Goal: Information Seeking & Learning: Learn about a topic

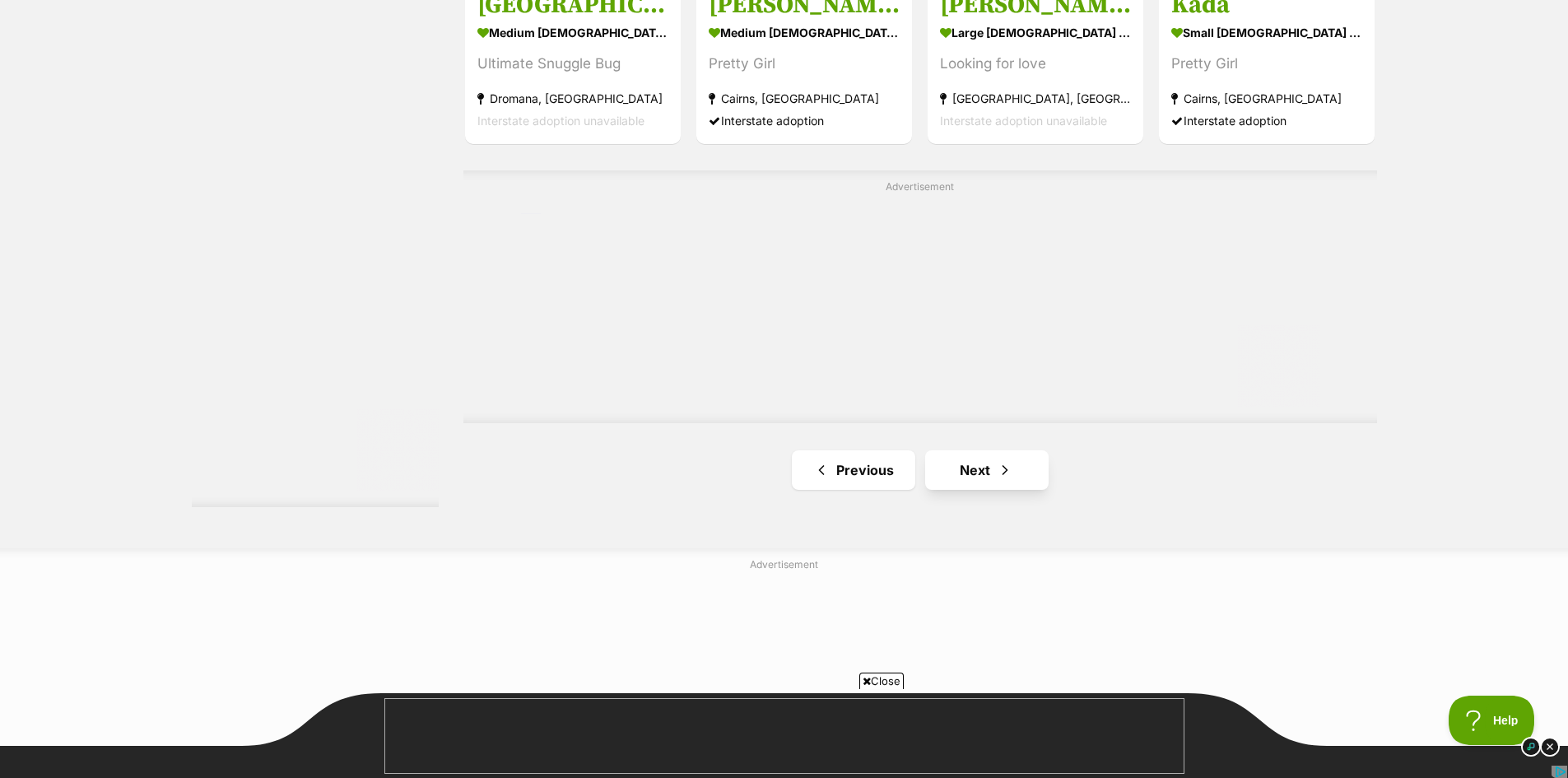
scroll to position [3047, 0]
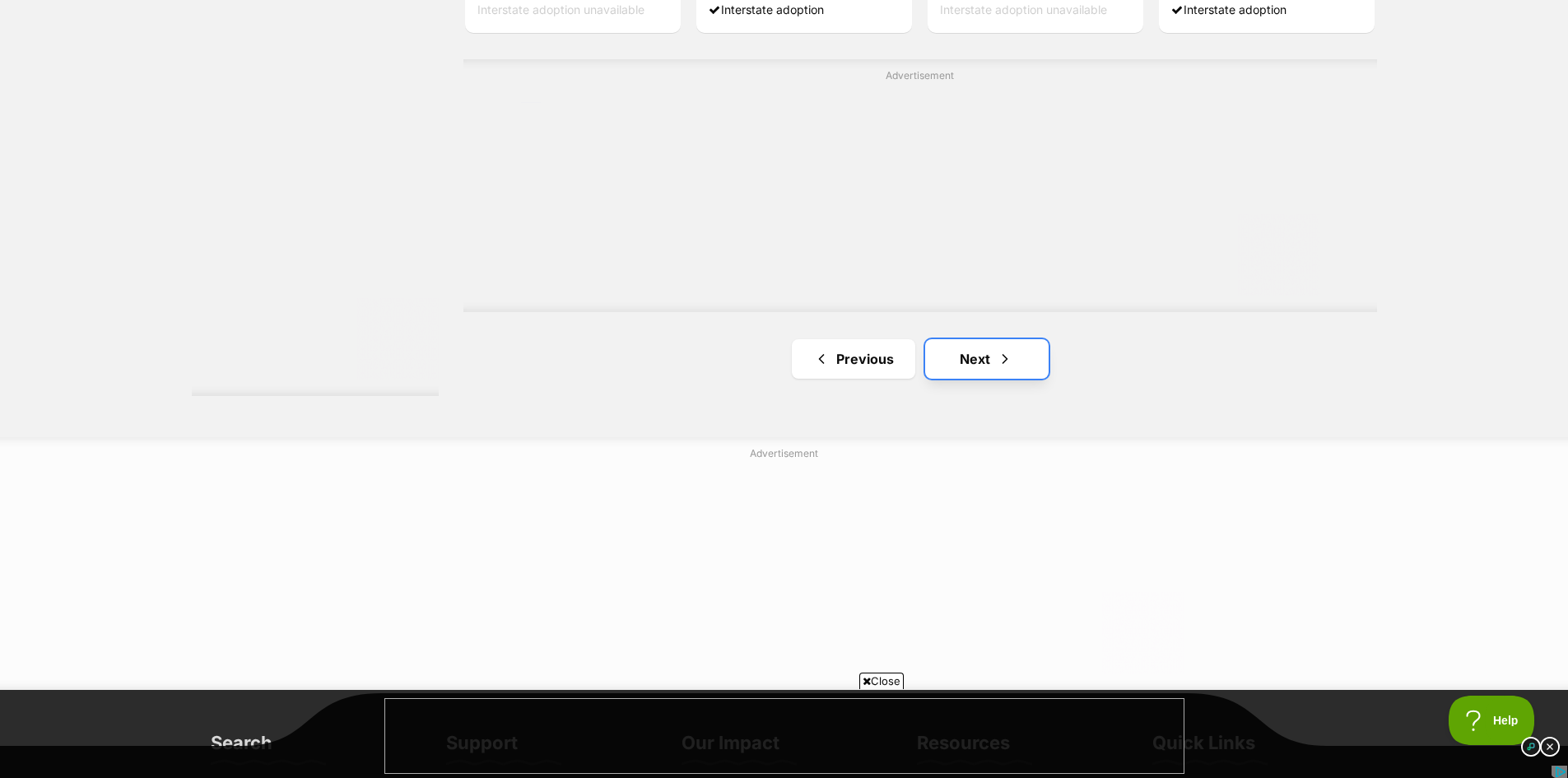
click at [973, 367] on link "Next" at bounding box center [987, 358] width 123 height 39
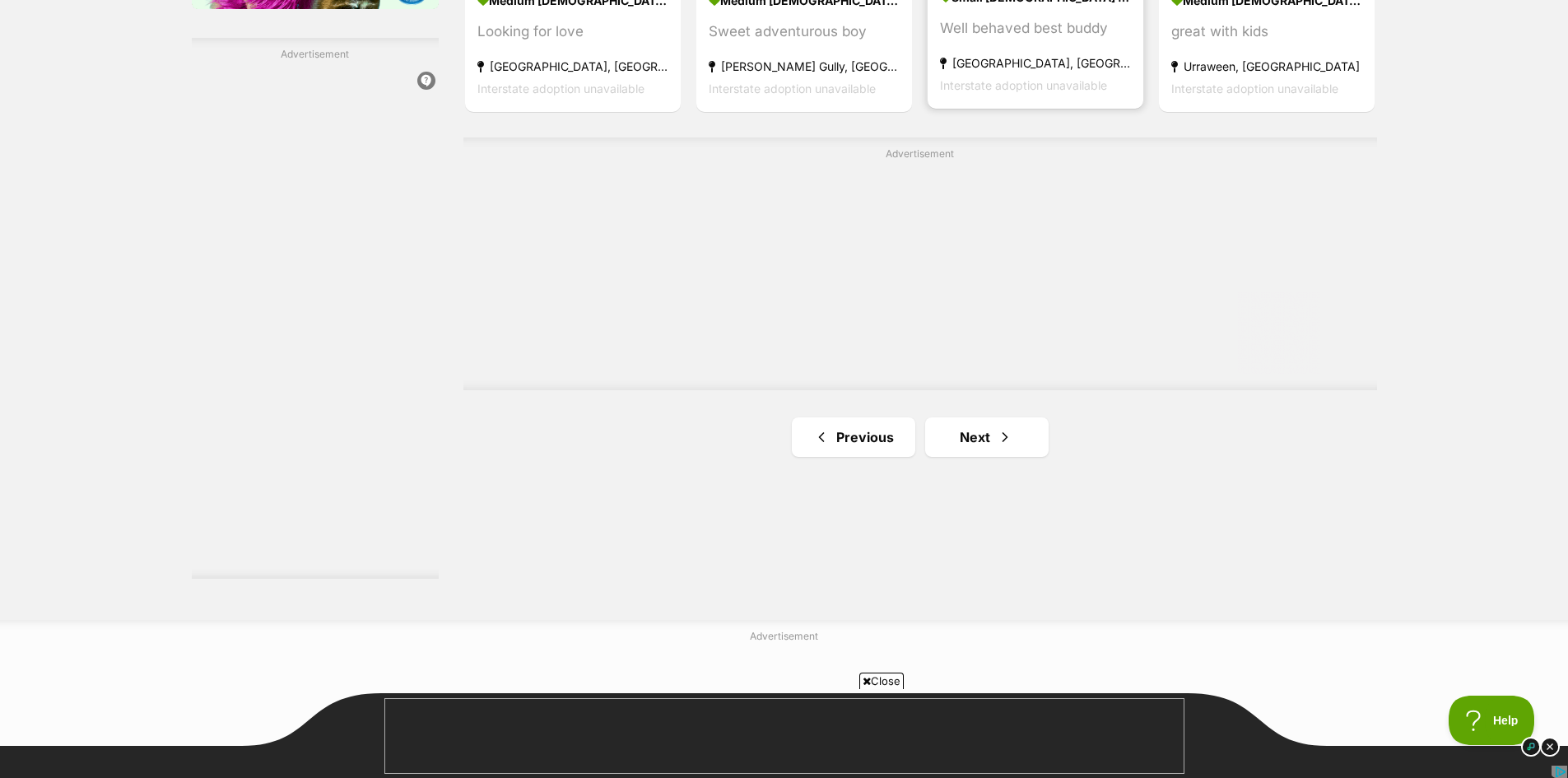
scroll to position [2881, 0]
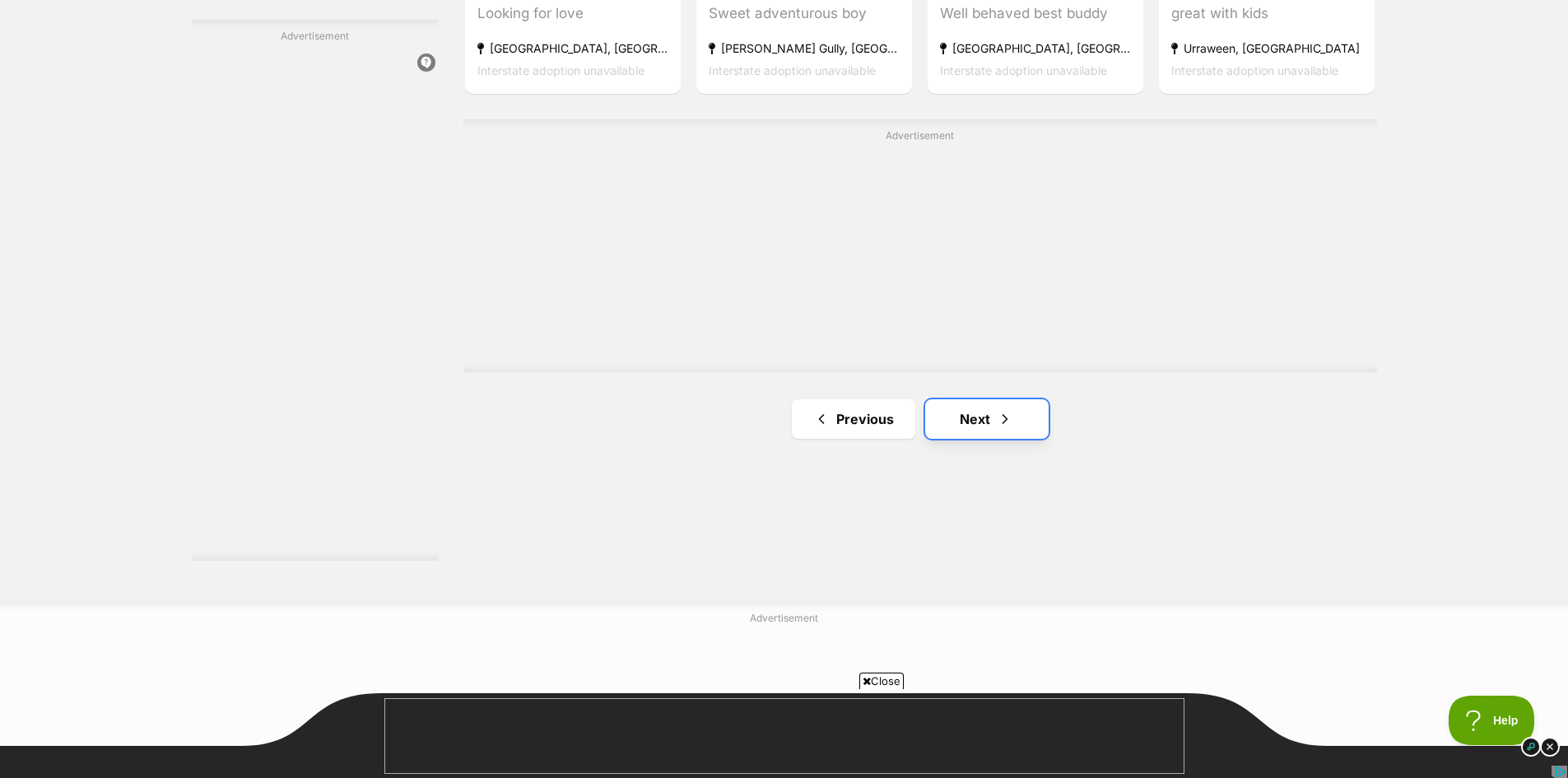
click at [981, 412] on link "Next" at bounding box center [987, 419] width 123 height 39
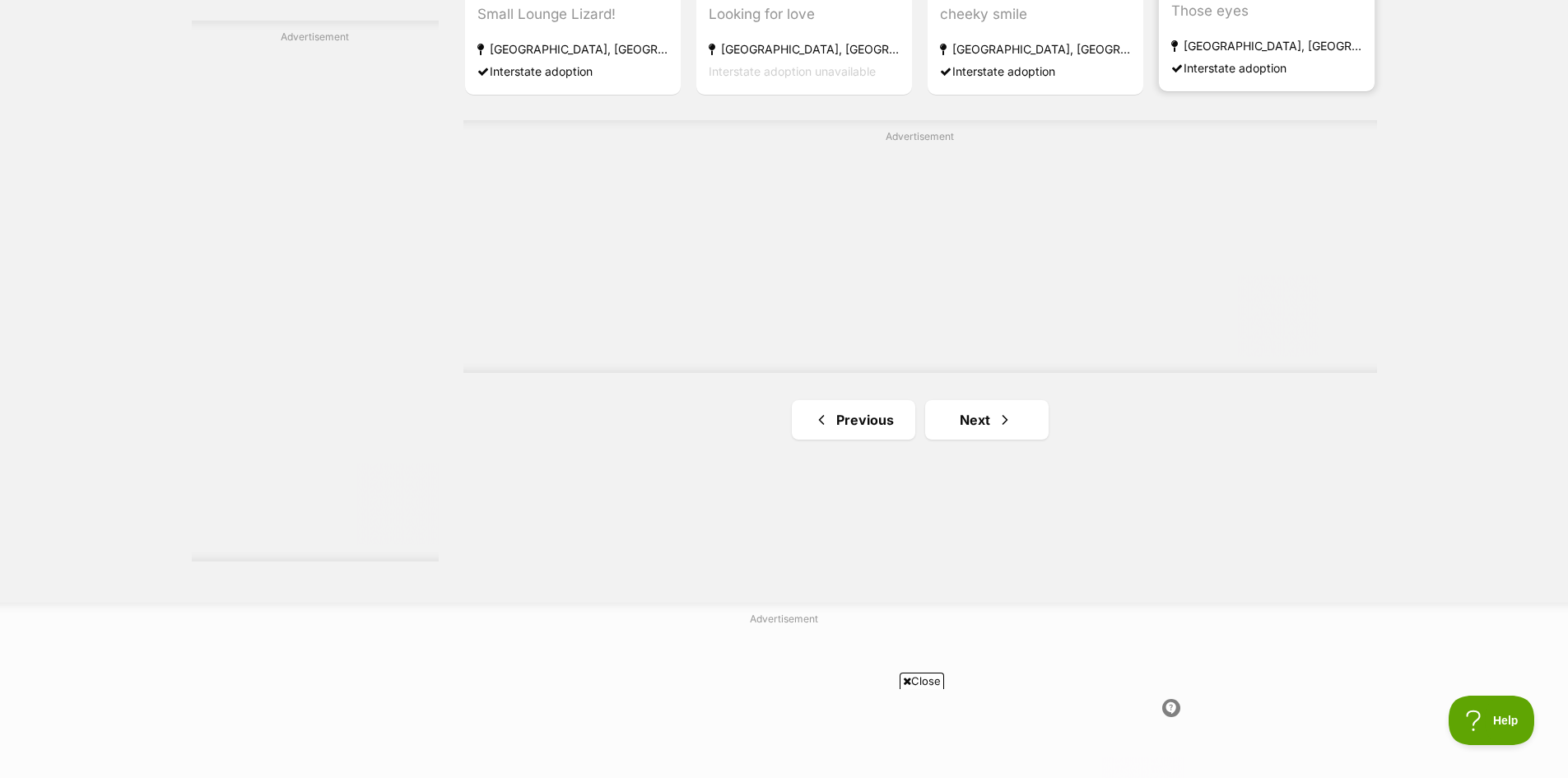
scroll to position [2881, 0]
click at [957, 423] on link "Next" at bounding box center [987, 419] width 123 height 39
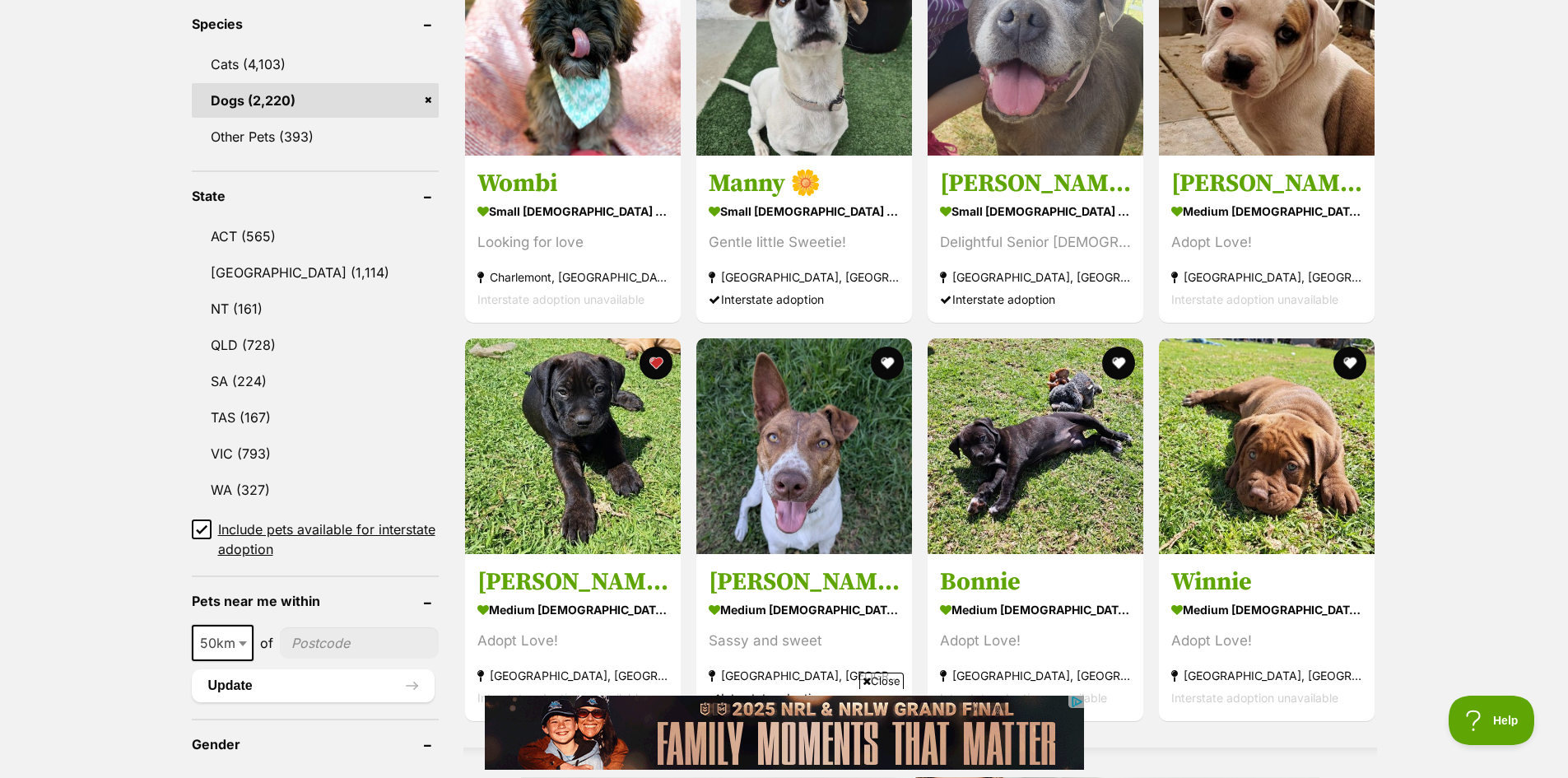
scroll to position [741, 0]
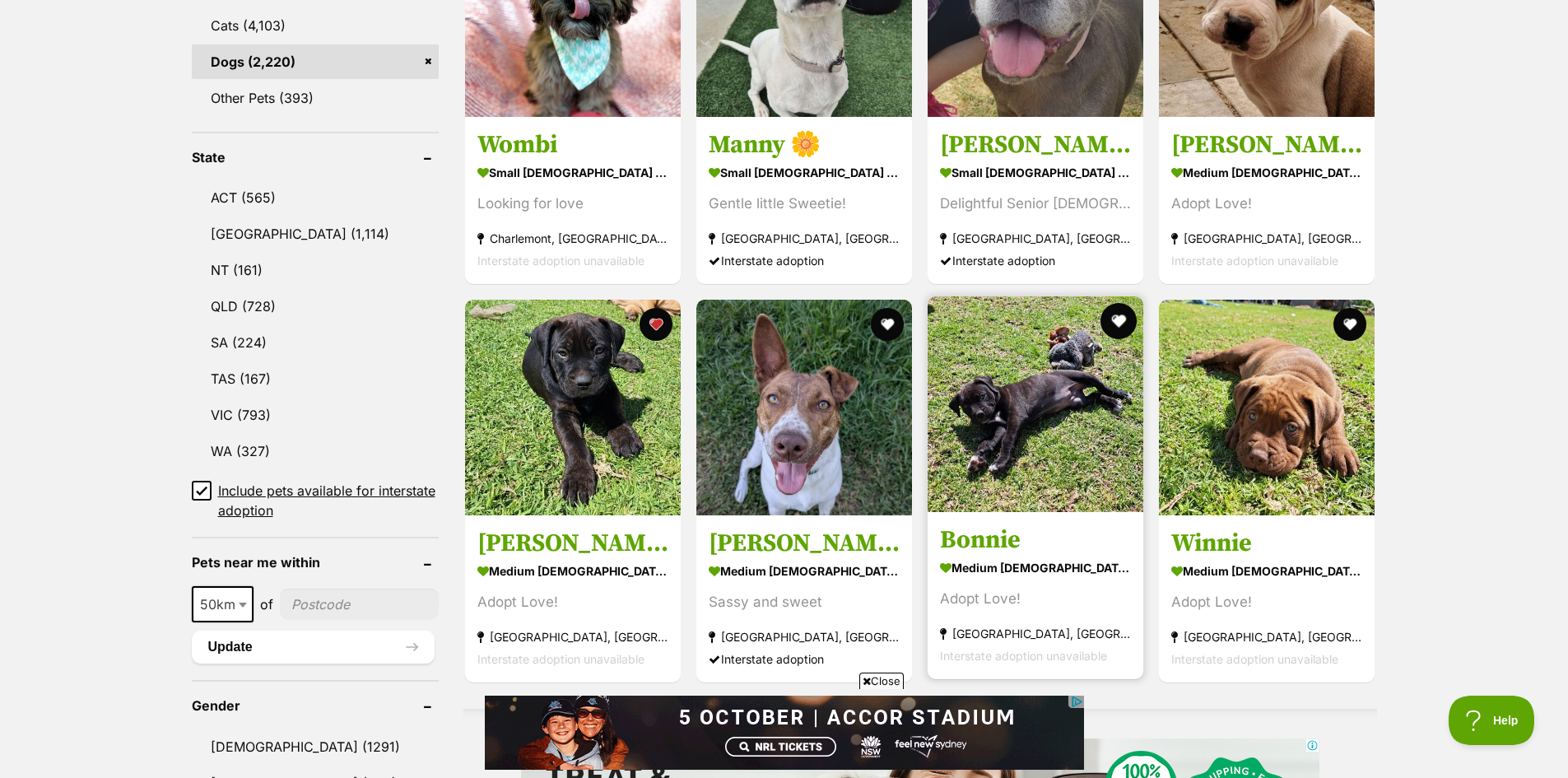
click at [1118, 319] on button "favourite" at bounding box center [1117, 321] width 36 height 36
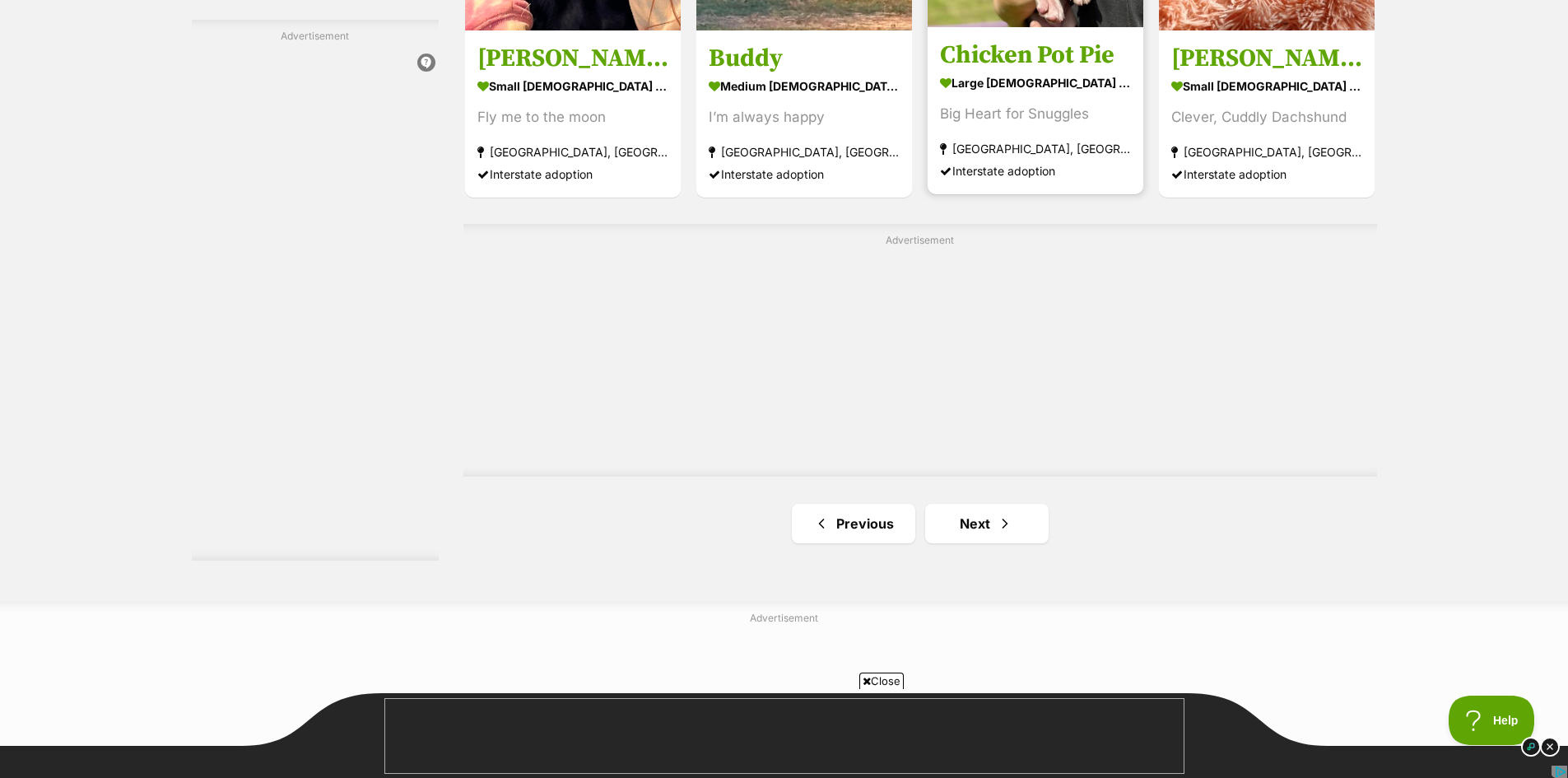
scroll to position [0, 0]
click at [986, 529] on link "Next" at bounding box center [987, 524] width 123 height 39
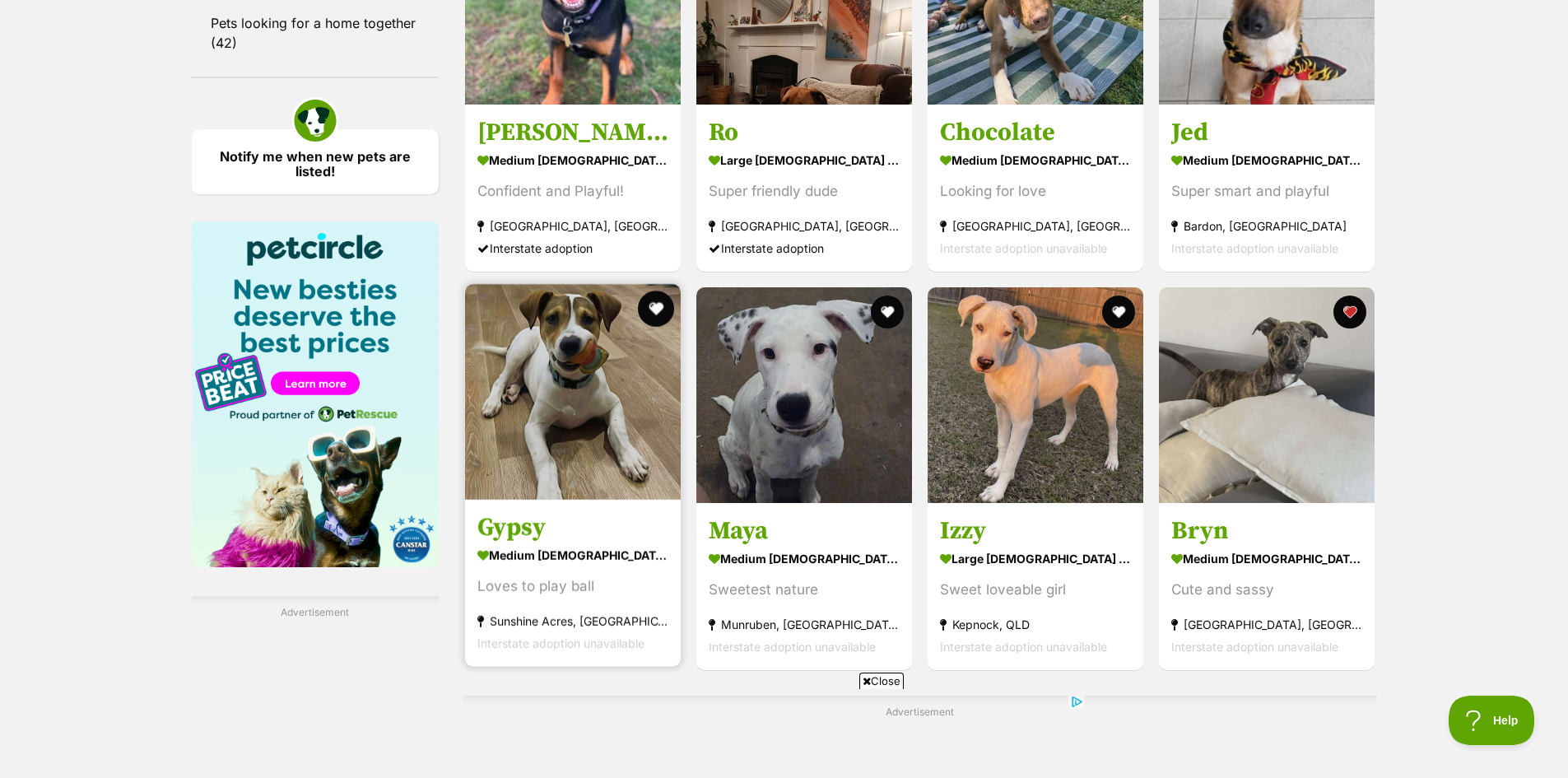
click at [660, 306] on button "favourite" at bounding box center [655, 308] width 36 height 36
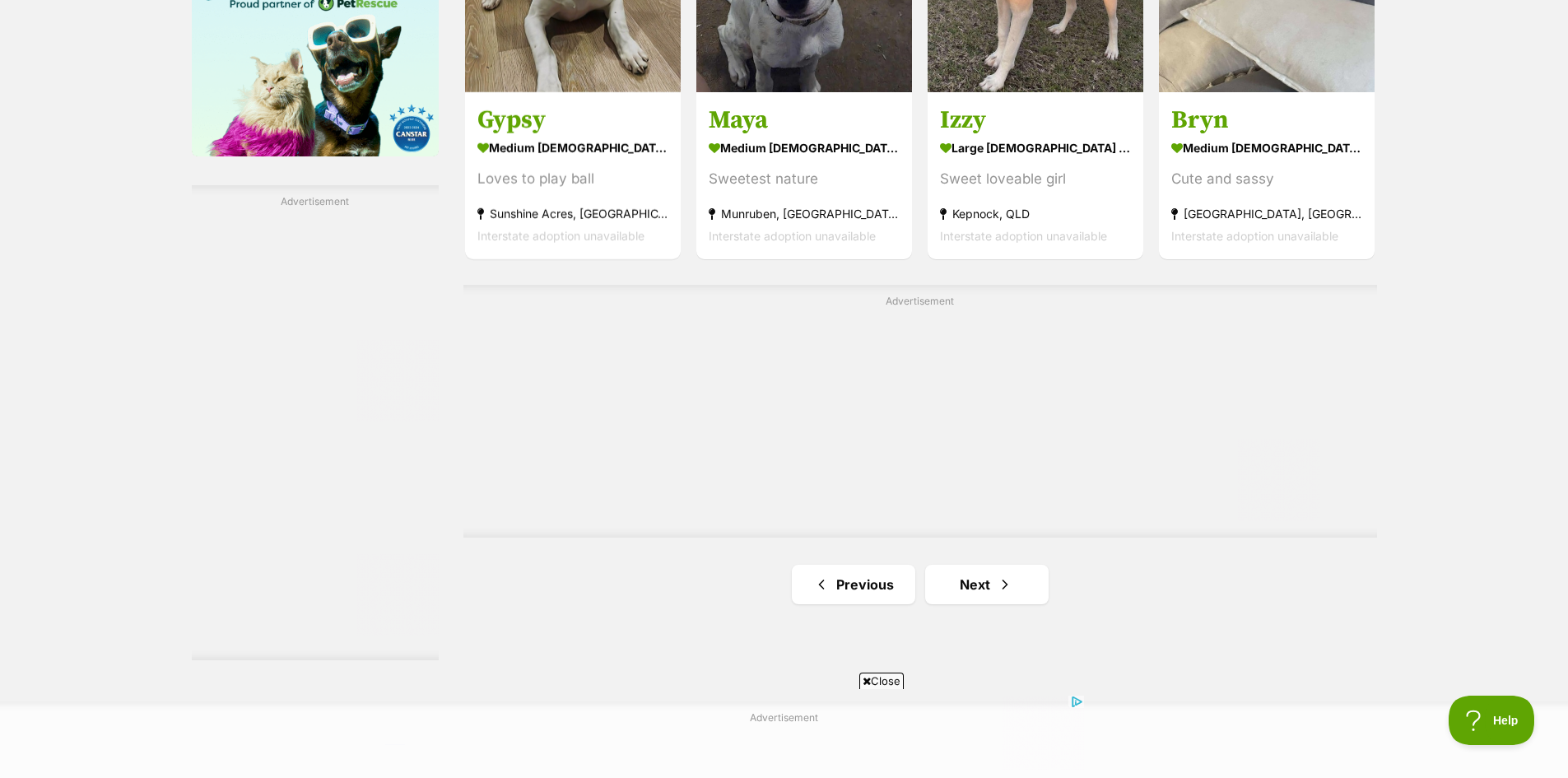
scroll to position [2717, 0]
click at [984, 583] on link "Next" at bounding box center [987, 583] width 123 height 39
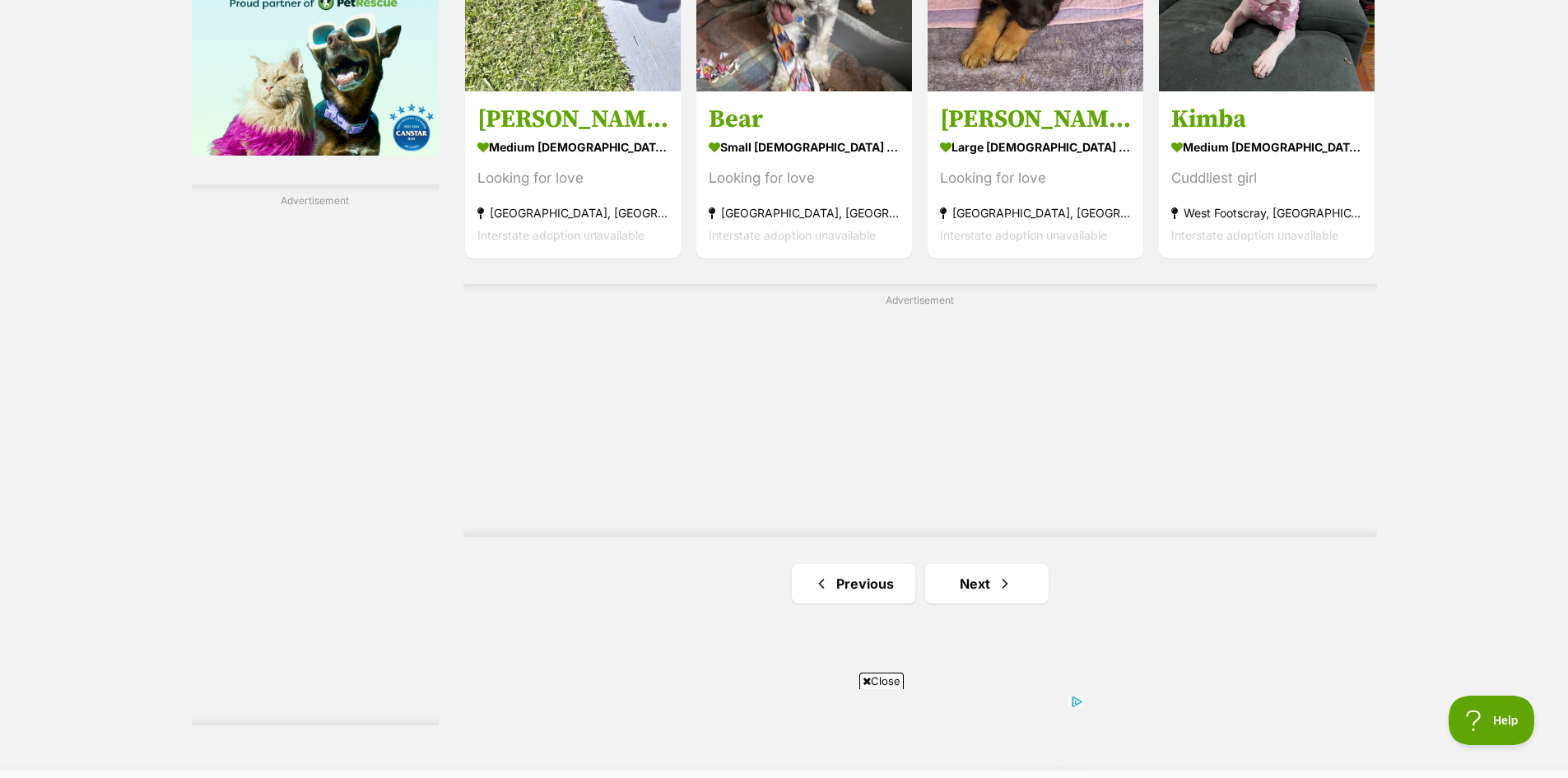
scroll to position [2800, 0]
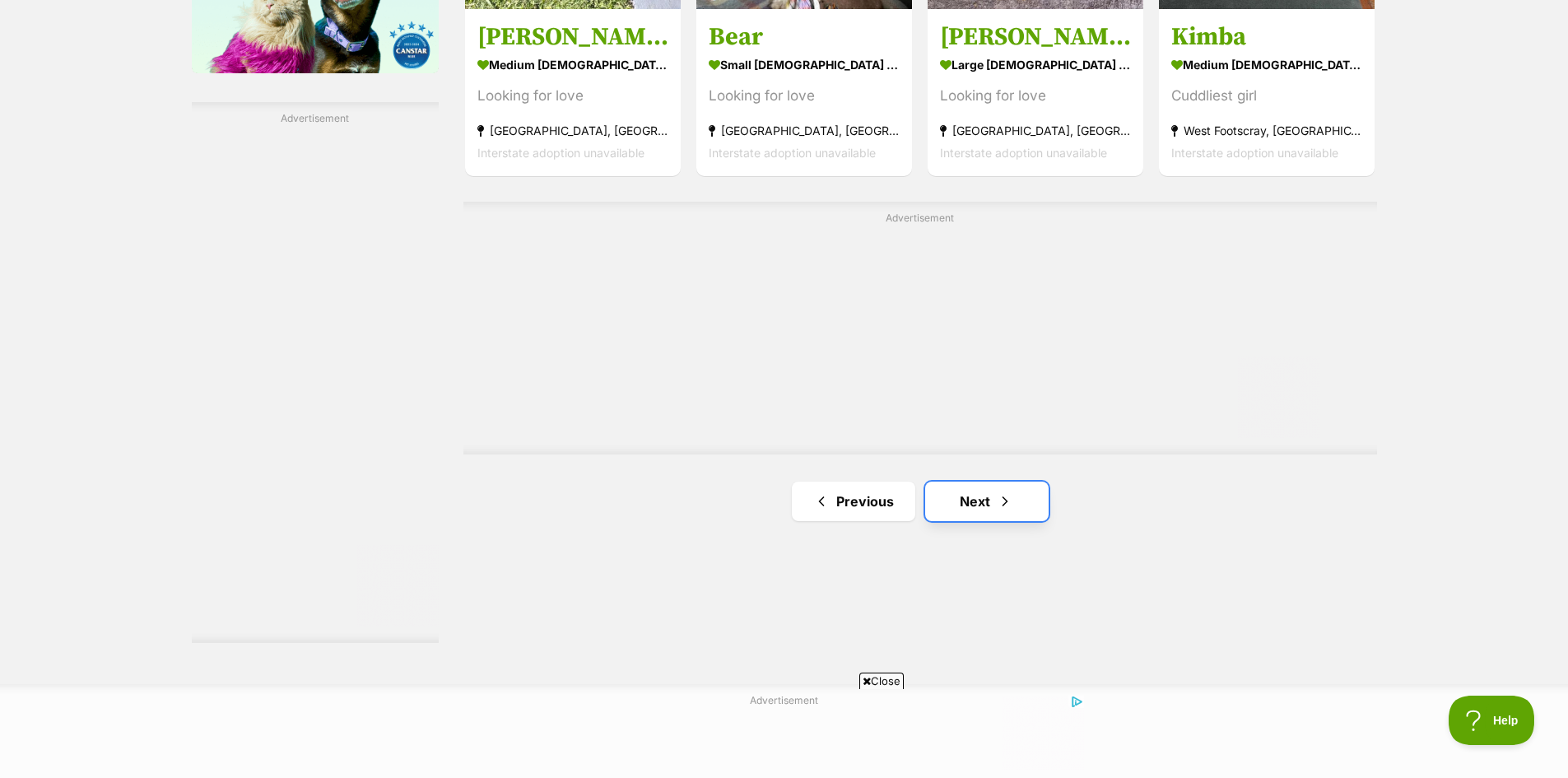
click at [975, 504] on link "Next" at bounding box center [987, 501] width 123 height 39
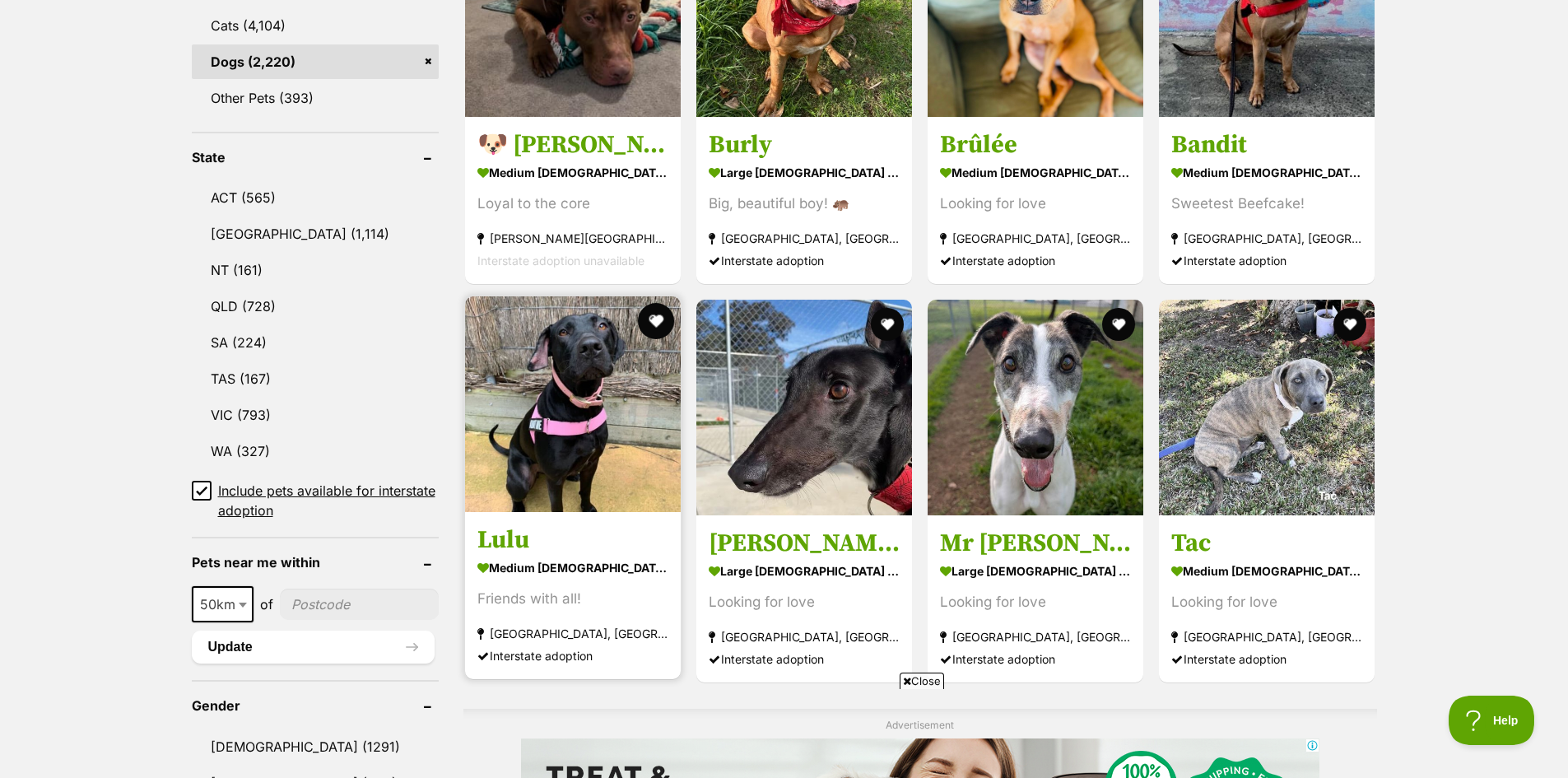
click at [659, 315] on button "favourite" at bounding box center [655, 321] width 36 height 36
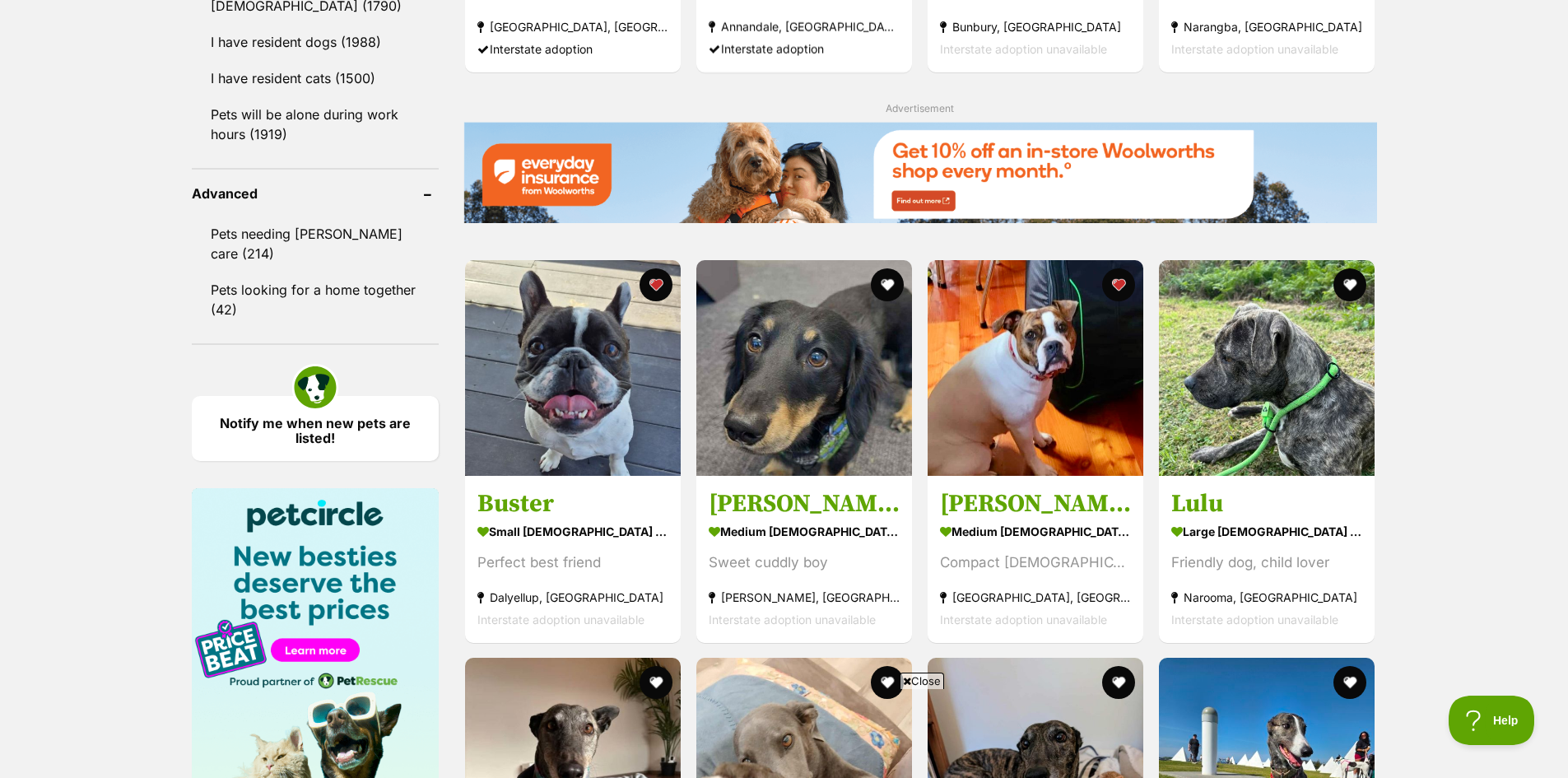
scroll to position [2058, 0]
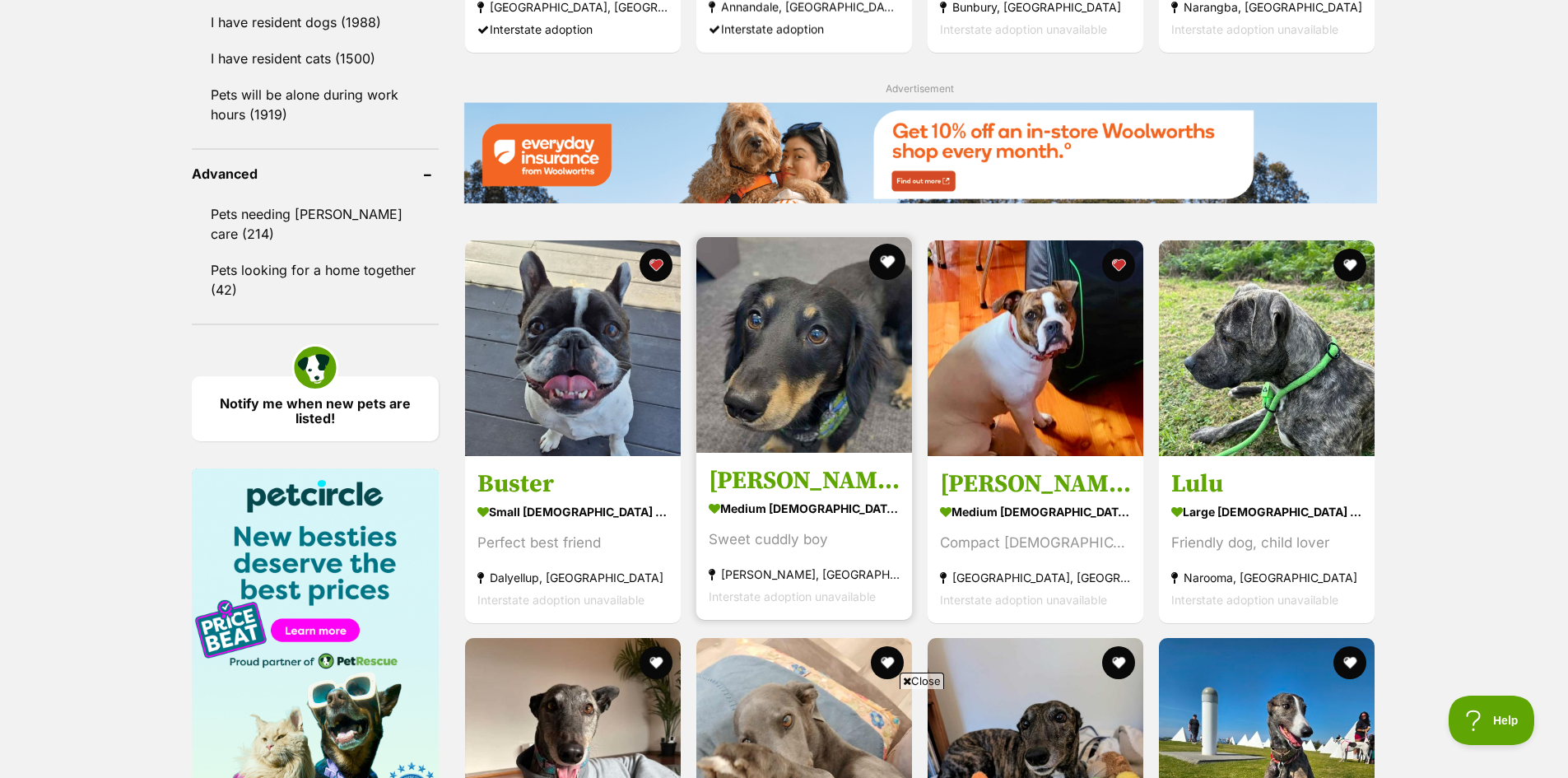
click at [892, 250] on button "favourite" at bounding box center [887, 261] width 36 height 36
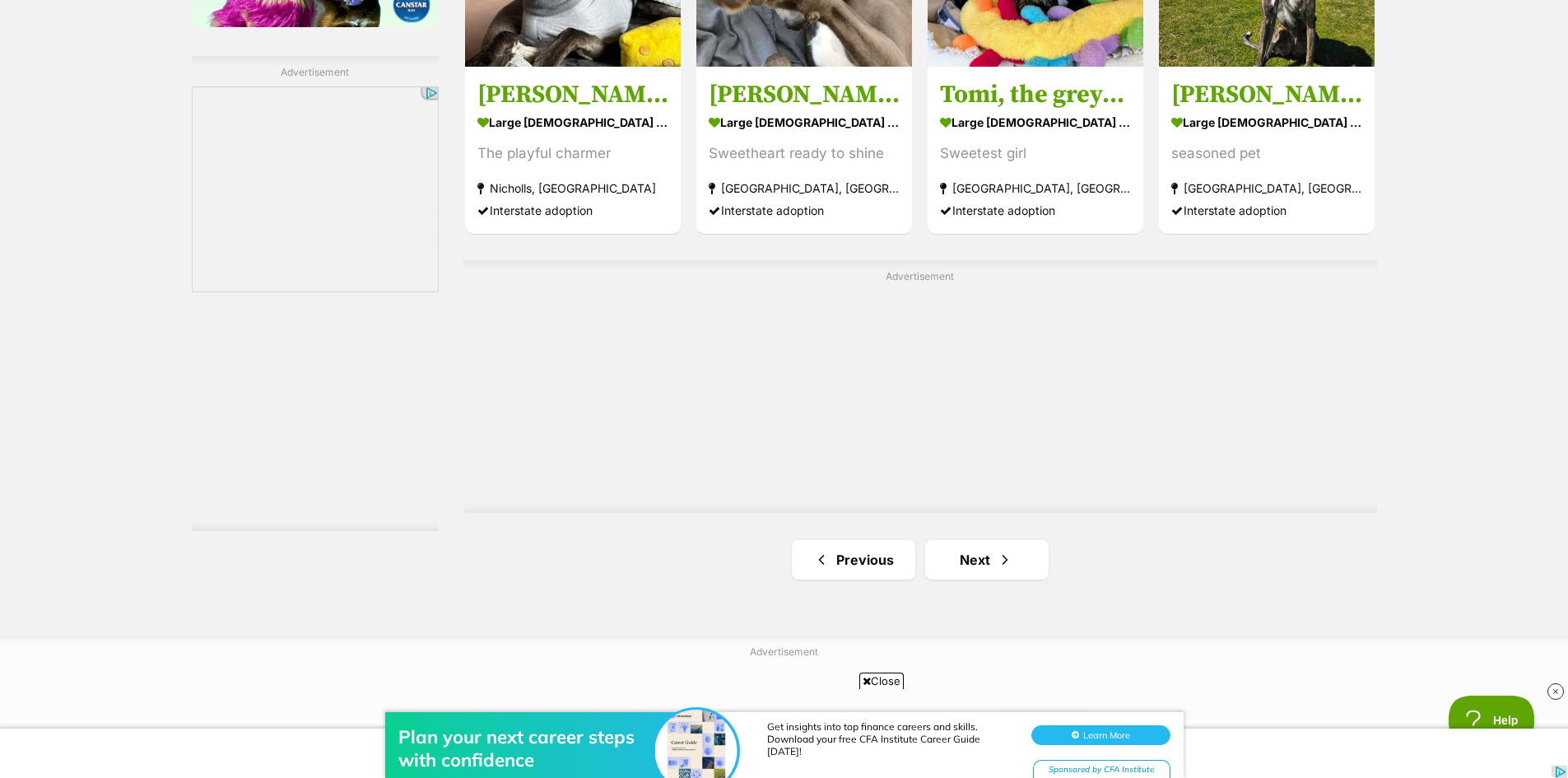
scroll to position [2881, 0]
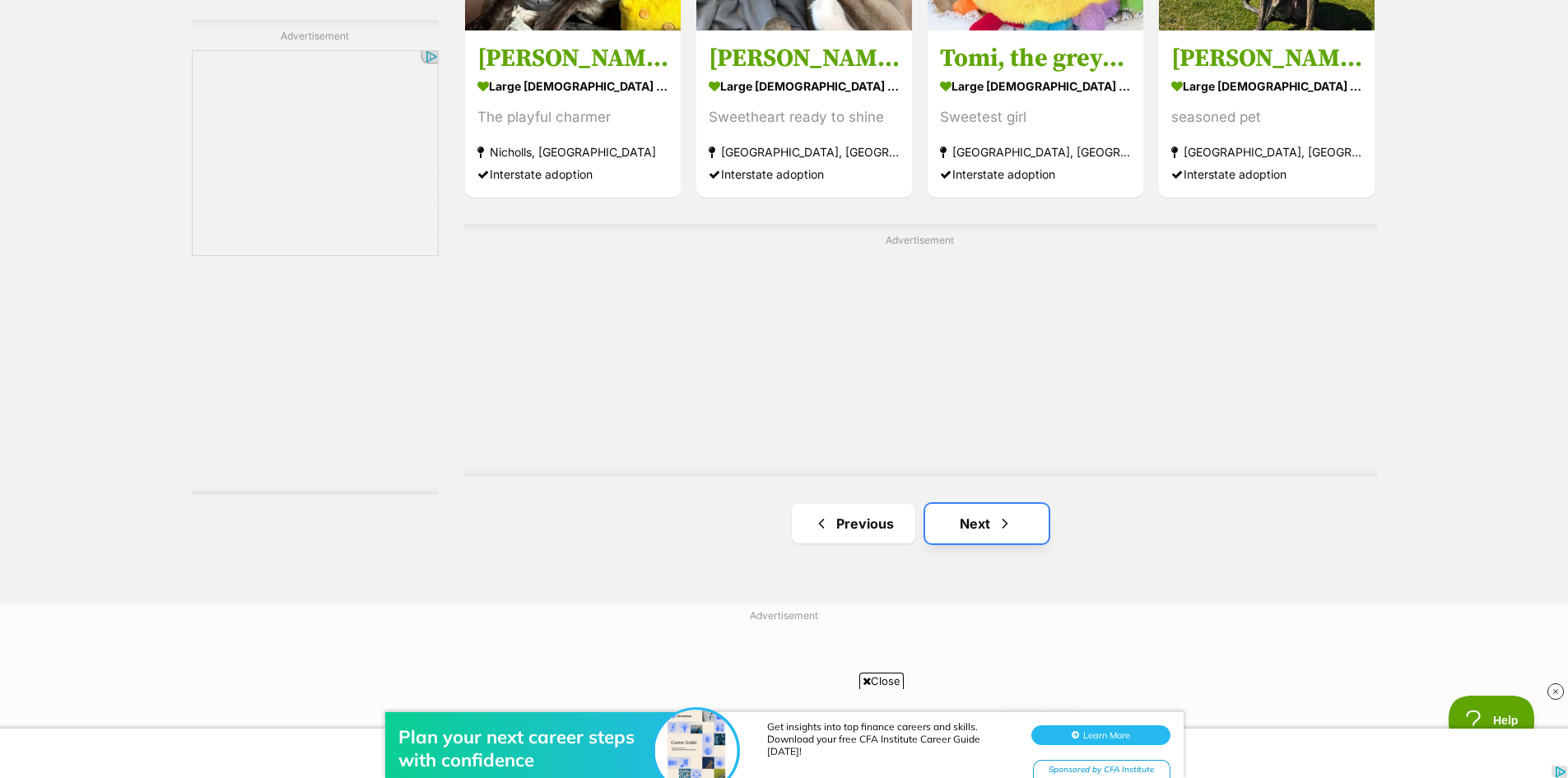
click at [986, 528] on link "Next" at bounding box center [987, 524] width 123 height 39
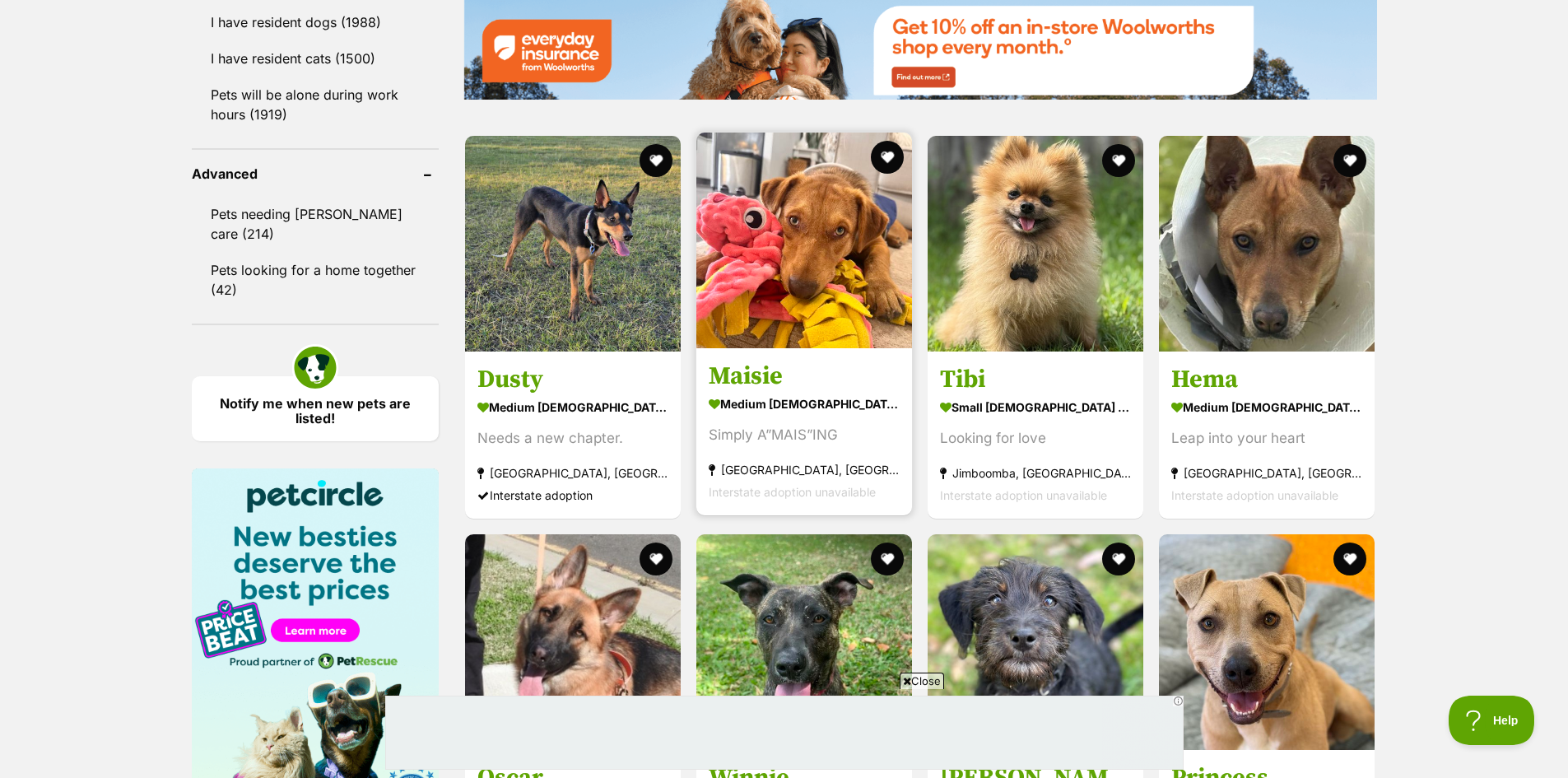
scroll to position [2306, 0]
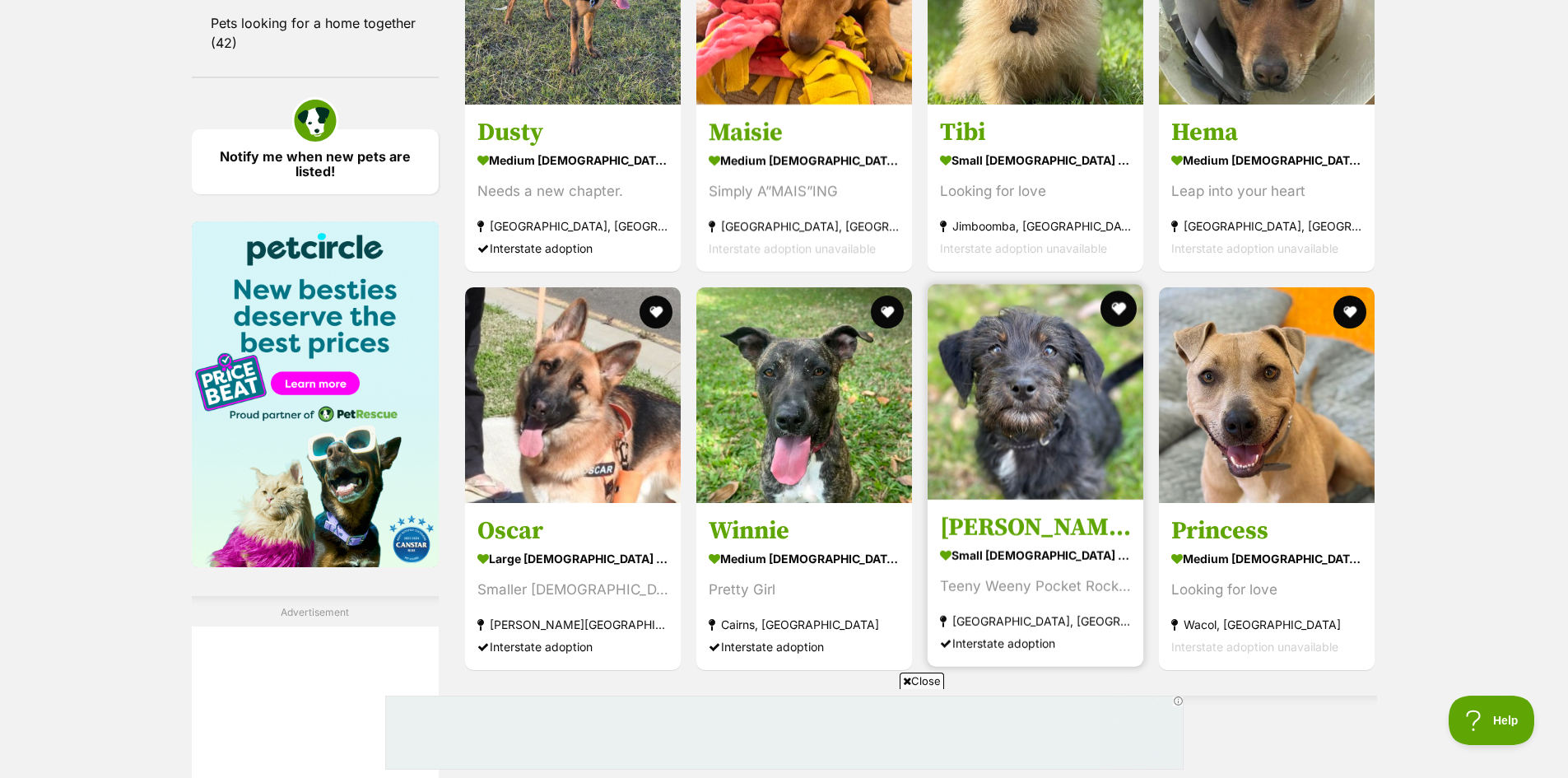
click at [1119, 305] on button "favourite" at bounding box center [1117, 308] width 36 height 36
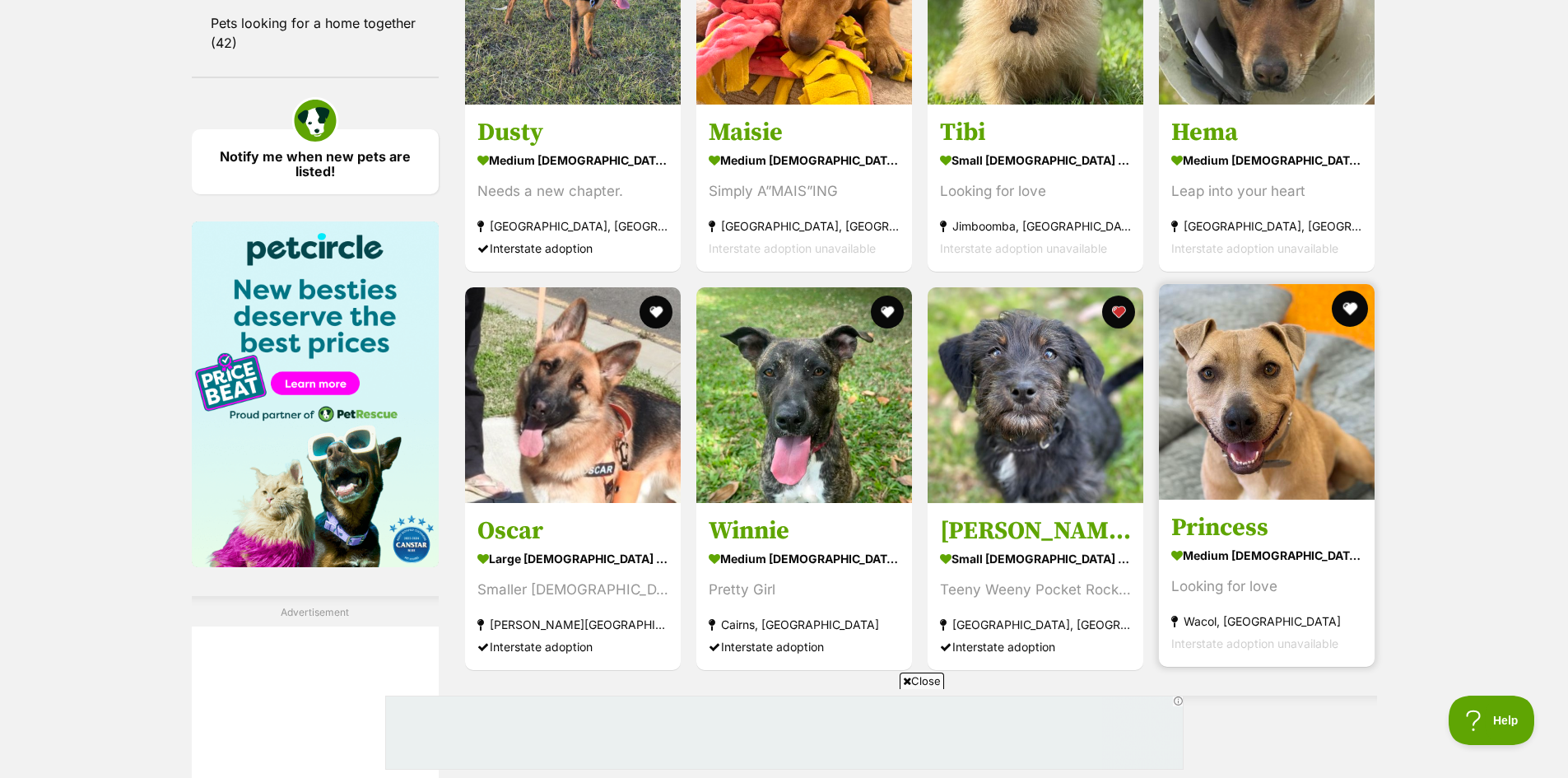
click at [1355, 298] on button "favourite" at bounding box center [1350, 308] width 36 height 36
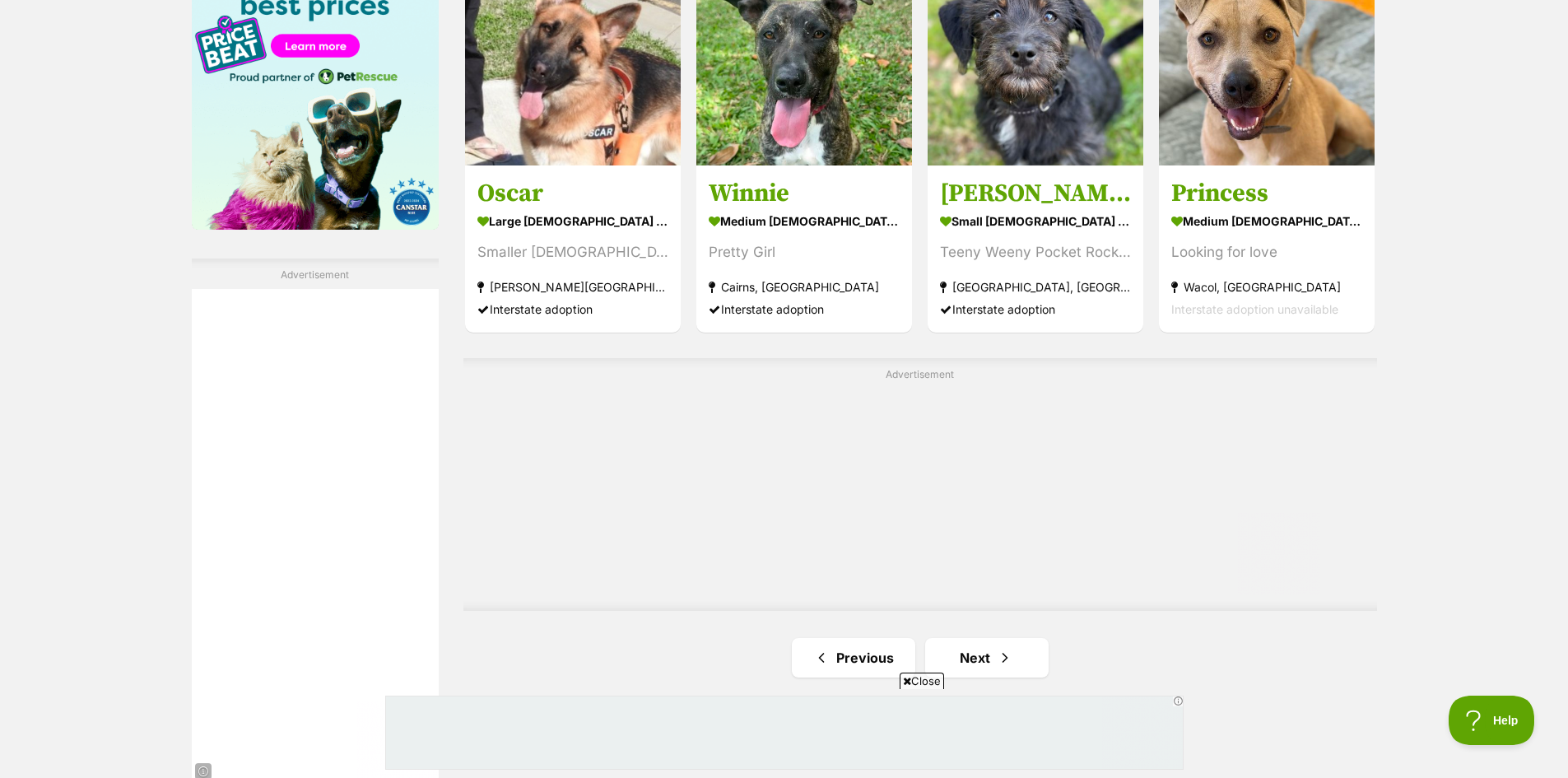
scroll to position [2800, 0]
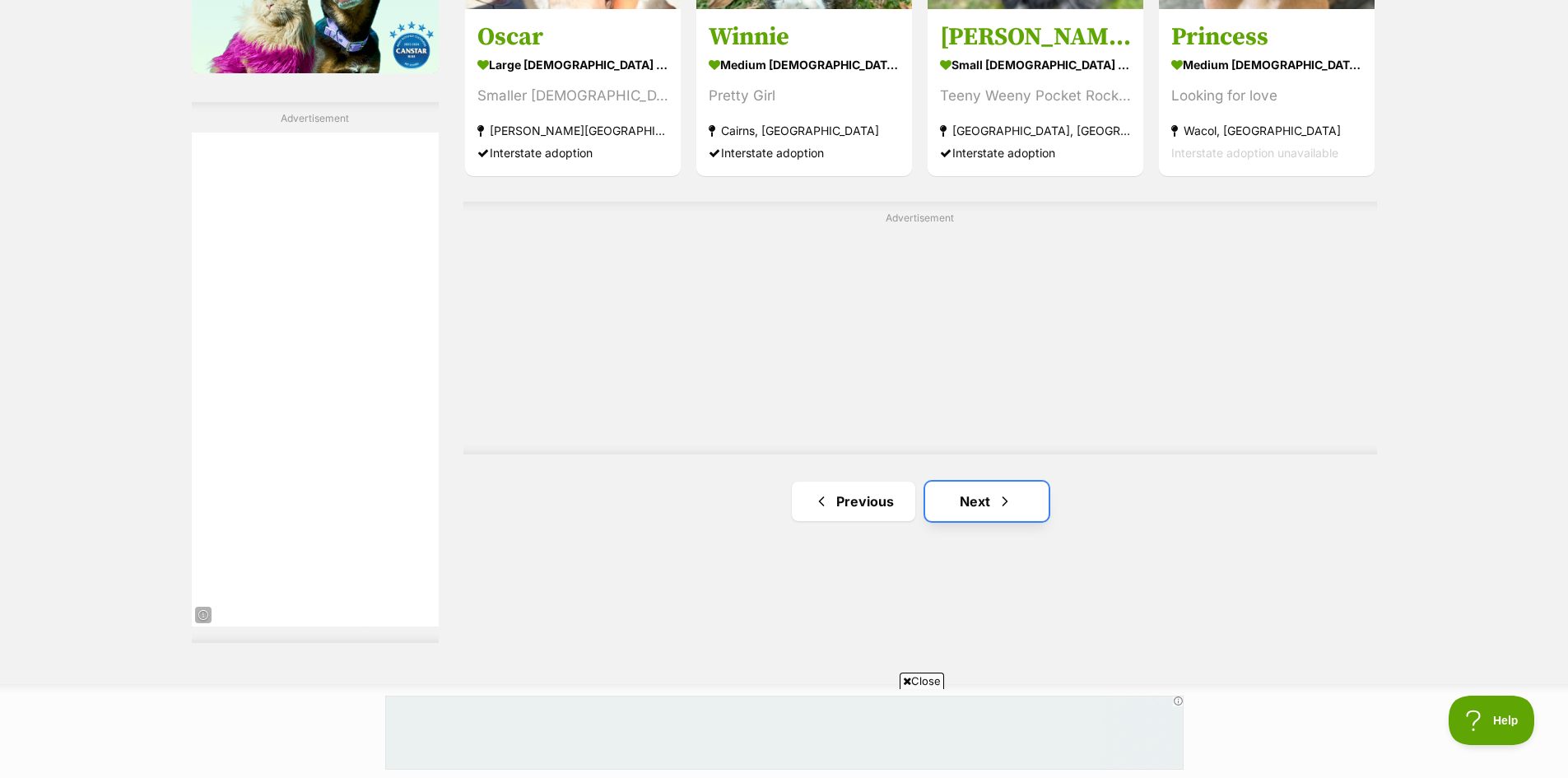
click at [964, 500] on link "Next" at bounding box center [987, 501] width 123 height 39
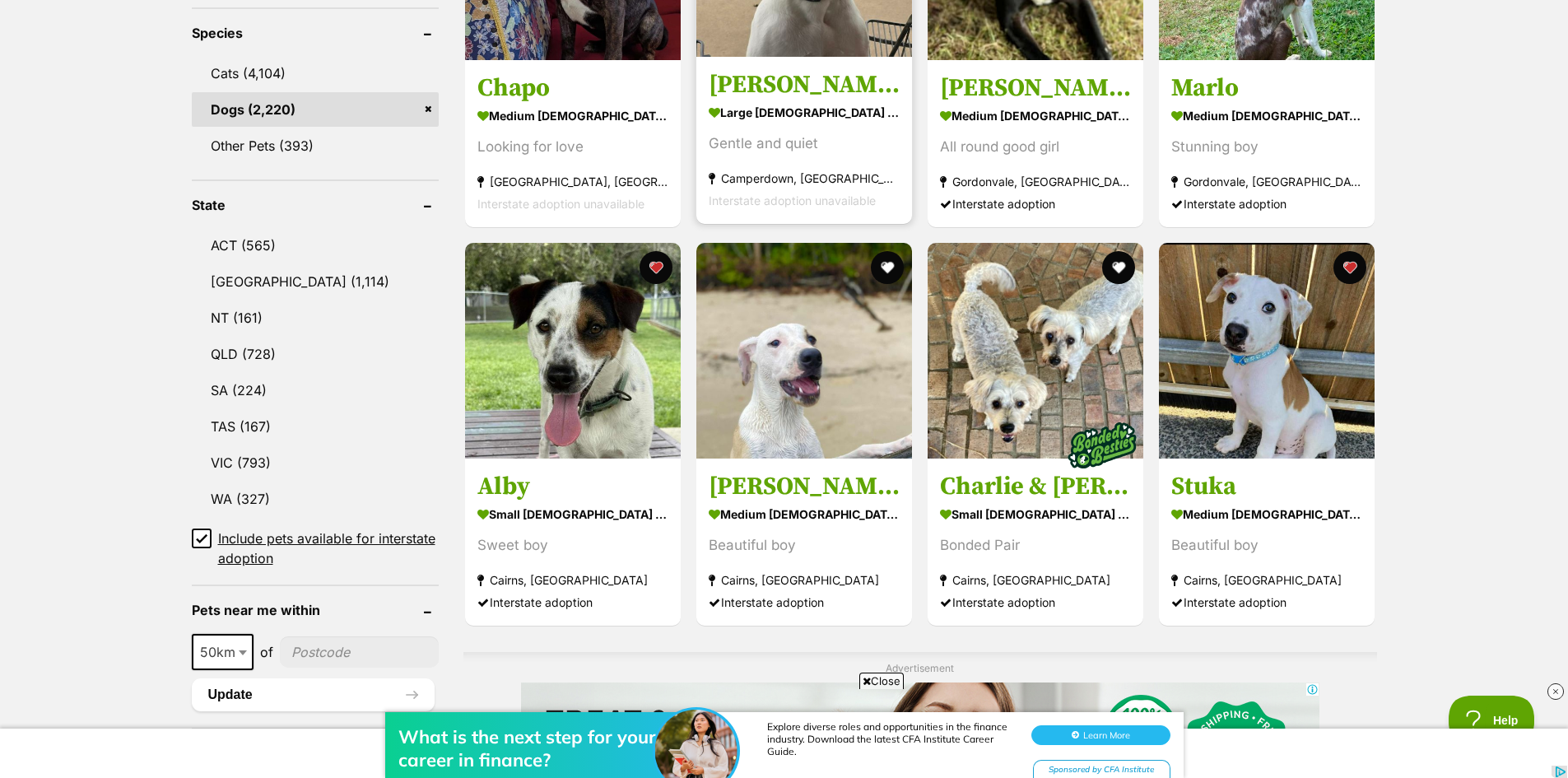
scroll to position [741, 0]
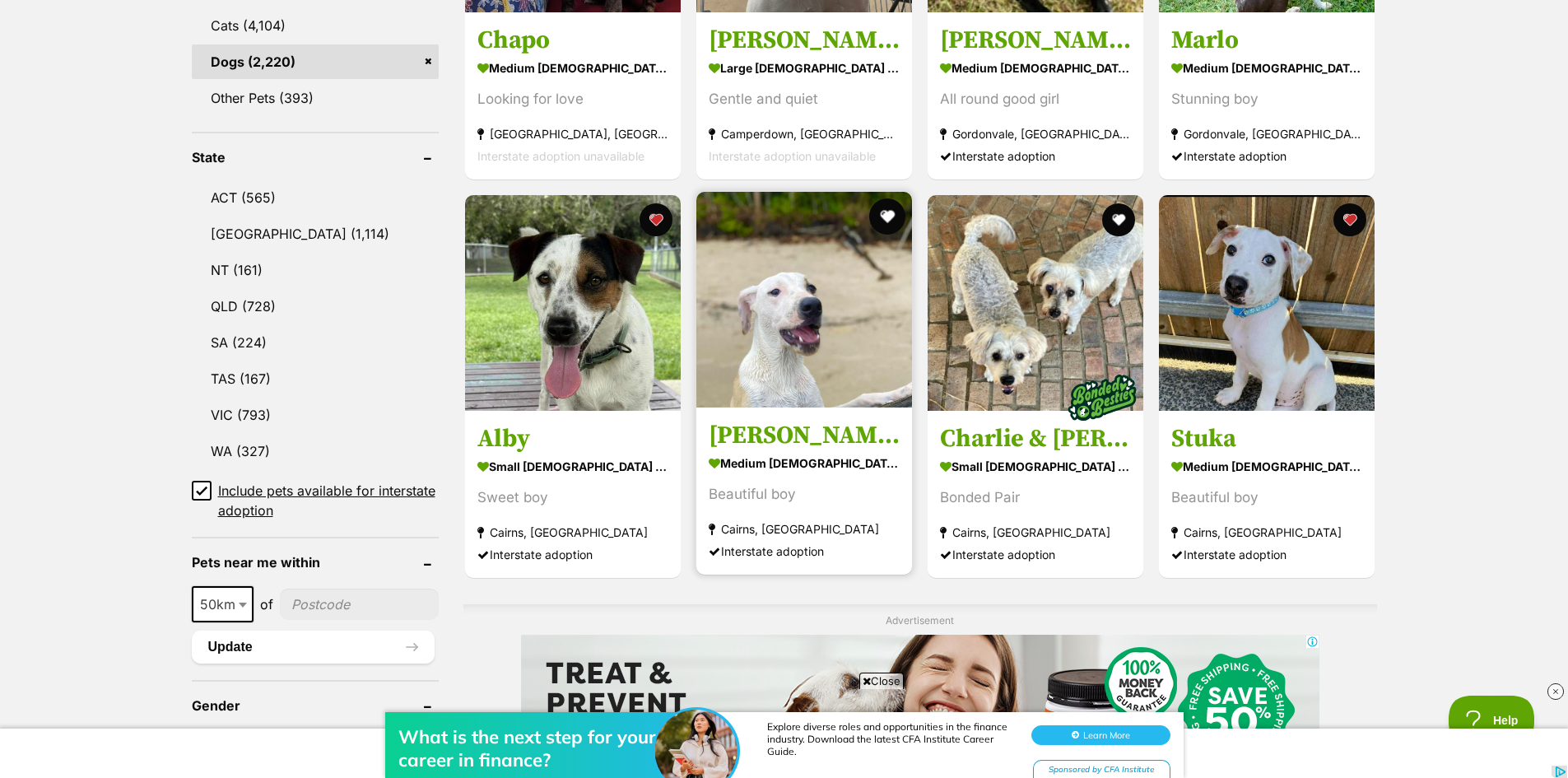
click at [888, 209] on button "favourite" at bounding box center [887, 216] width 36 height 36
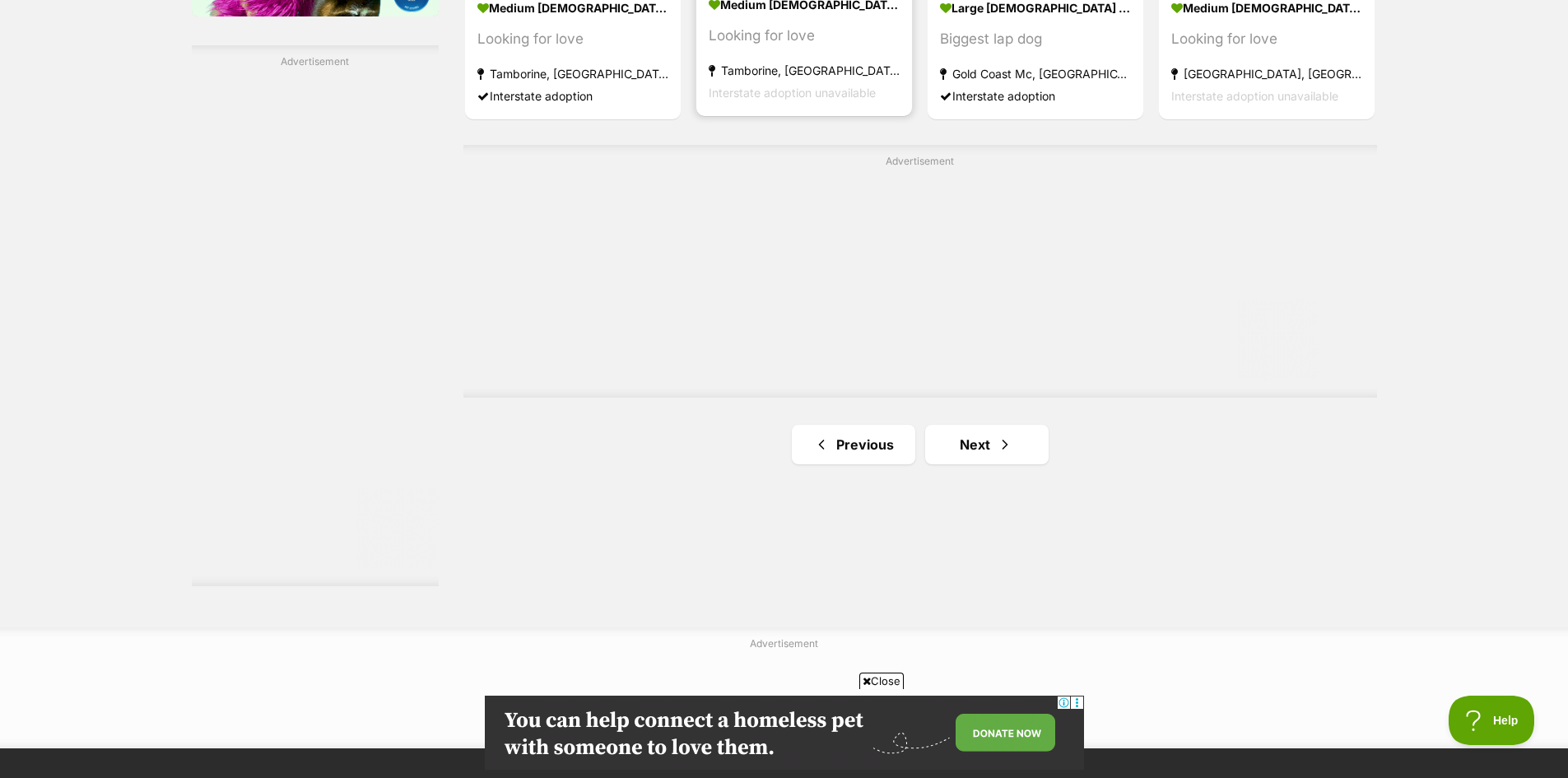
scroll to position [2881, 0]
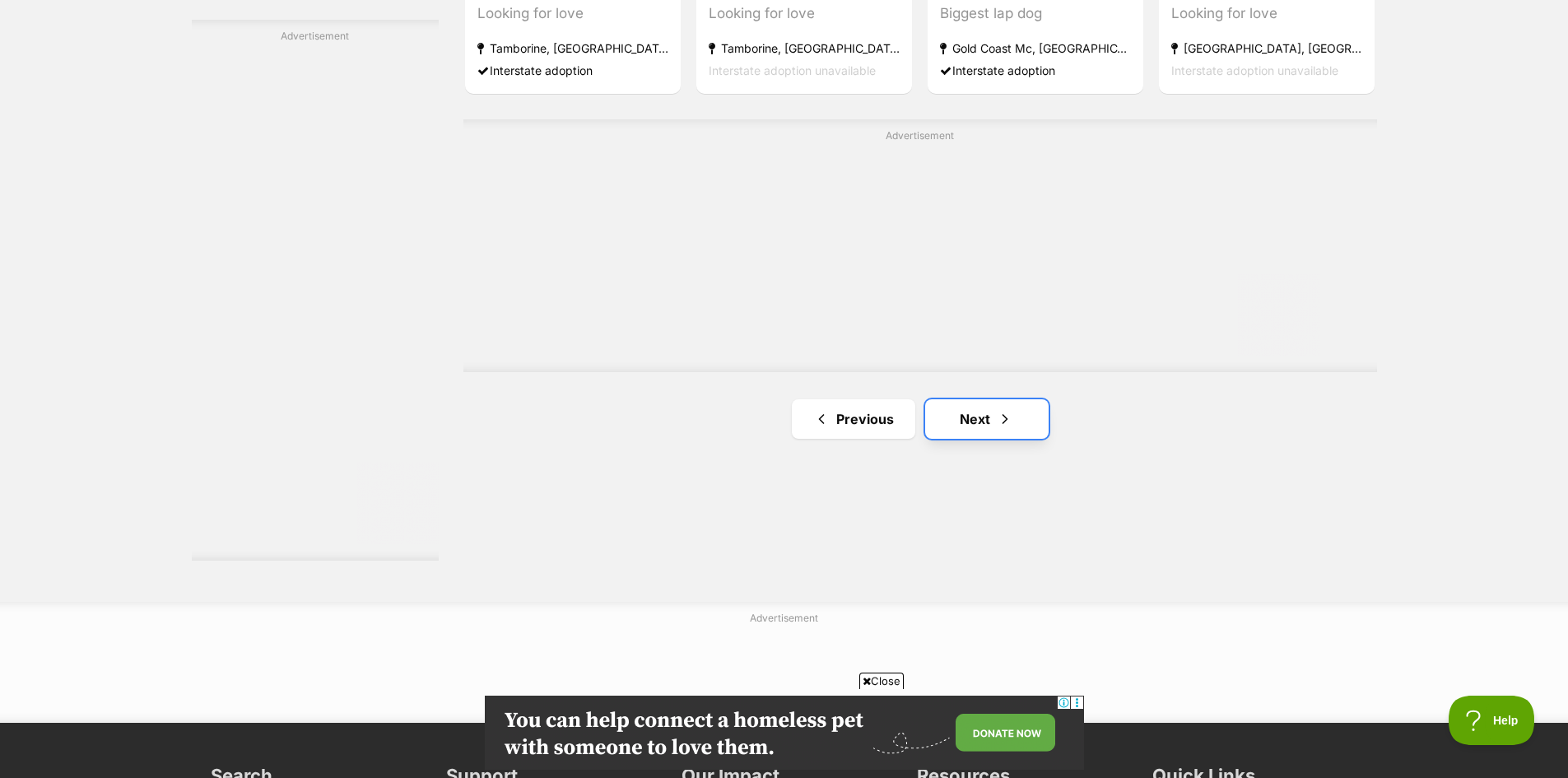
click at [980, 419] on link "Next" at bounding box center [987, 419] width 123 height 39
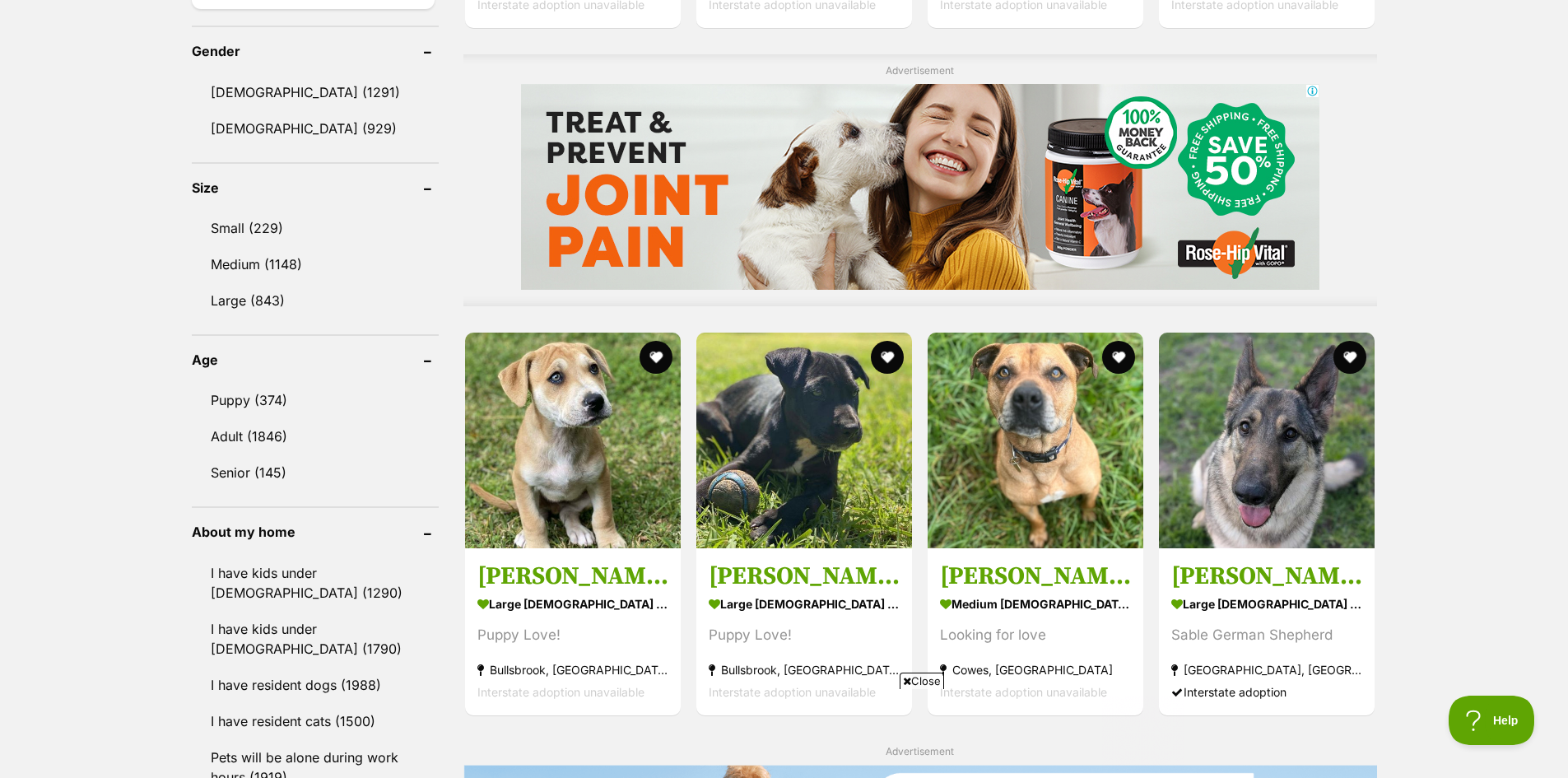
scroll to position [1400, 0]
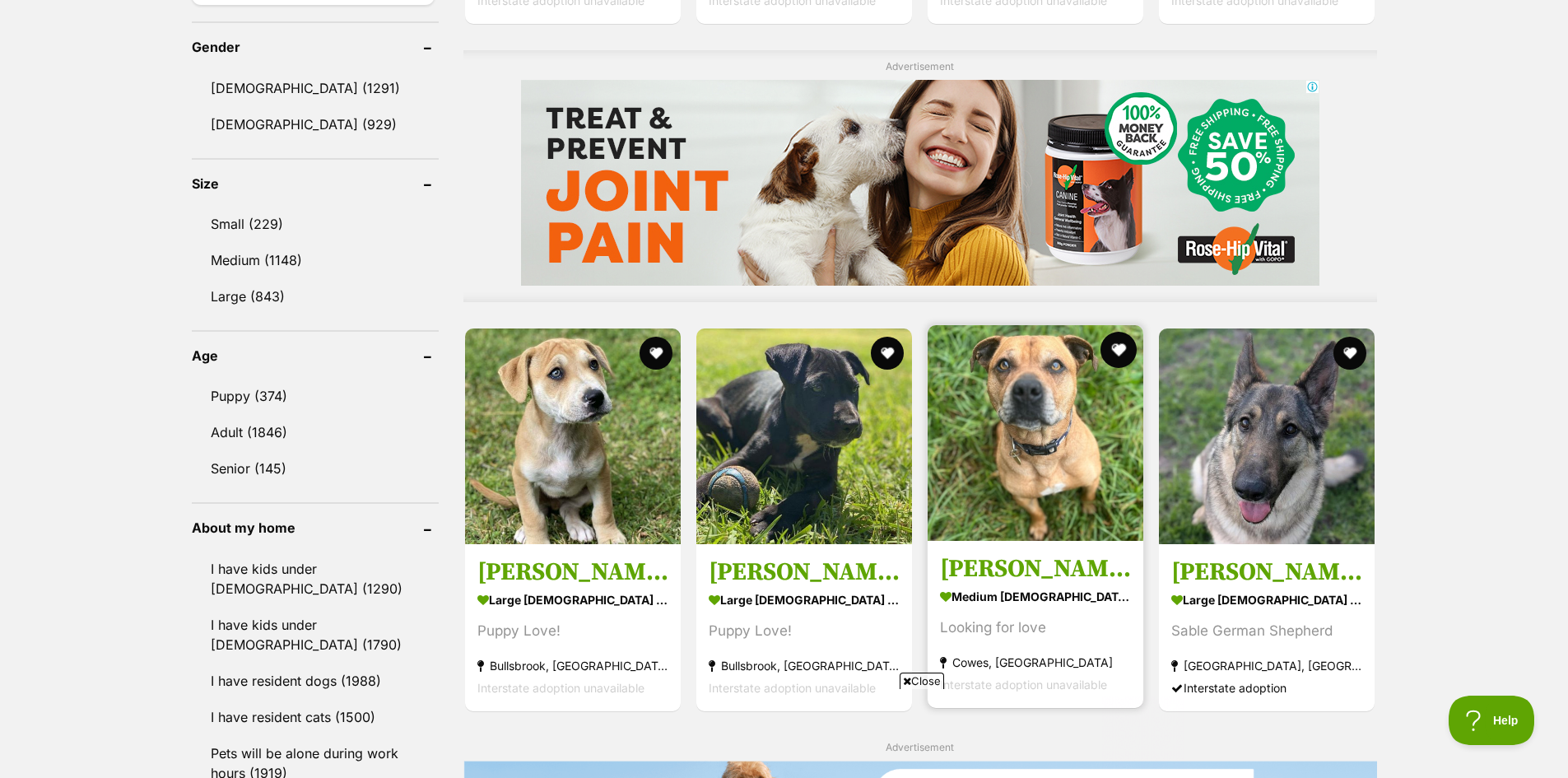
click at [1103, 344] on button "favourite" at bounding box center [1117, 349] width 36 height 36
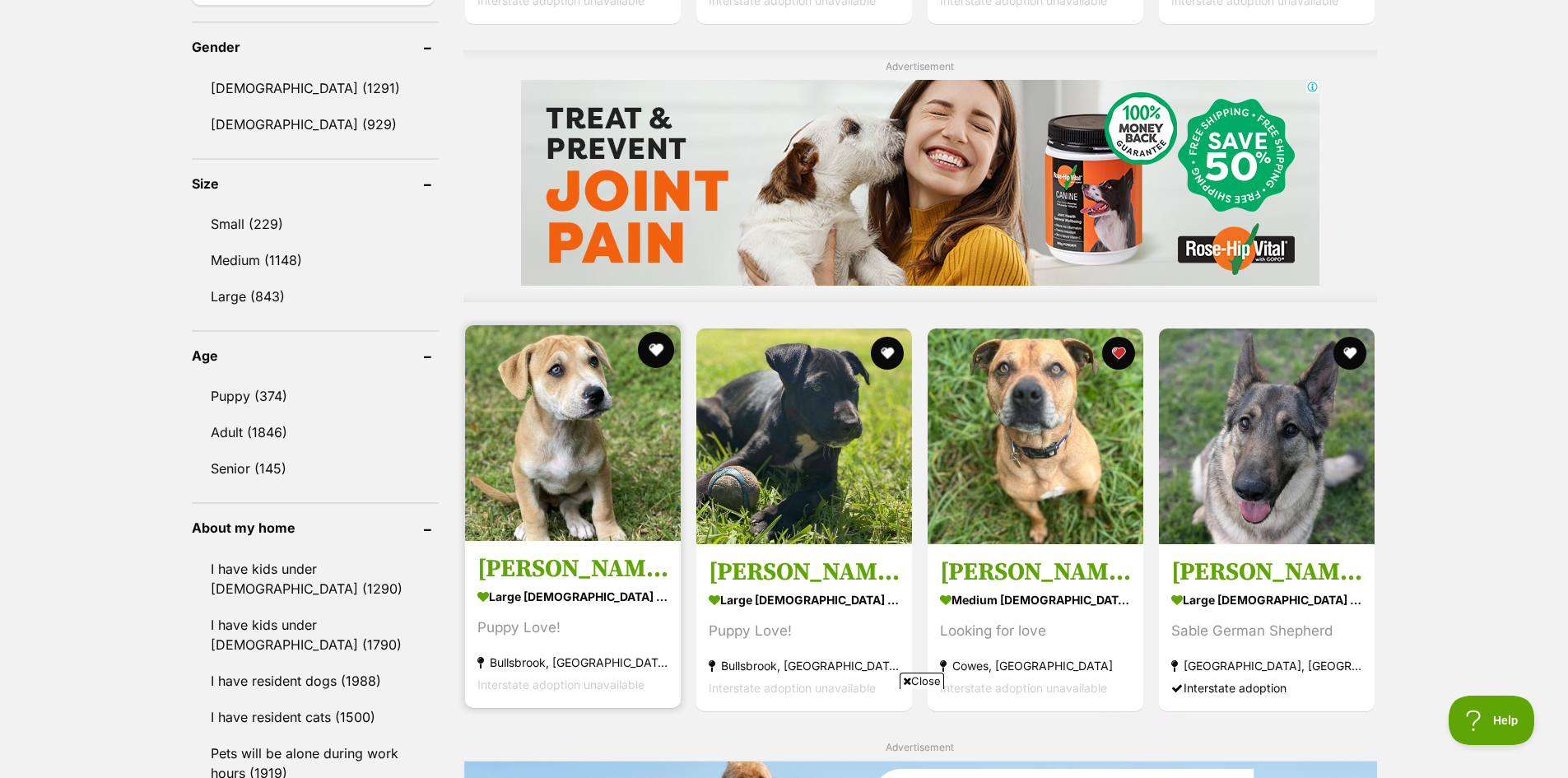
click at [656, 344] on button "favourite" at bounding box center [655, 349] width 36 height 36
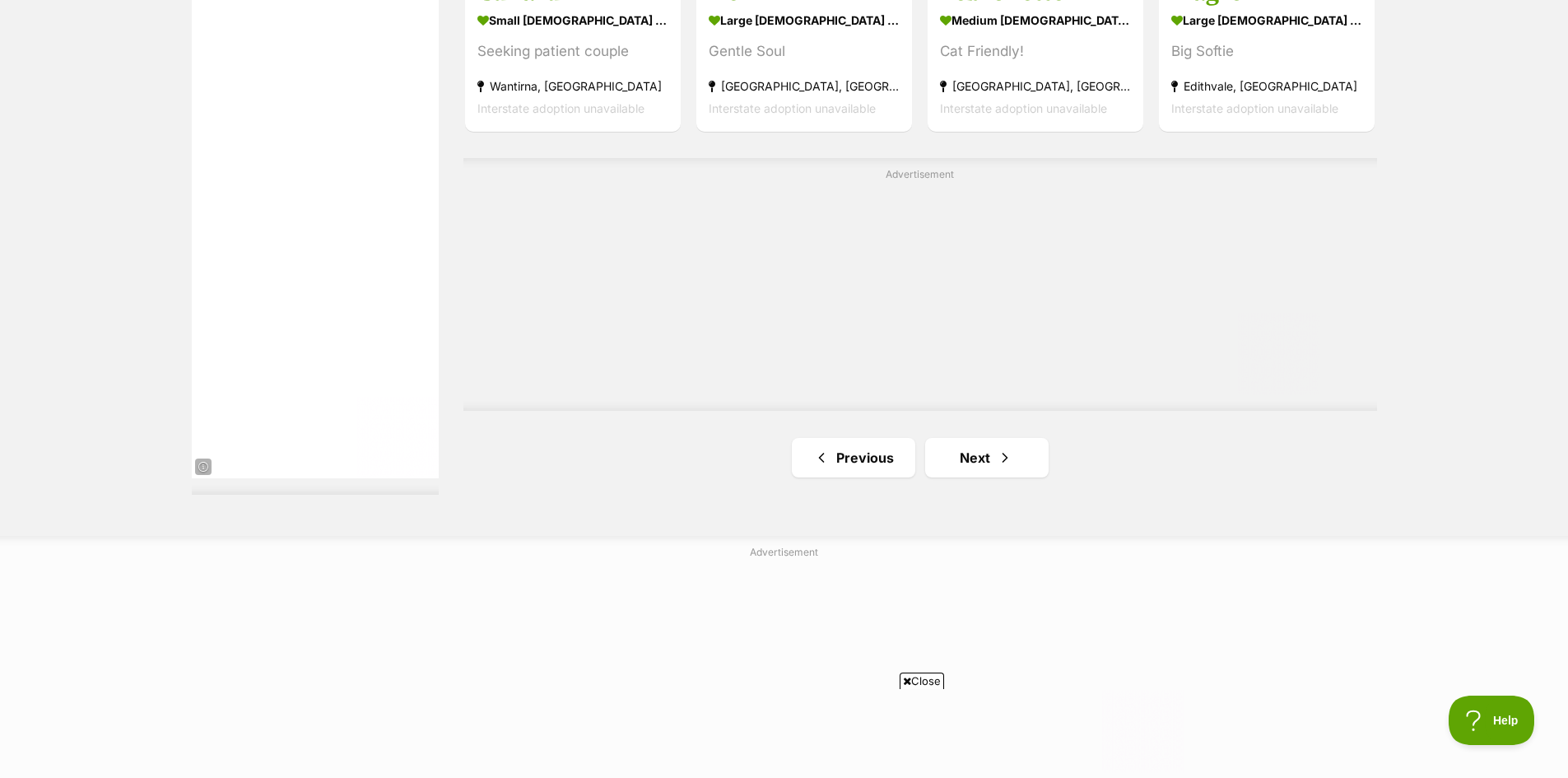
scroll to position [3129, 0]
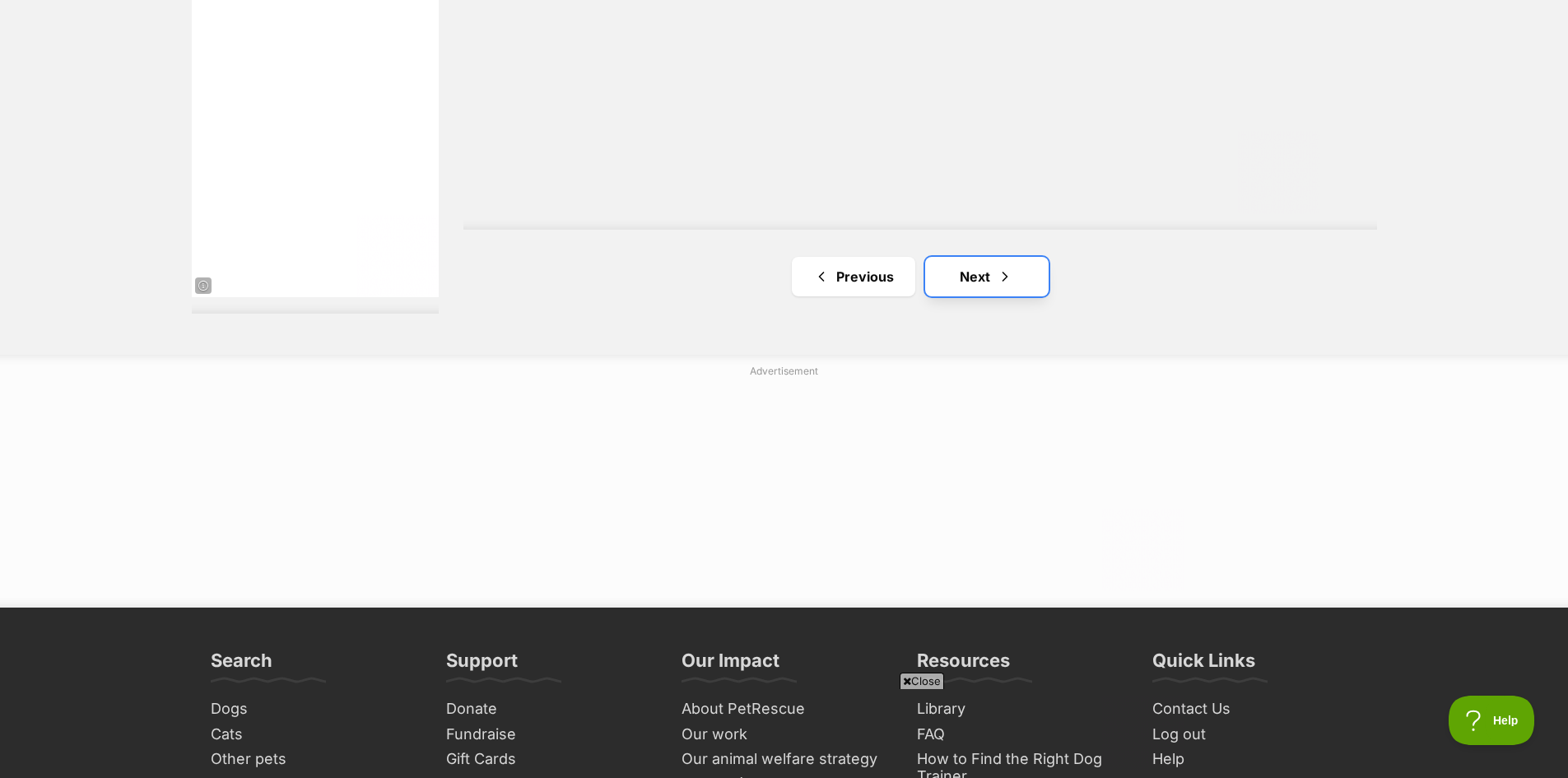
click at [973, 279] on link "Next" at bounding box center [987, 276] width 123 height 39
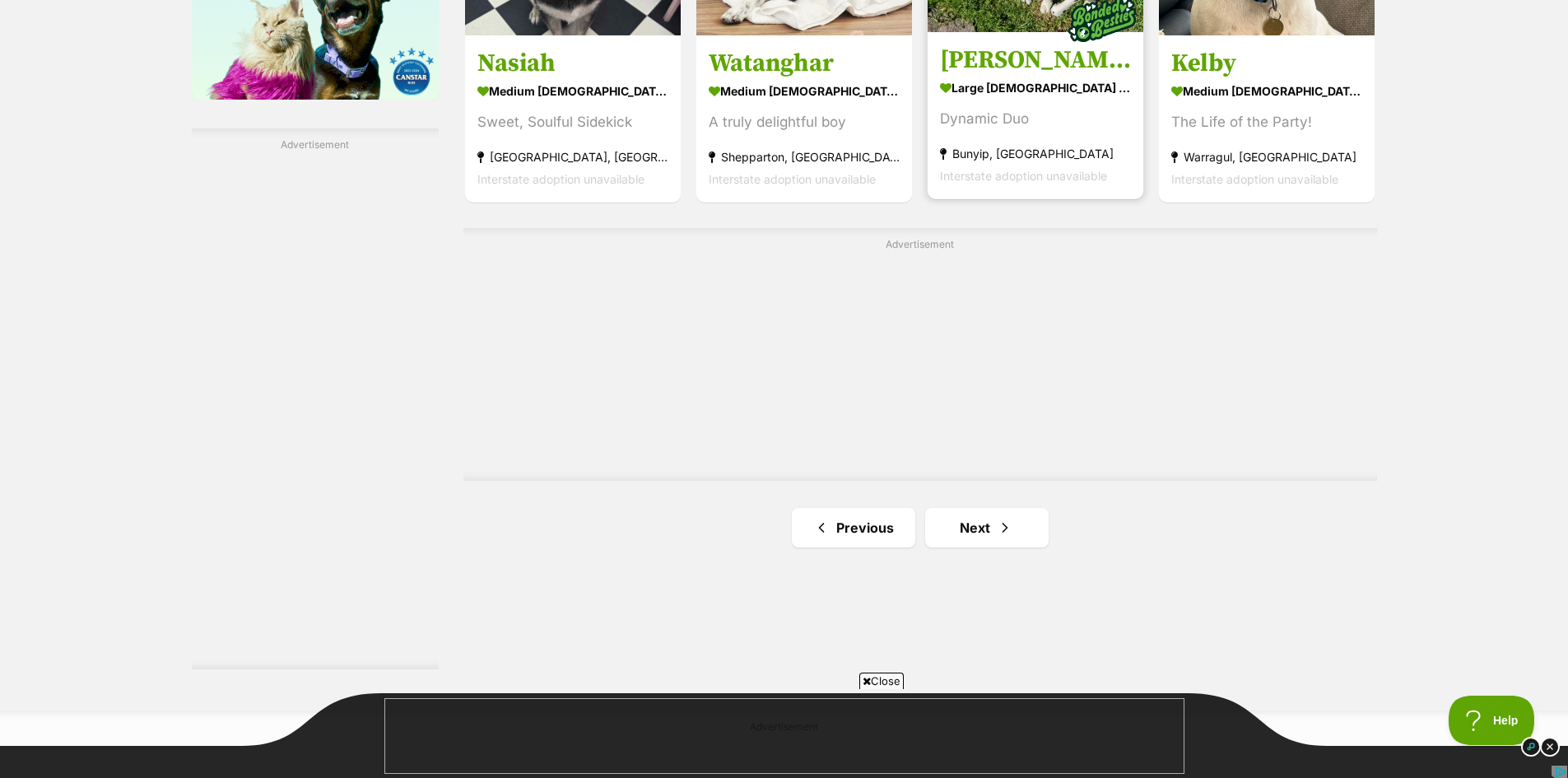
scroll to position [2800, 0]
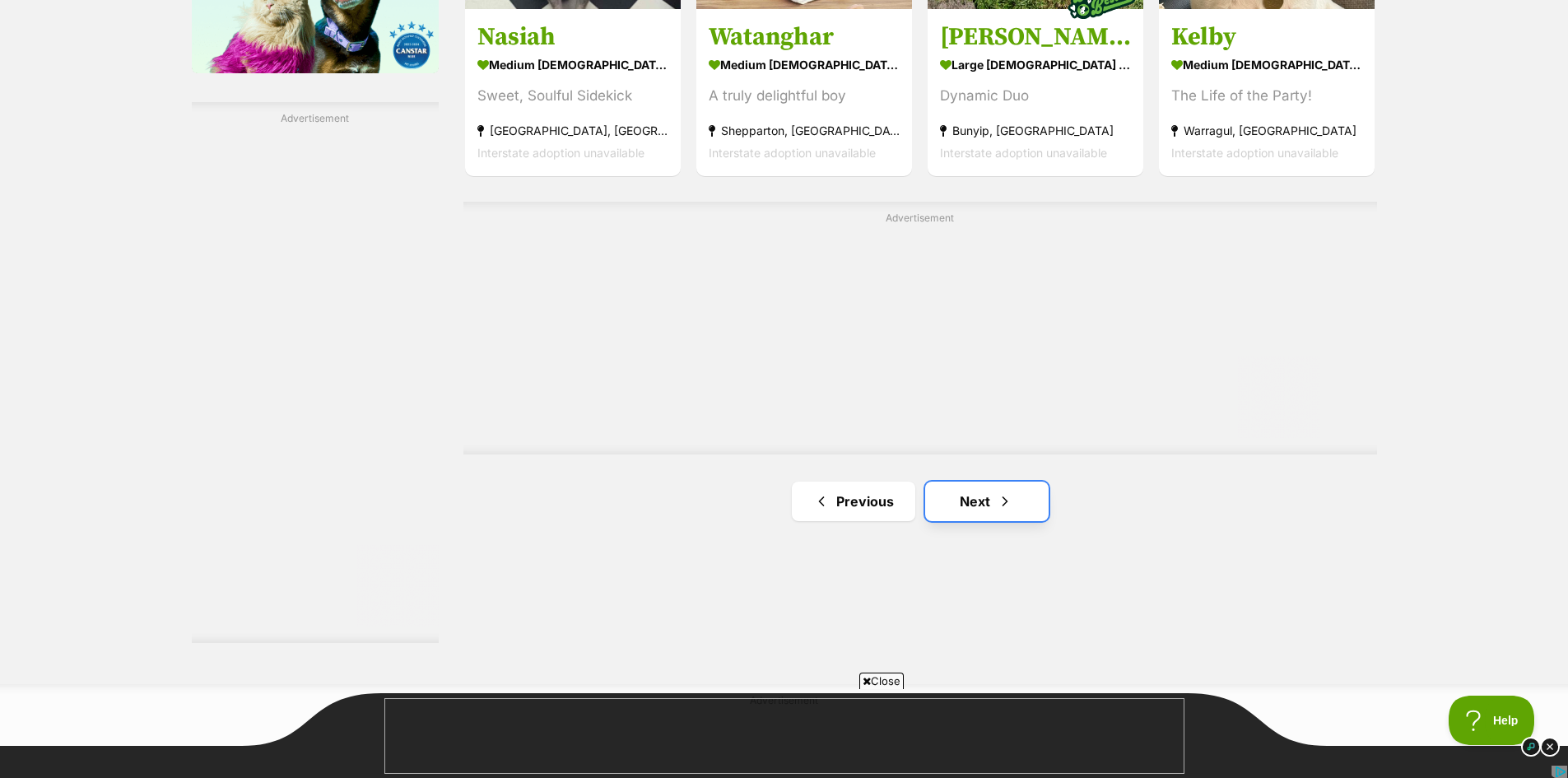
click at [999, 499] on span "Next page" at bounding box center [1005, 502] width 17 height 20
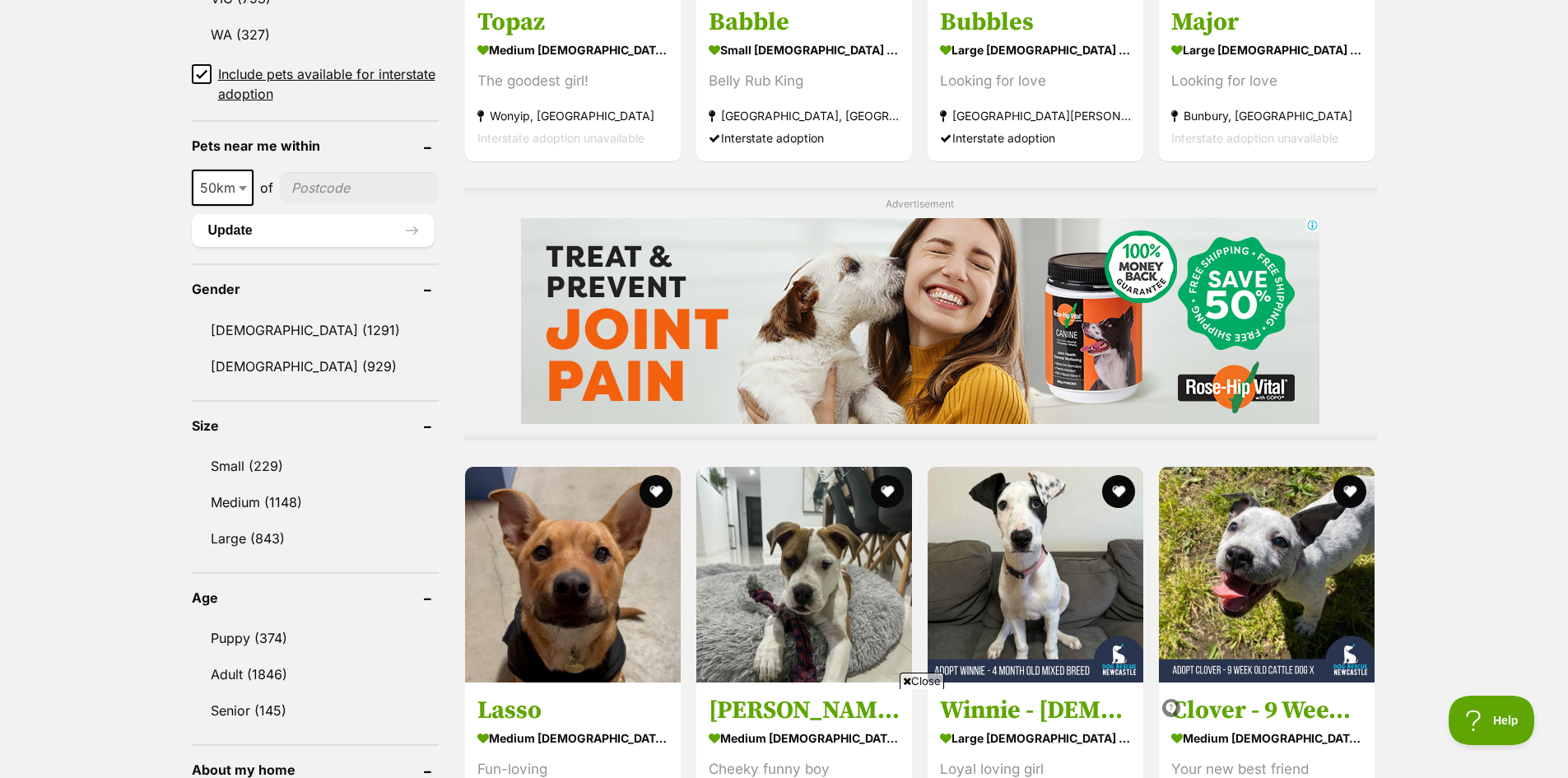
scroll to position [1317, 0]
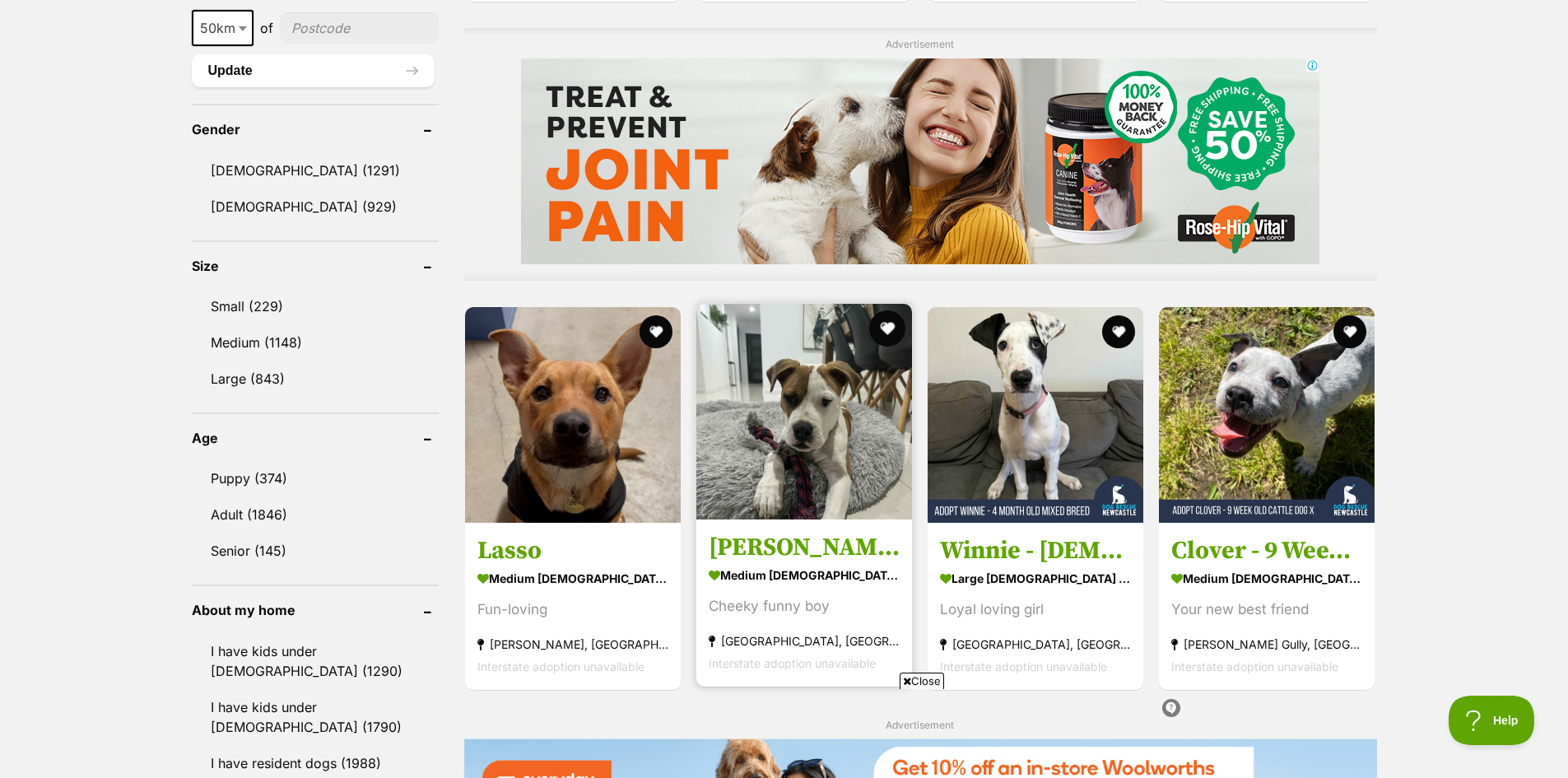
click at [884, 325] on button "favourite" at bounding box center [887, 328] width 36 height 36
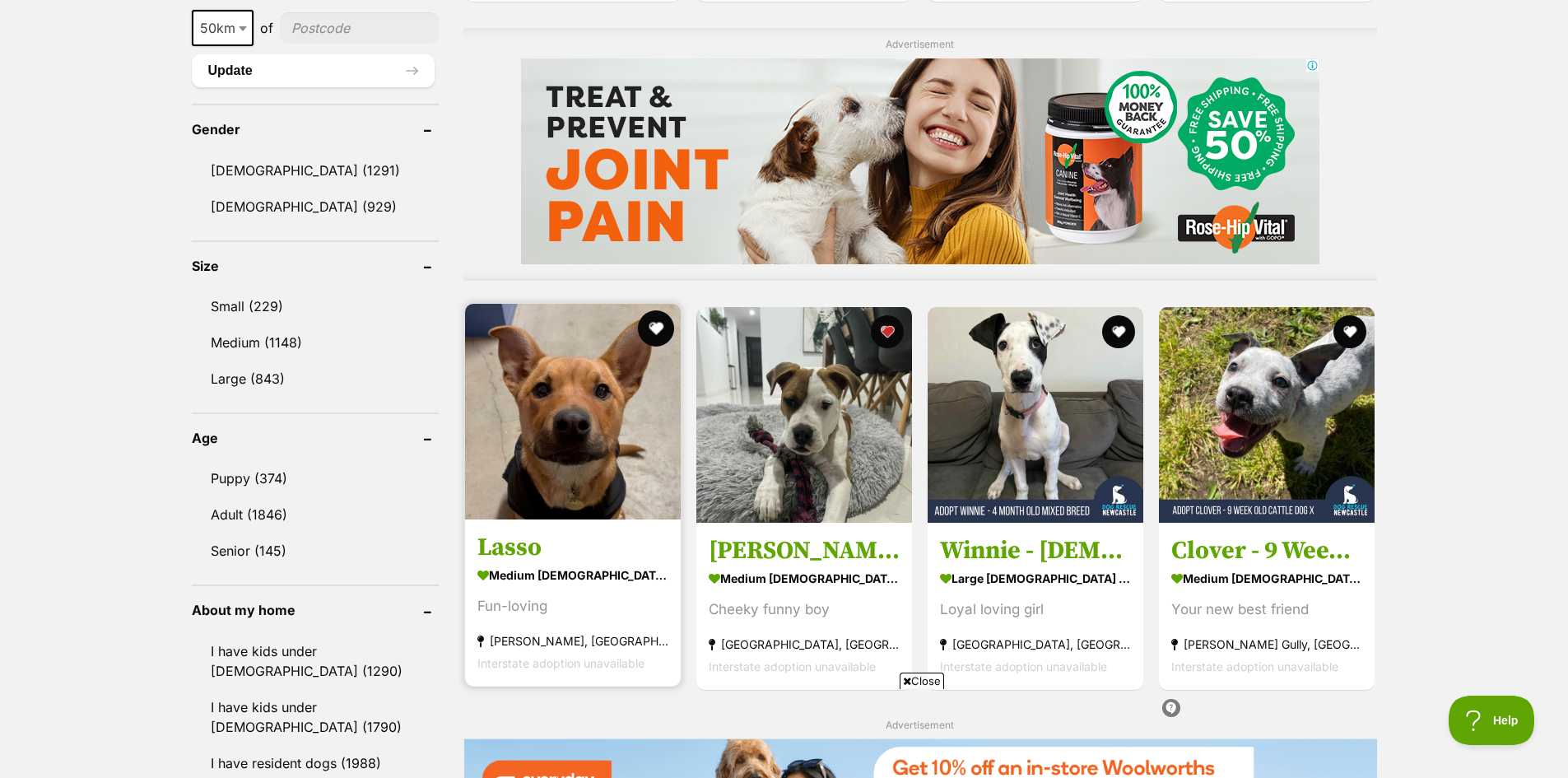
click at [656, 322] on button "favourite" at bounding box center [655, 328] width 36 height 36
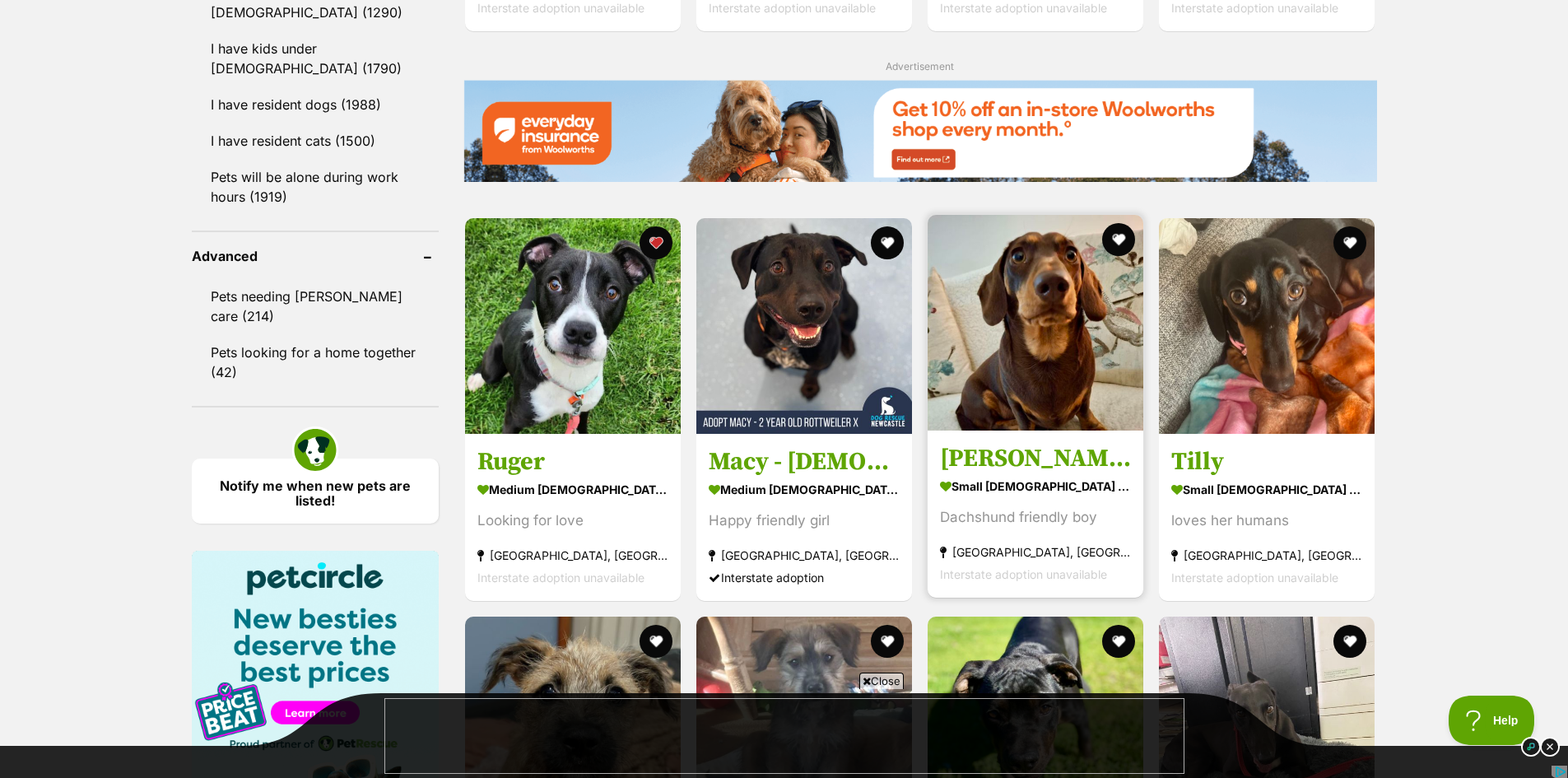
scroll to position [0, 0]
click at [1124, 233] on button "favourite" at bounding box center [1117, 239] width 36 height 36
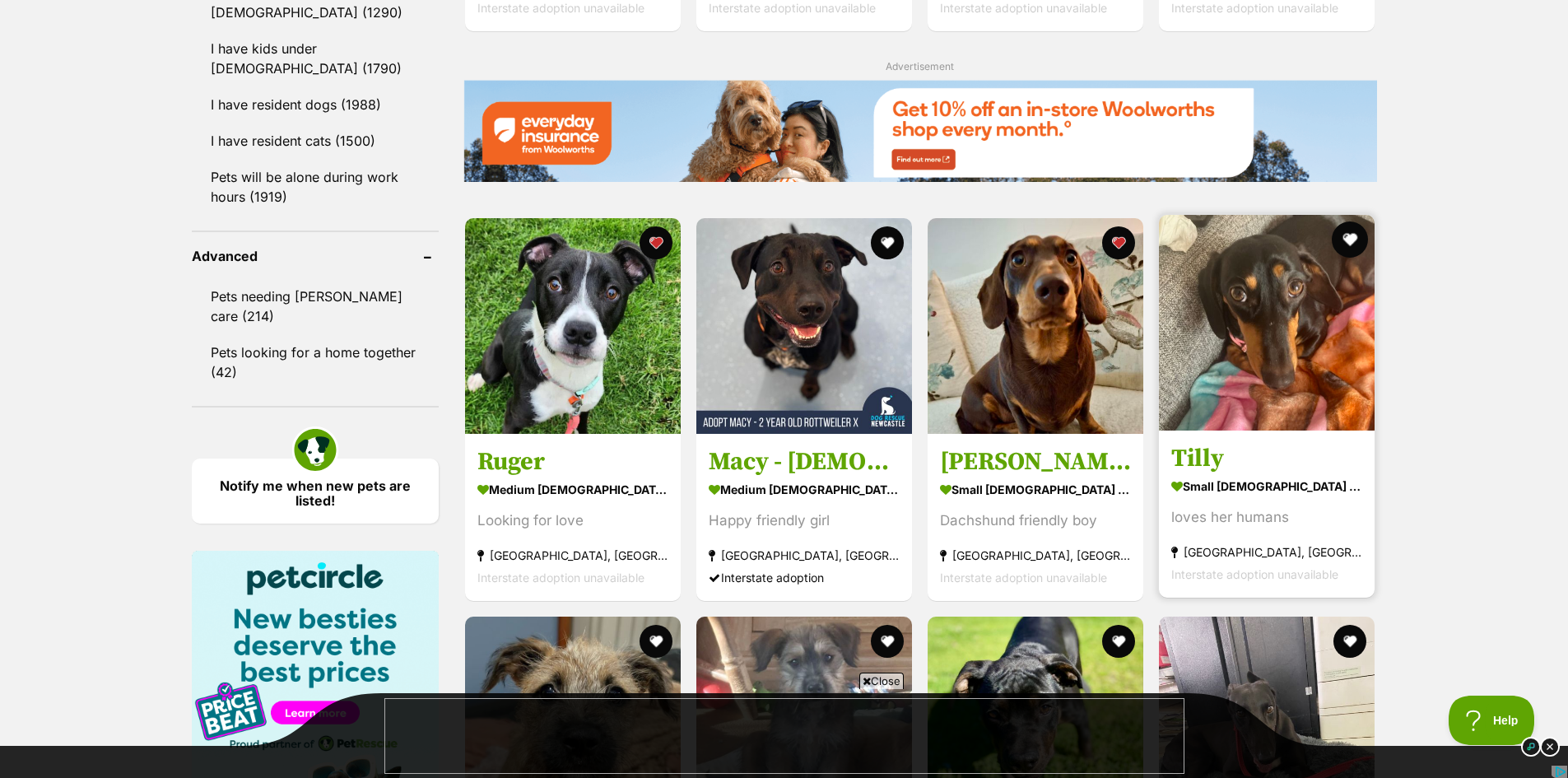
click at [1353, 231] on button "favourite" at bounding box center [1350, 239] width 36 height 36
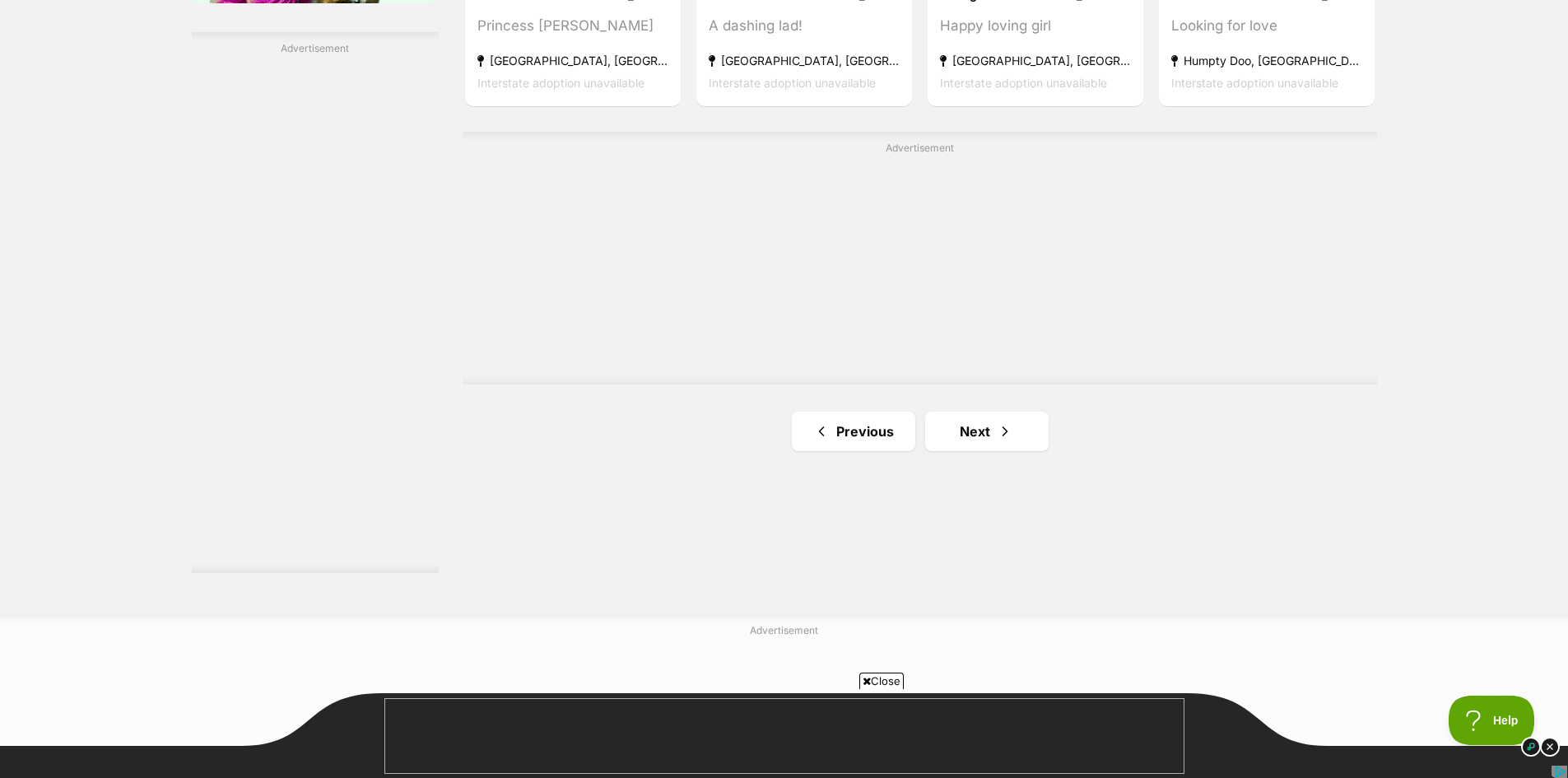
scroll to position [2881, 0]
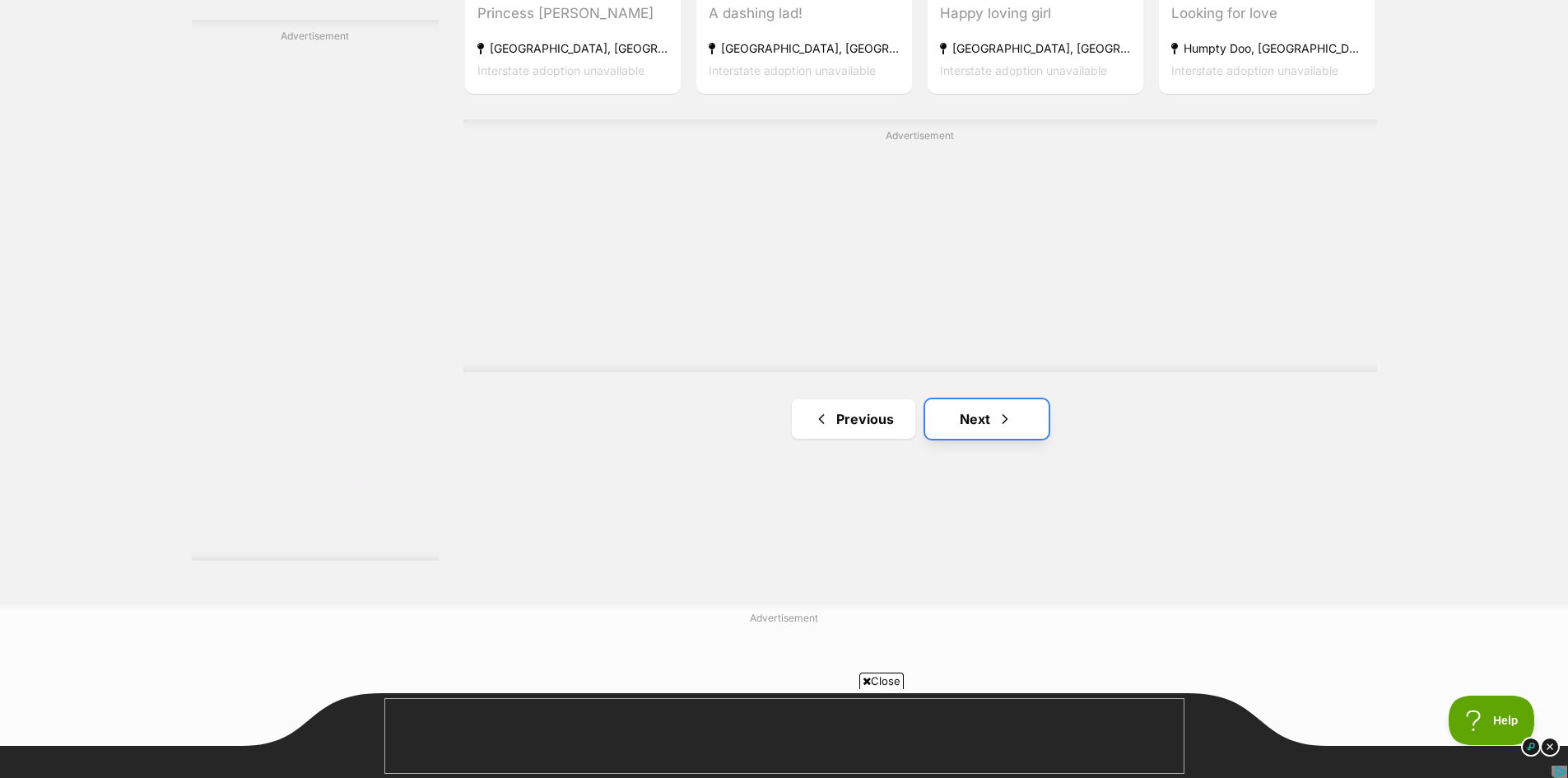
click at [979, 416] on link "Next" at bounding box center [987, 419] width 123 height 39
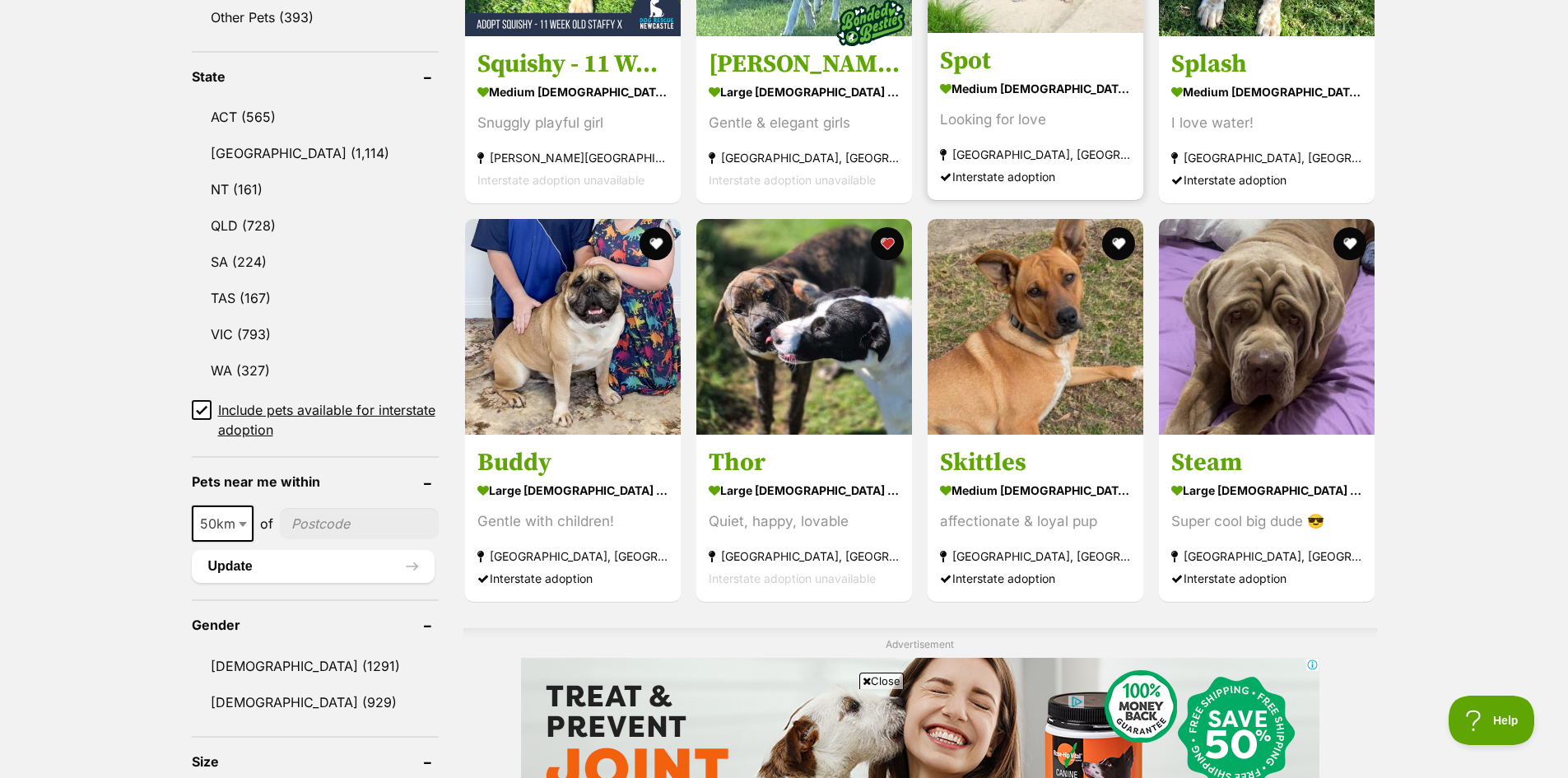
scroll to position [823, 0]
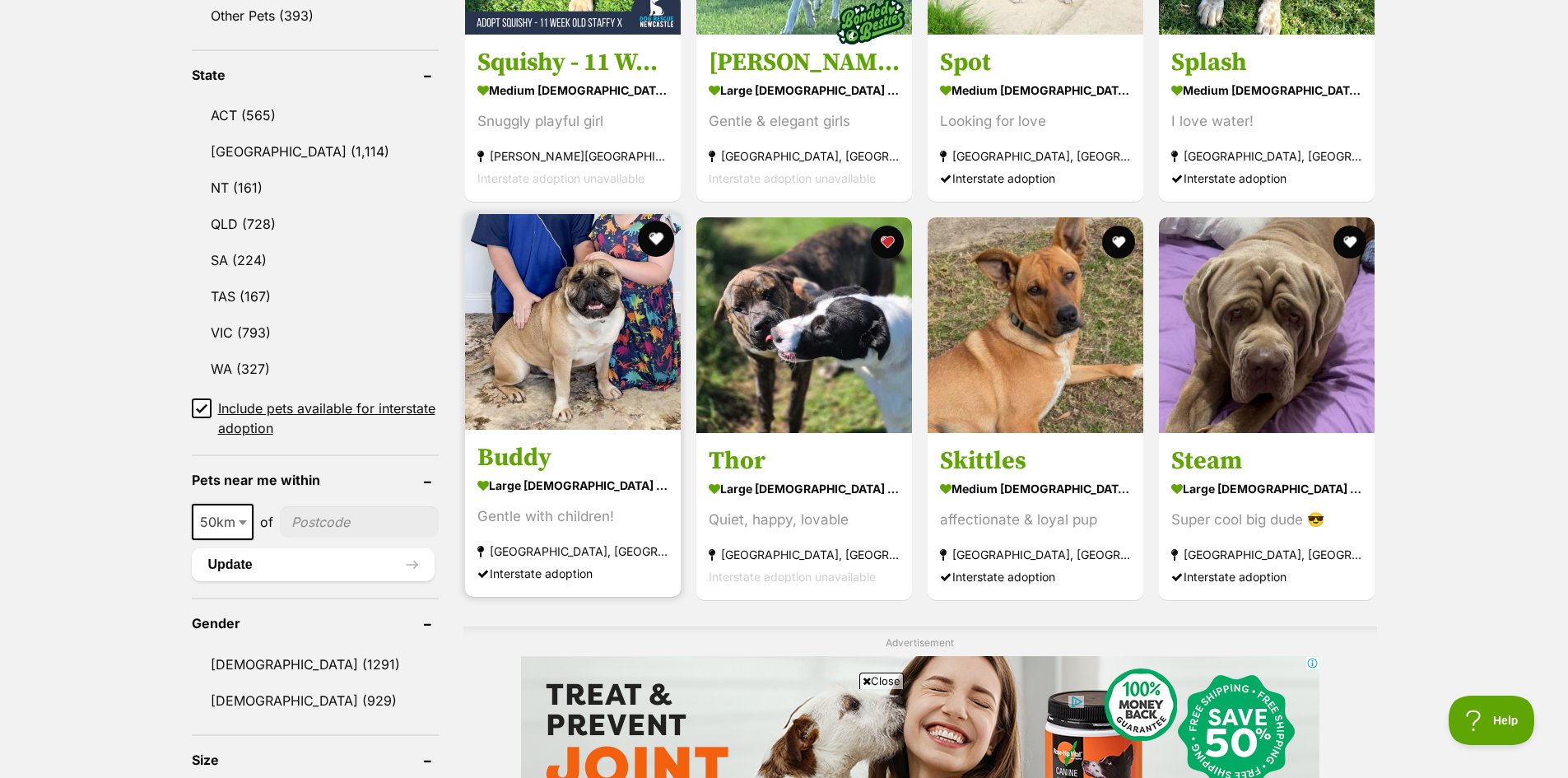
click at [651, 231] on button "favourite" at bounding box center [655, 238] width 36 height 36
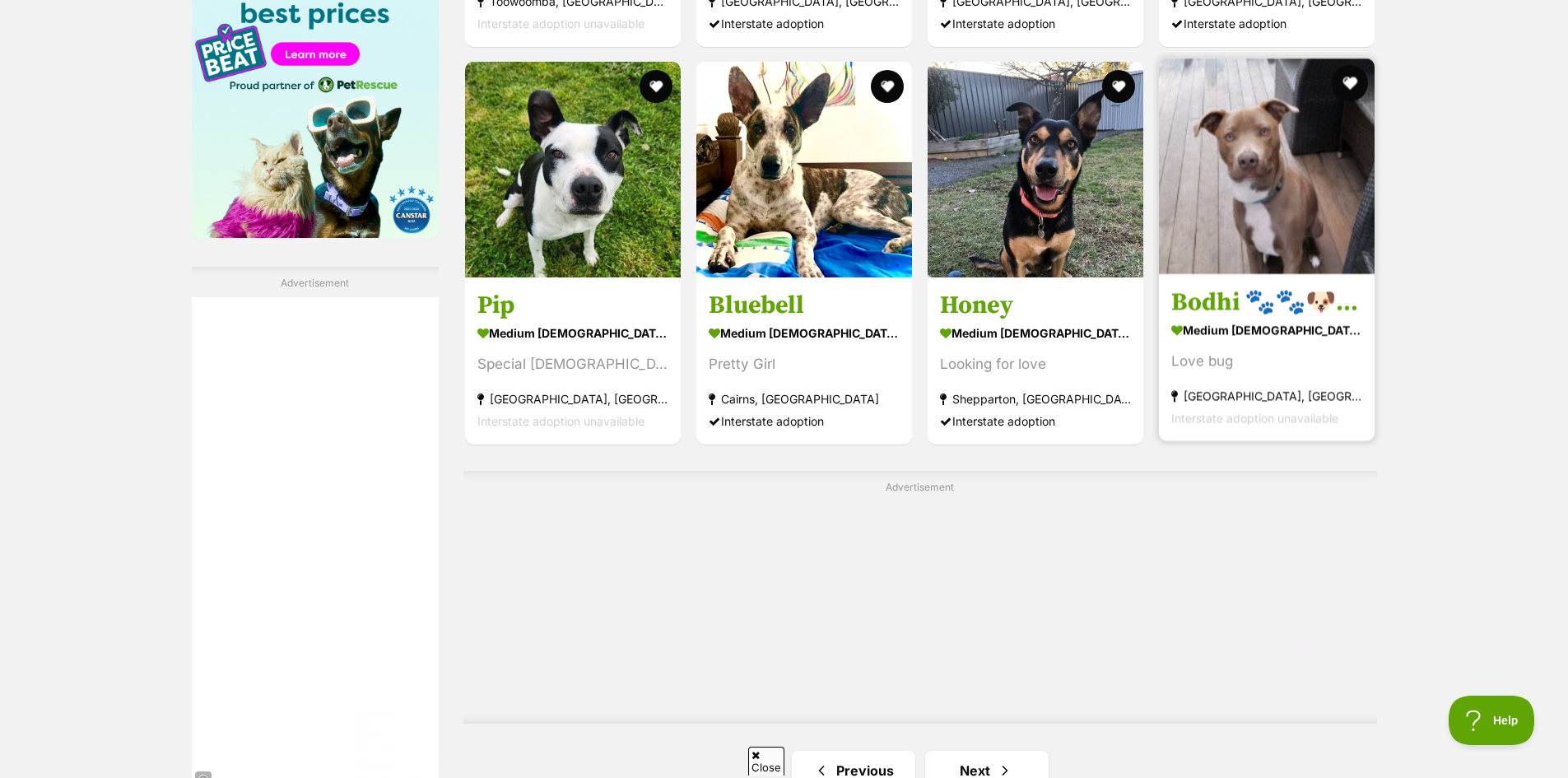
scroll to position [0, 0]
click at [1350, 85] on button "favourite" at bounding box center [1350, 83] width 36 height 36
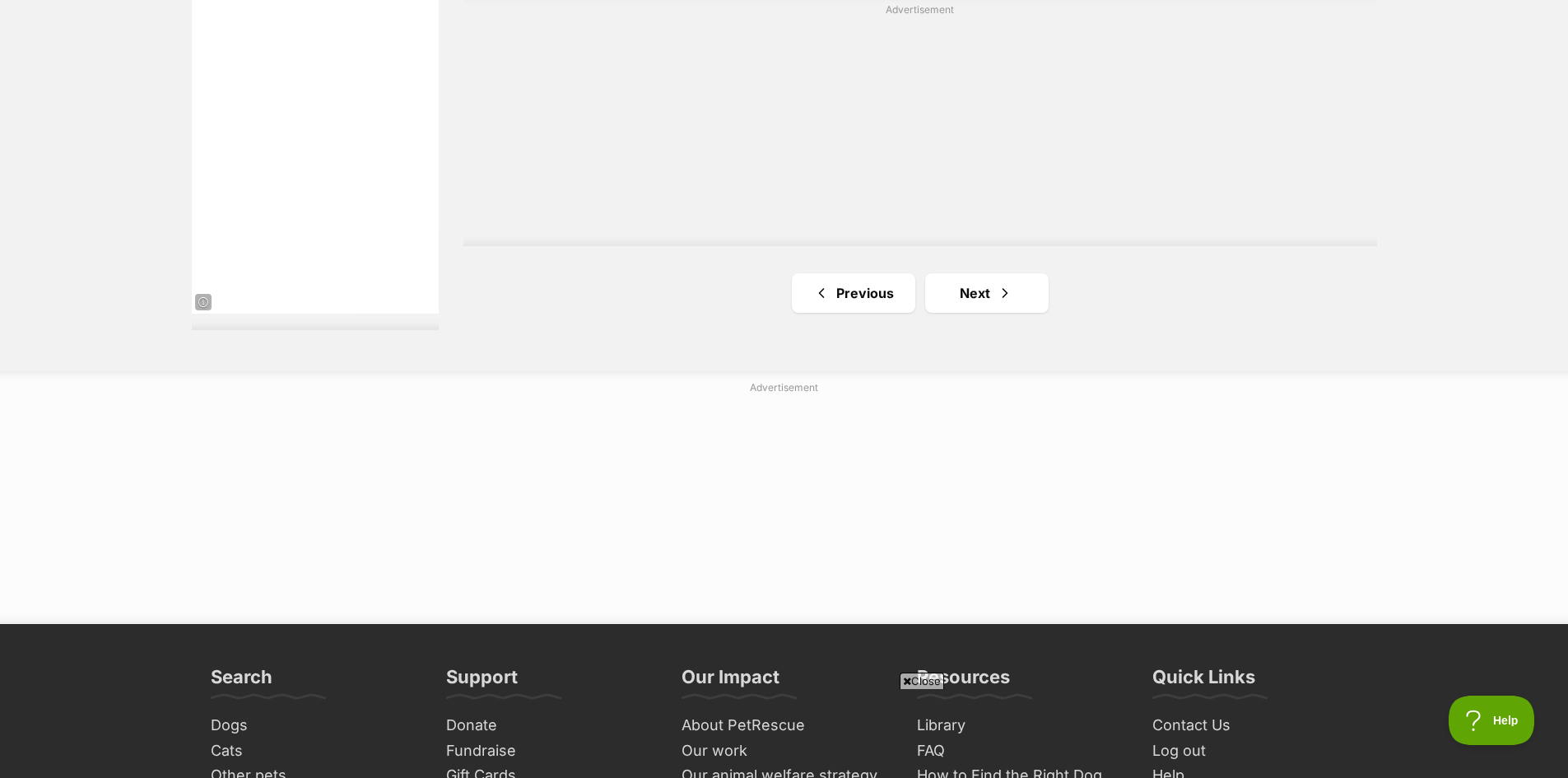
scroll to position [3129, 0]
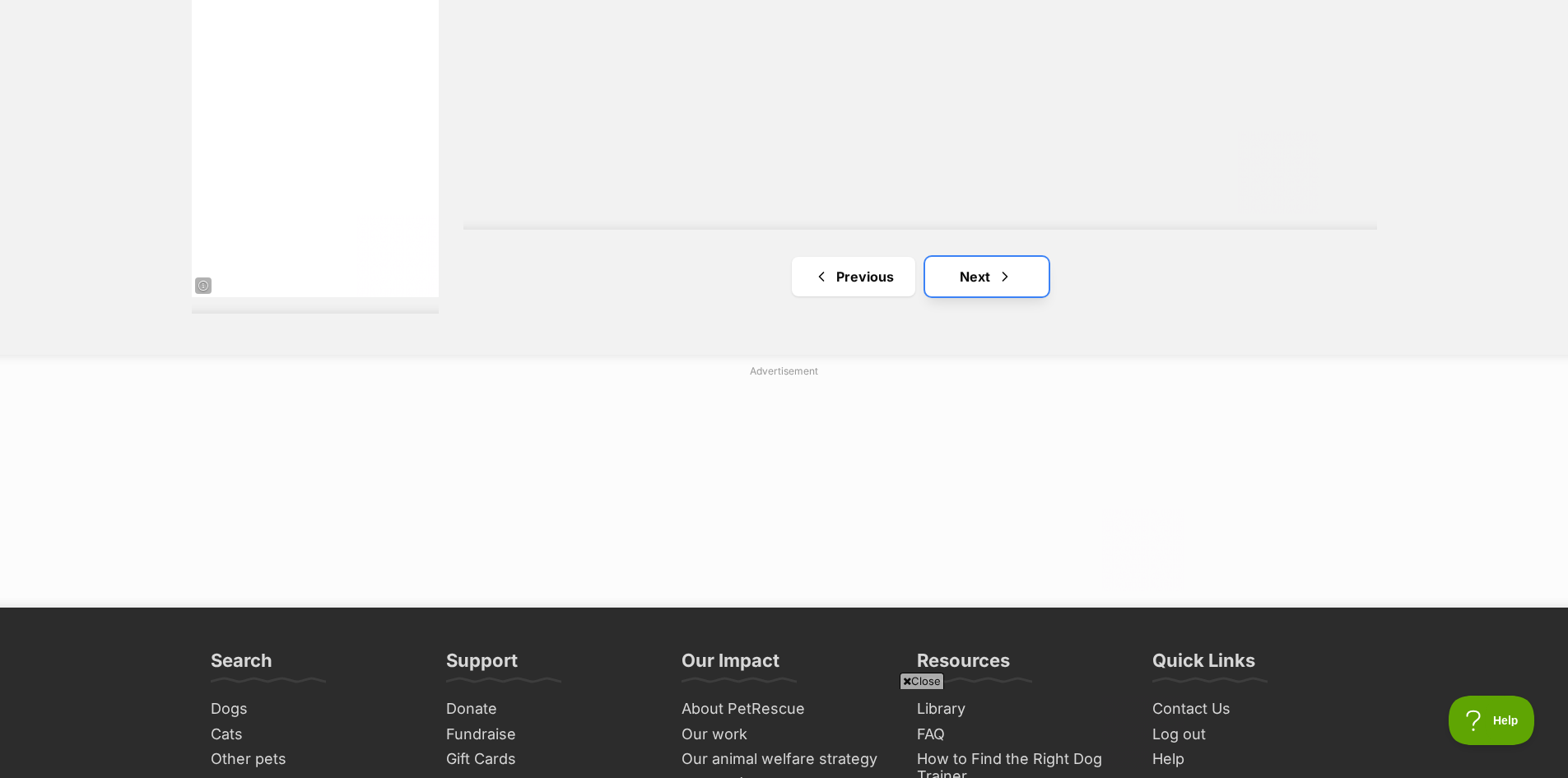
click at [972, 276] on link "Next" at bounding box center [987, 276] width 123 height 39
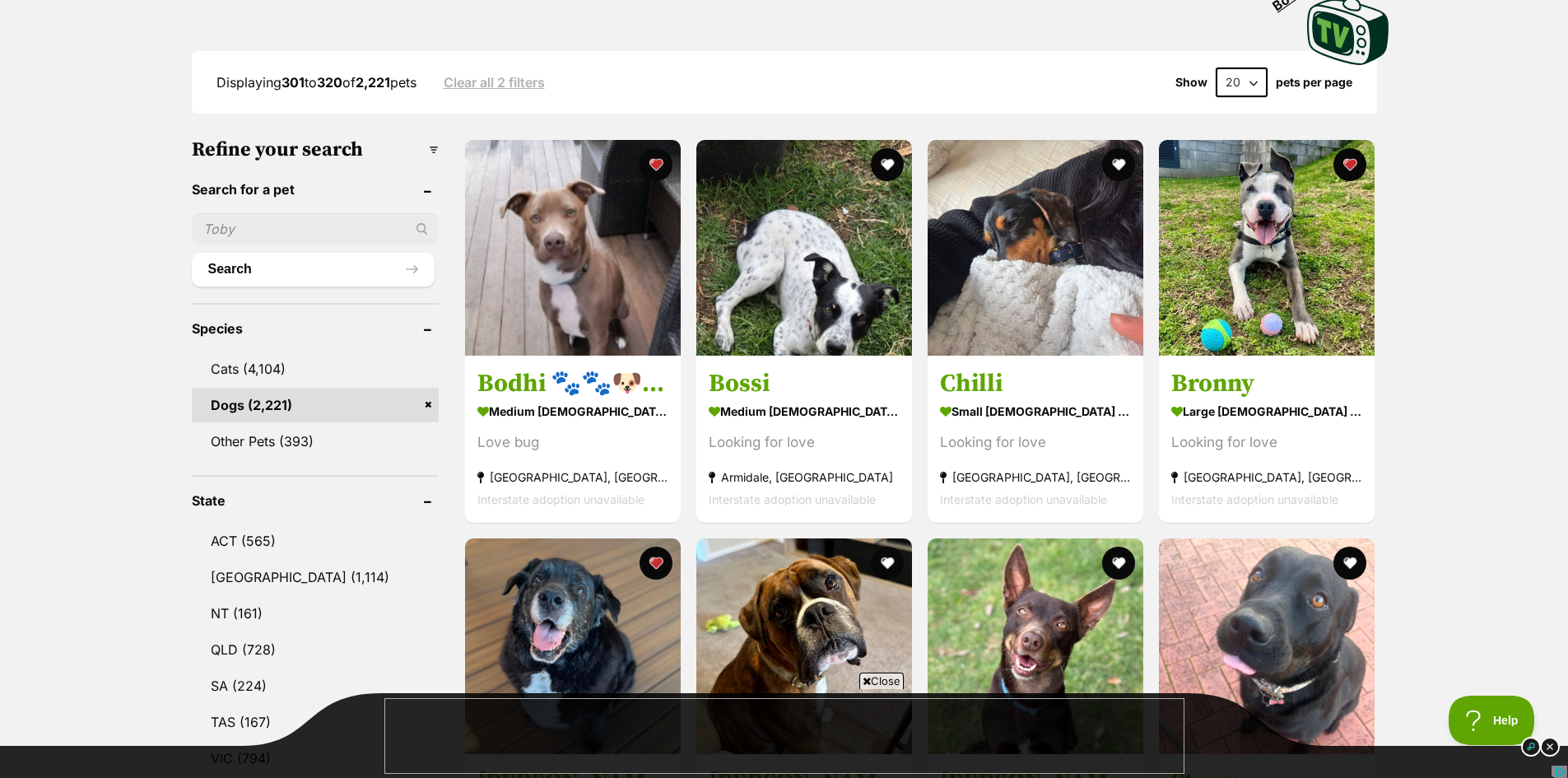
scroll to position [412, 0]
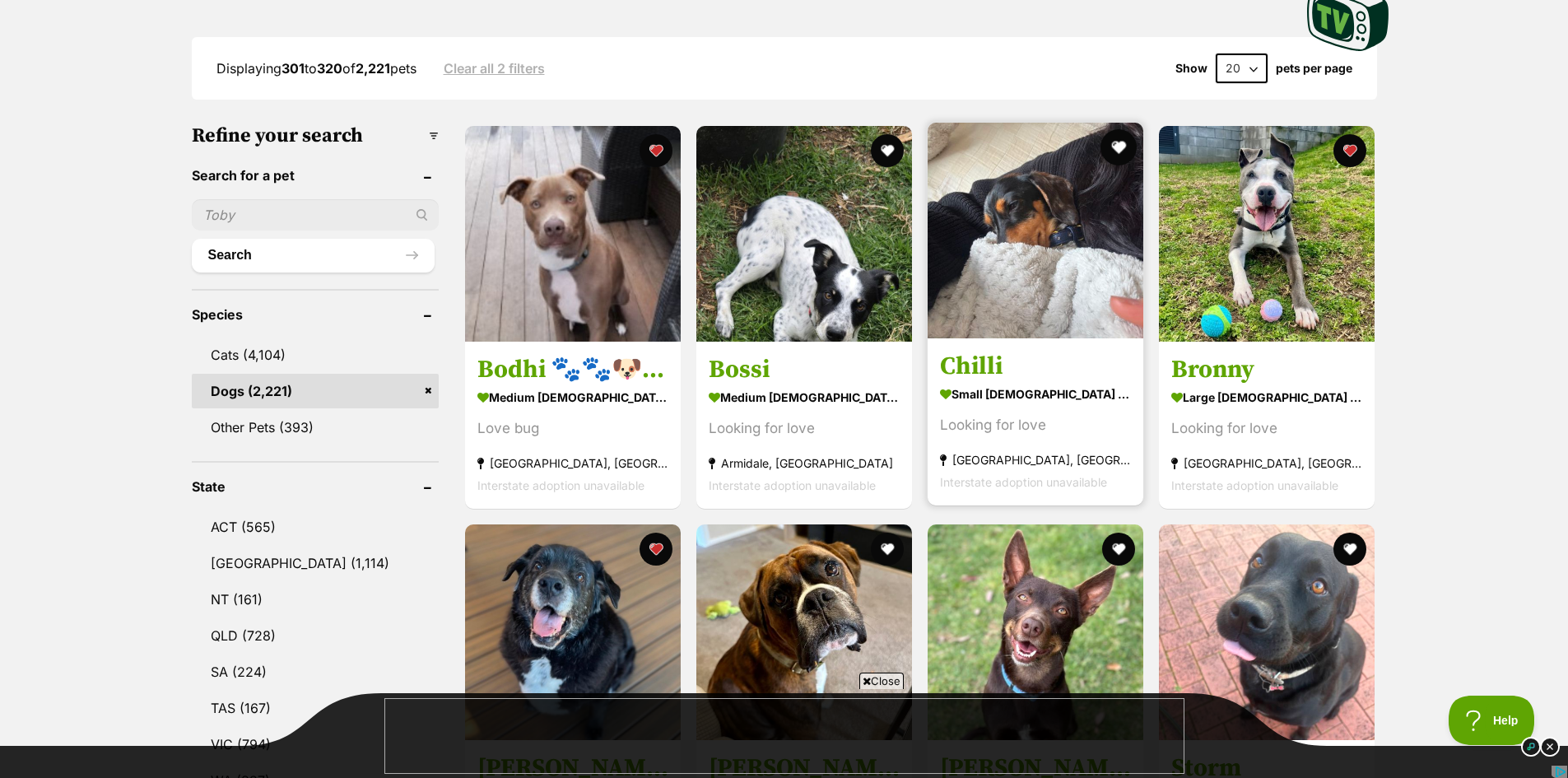
click at [1122, 139] on button "favourite" at bounding box center [1117, 147] width 36 height 36
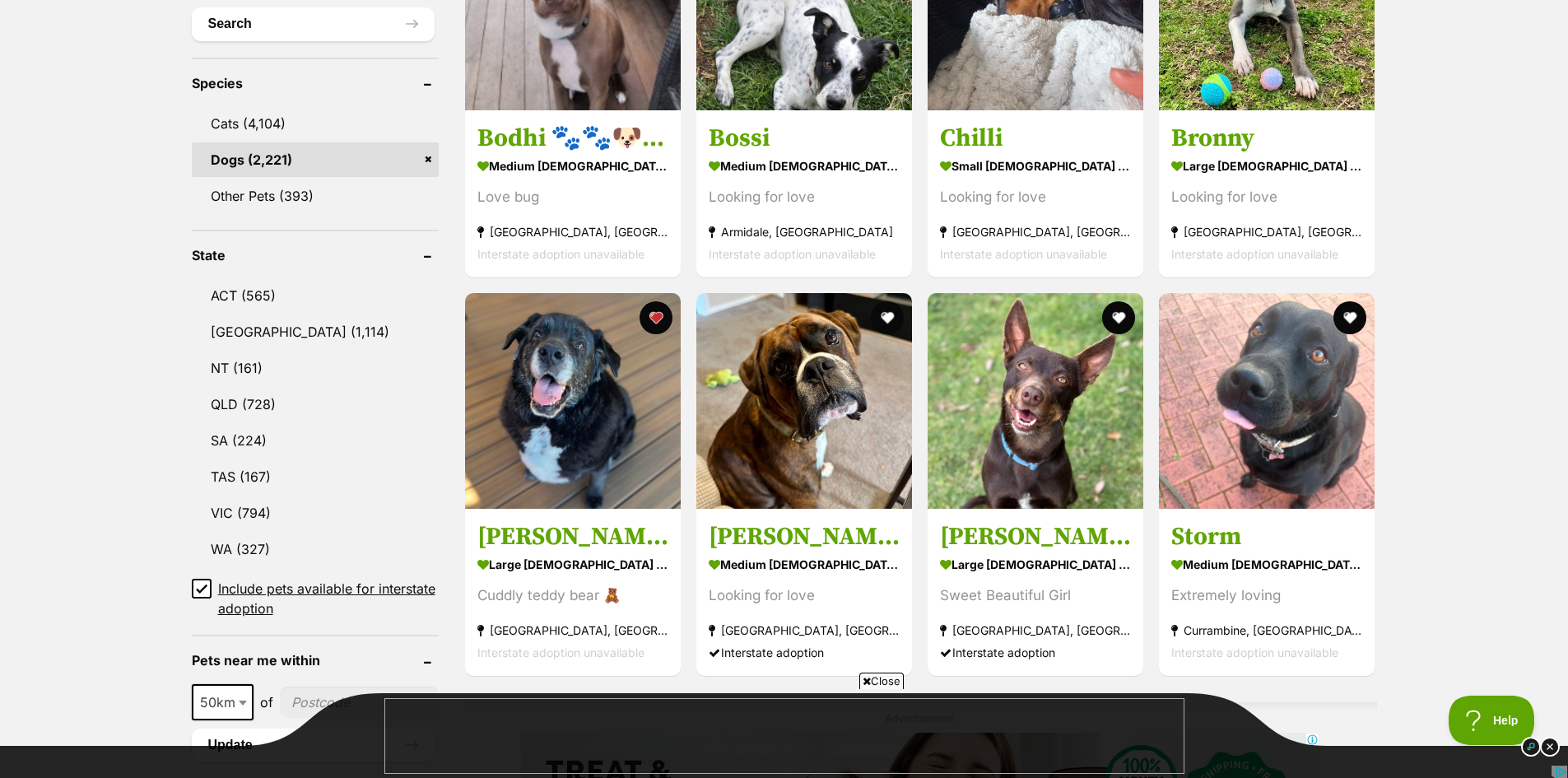
scroll to position [741, 0]
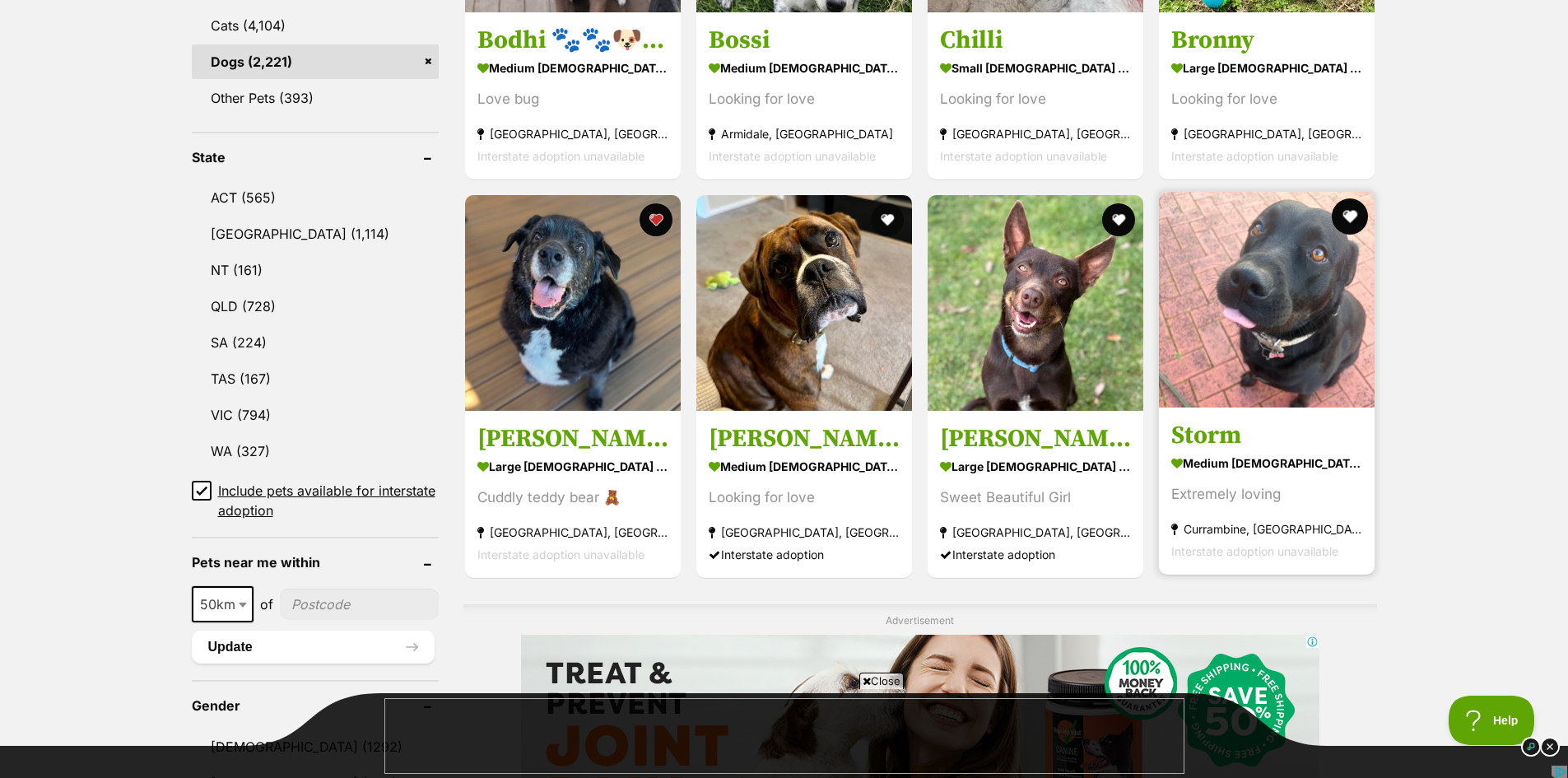
click at [1352, 210] on button "favourite" at bounding box center [1350, 216] width 36 height 36
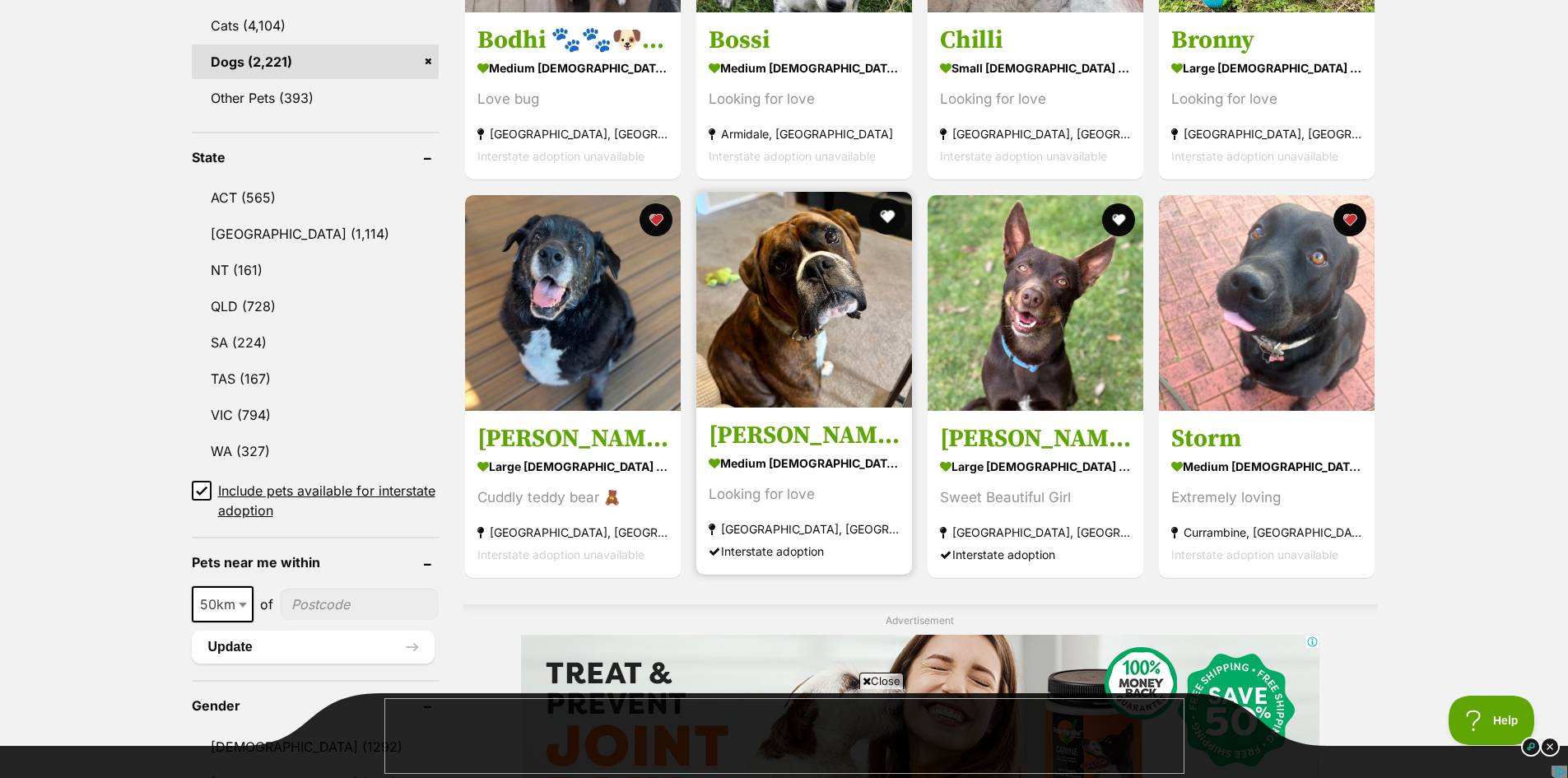
click at [886, 215] on button "favourite" at bounding box center [887, 216] width 36 height 36
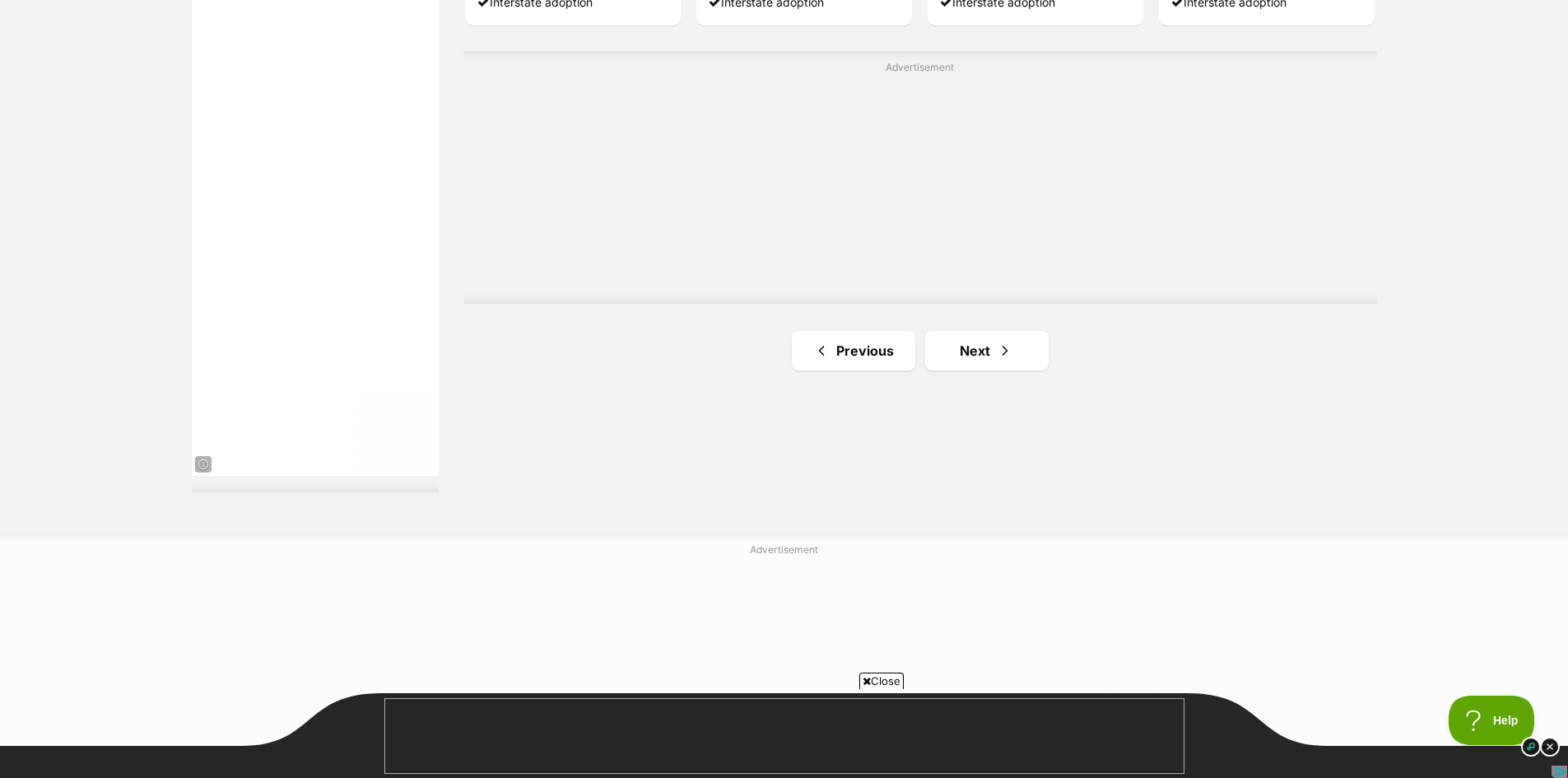
scroll to position [2964, 0]
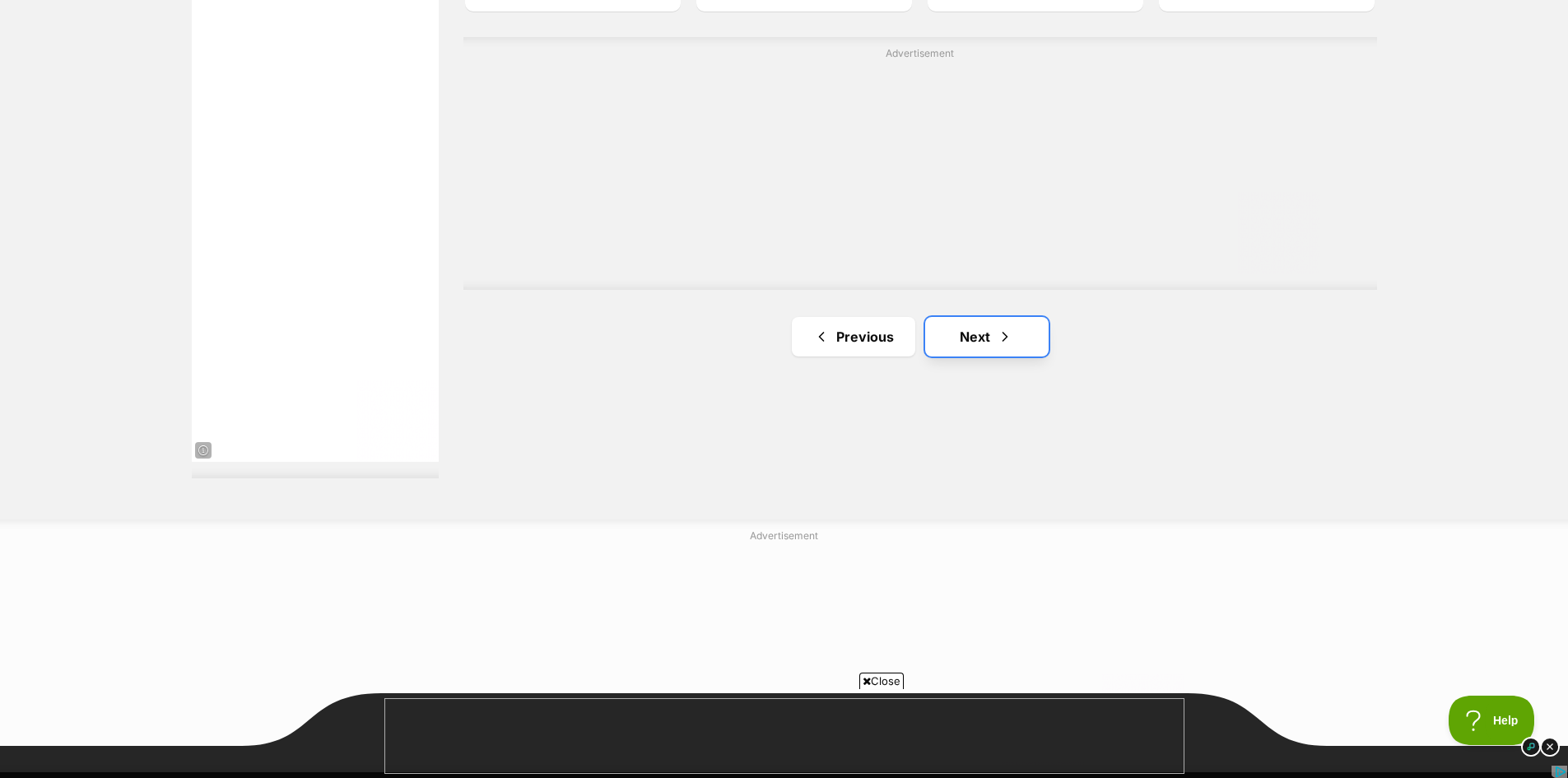
click at [969, 346] on link "Next" at bounding box center [987, 336] width 123 height 39
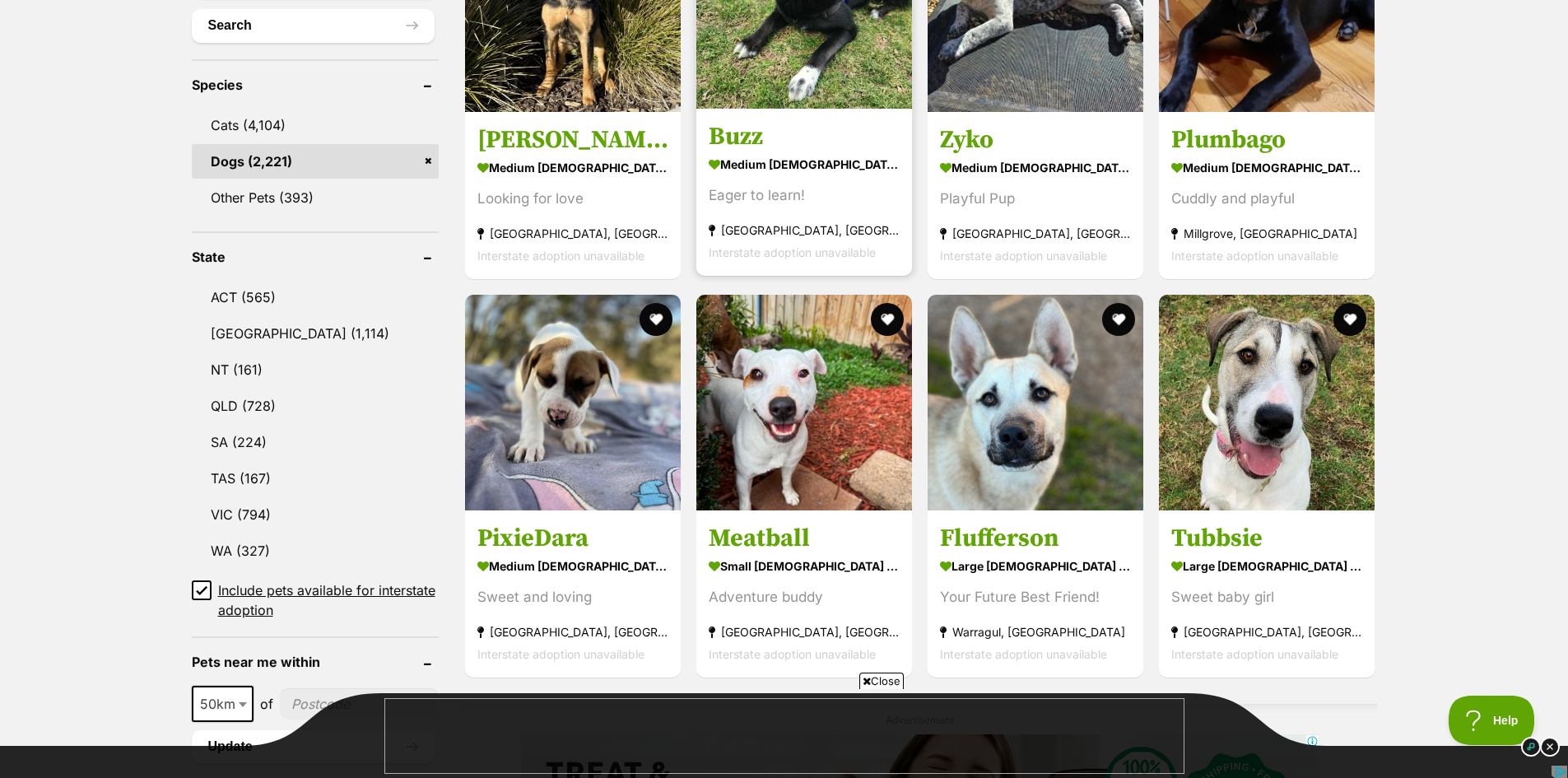
scroll to position [741, 0]
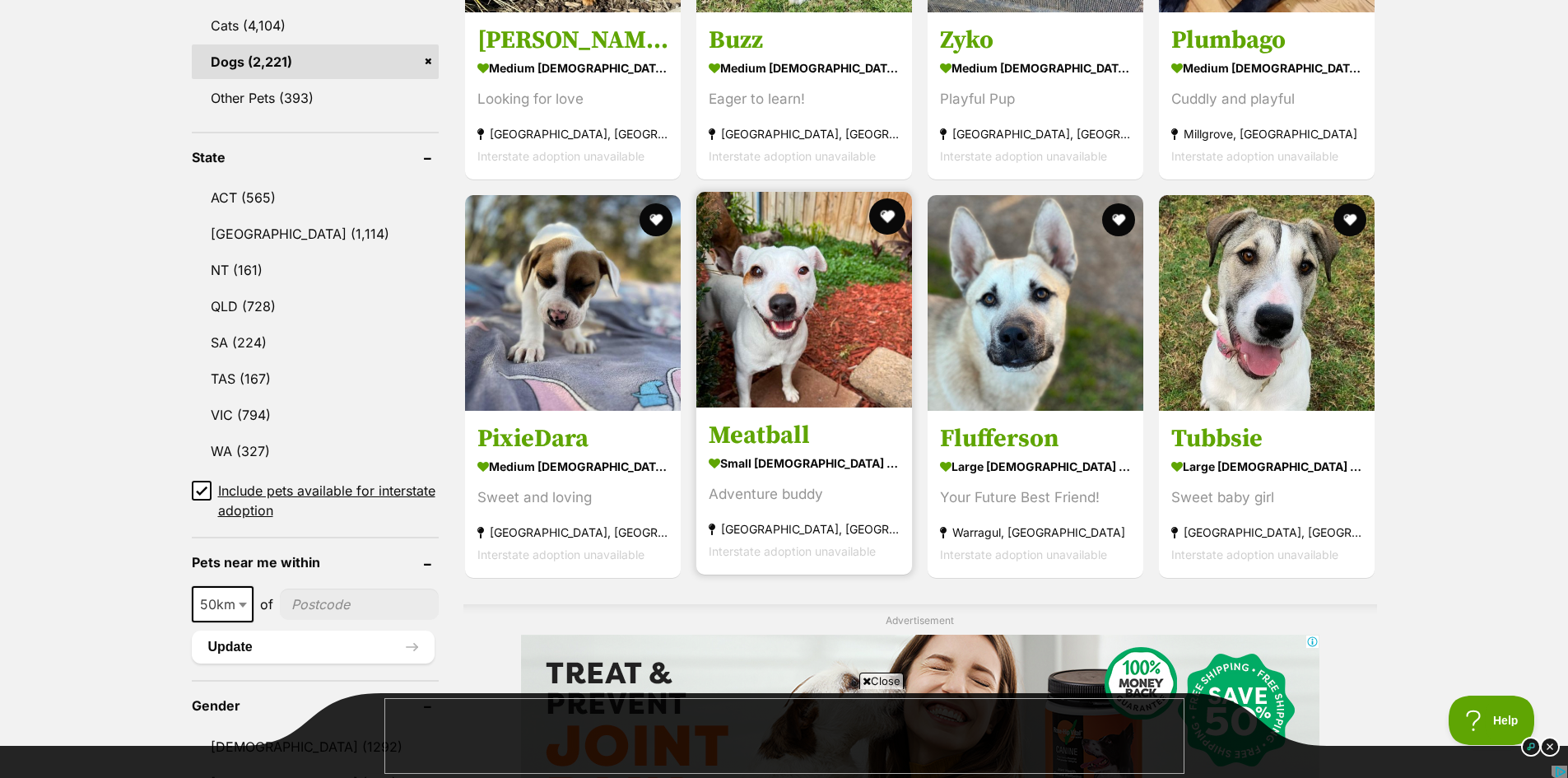
click at [879, 214] on button "favourite" at bounding box center [887, 216] width 36 height 36
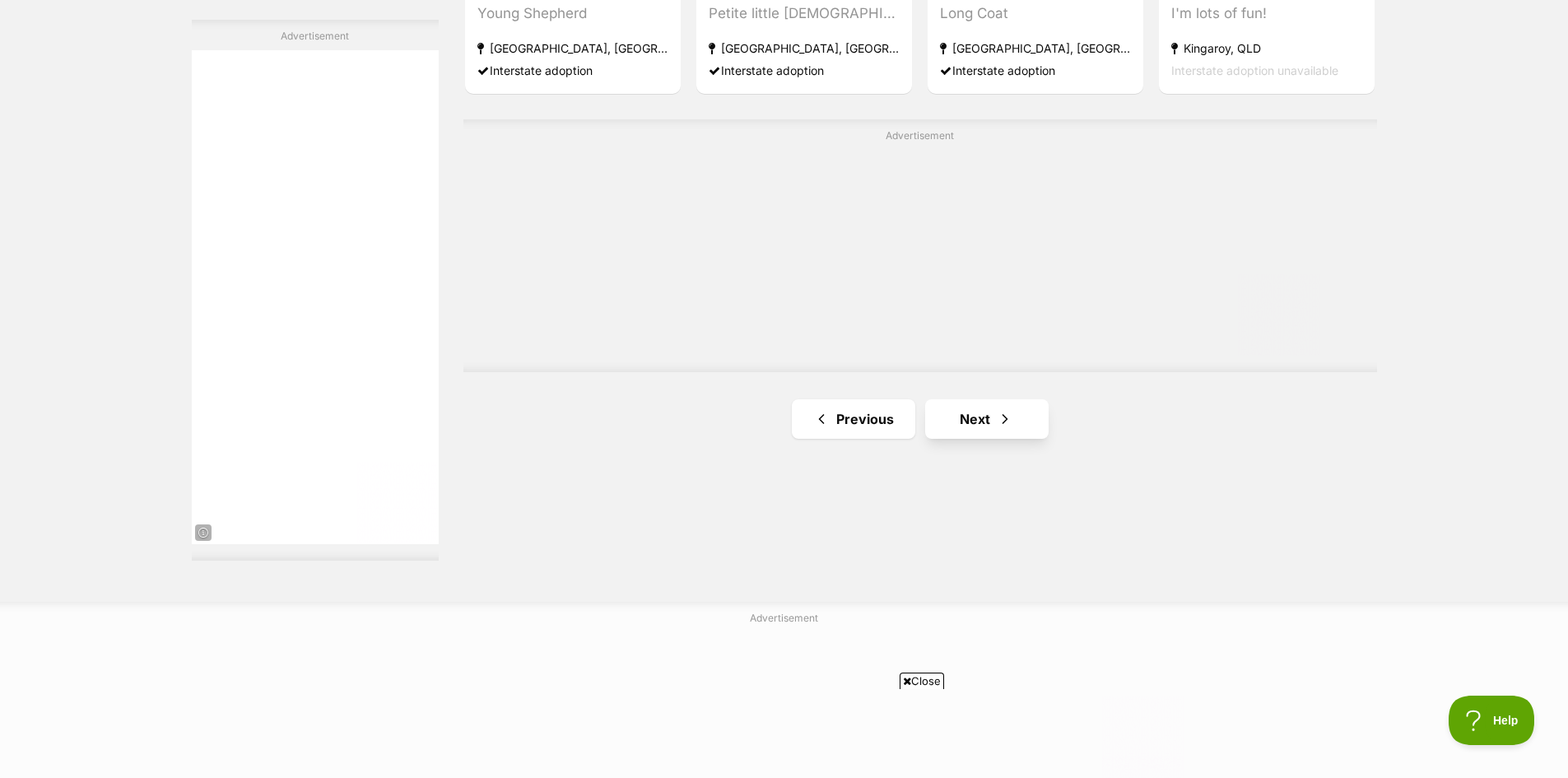
scroll to position [0, 0]
click at [980, 423] on link "Next" at bounding box center [987, 419] width 123 height 39
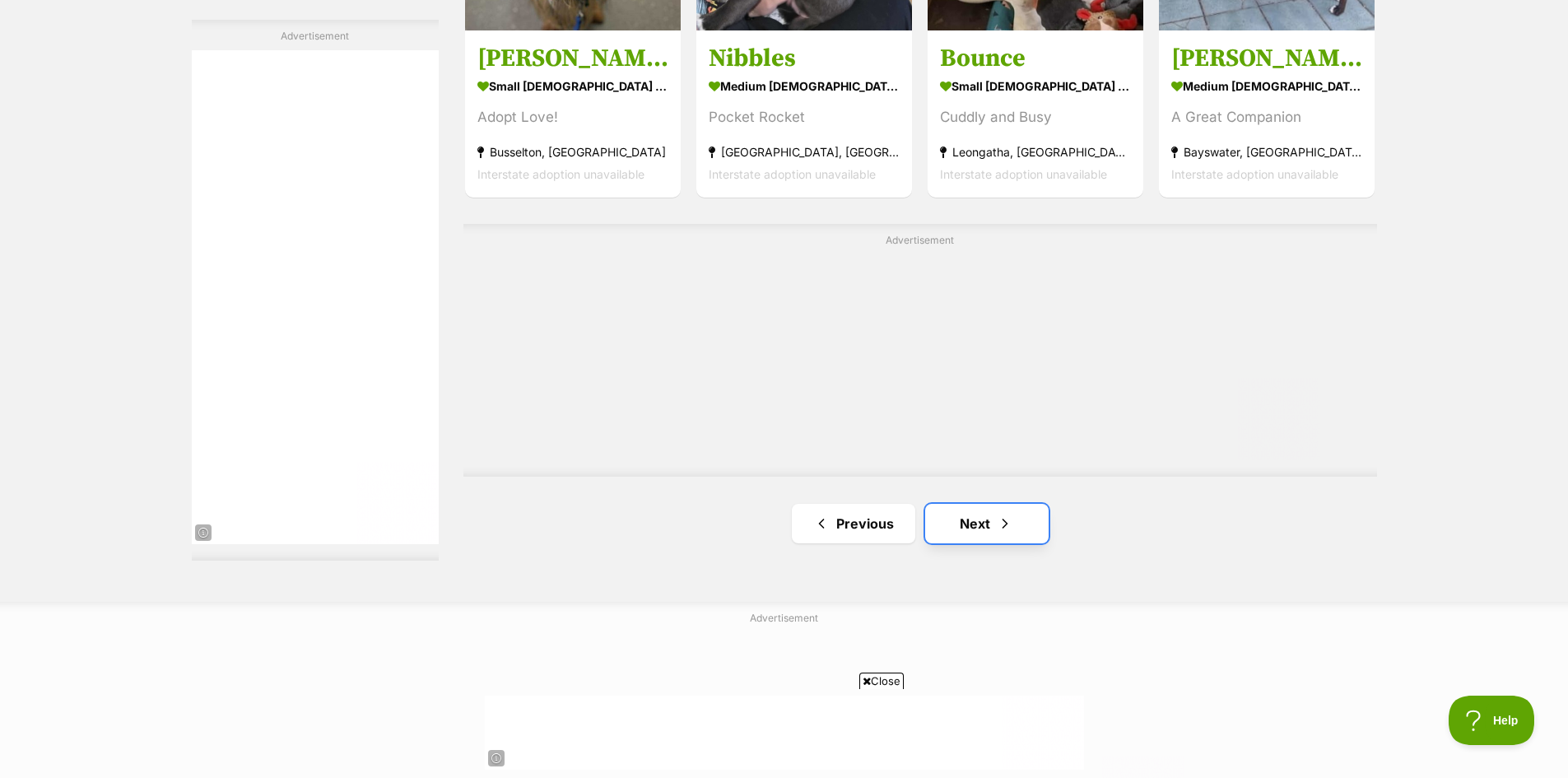
click at [983, 519] on link "Next" at bounding box center [987, 524] width 123 height 39
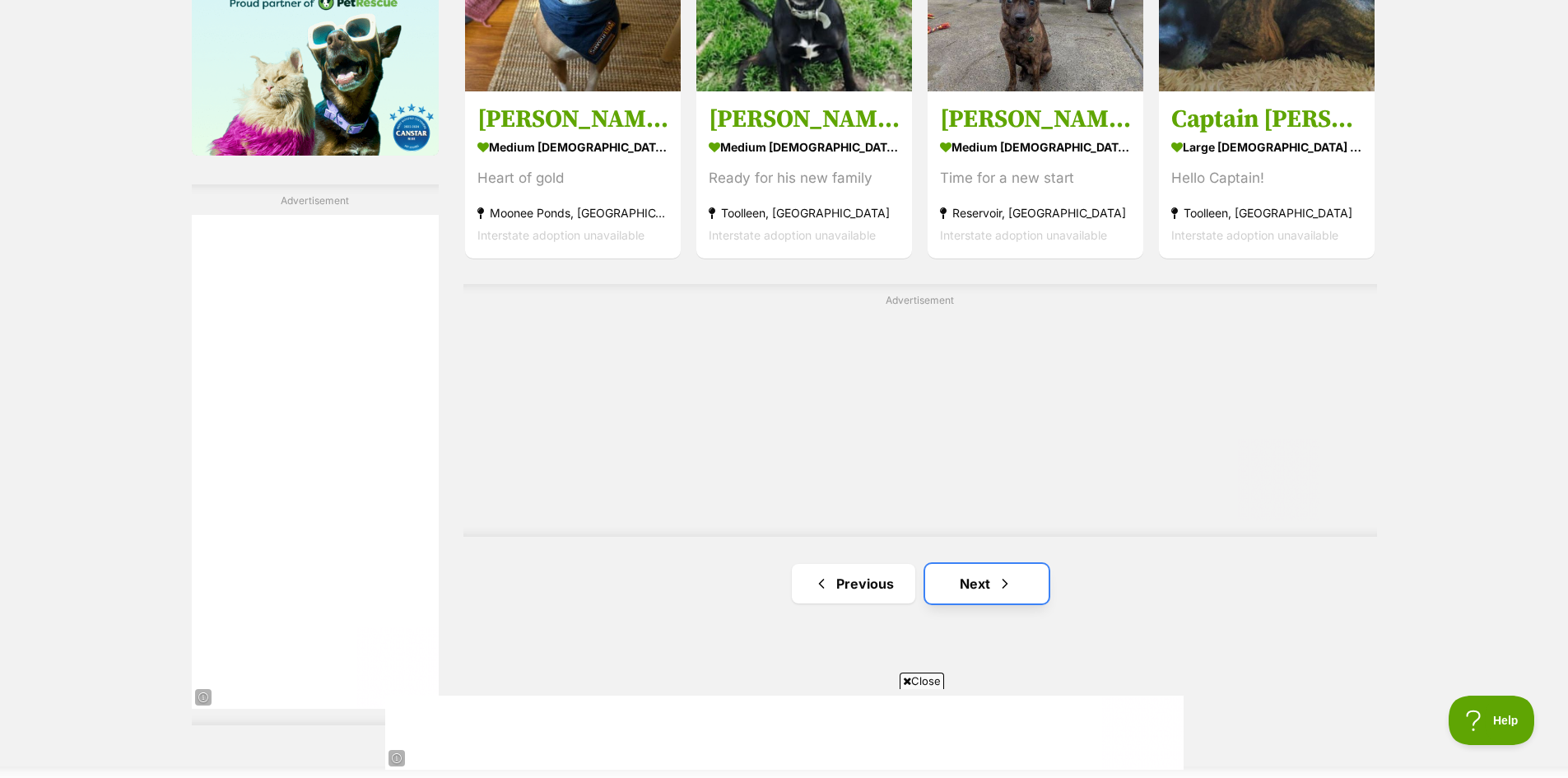
click at [973, 580] on link "Next" at bounding box center [987, 583] width 123 height 39
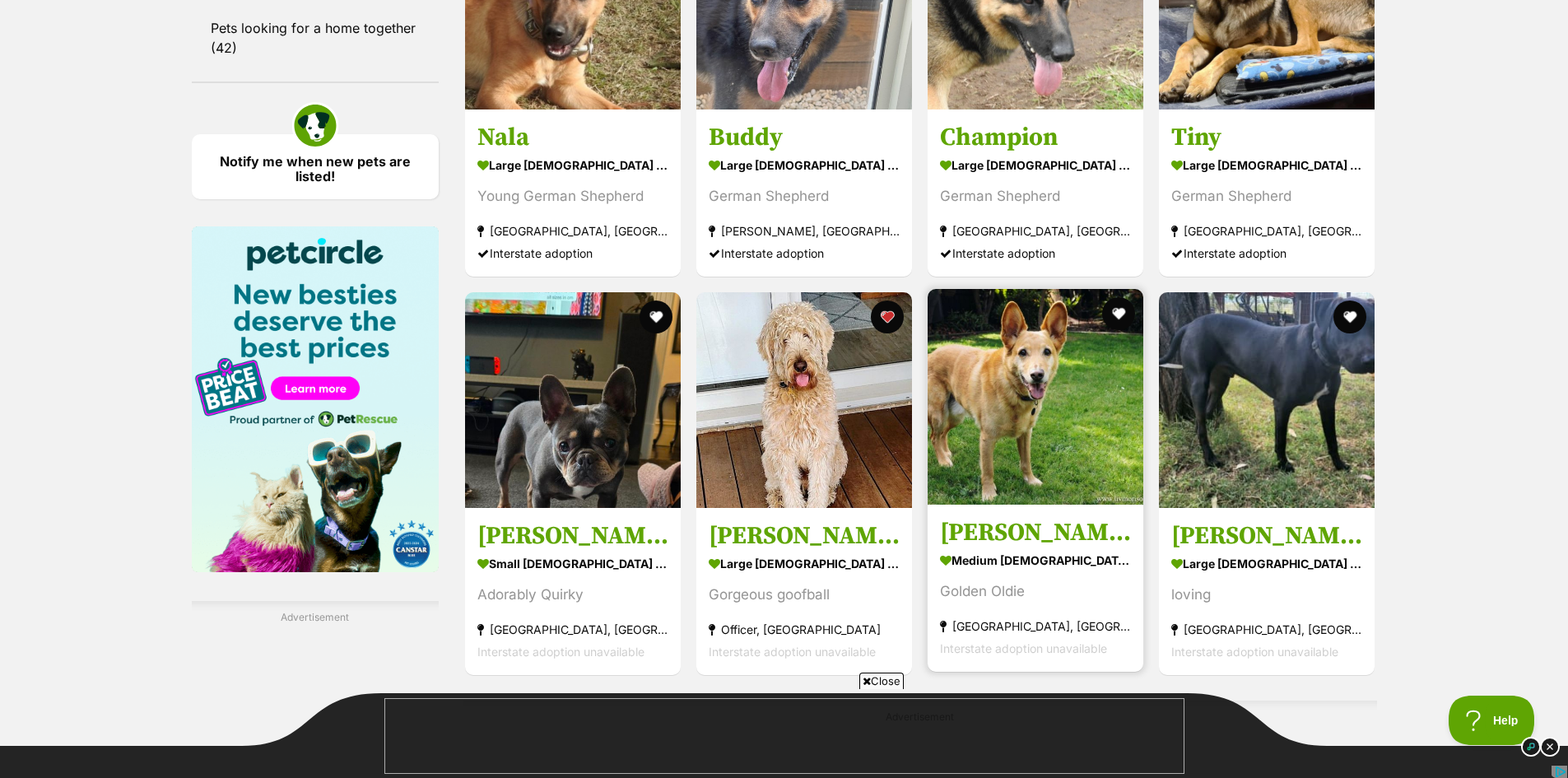
scroll to position [2388, 0]
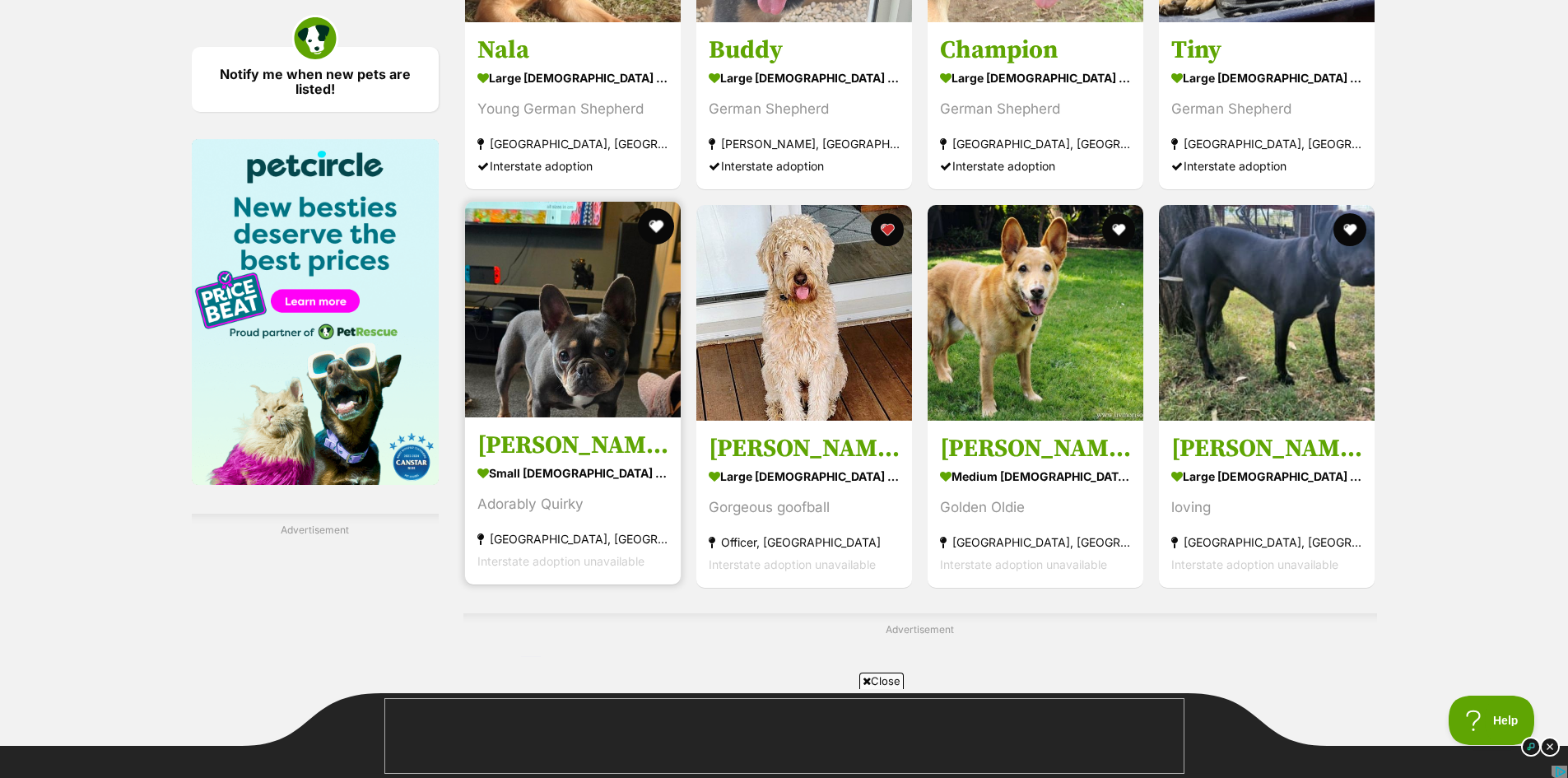
click at [658, 215] on button "favourite" at bounding box center [655, 226] width 36 height 36
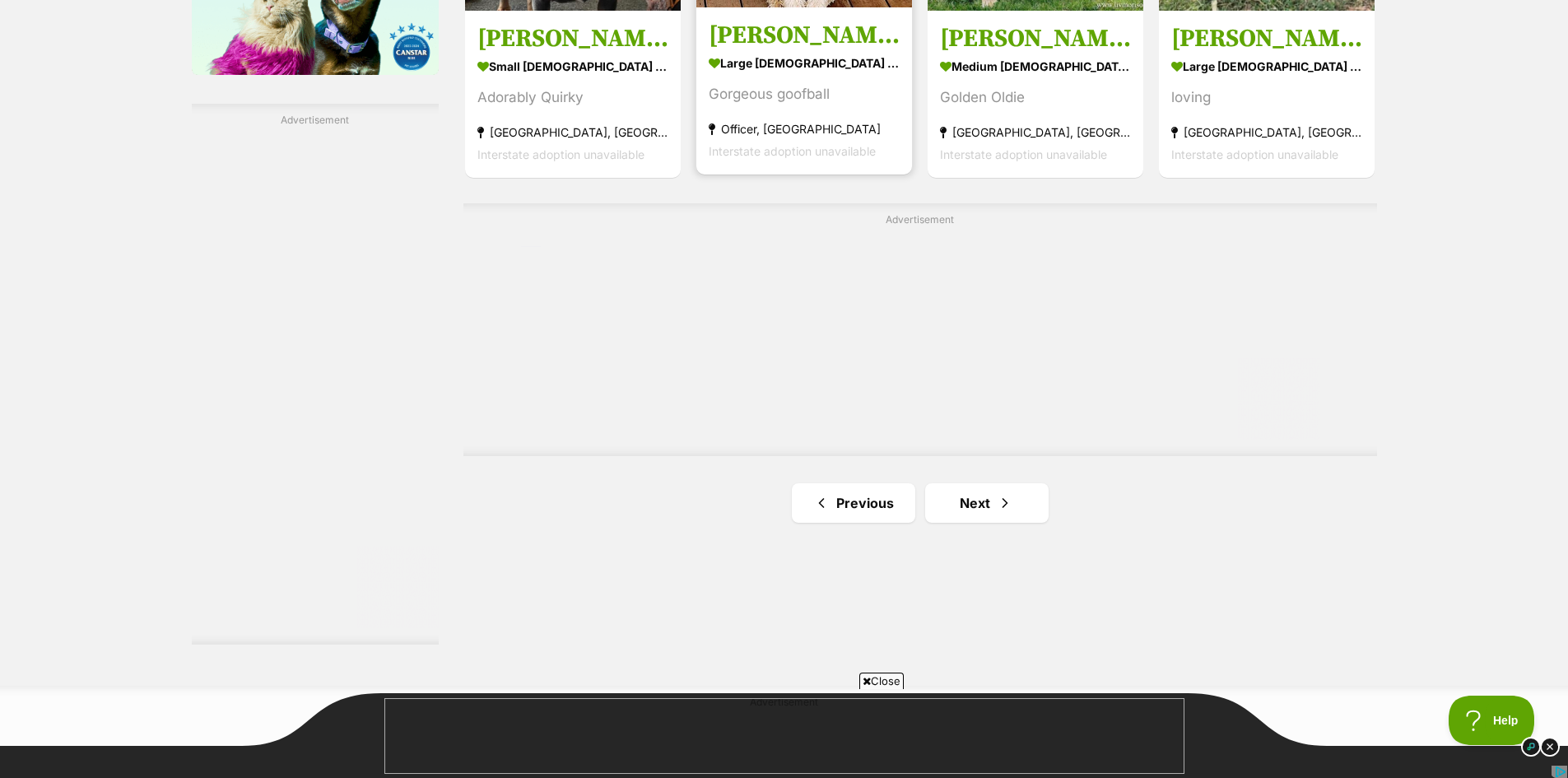
scroll to position [2800, 0]
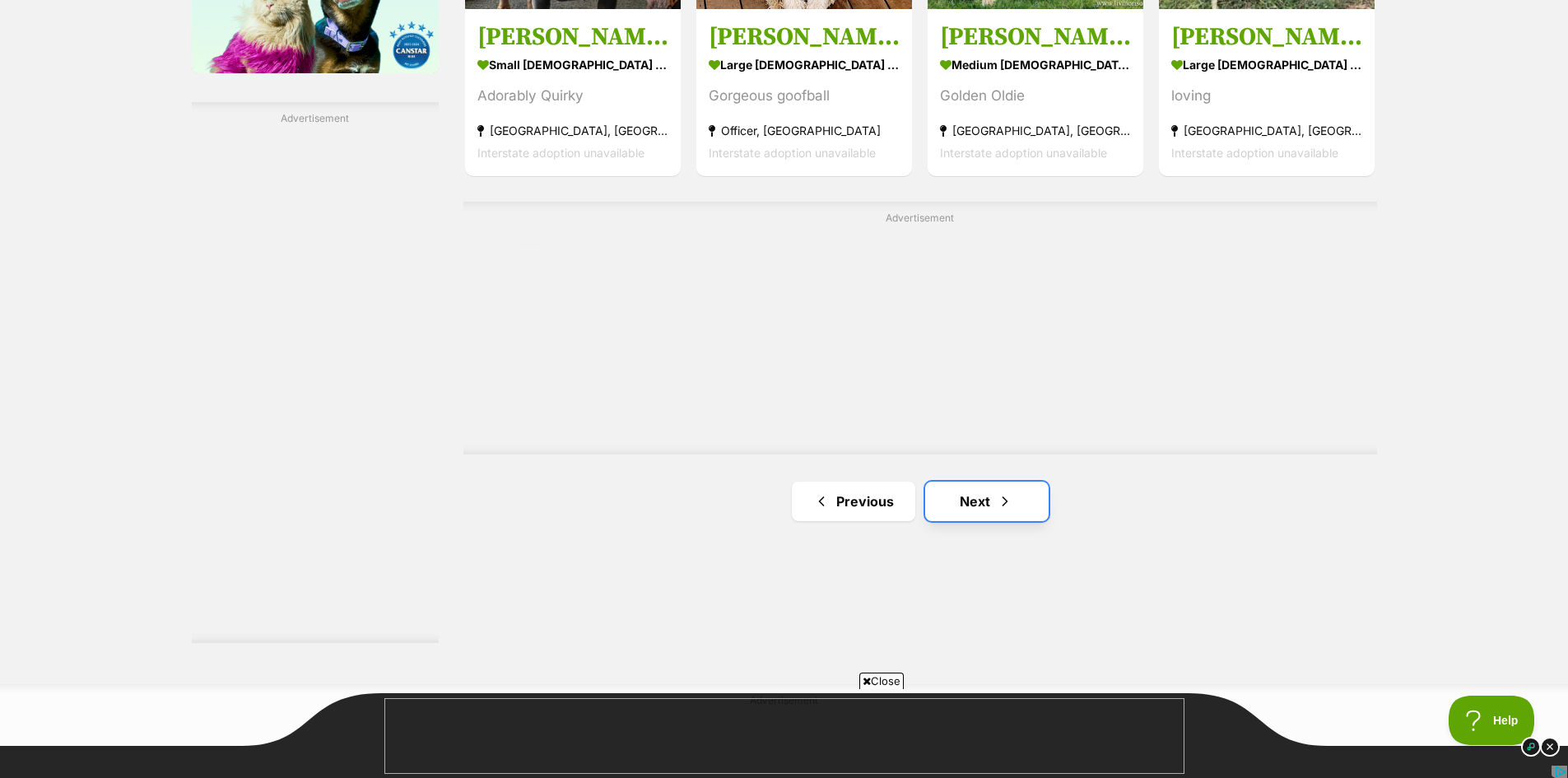
click at [976, 497] on link "Next" at bounding box center [987, 501] width 123 height 39
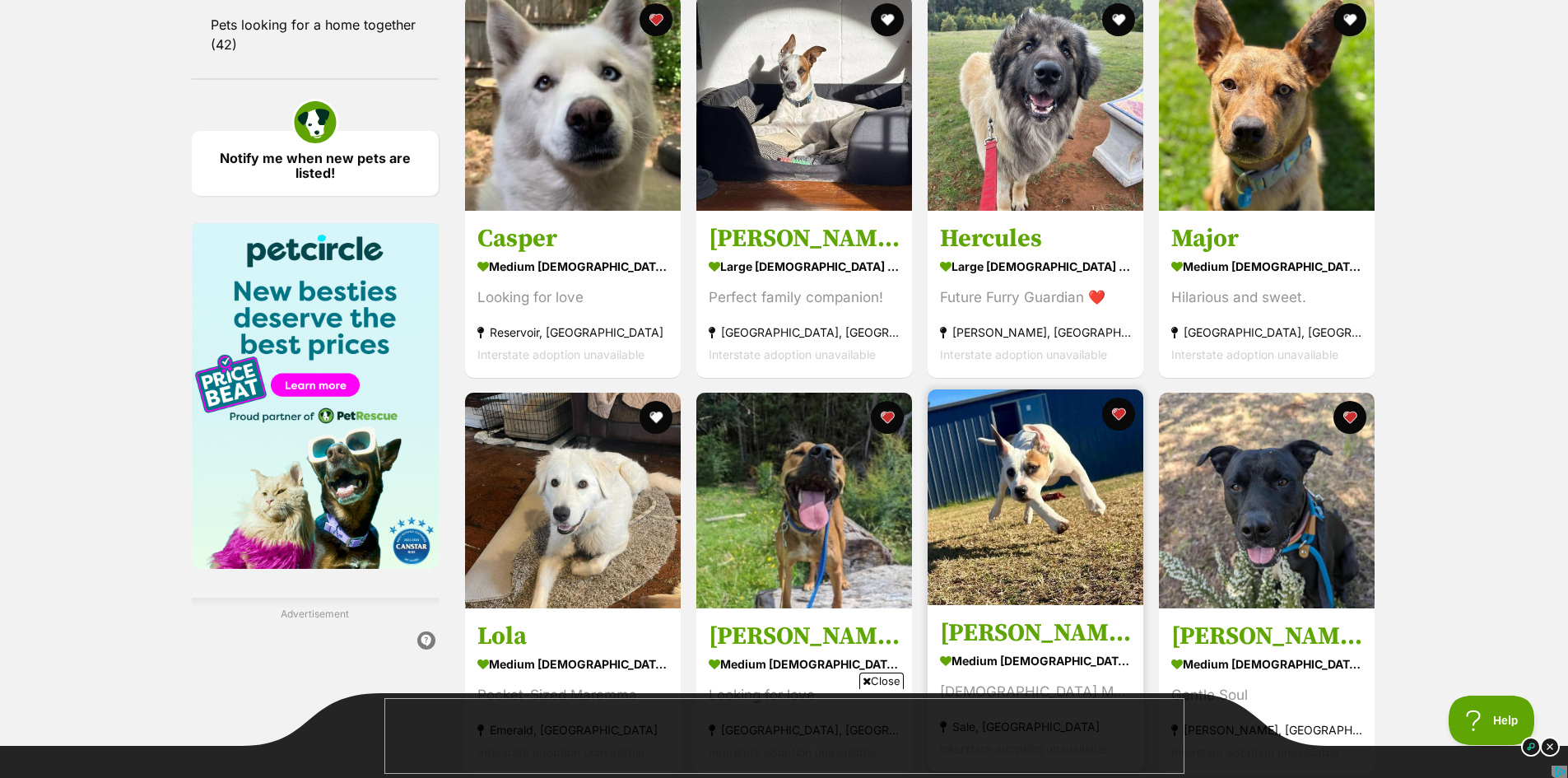
scroll to position [2306, 0]
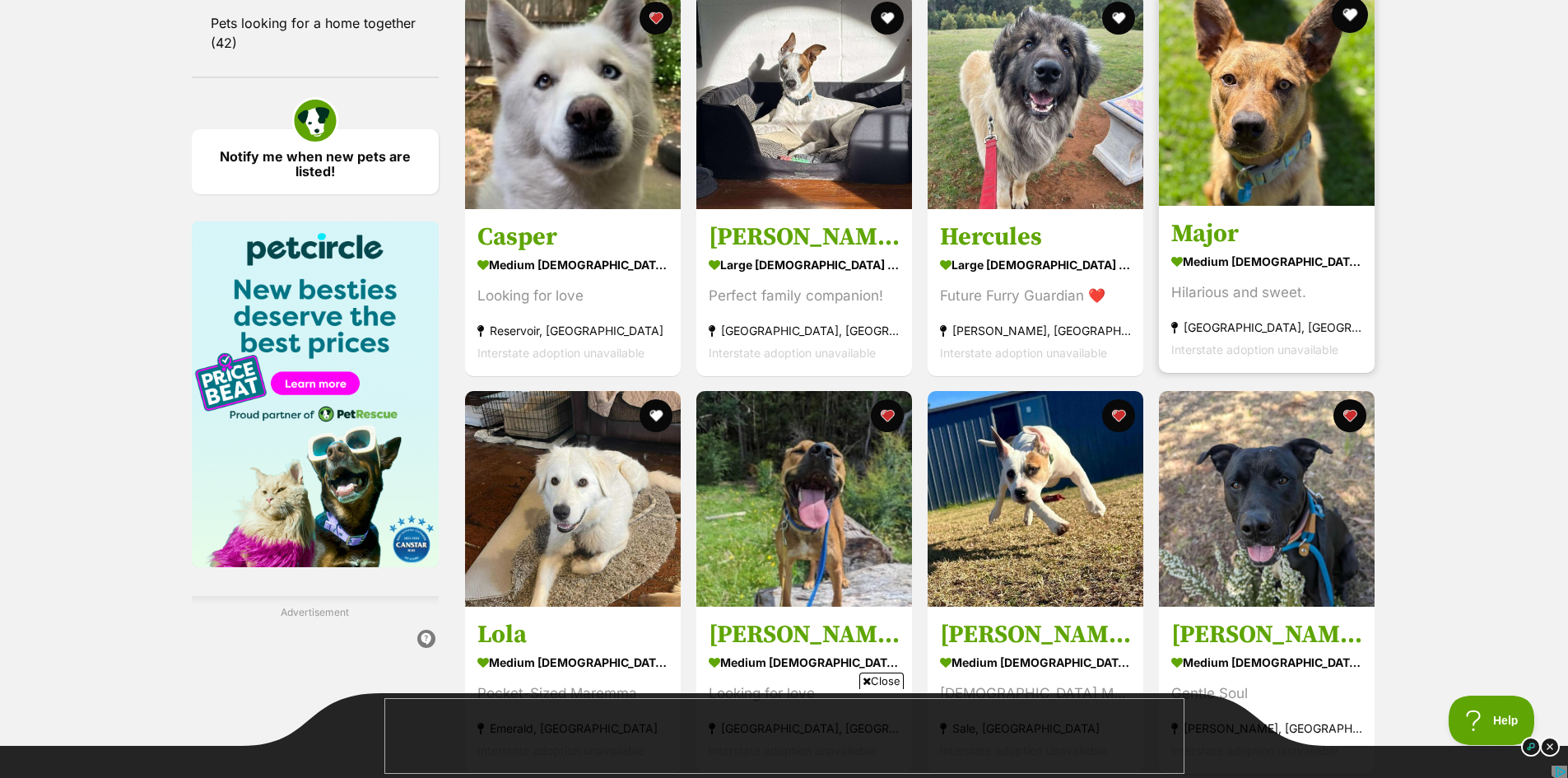
click at [1347, 10] on button "favourite" at bounding box center [1350, 14] width 36 height 36
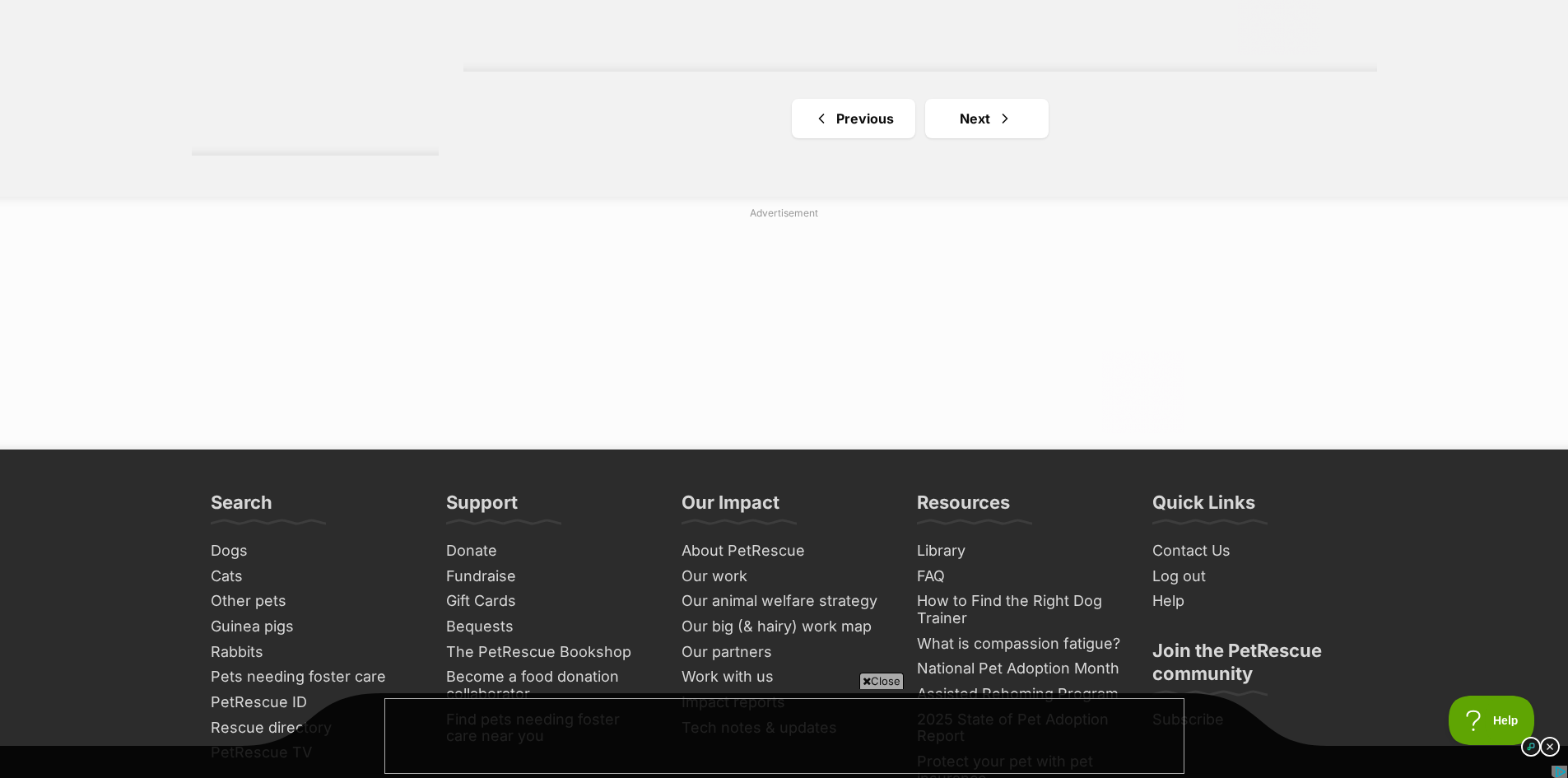
scroll to position [3294, 0]
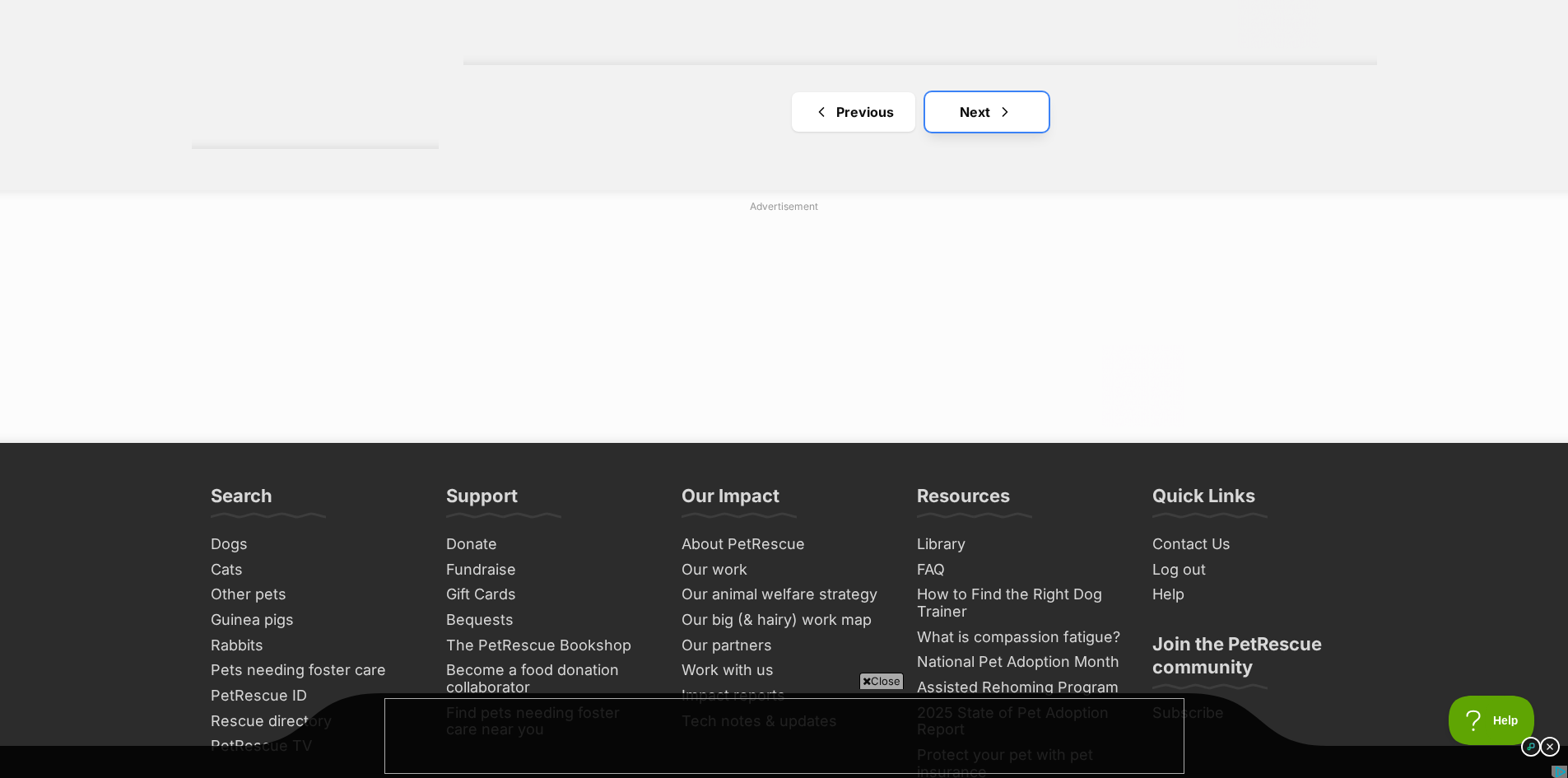
click at [994, 109] on link "Next" at bounding box center [987, 111] width 123 height 39
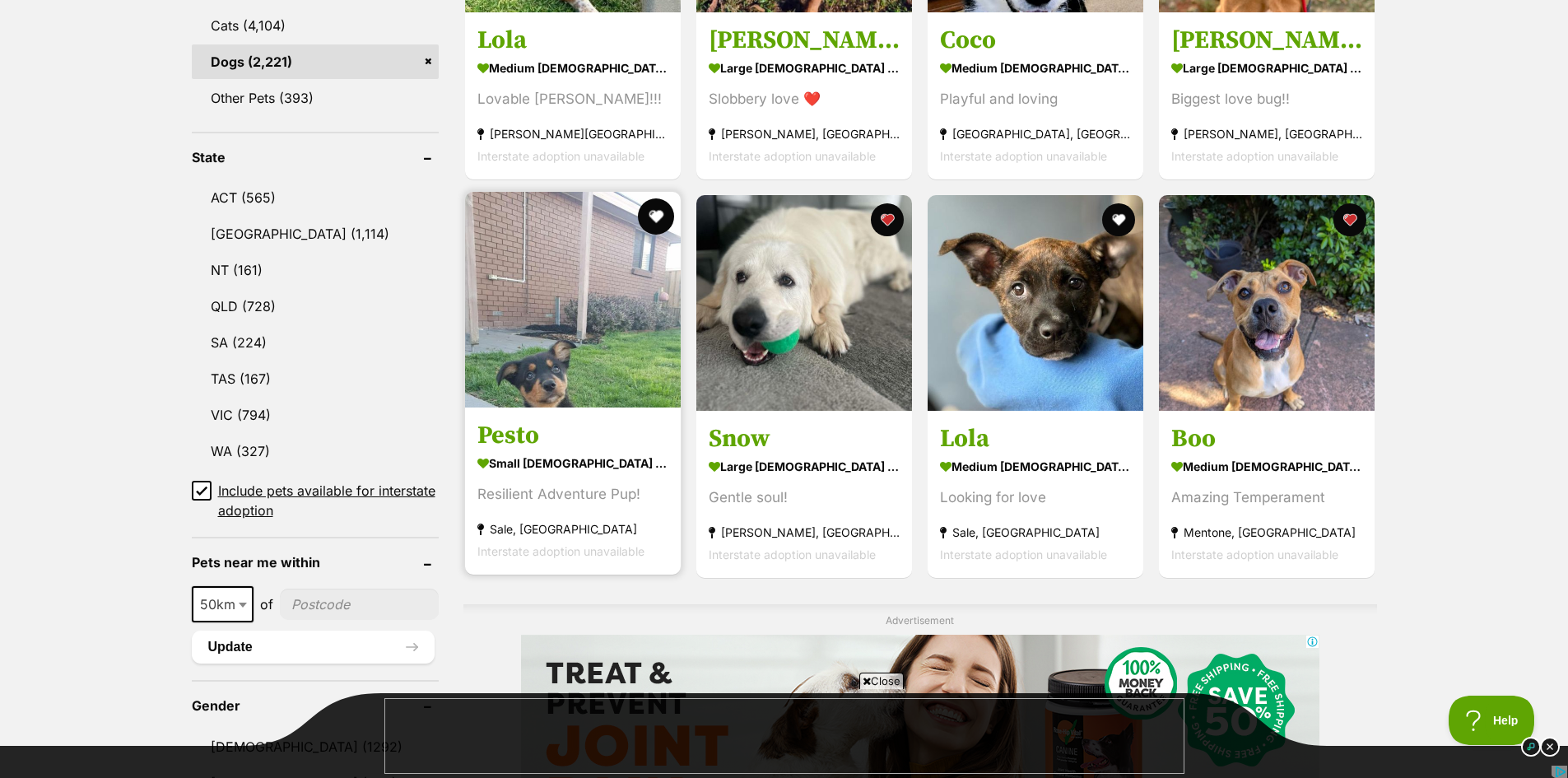
click at [653, 211] on button "favourite" at bounding box center [655, 216] width 36 height 36
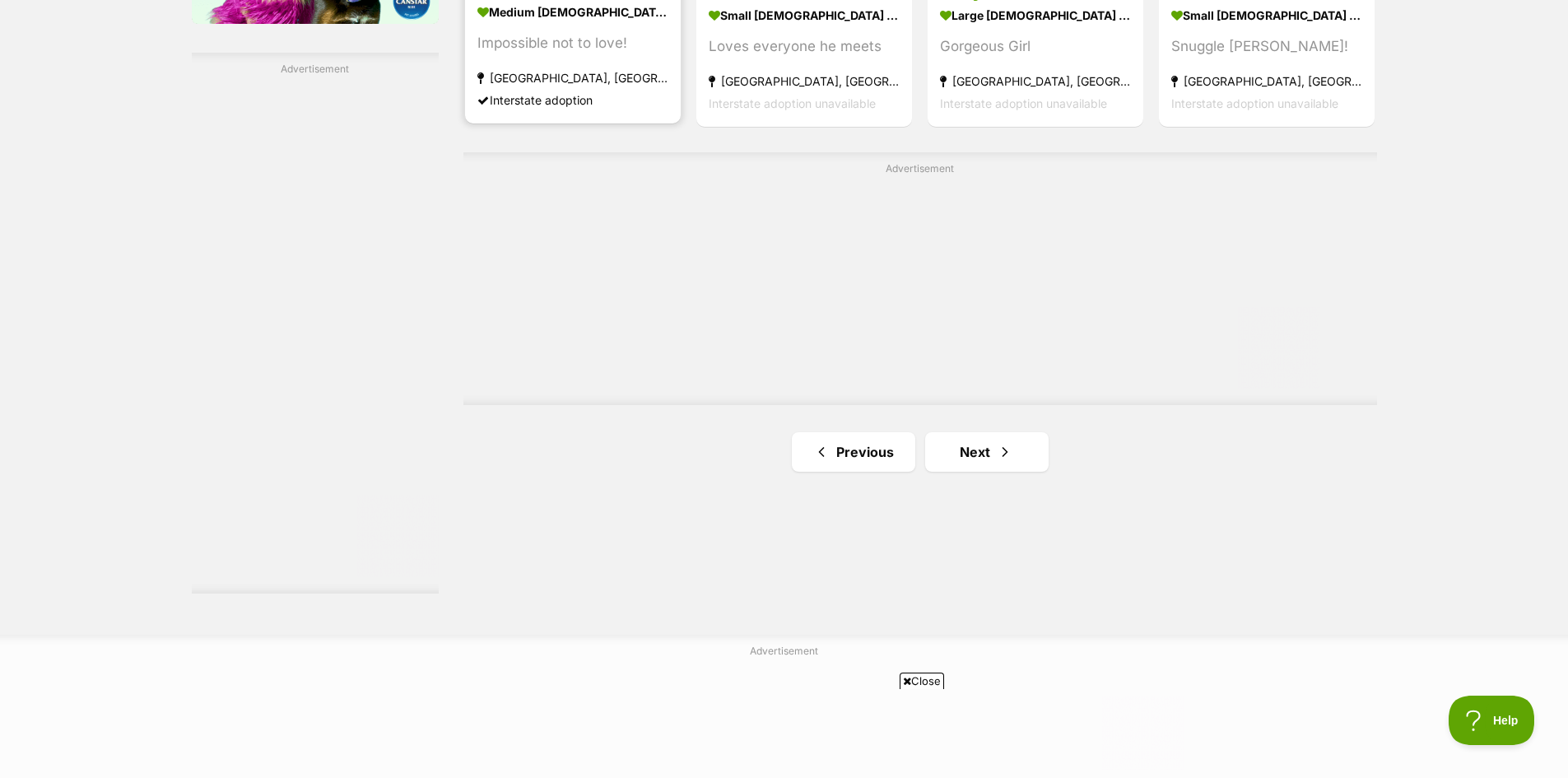
scroll to position [2881, 0]
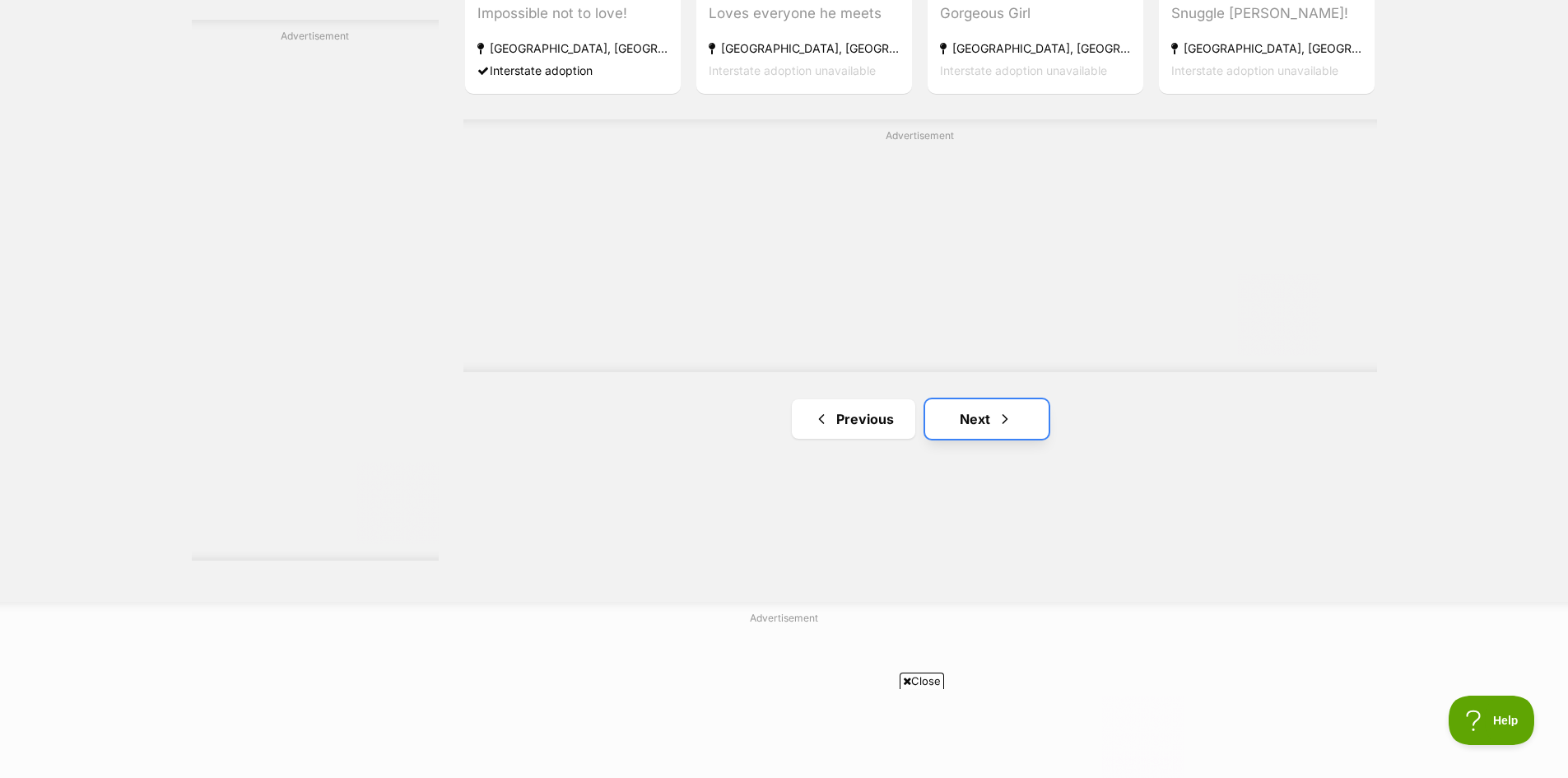
click at [991, 418] on link "Next" at bounding box center [987, 419] width 123 height 39
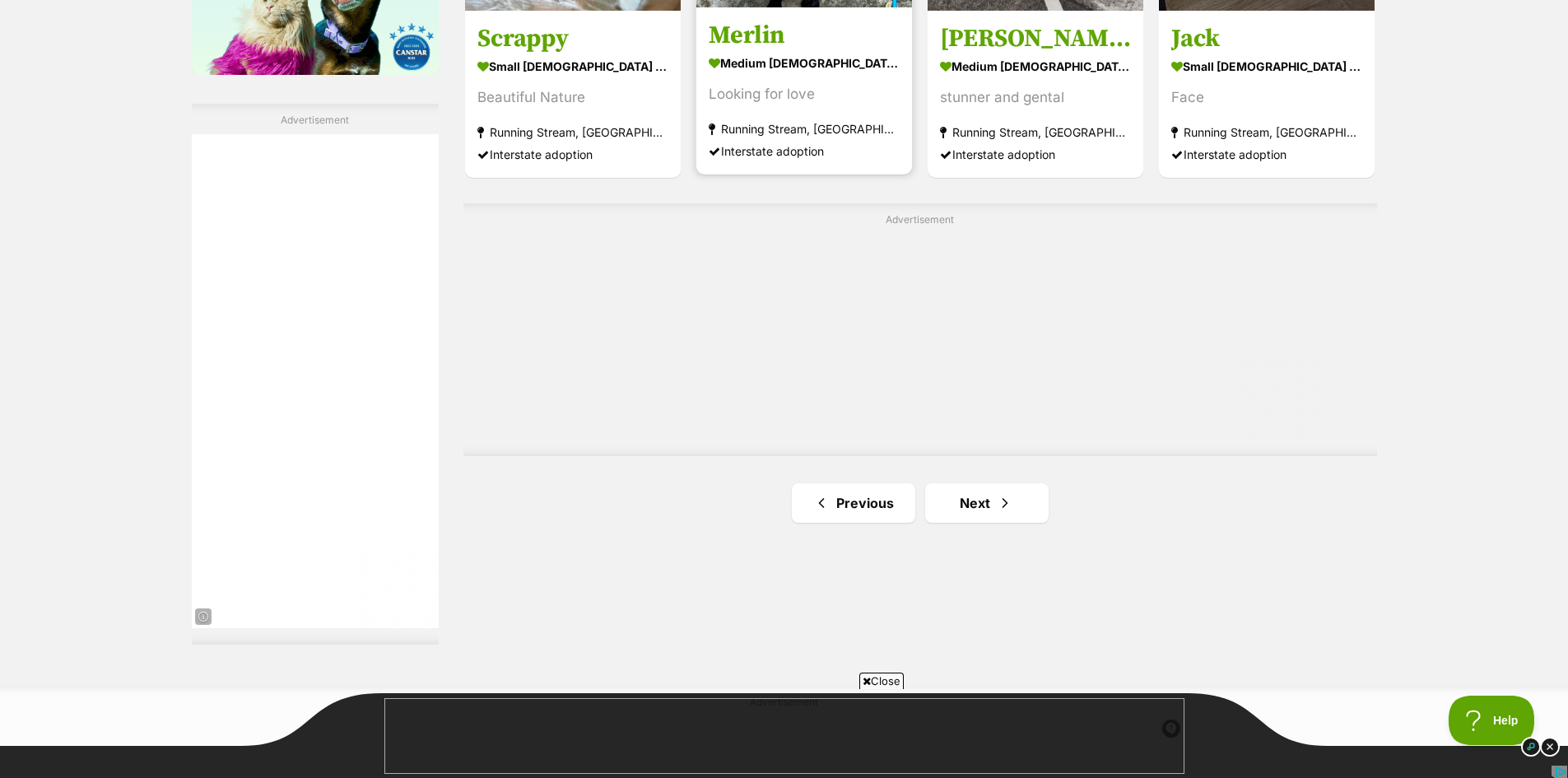
scroll to position [2800, 0]
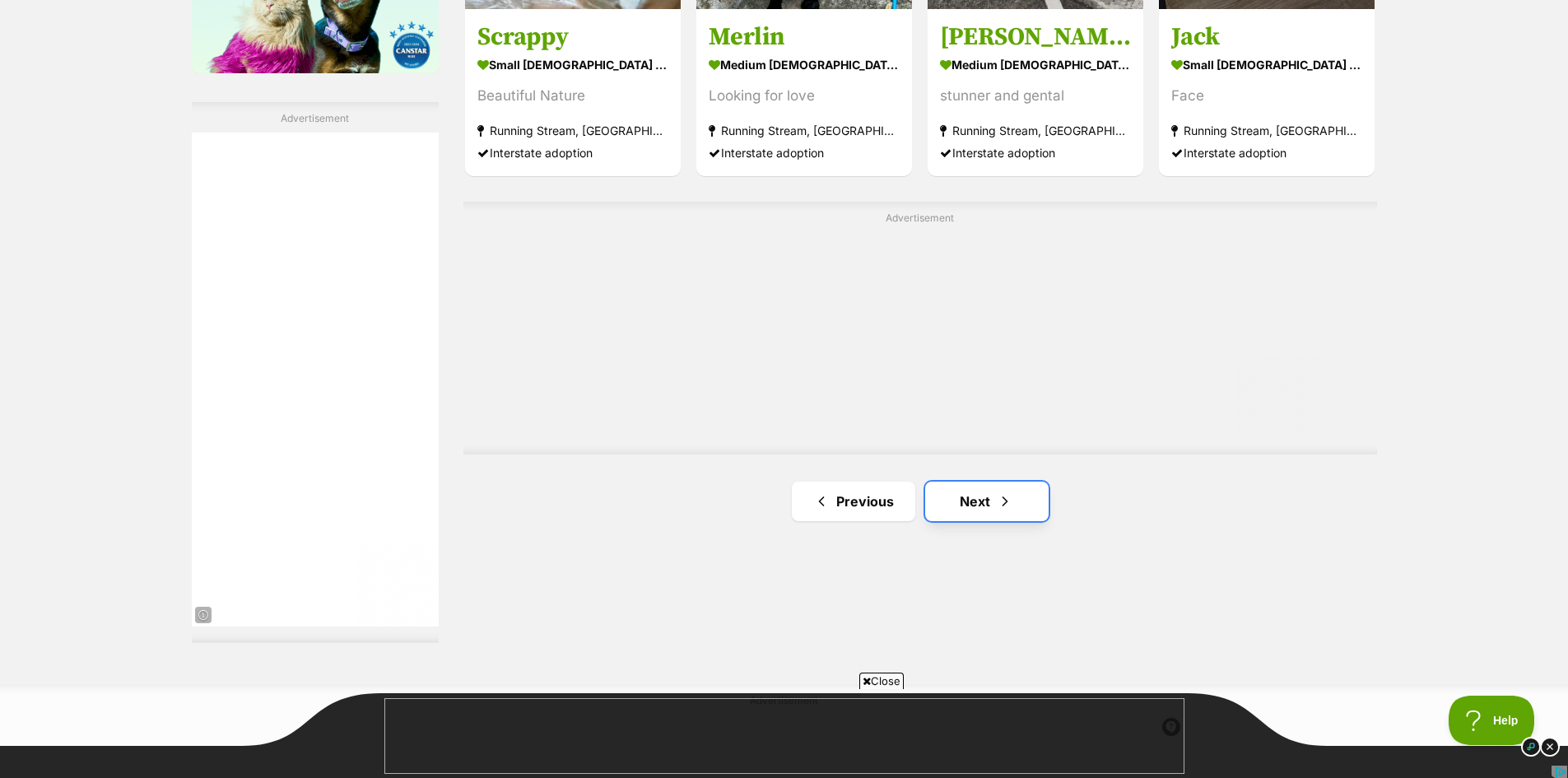
click at [969, 497] on link "Next" at bounding box center [987, 501] width 123 height 39
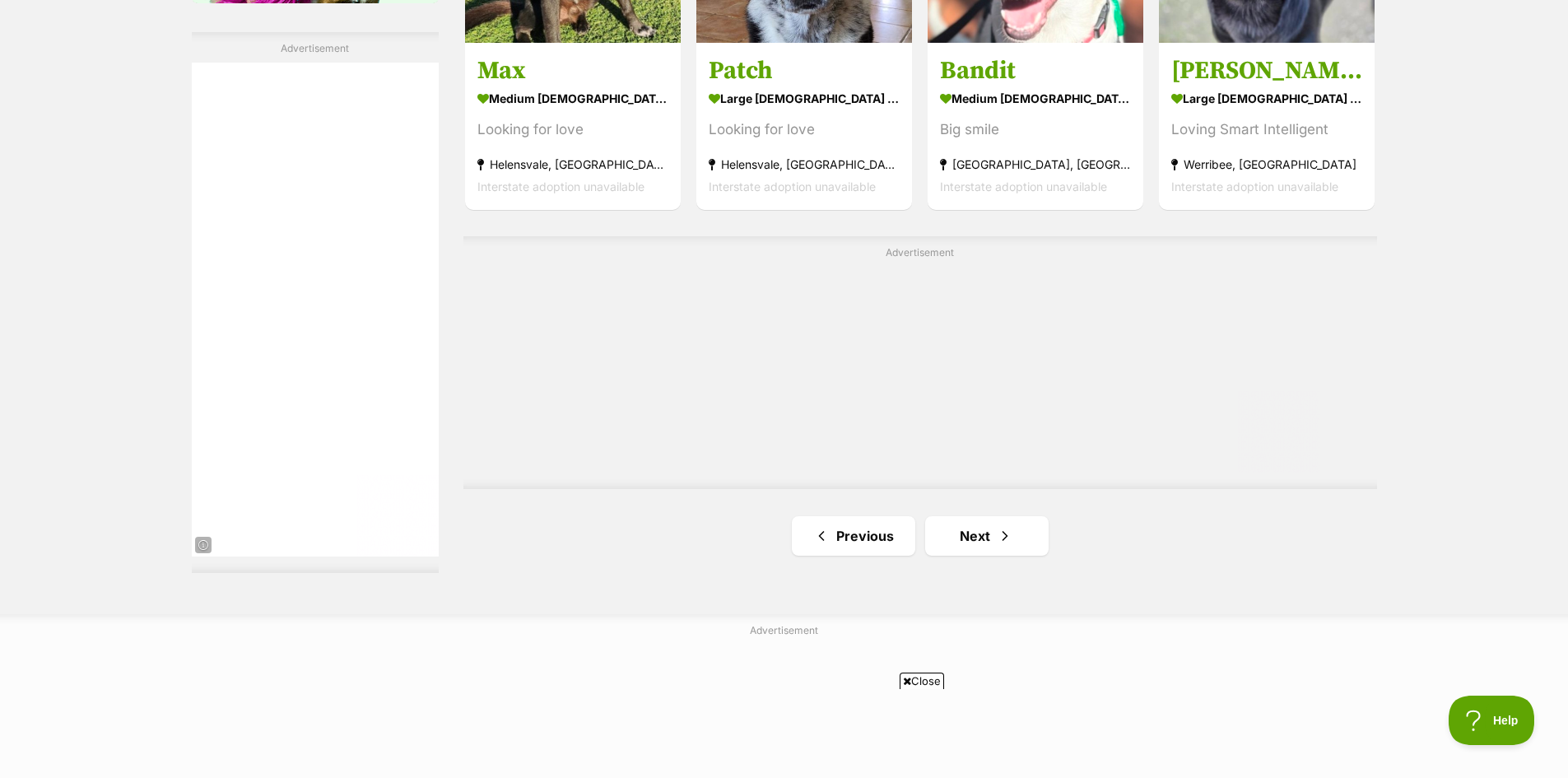
scroll to position [2964, 0]
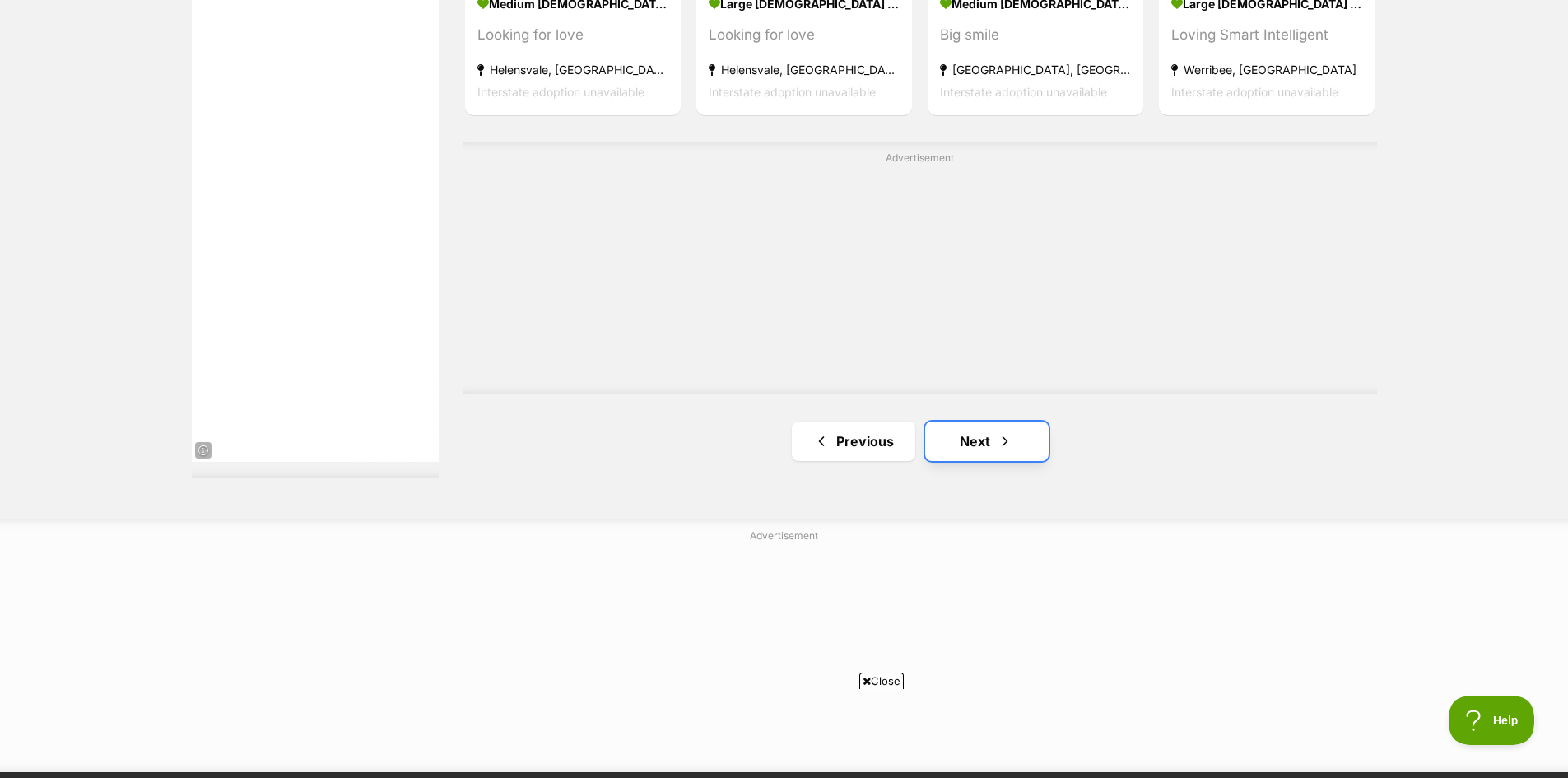
click at [981, 441] on link "Next" at bounding box center [987, 441] width 123 height 39
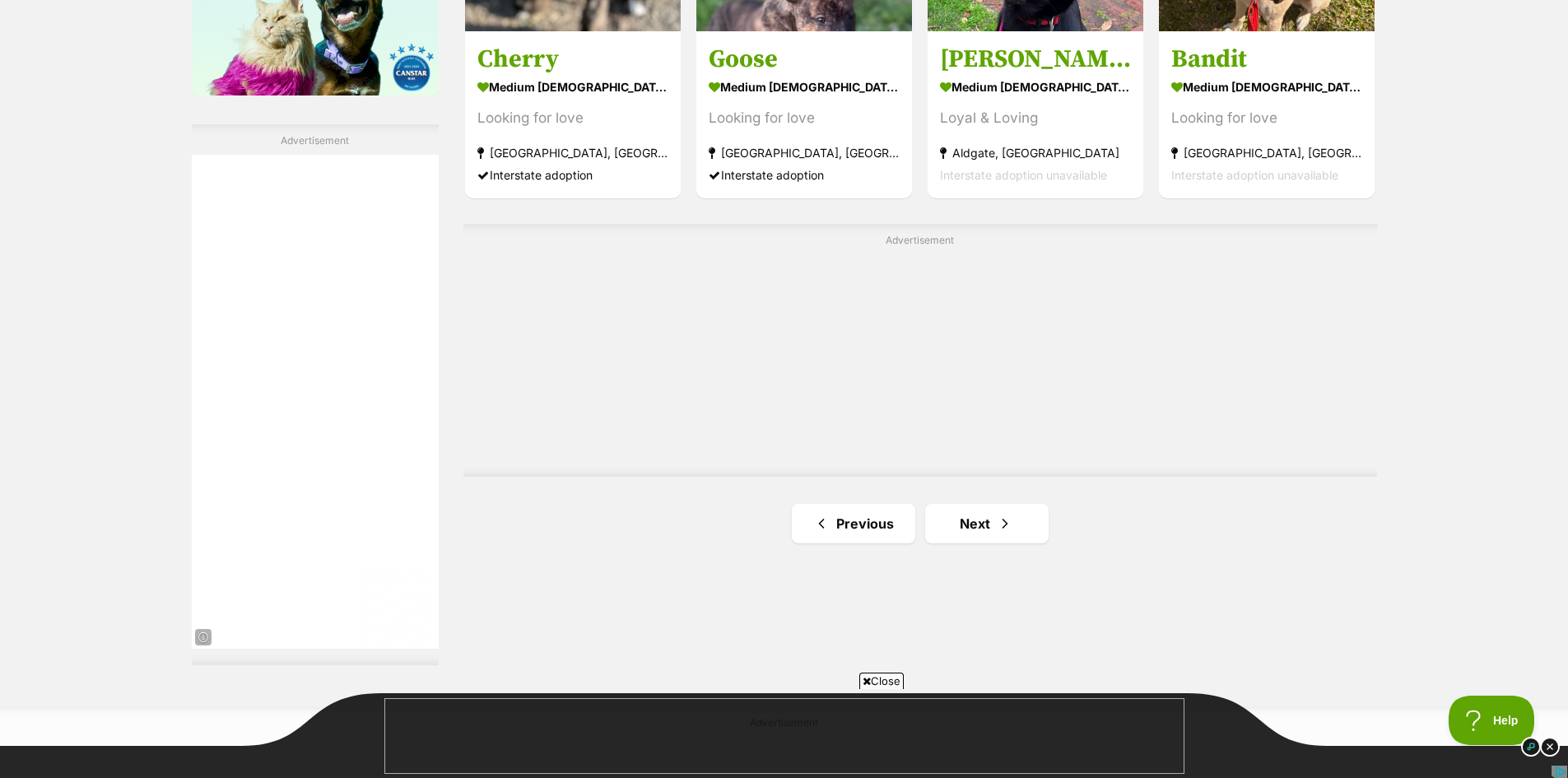
scroll to position [2800, 0]
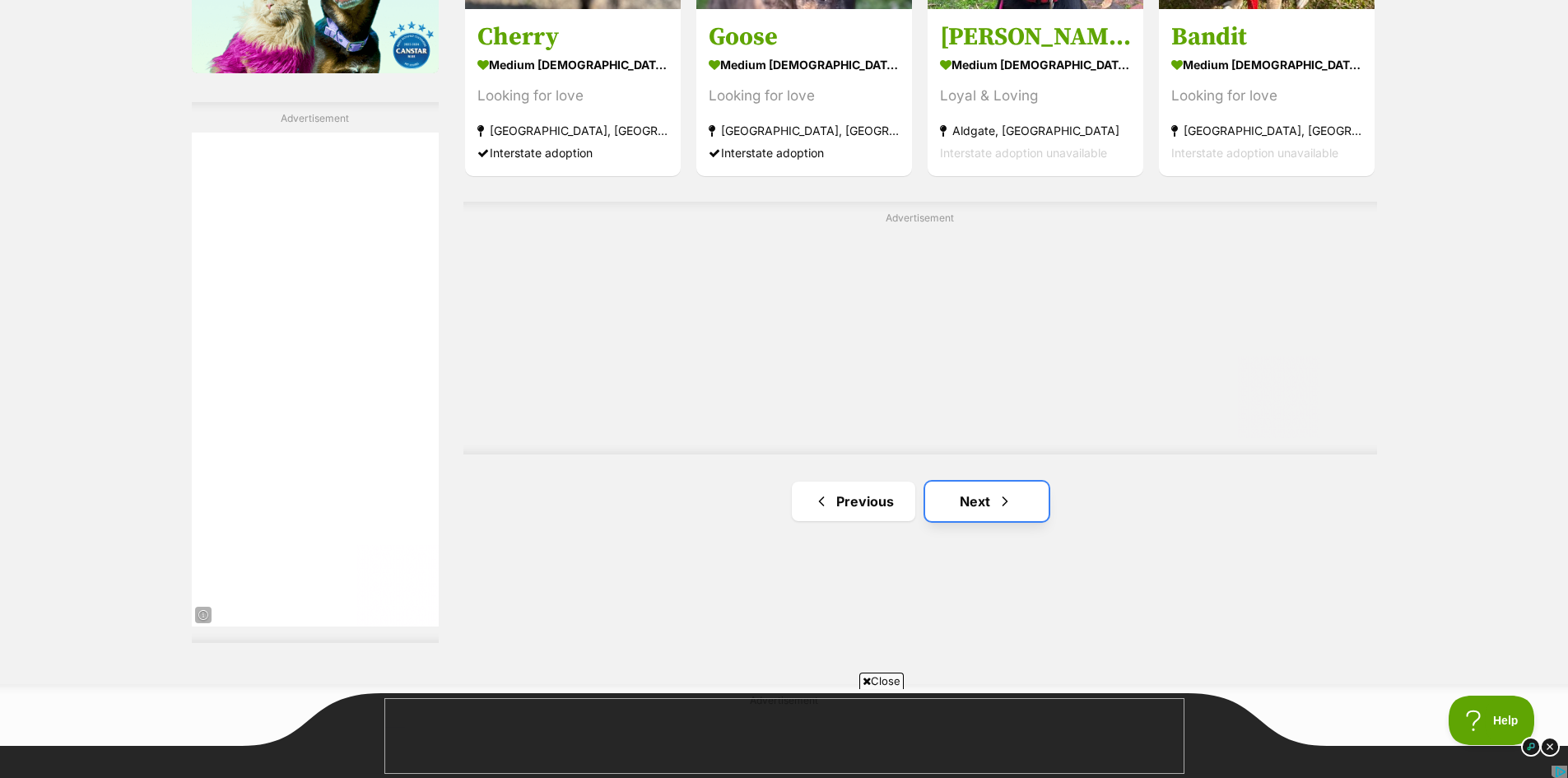
click at [973, 498] on link "Next" at bounding box center [987, 501] width 123 height 39
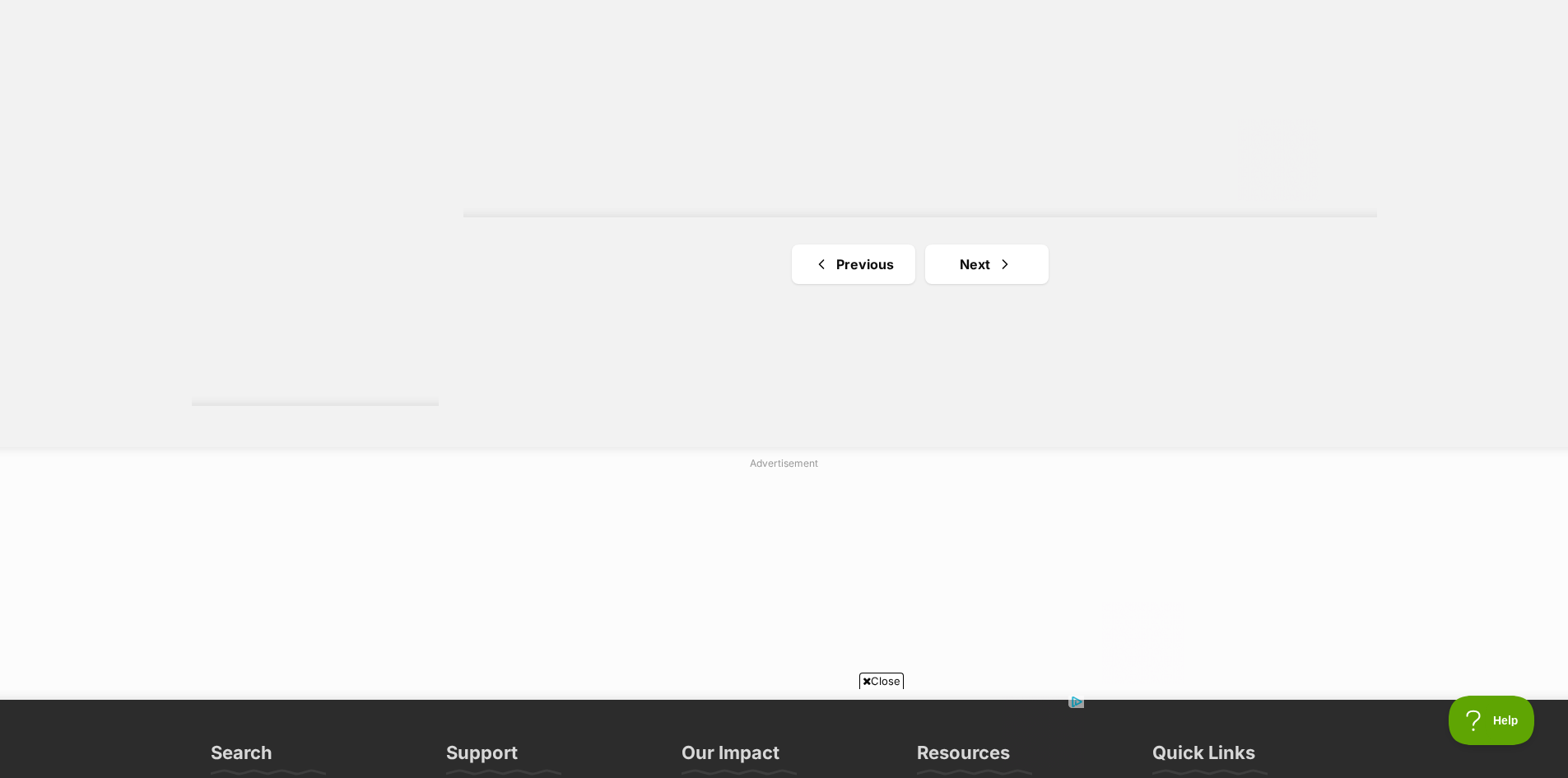
scroll to position [3047, 0]
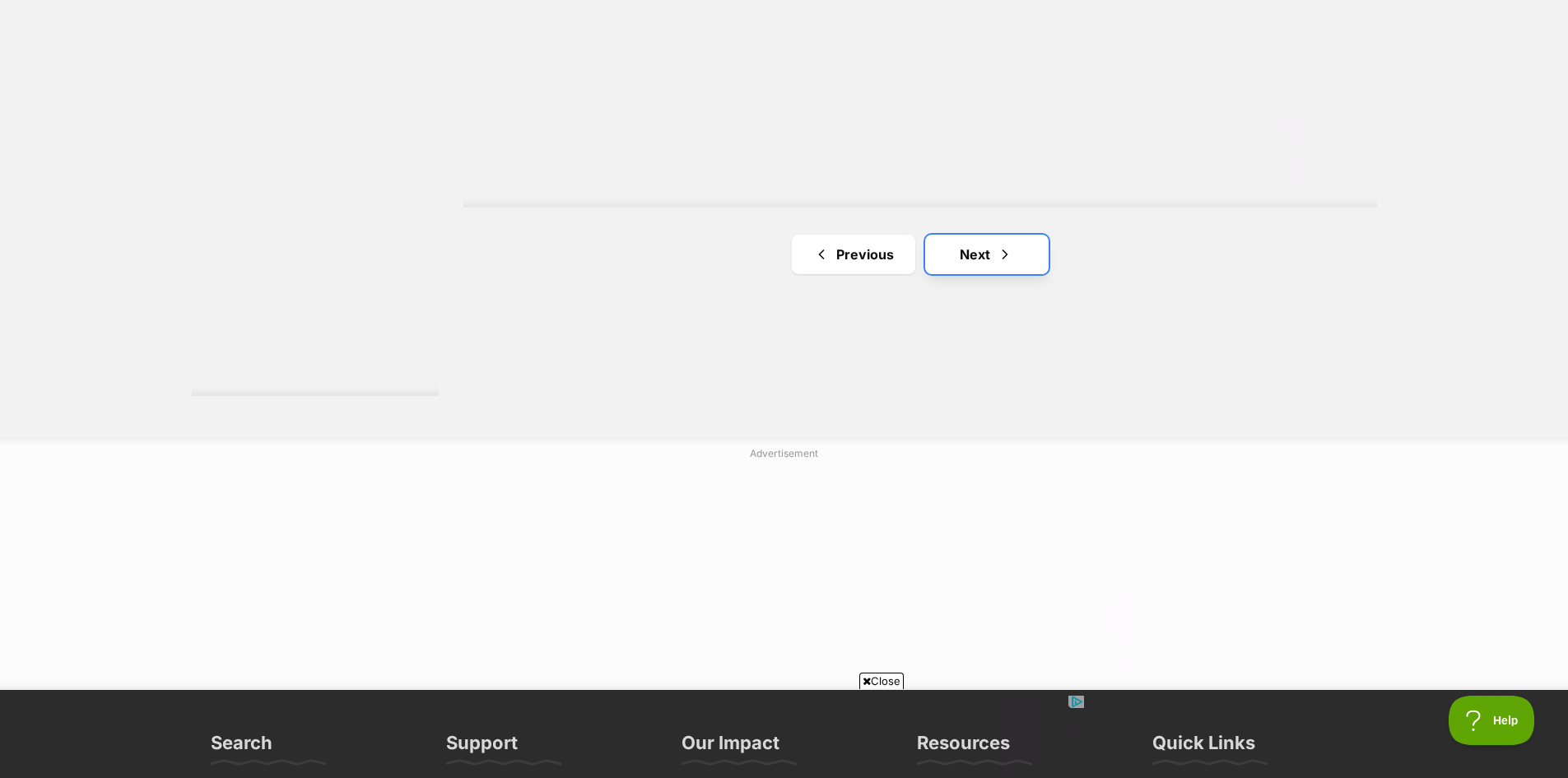
click at [1013, 254] on link "Next" at bounding box center [987, 254] width 123 height 39
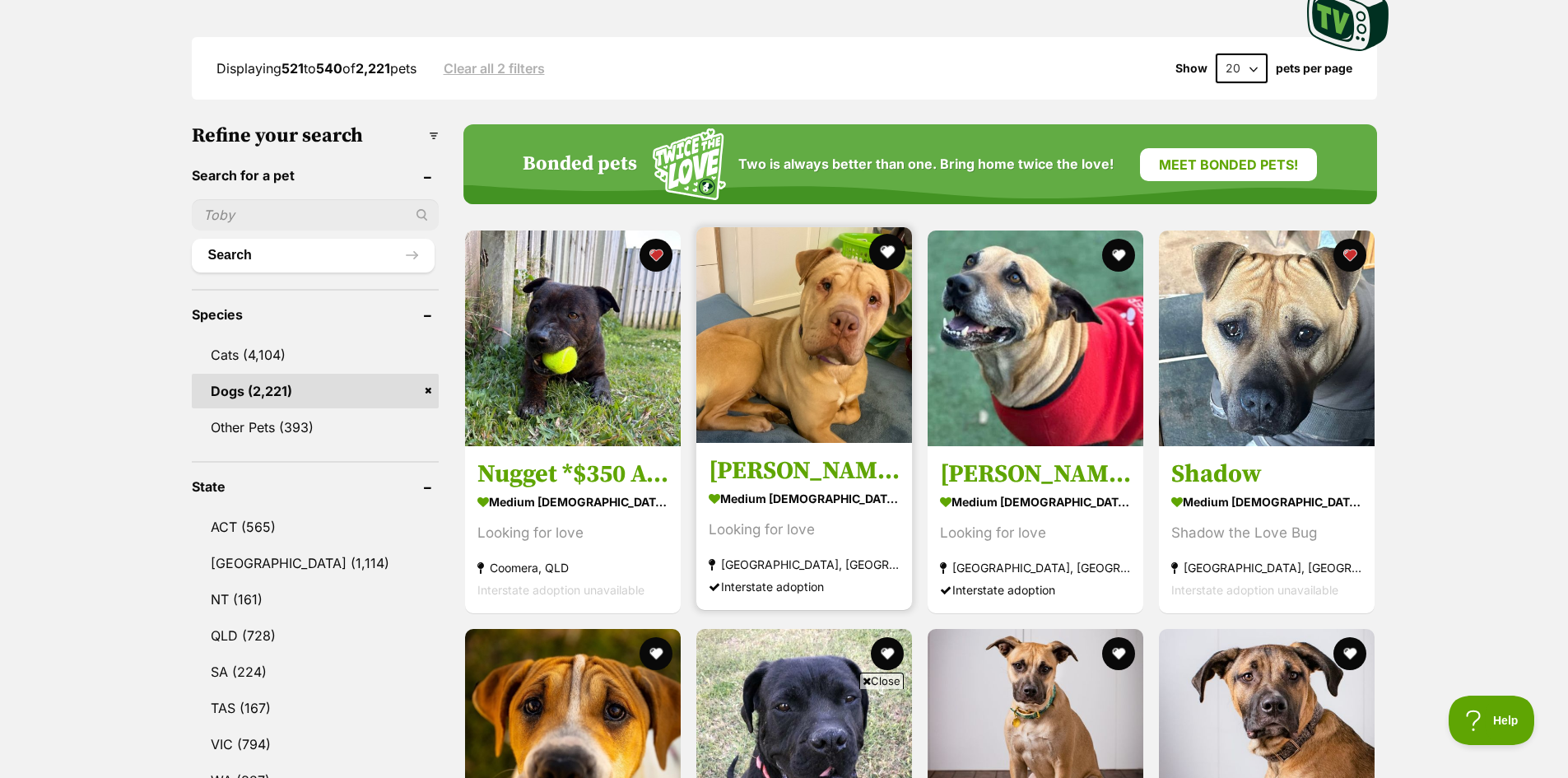
click at [886, 247] on button "favourite" at bounding box center [887, 252] width 36 height 36
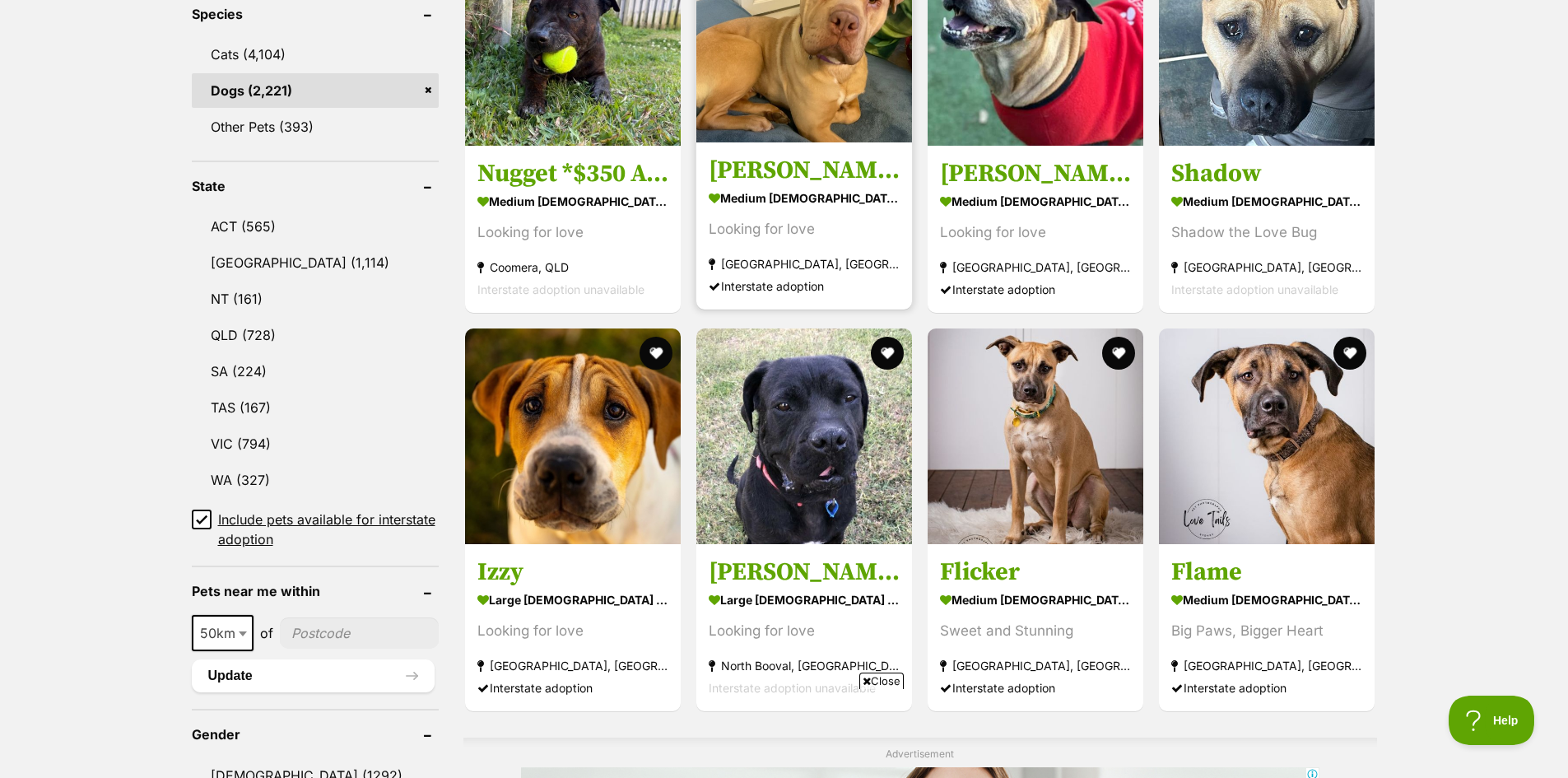
scroll to position [741, 0]
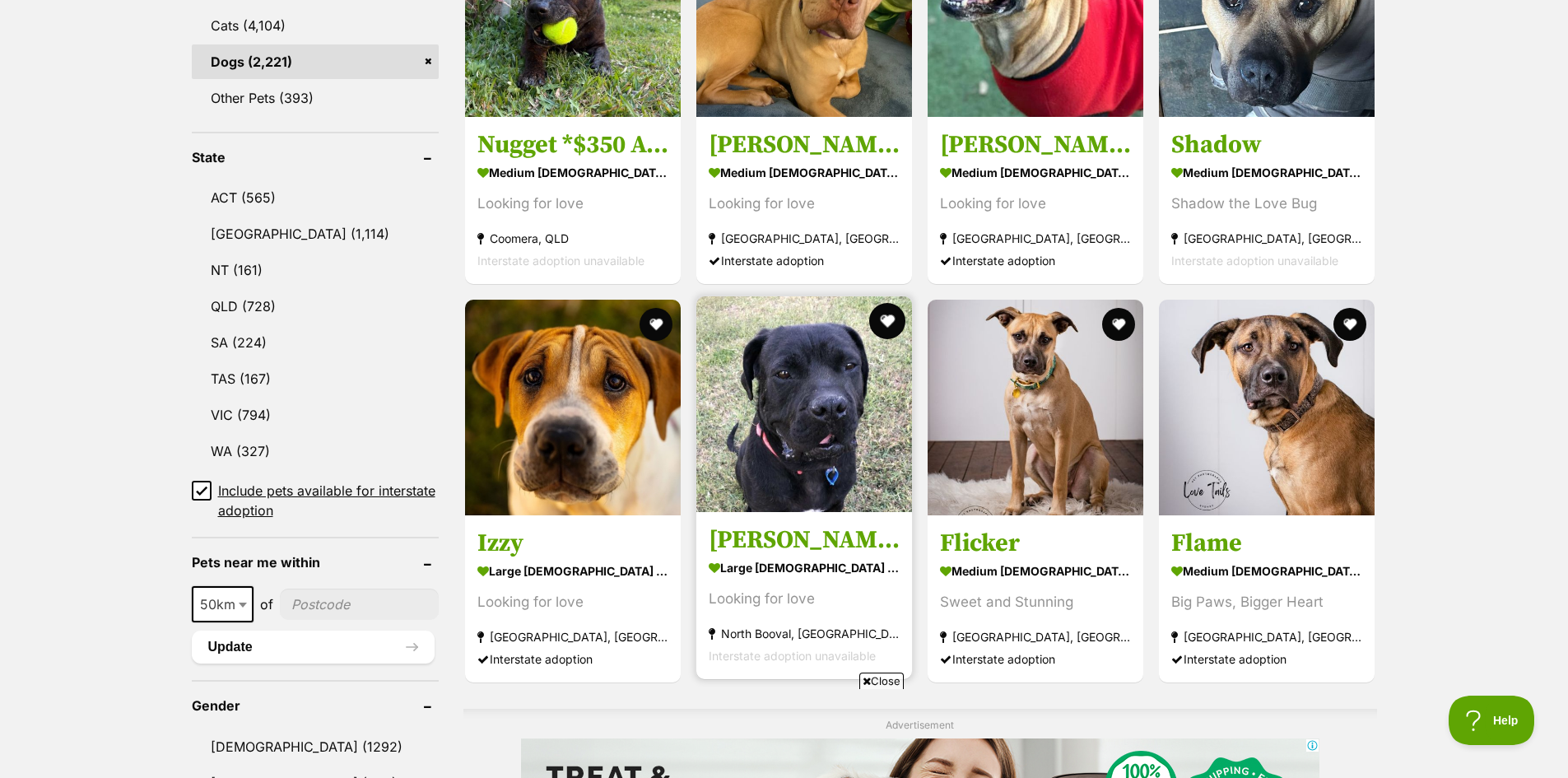
click at [887, 318] on button "favourite" at bounding box center [887, 321] width 36 height 36
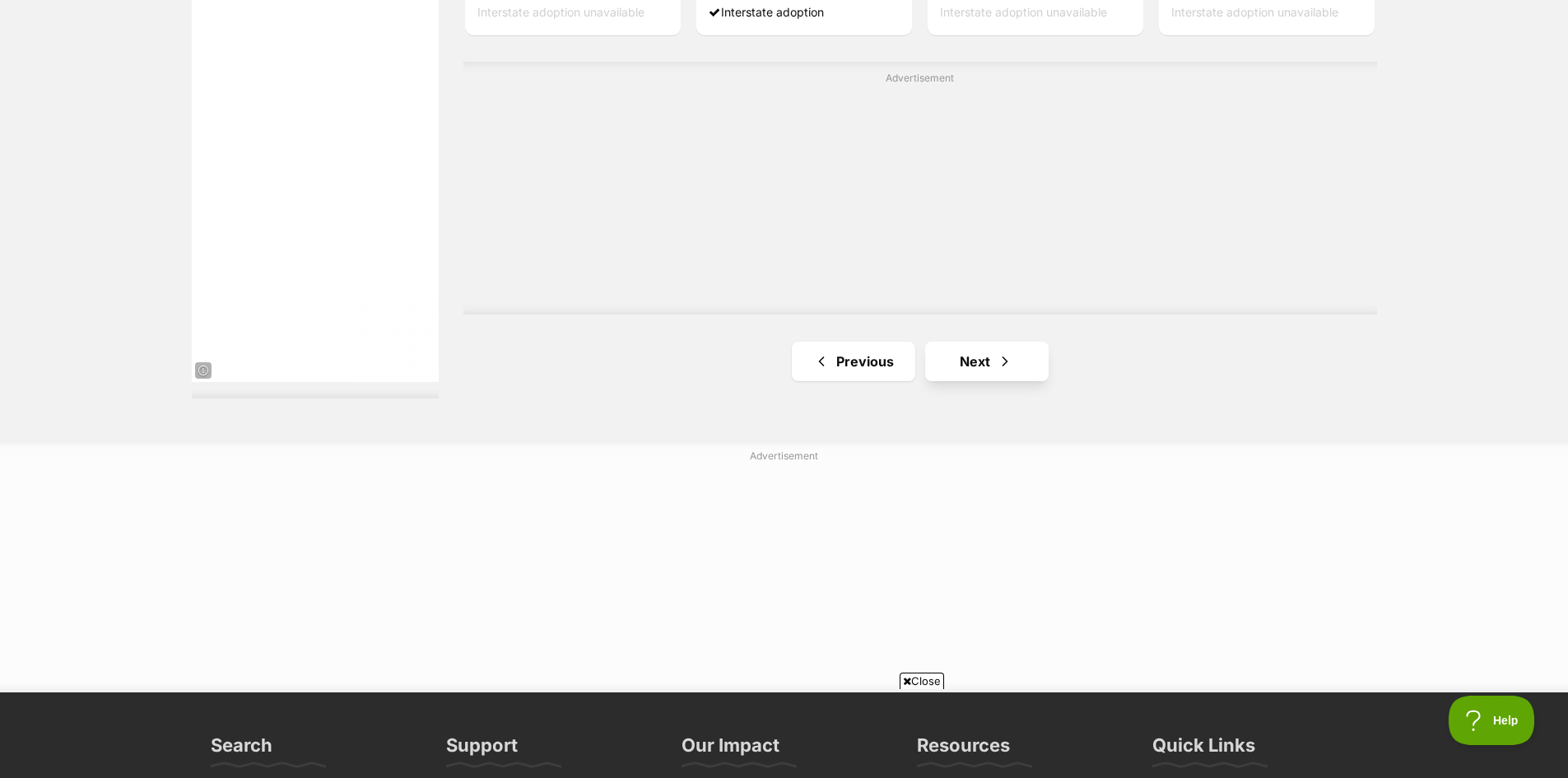
scroll to position [3047, 0]
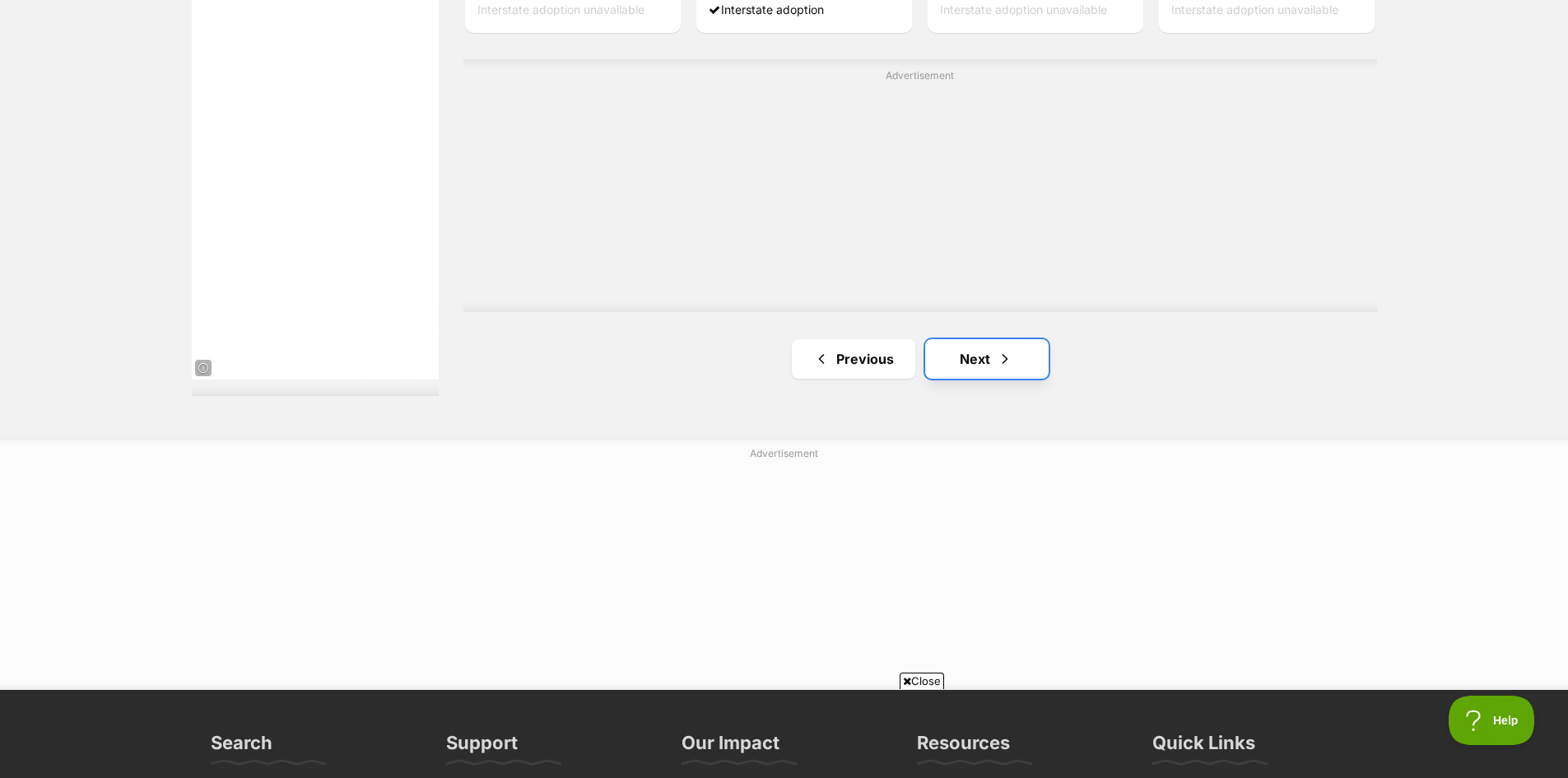
click at [977, 357] on link "Next" at bounding box center [987, 358] width 123 height 39
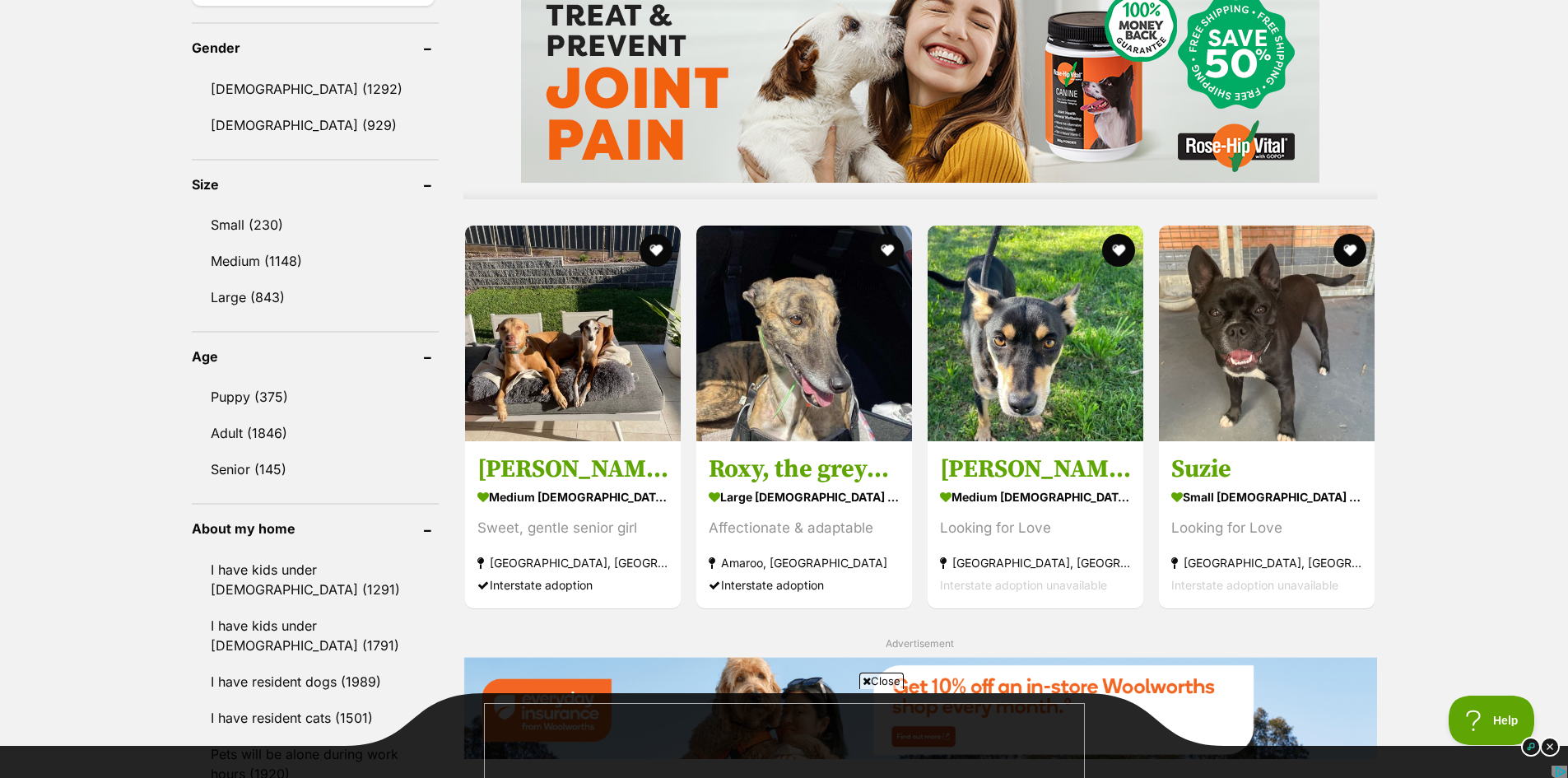
scroll to position [1400, 0]
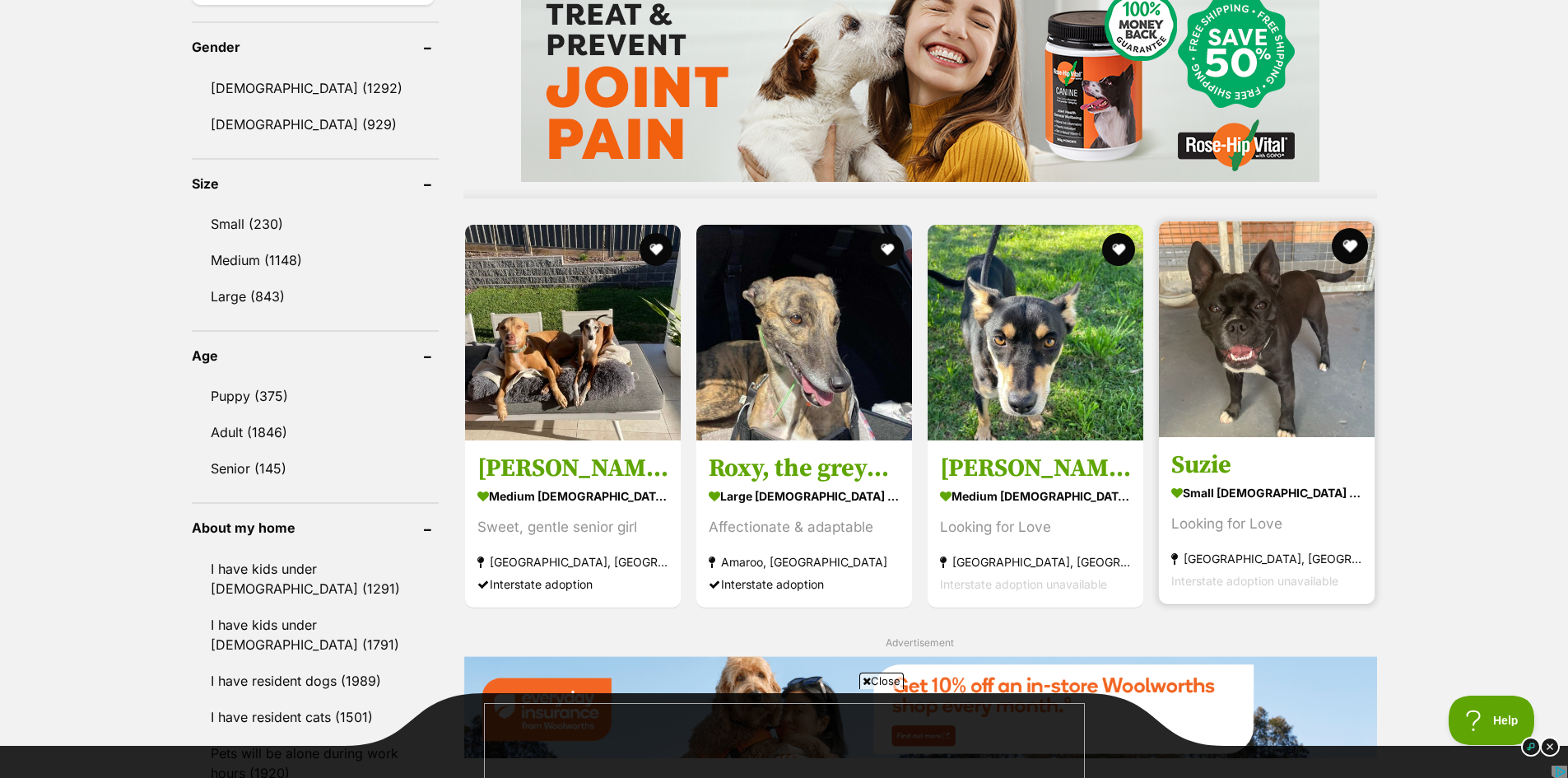
click at [1353, 231] on button "favourite" at bounding box center [1350, 245] width 36 height 36
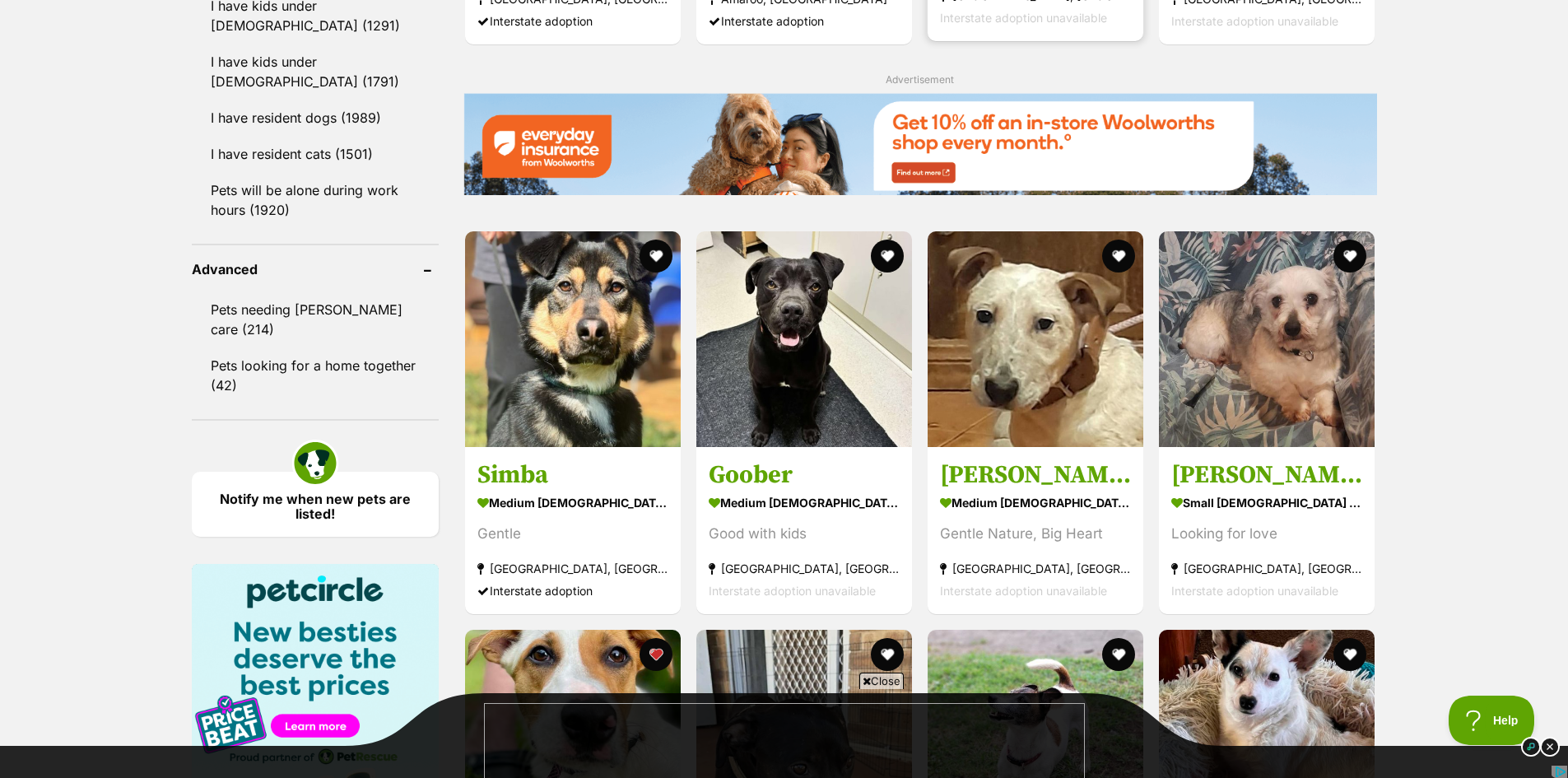
scroll to position [1976, 0]
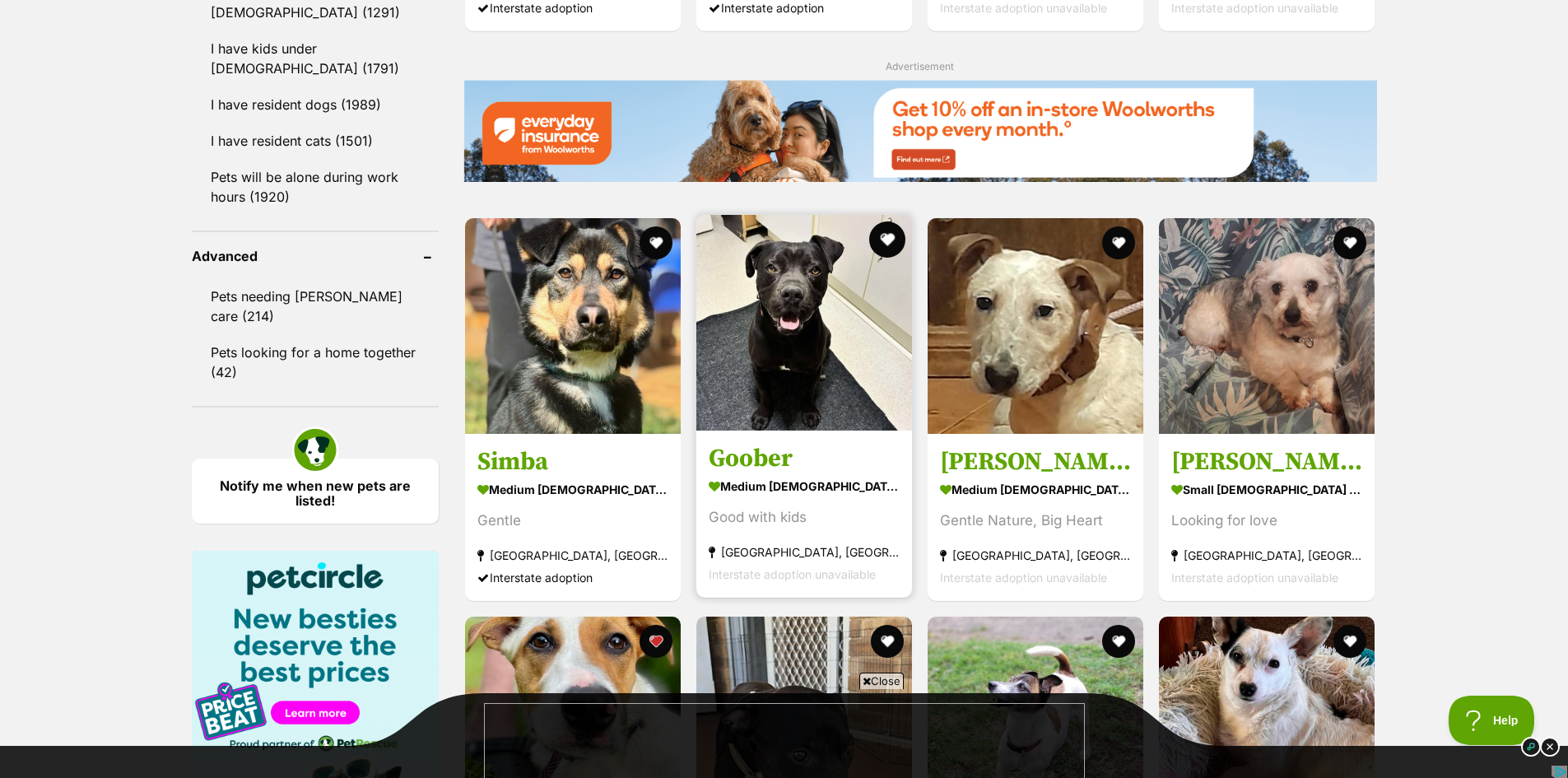
click at [886, 238] on button "favourite" at bounding box center [887, 239] width 36 height 36
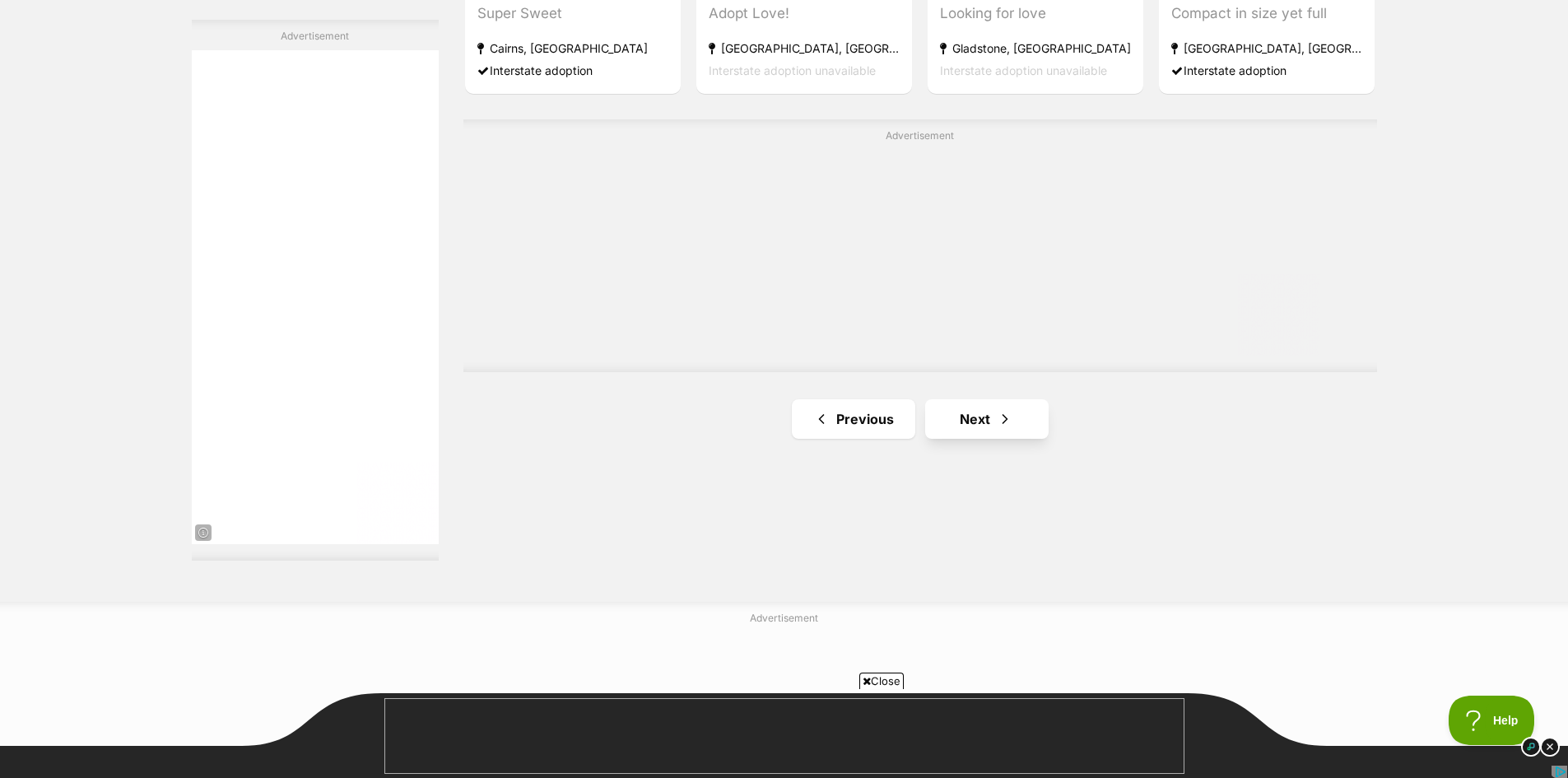
scroll to position [0, 0]
click at [970, 415] on link "Next" at bounding box center [987, 419] width 123 height 39
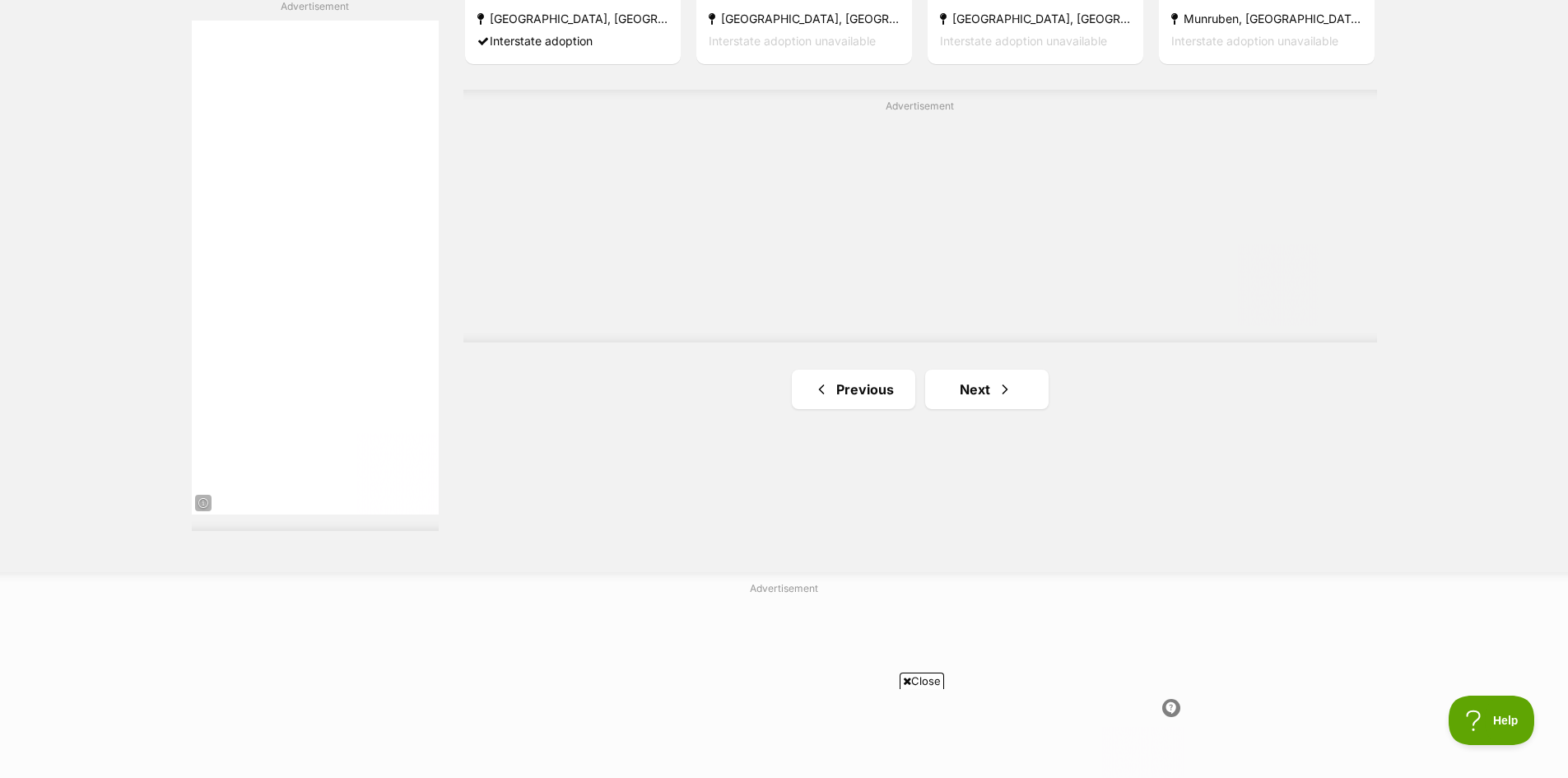
scroll to position [2964, 0]
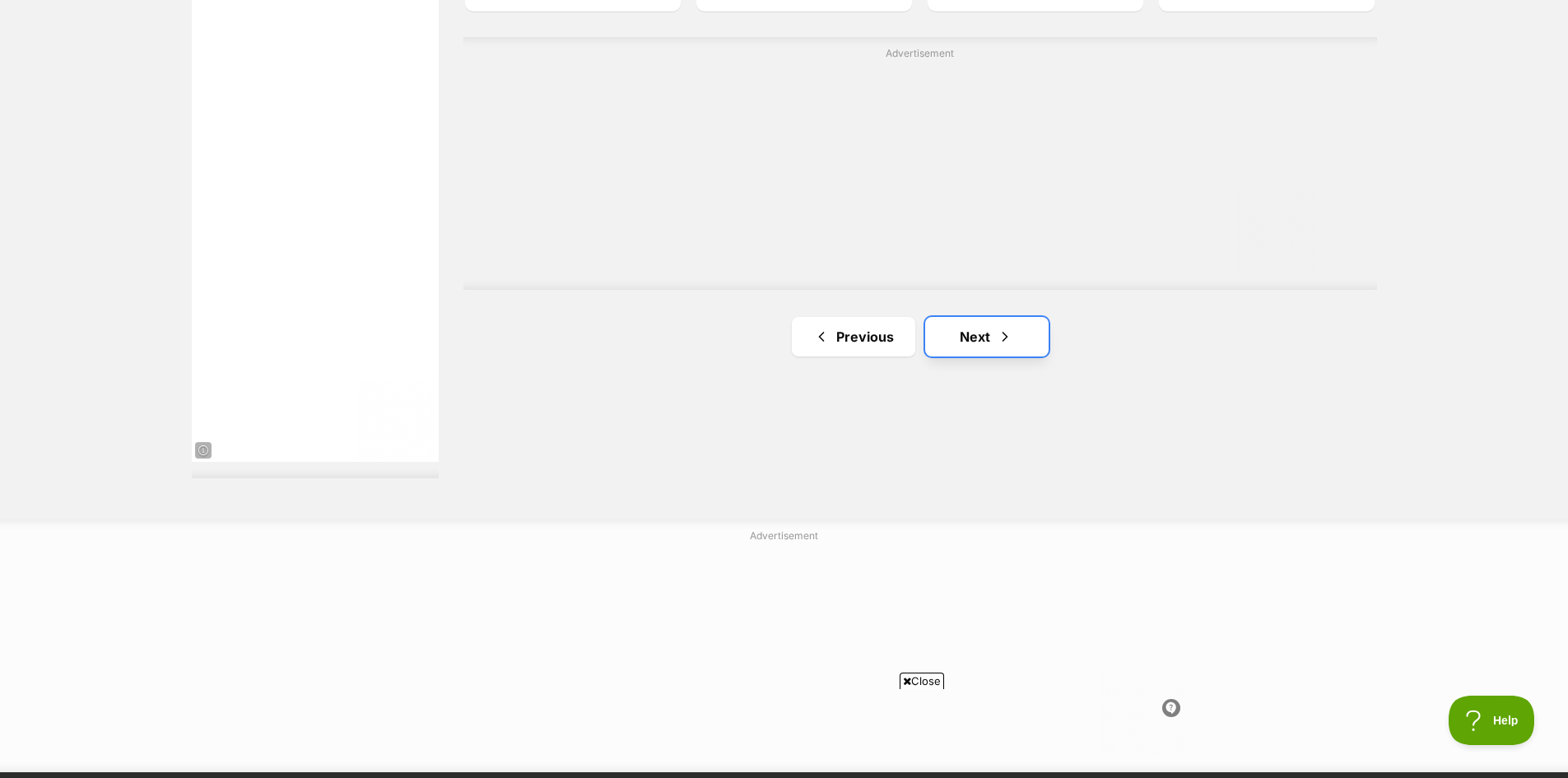
click at [986, 332] on link "Next" at bounding box center [987, 336] width 123 height 39
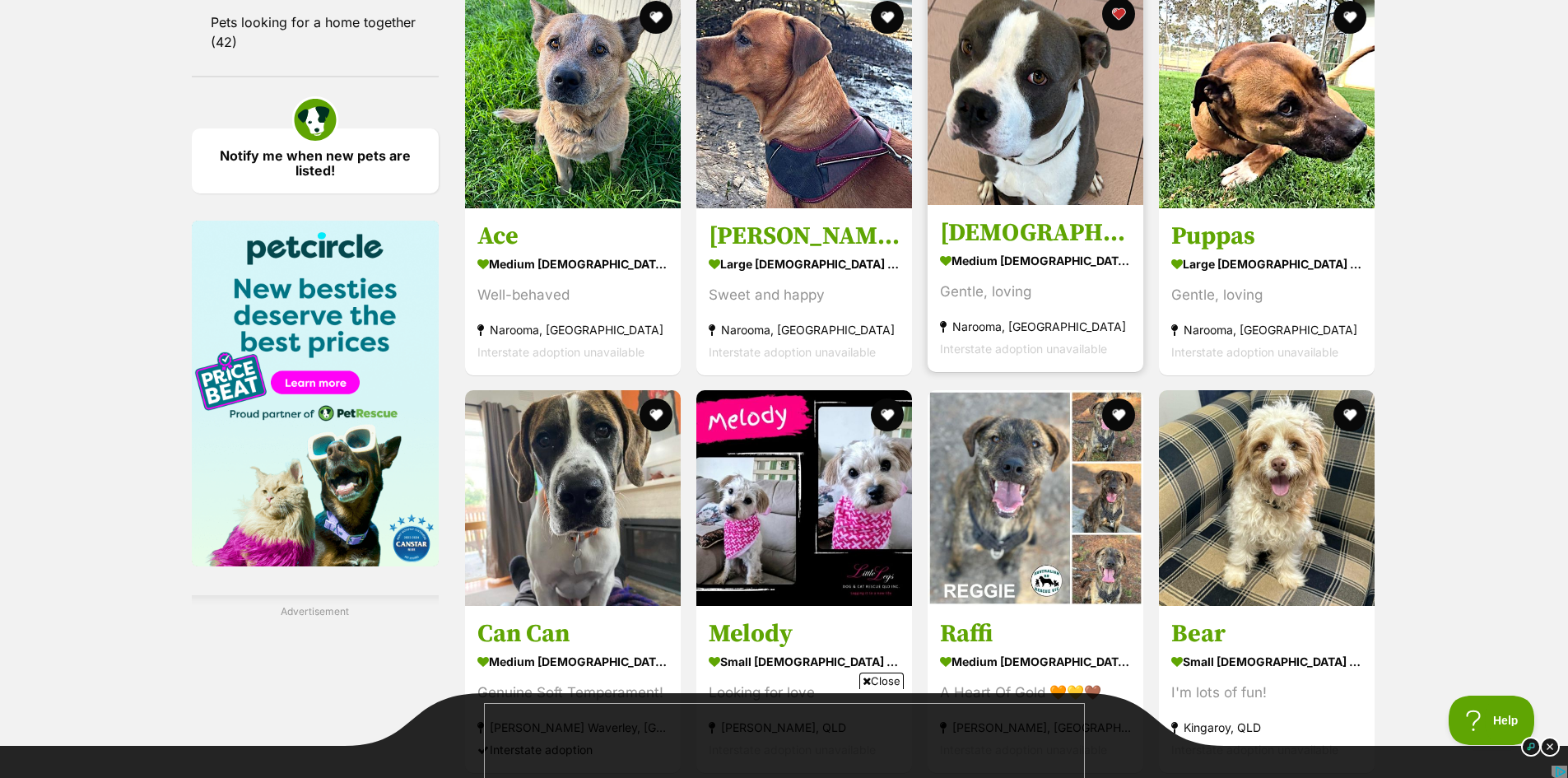
scroll to position [2470, 0]
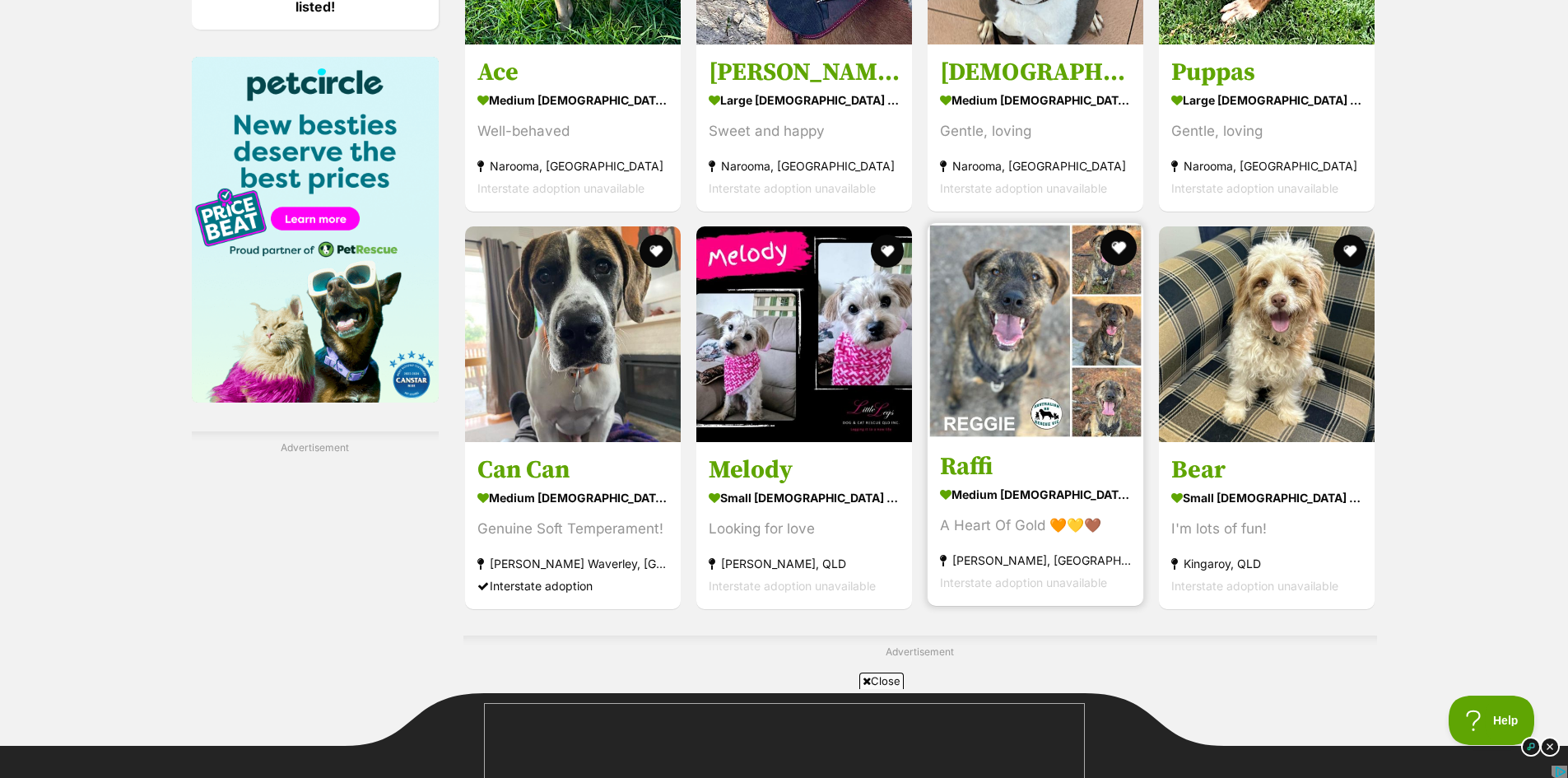
click at [1127, 241] on button "favourite" at bounding box center [1117, 247] width 36 height 36
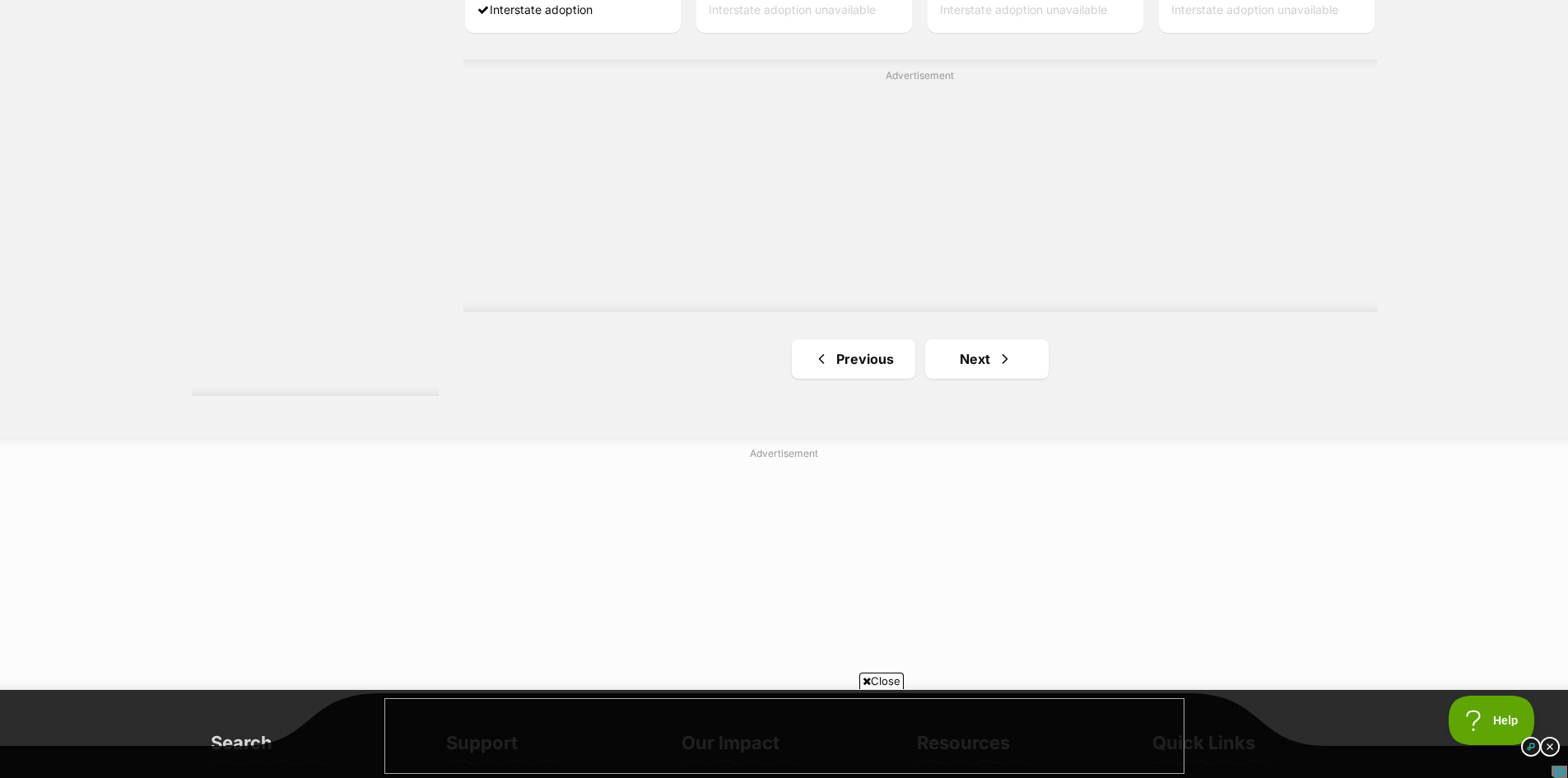
scroll to position [0, 0]
click at [968, 354] on link "Next" at bounding box center [987, 358] width 123 height 39
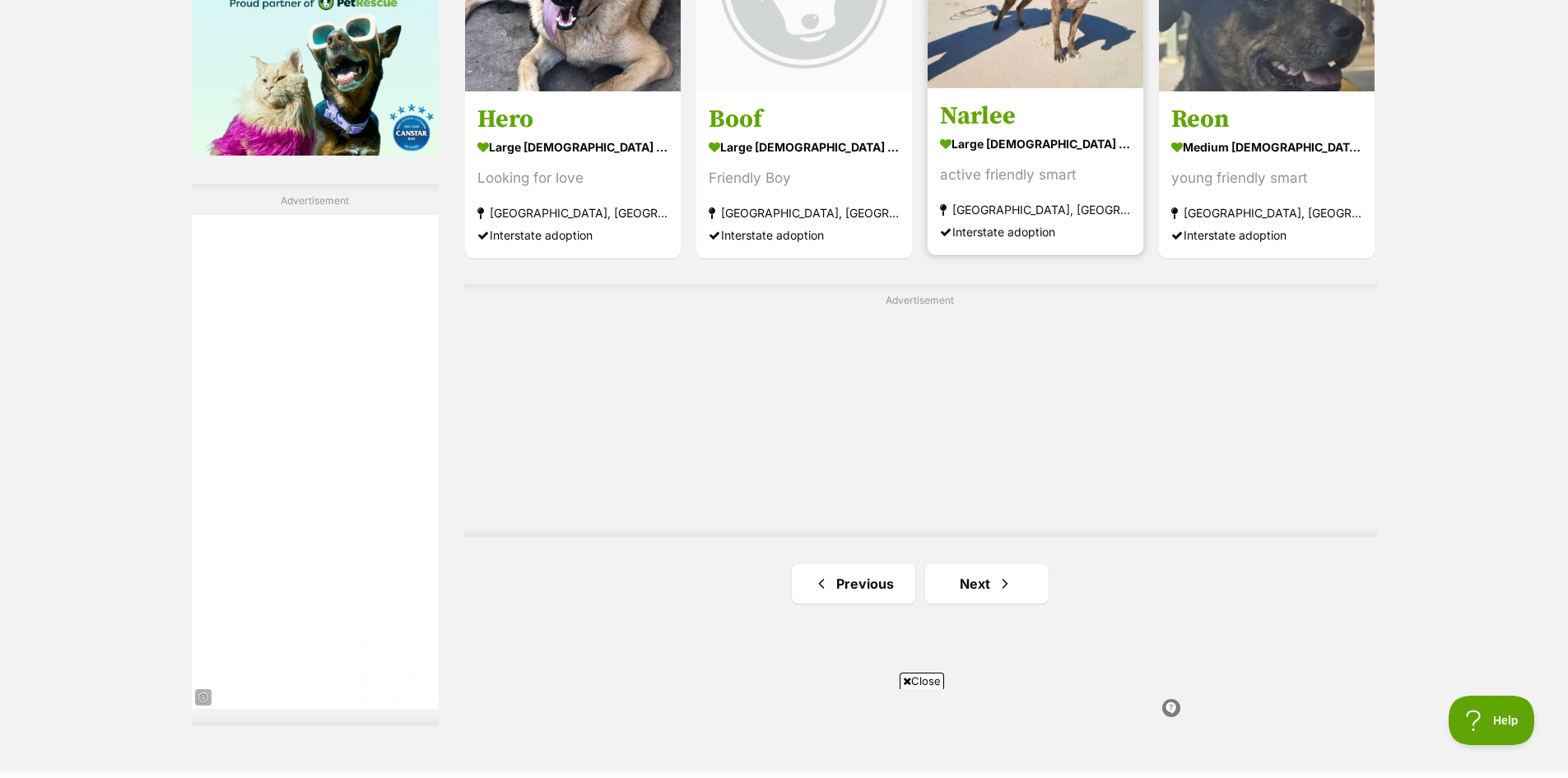
scroll to position [2881, 0]
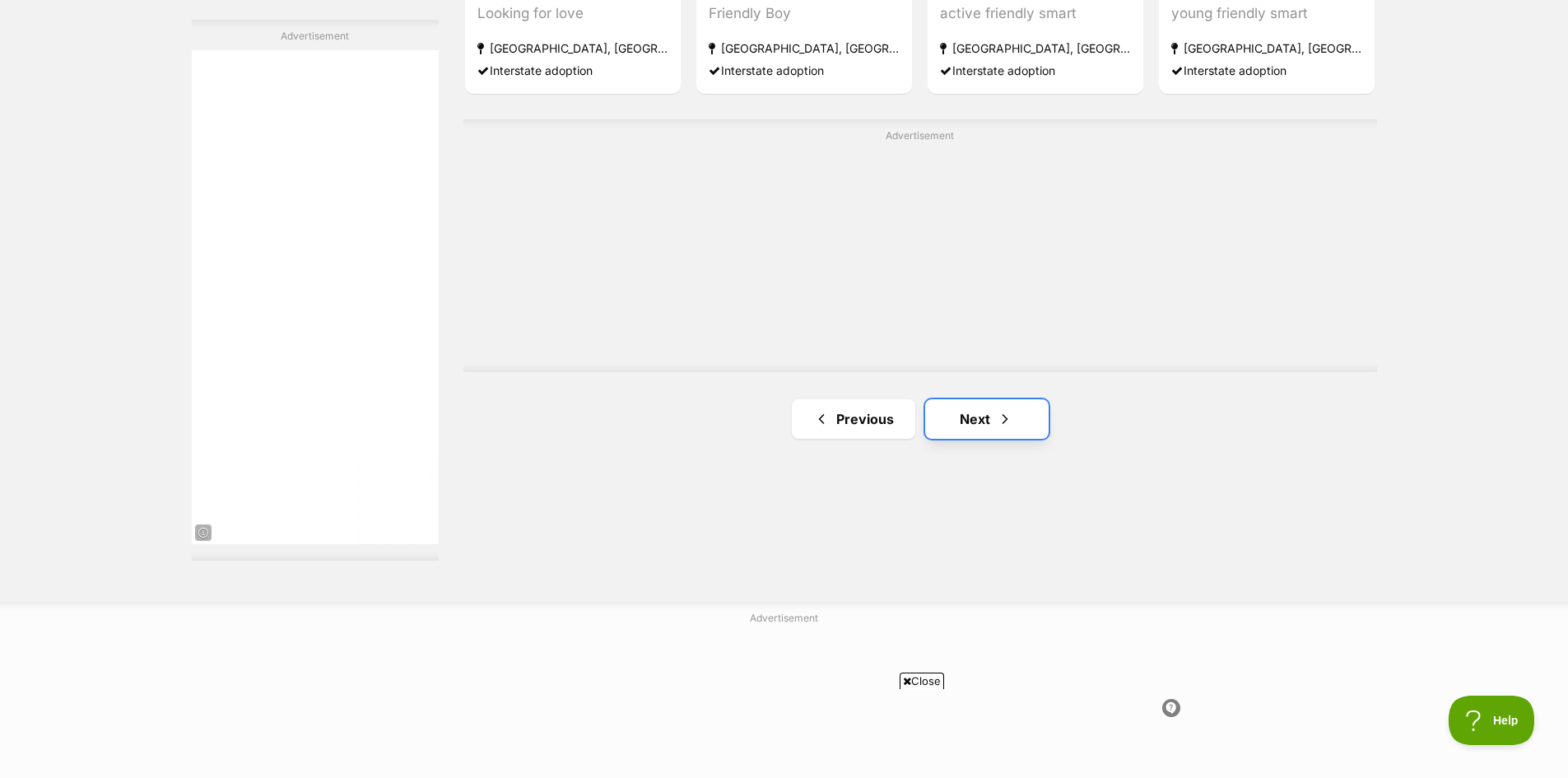
click at [983, 416] on link "Next" at bounding box center [987, 419] width 123 height 39
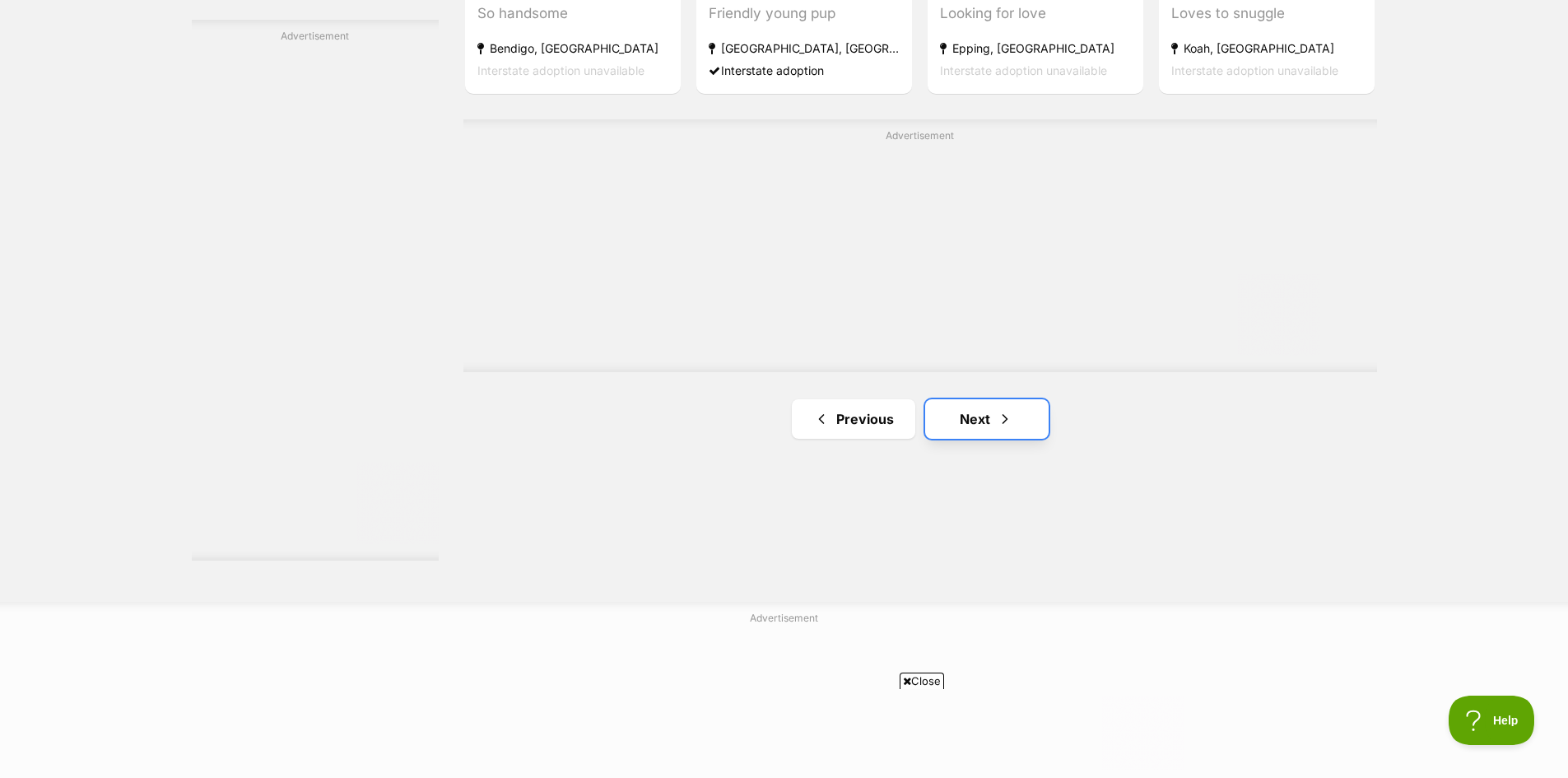
click at [981, 420] on link "Next" at bounding box center [987, 419] width 123 height 39
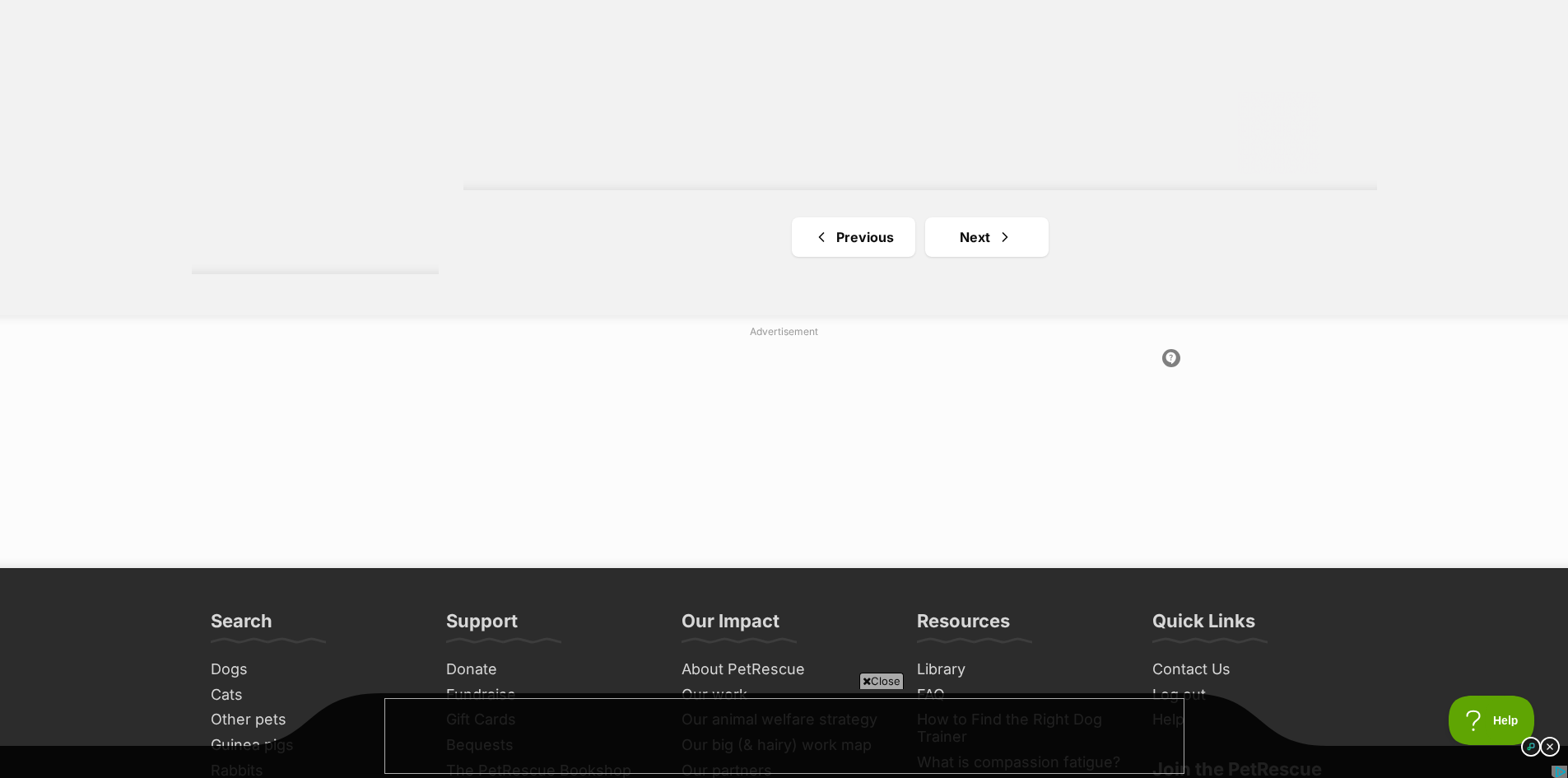
scroll to position [3294, 0]
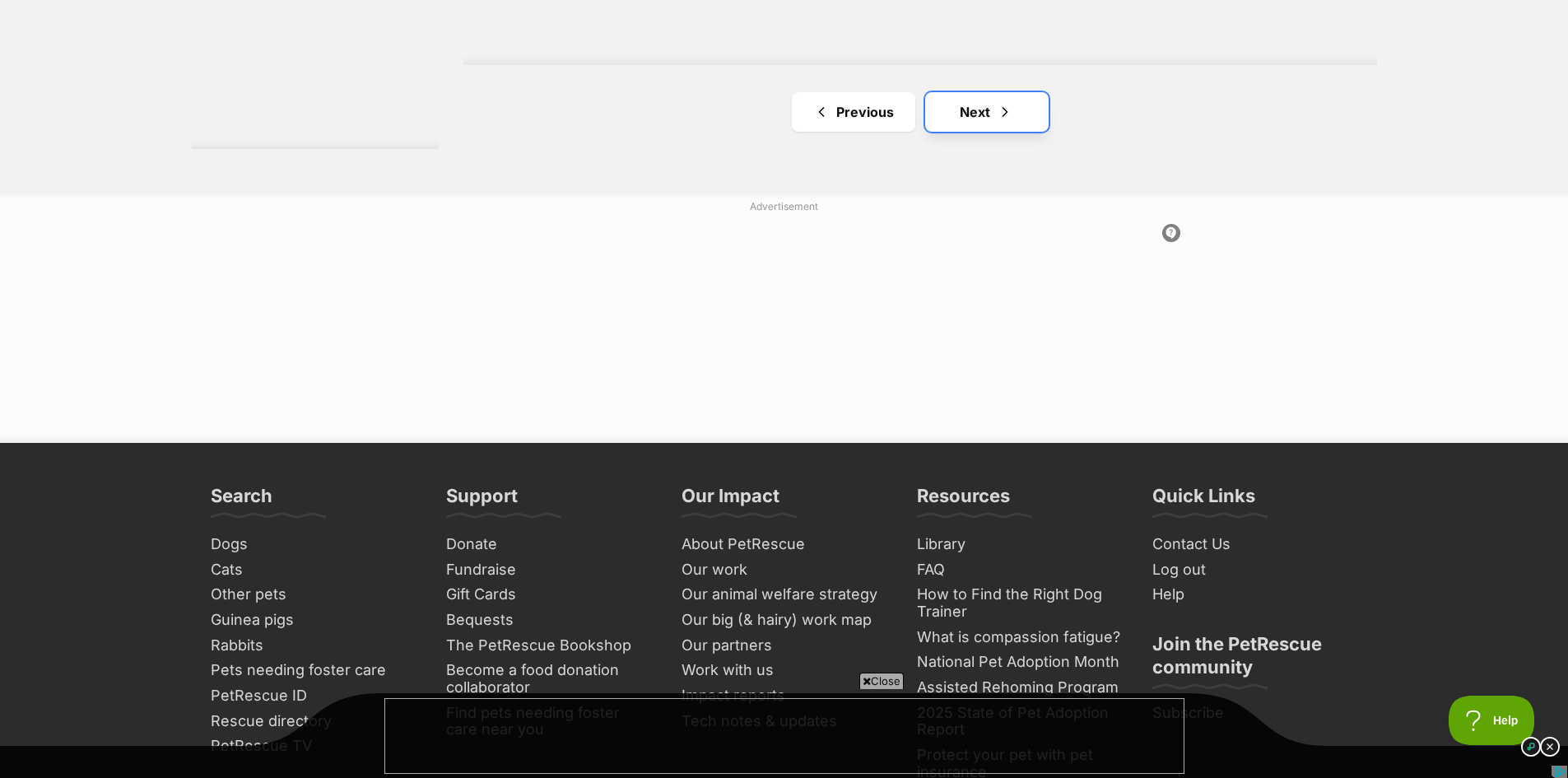
click at [970, 122] on link "Next" at bounding box center [987, 111] width 123 height 39
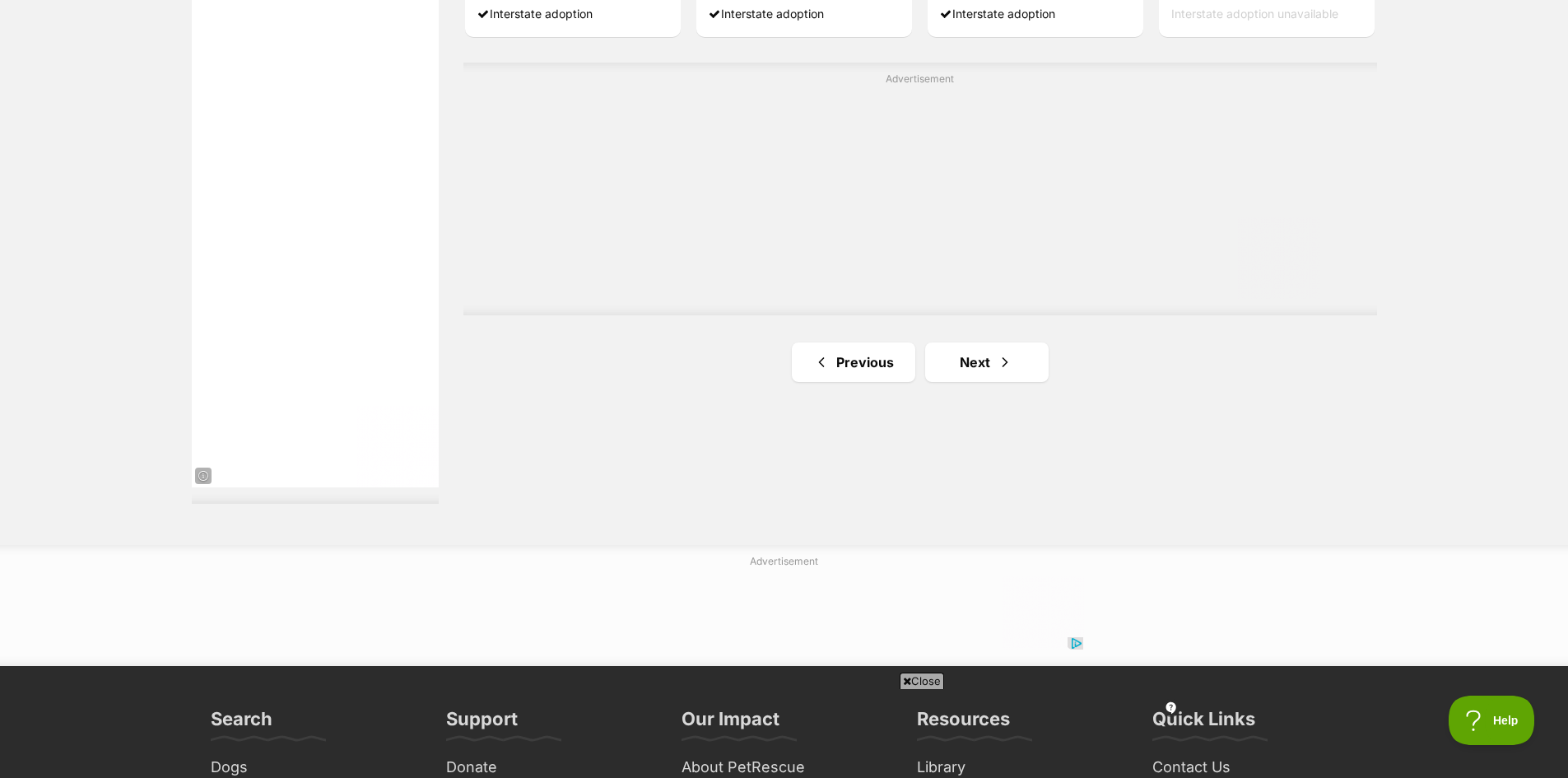
scroll to position [2964, 0]
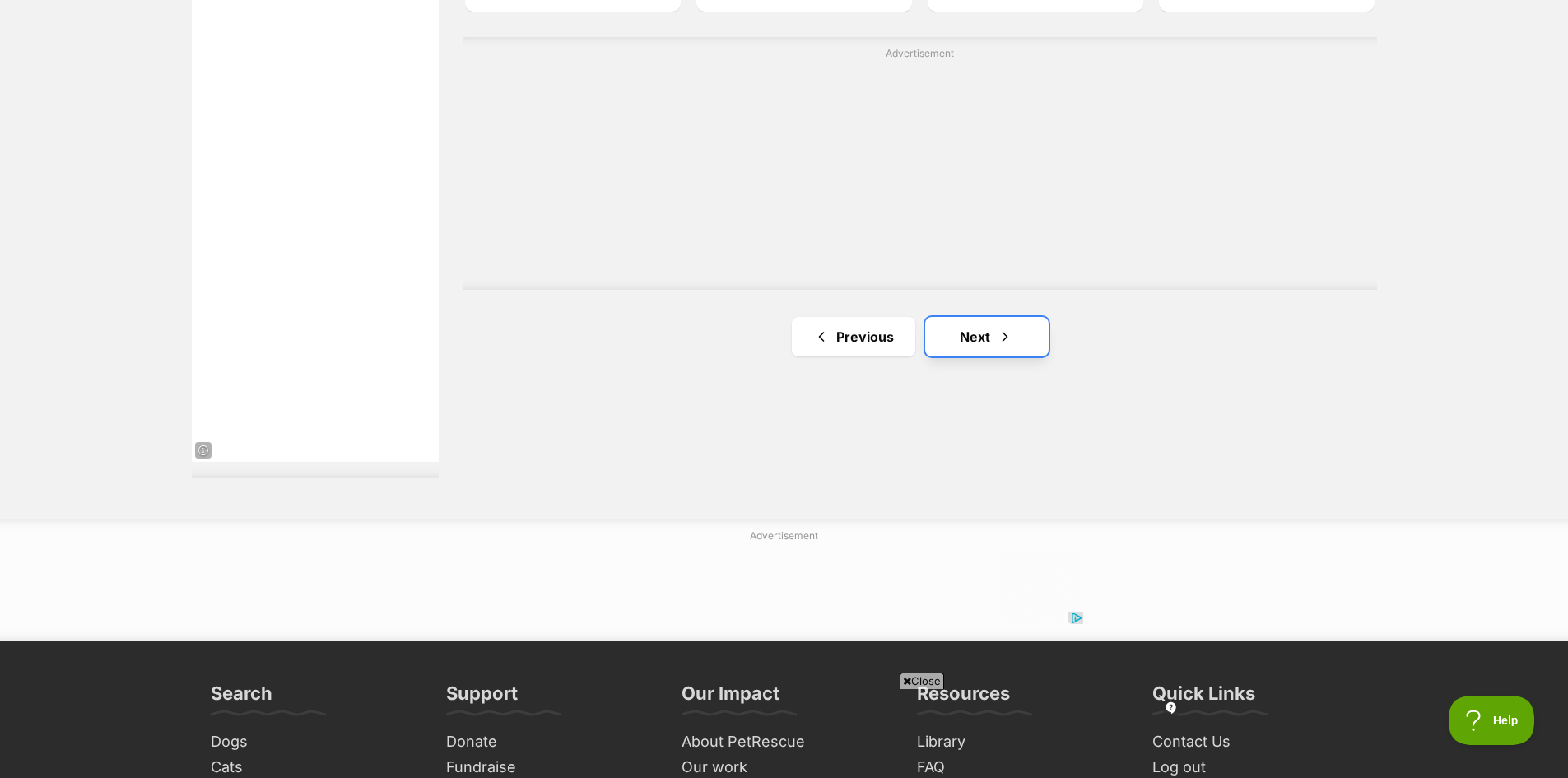
click at [980, 342] on link "Next" at bounding box center [987, 336] width 123 height 39
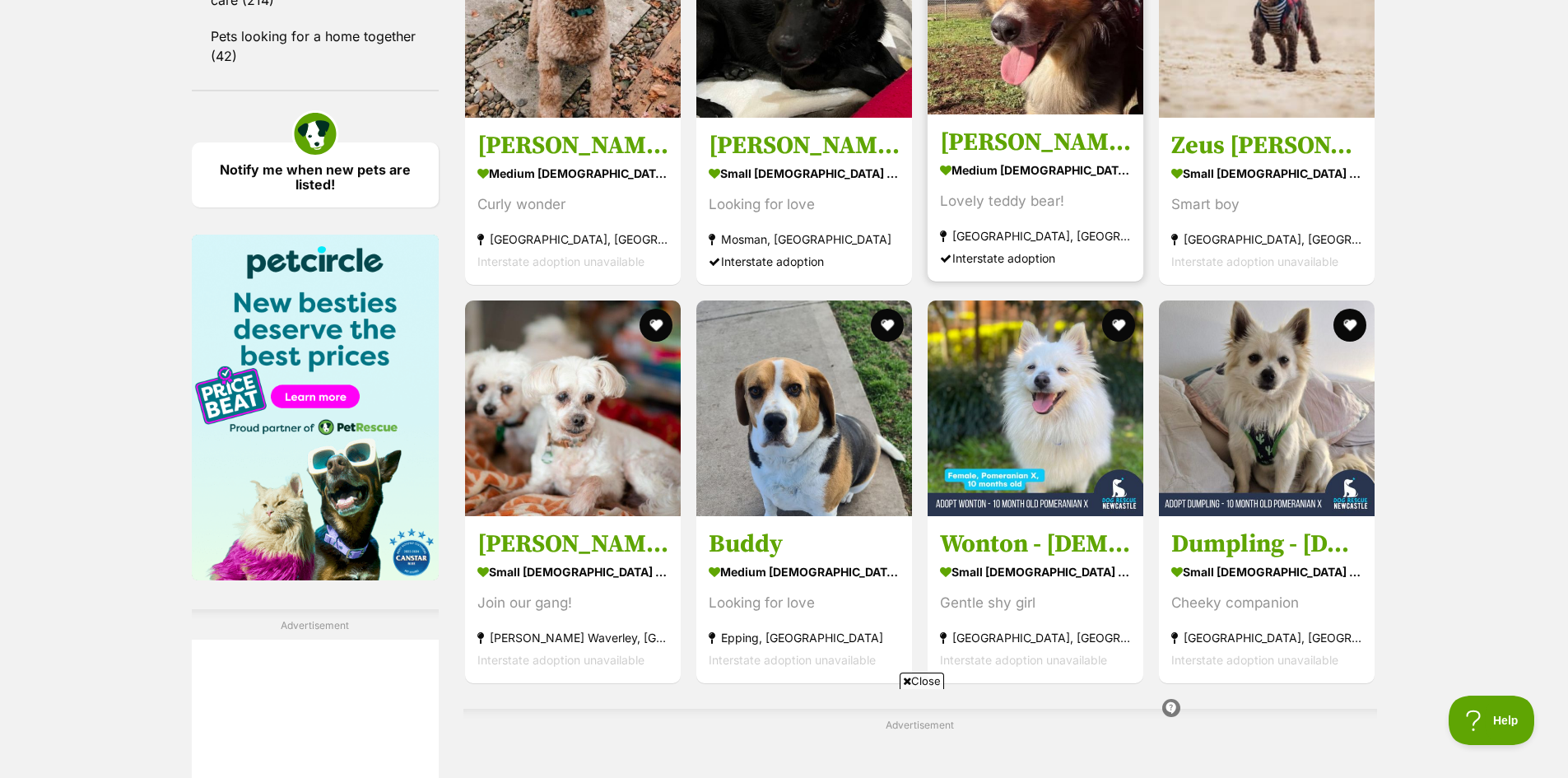
scroll to position [2388, 0]
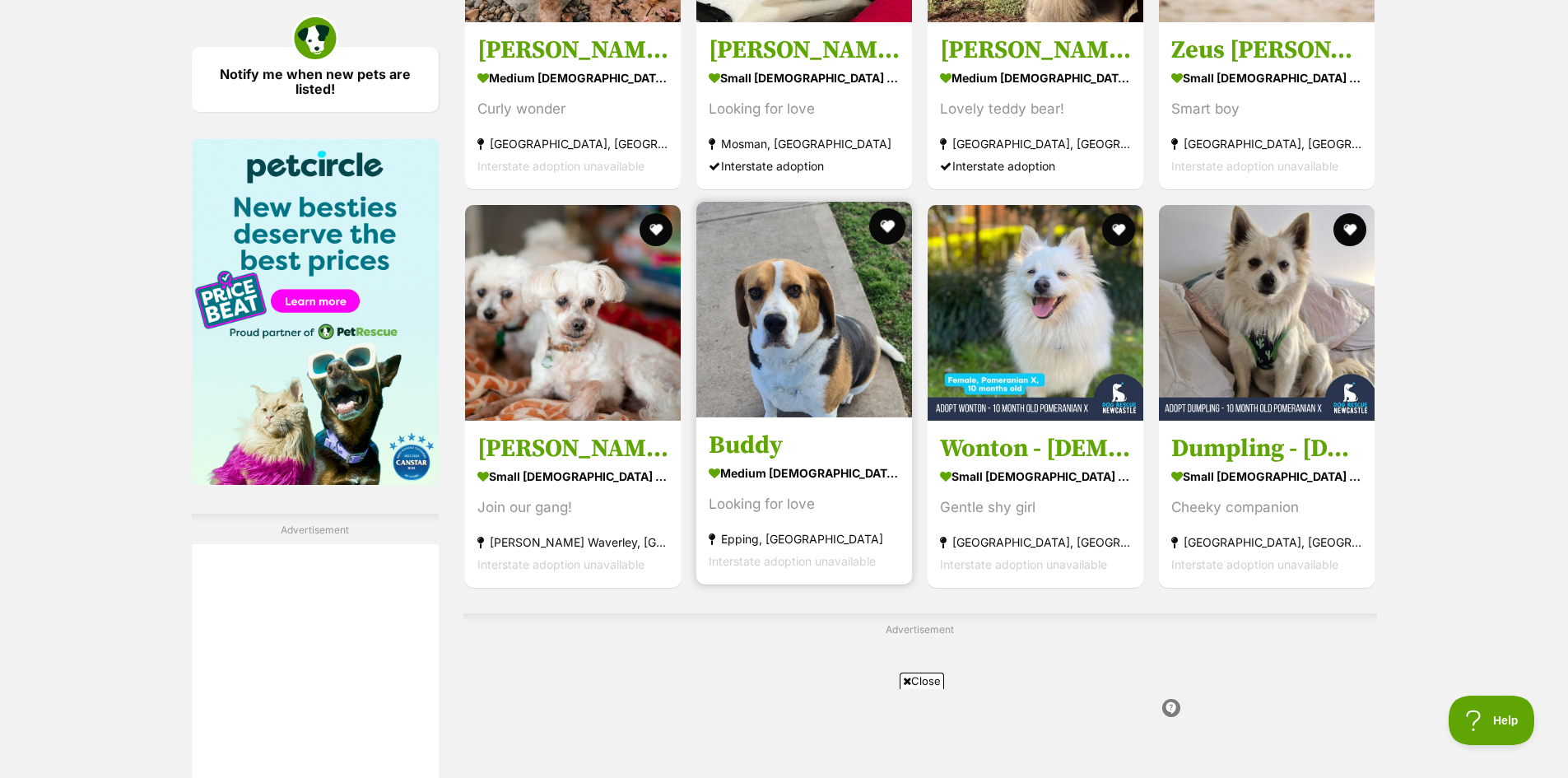
click at [883, 217] on button "favourite" at bounding box center [887, 226] width 36 height 36
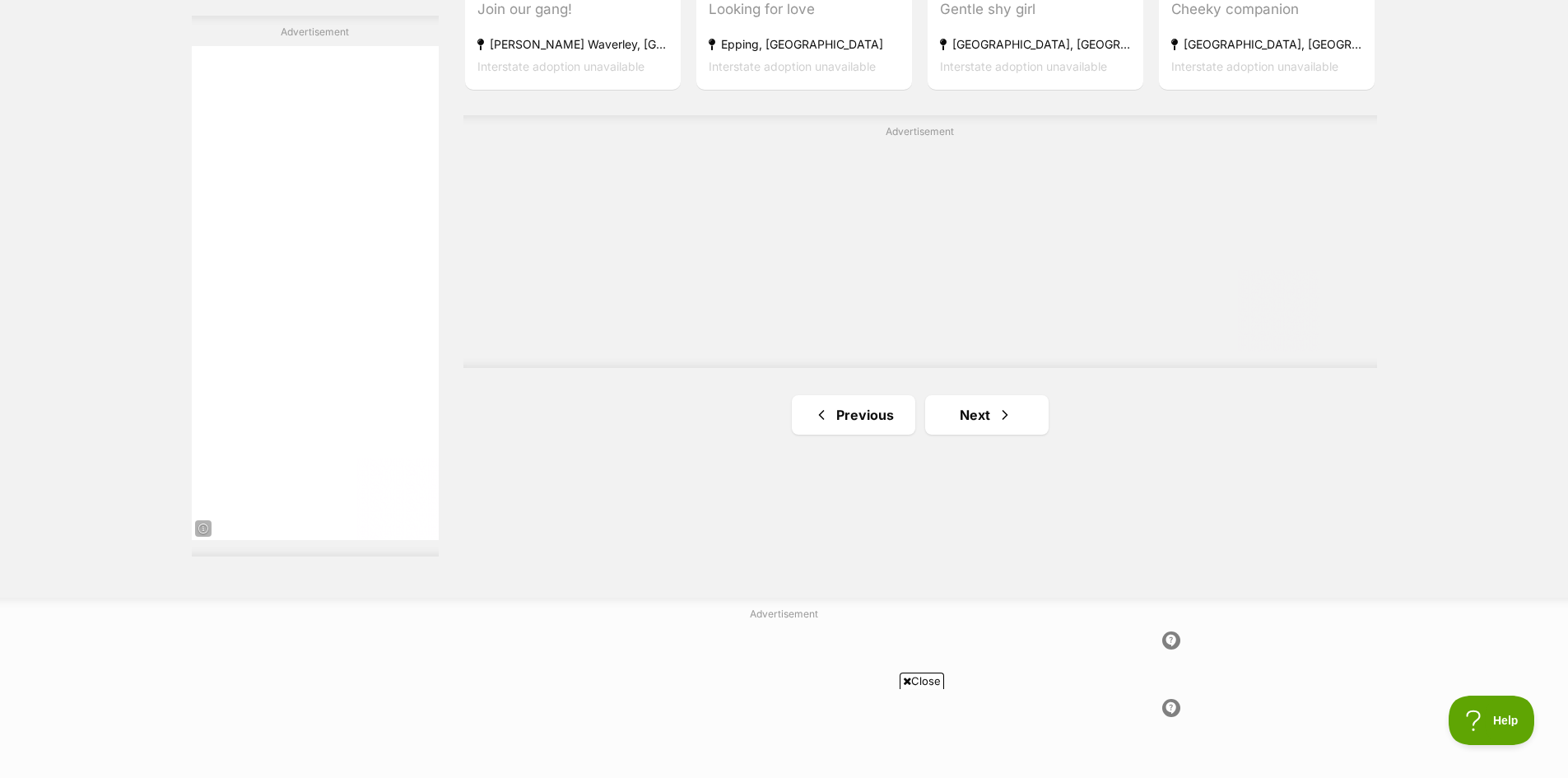
scroll to position [3047, 0]
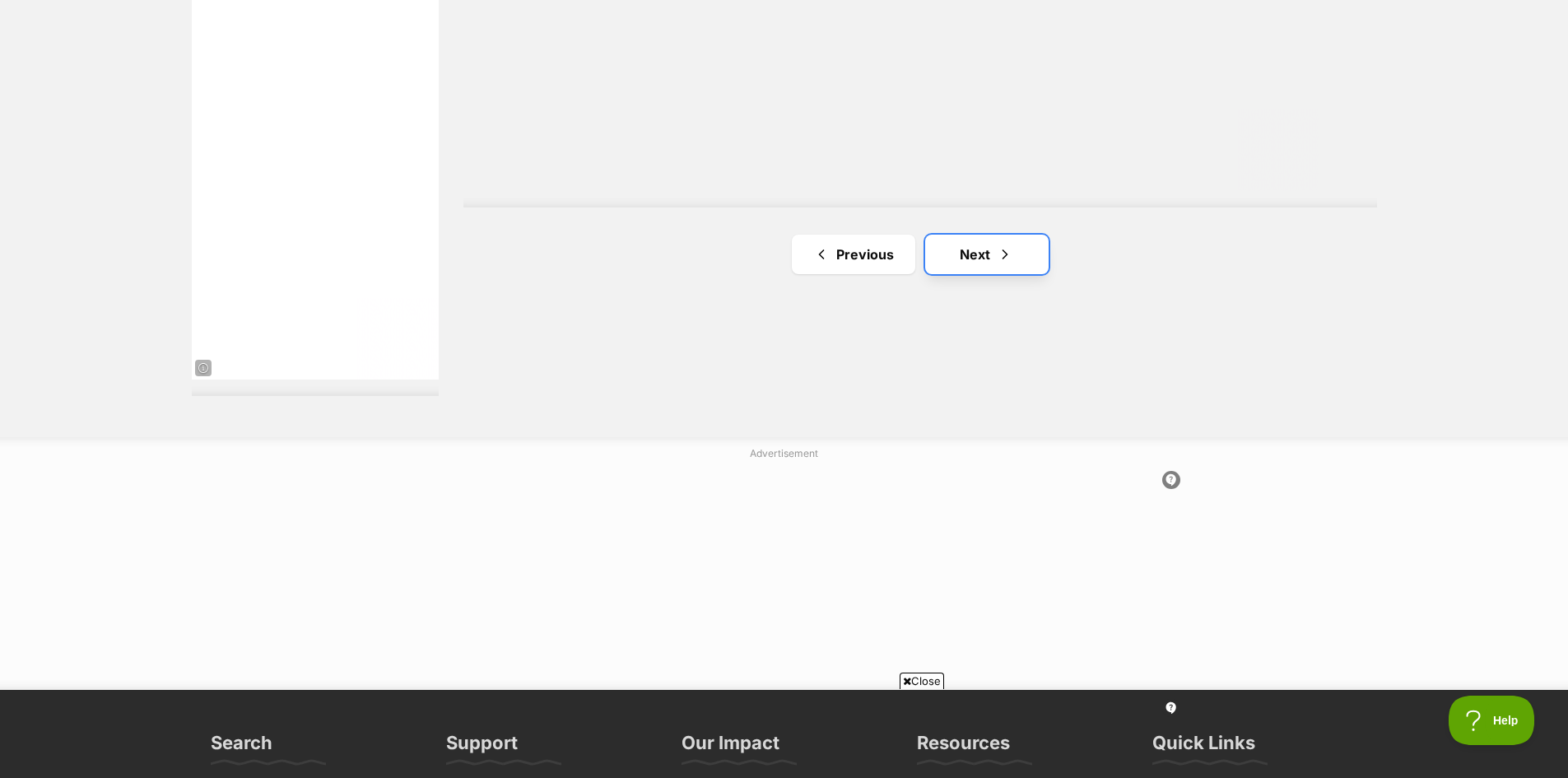
click at [973, 254] on link "Next" at bounding box center [987, 254] width 123 height 39
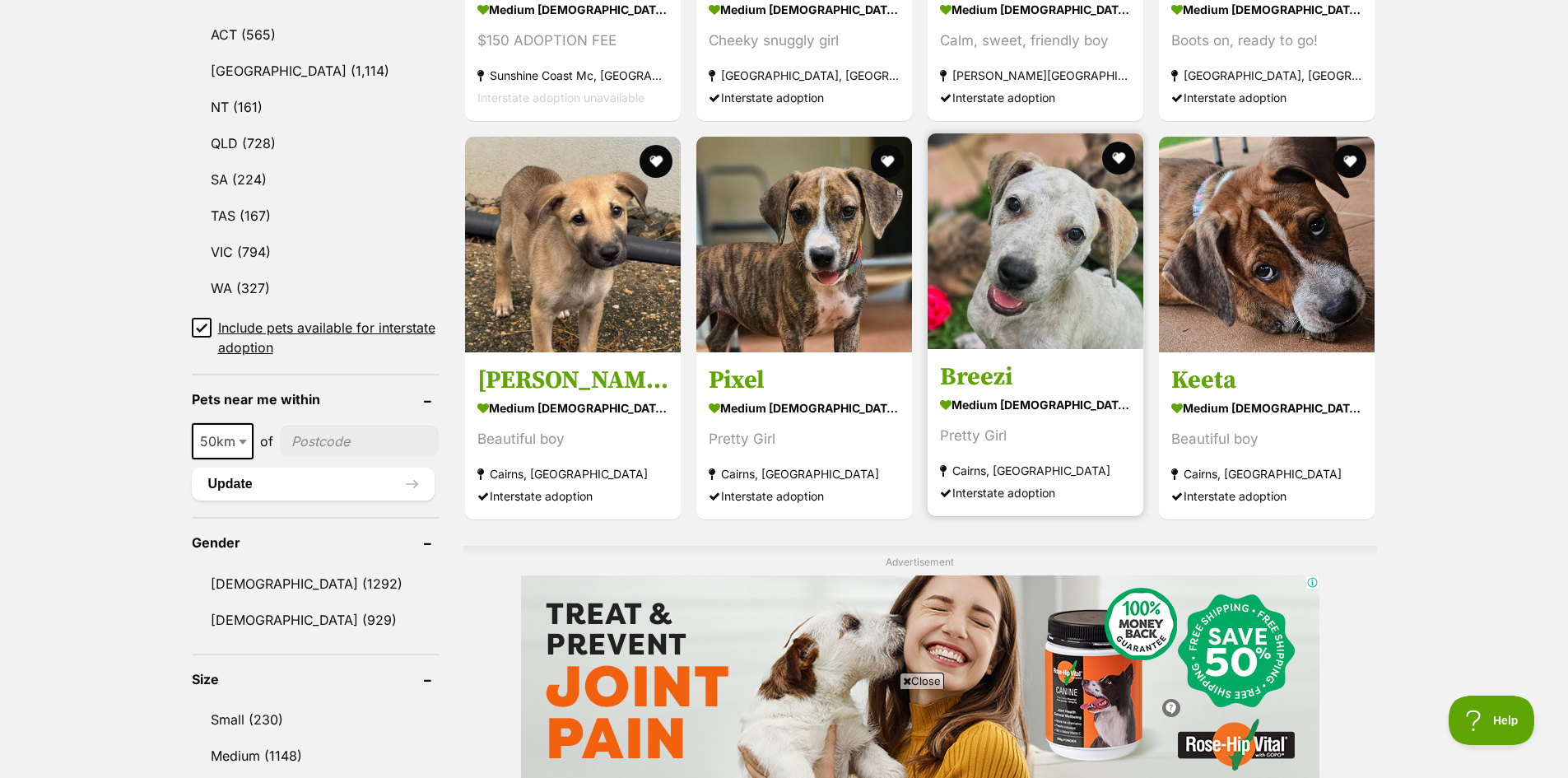
scroll to position [906, 0]
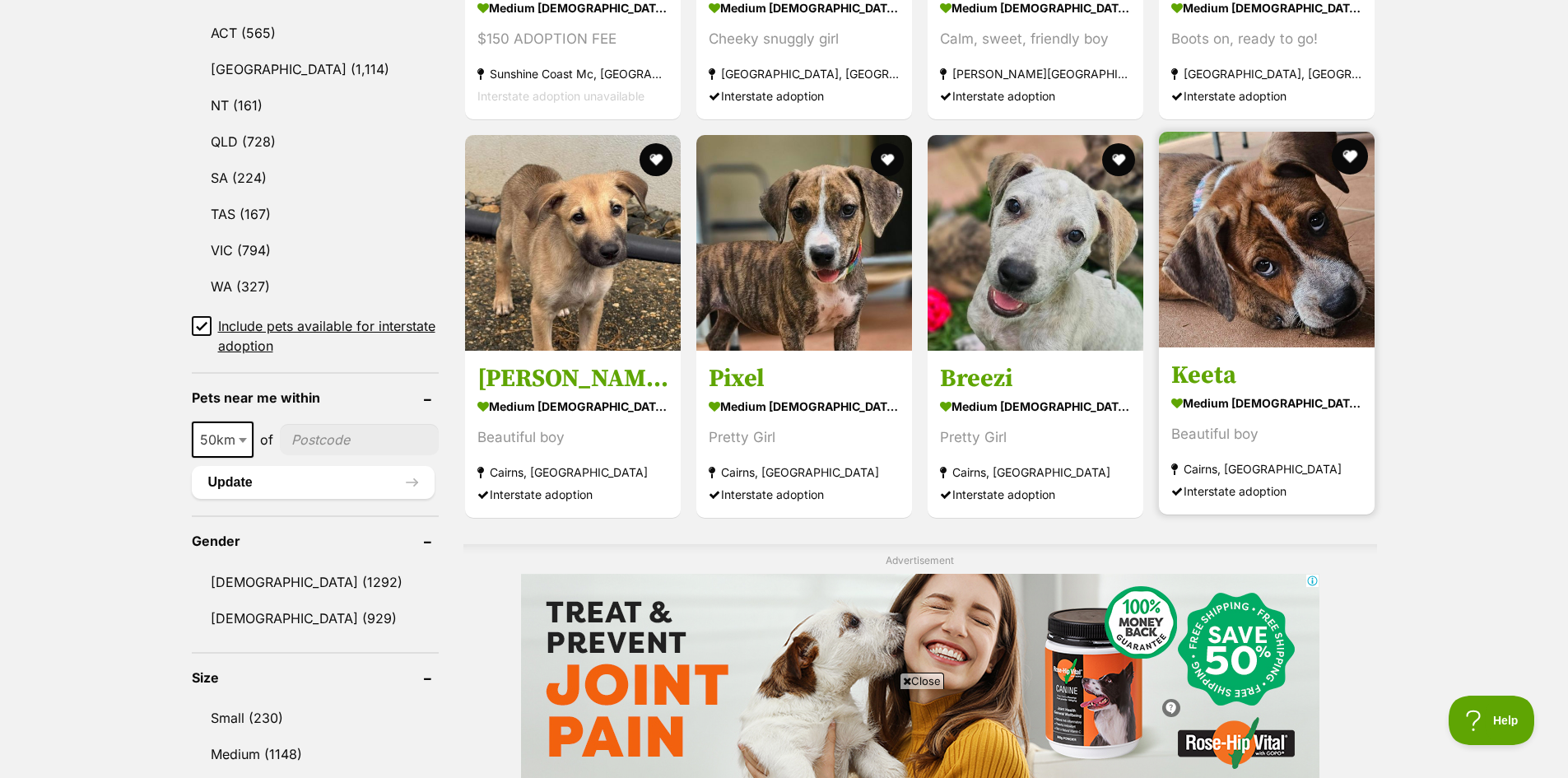
click at [1348, 152] on button "favourite" at bounding box center [1350, 156] width 36 height 36
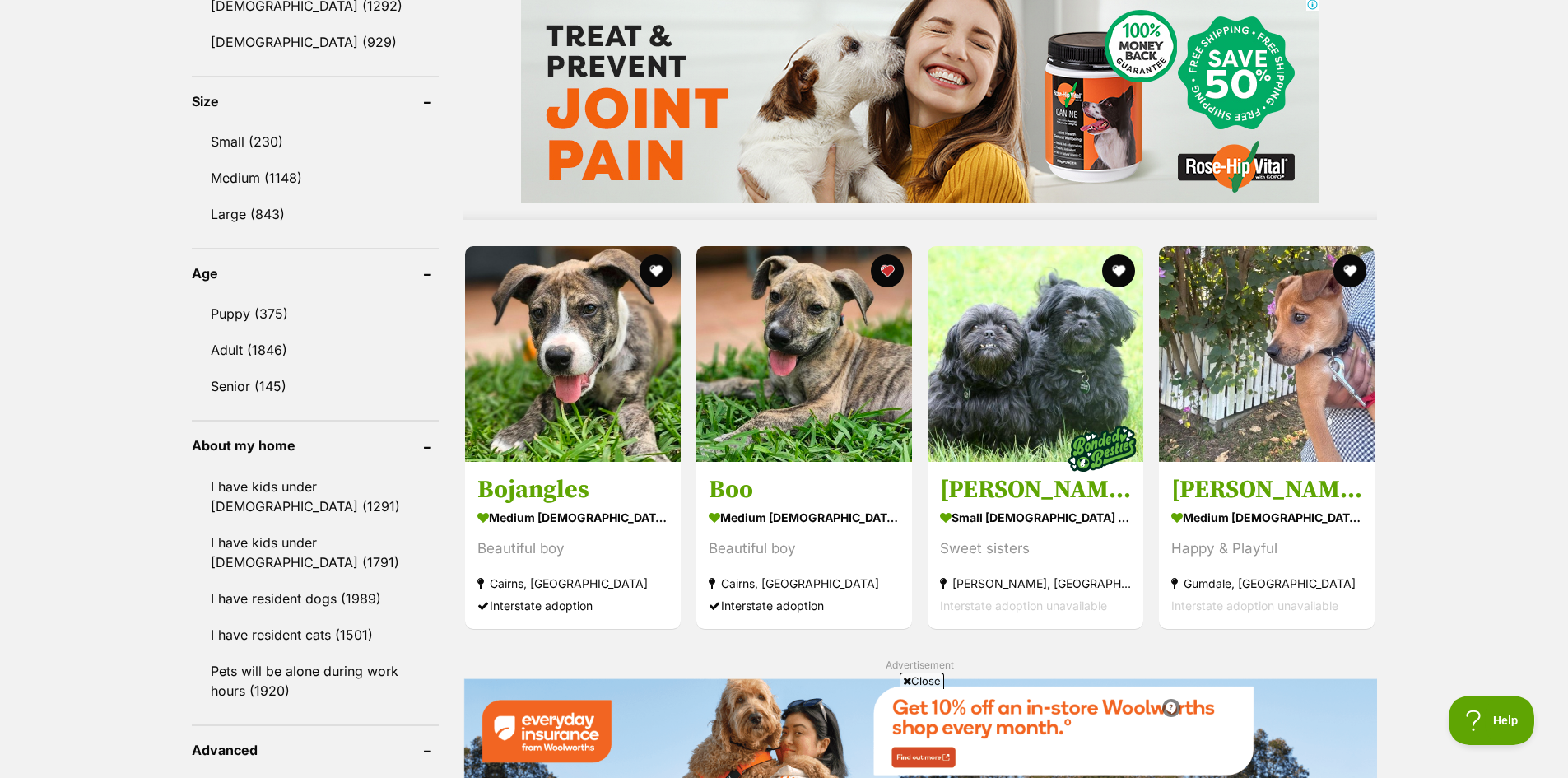
scroll to position [1564, 0]
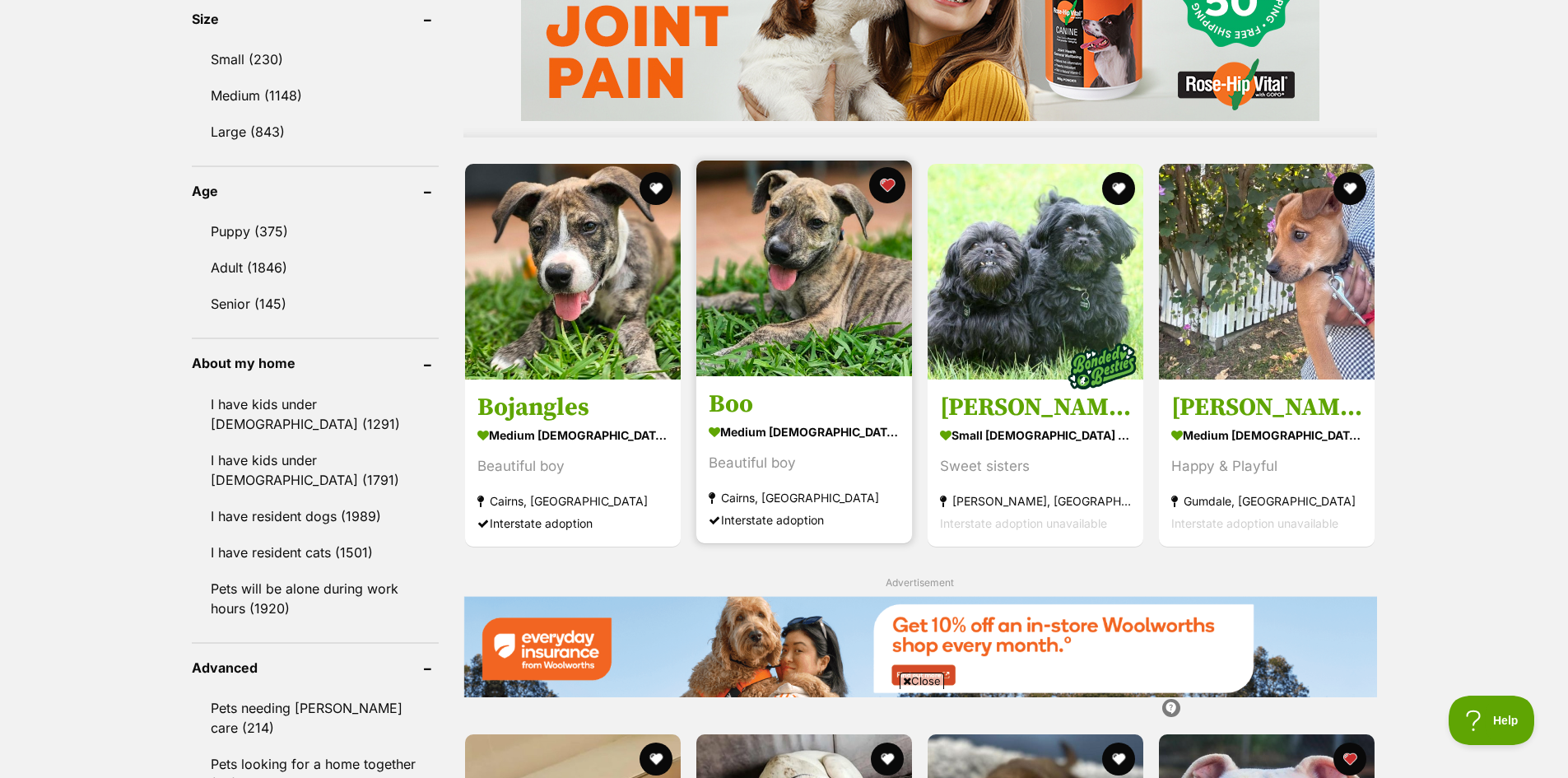
click at [885, 182] on button "favourite" at bounding box center [887, 185] width 36 height 36
click at [889, 180] on button "favourite" at bounding box center [887, 185] width 36 height 36
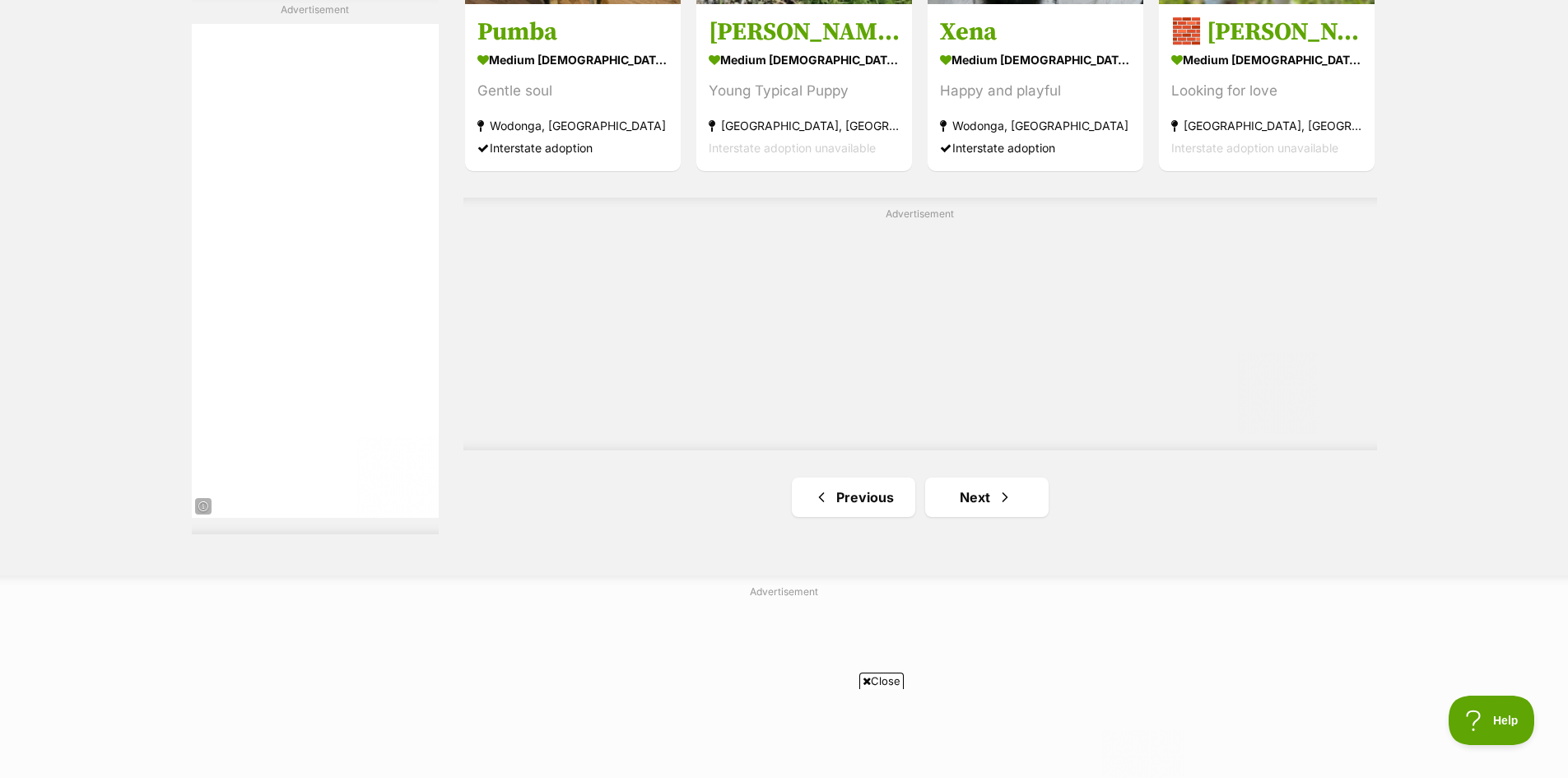
scroll to position [3047, 0]
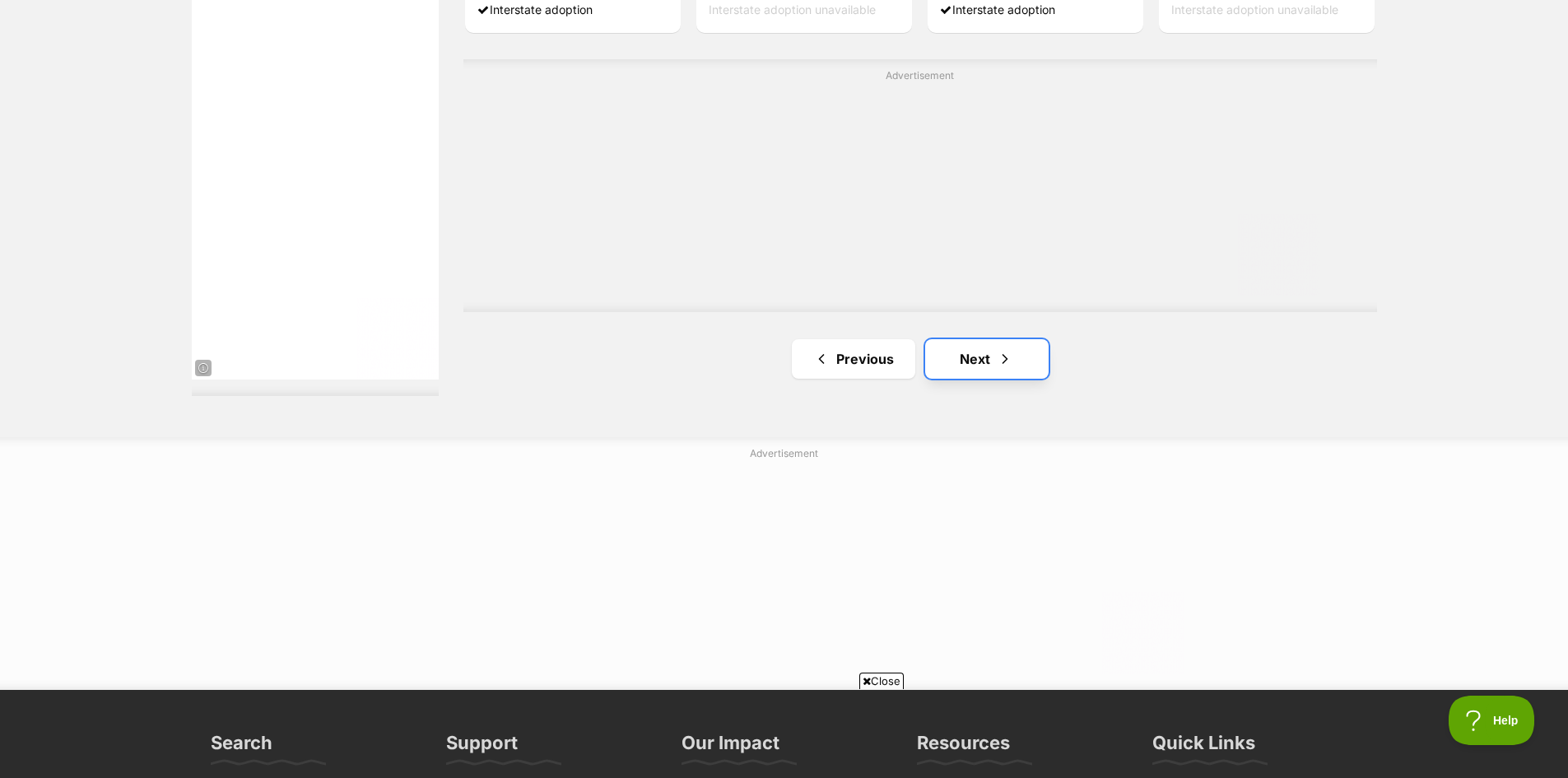
click at [951, 367] on link "Next" at bounding box center [987, 358] width 123 height 39
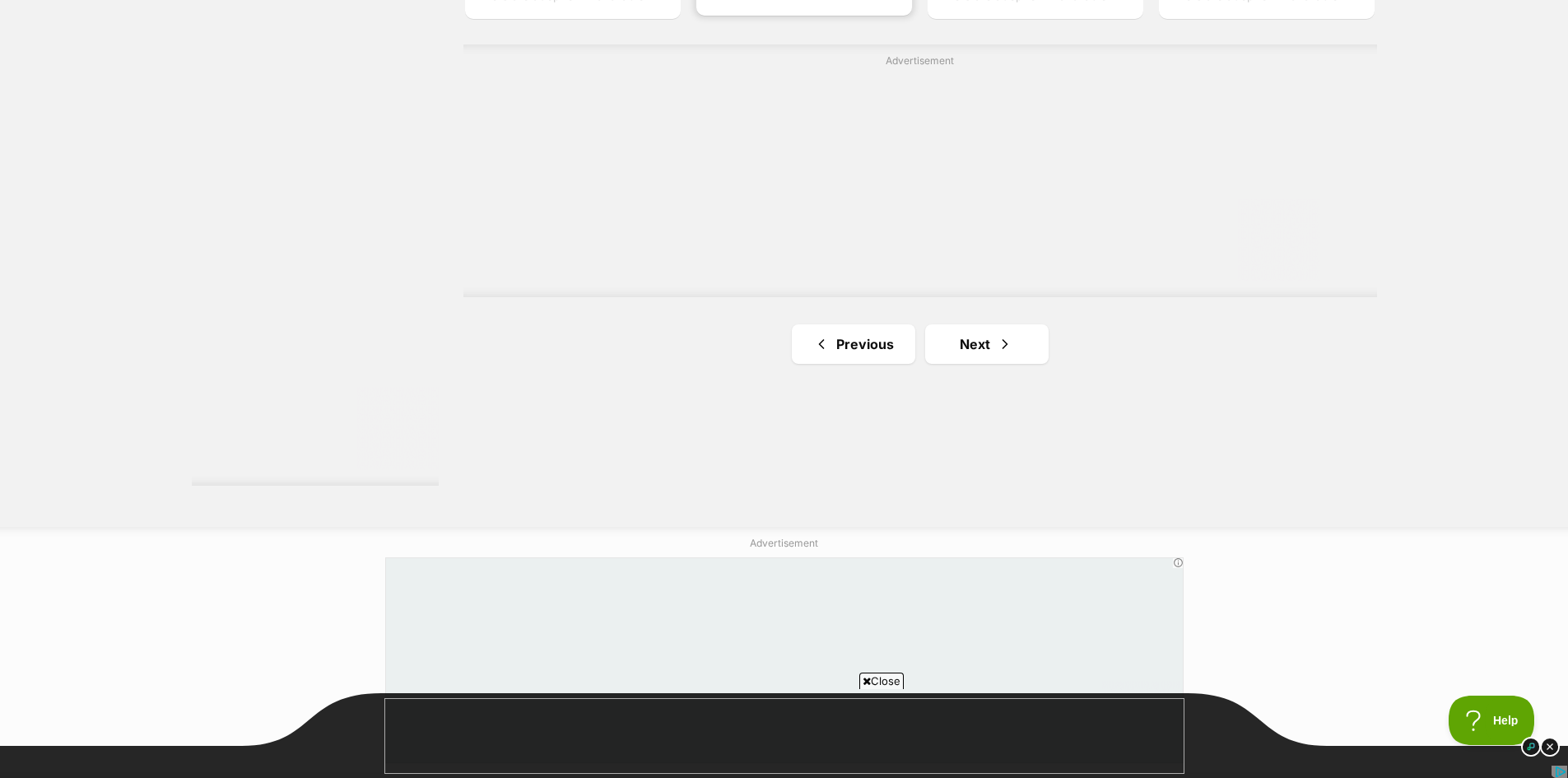
scroll to position [2964, 0]
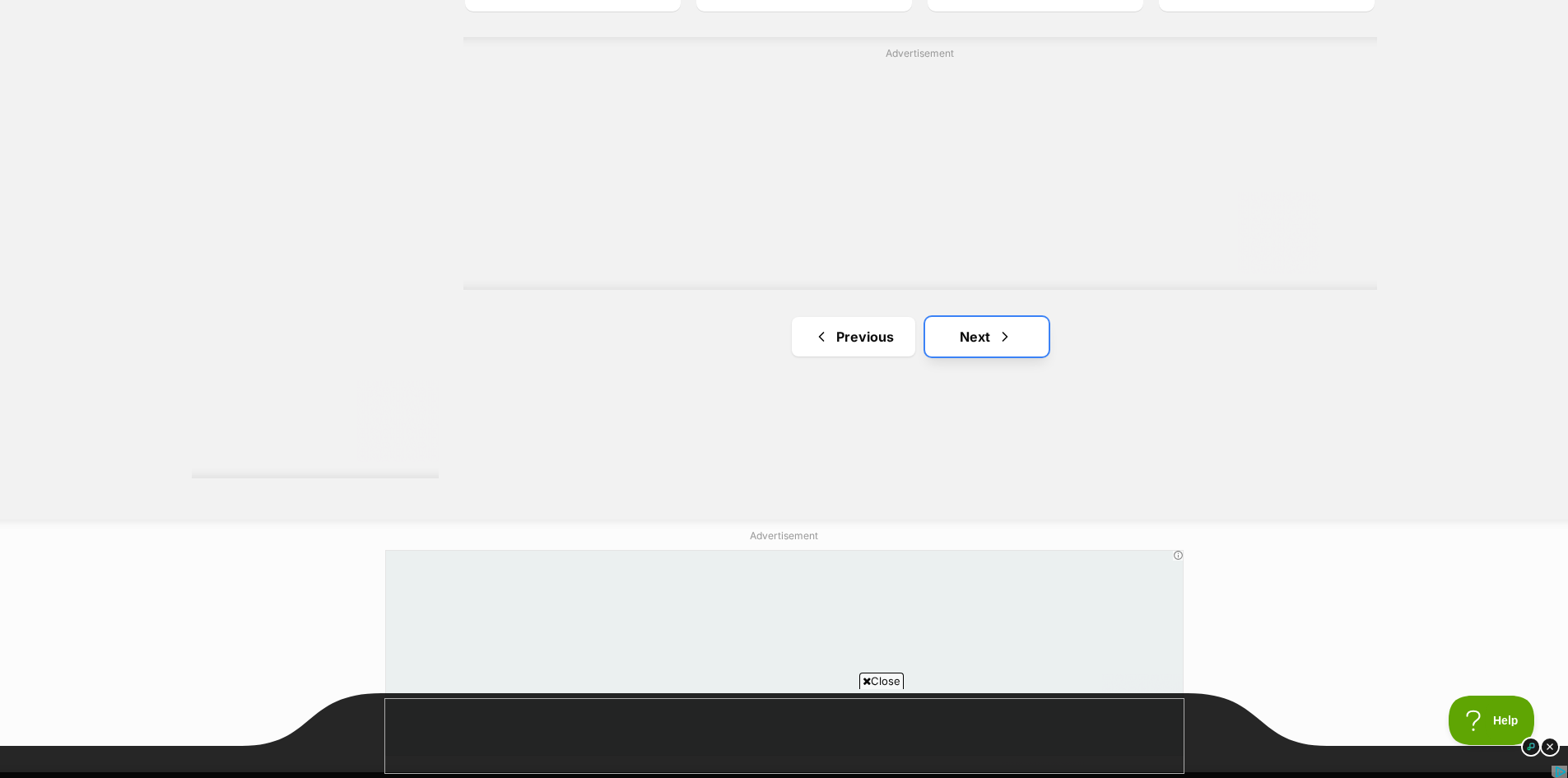
click at [983, 333] on link "Next" at bounding box center [987, 336] width 123 height 39
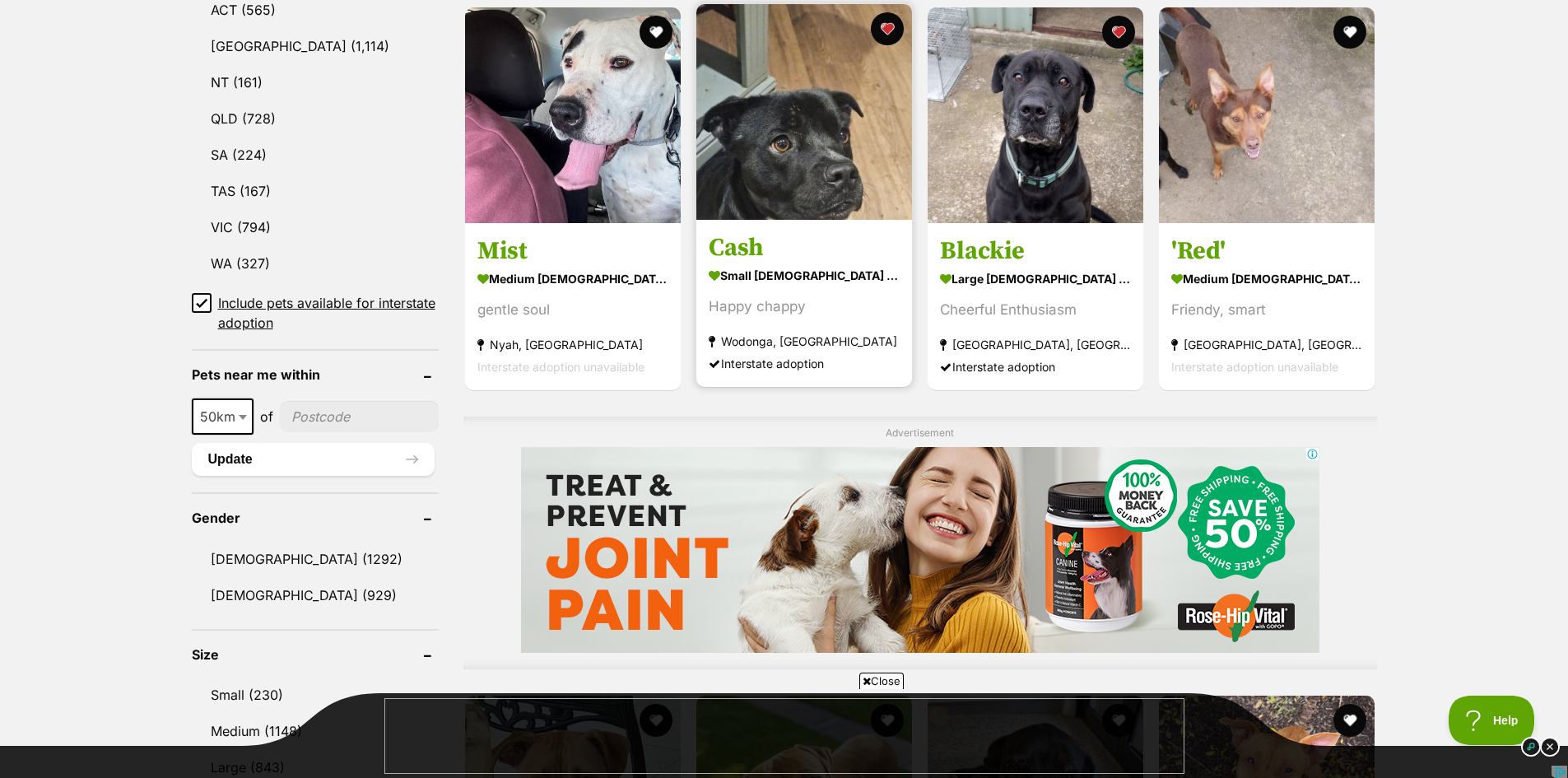
scroll to position [906, 0]
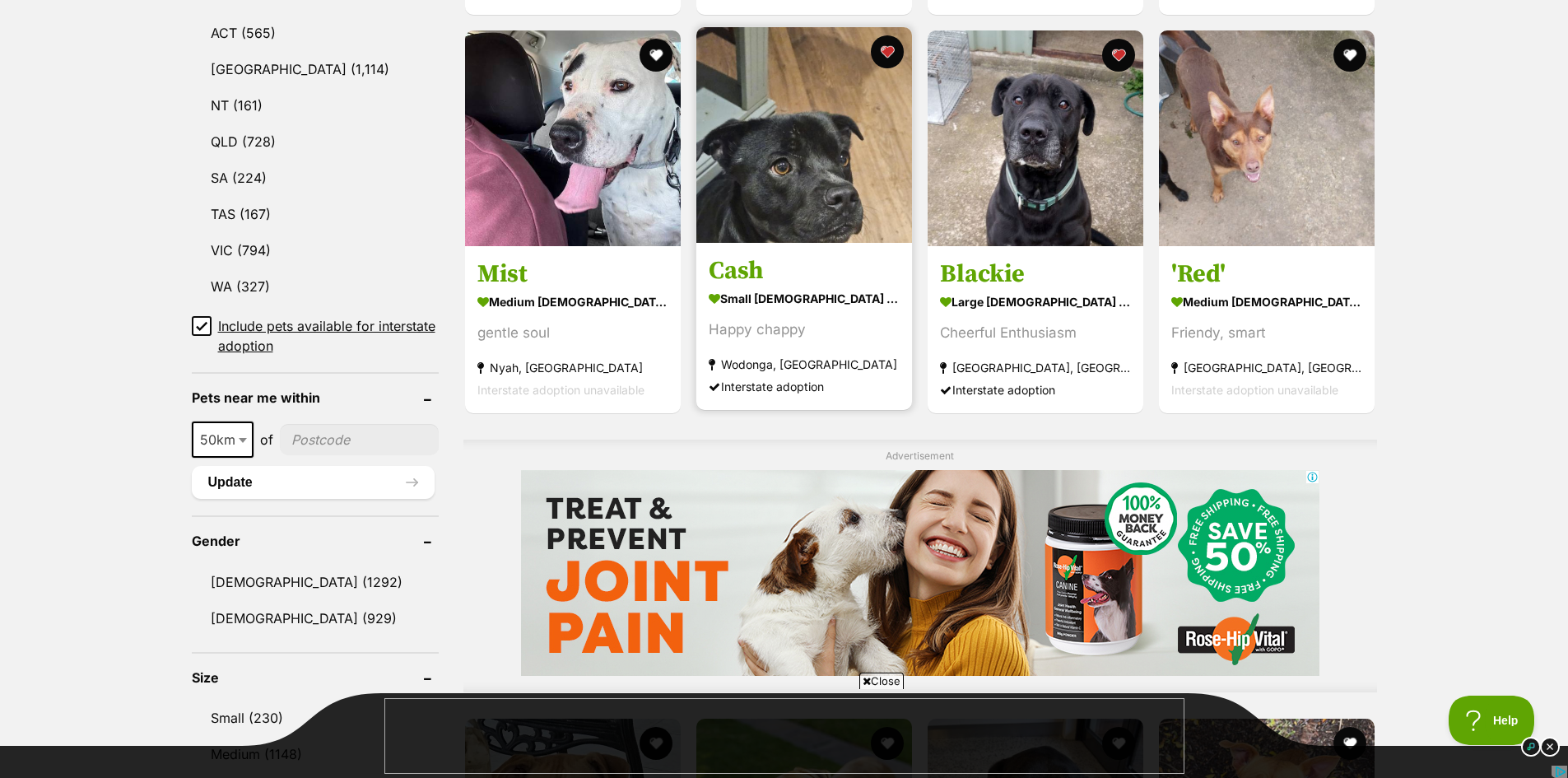
click at [768, 183] on img at bounding box center [803, 135] width 216 height 216
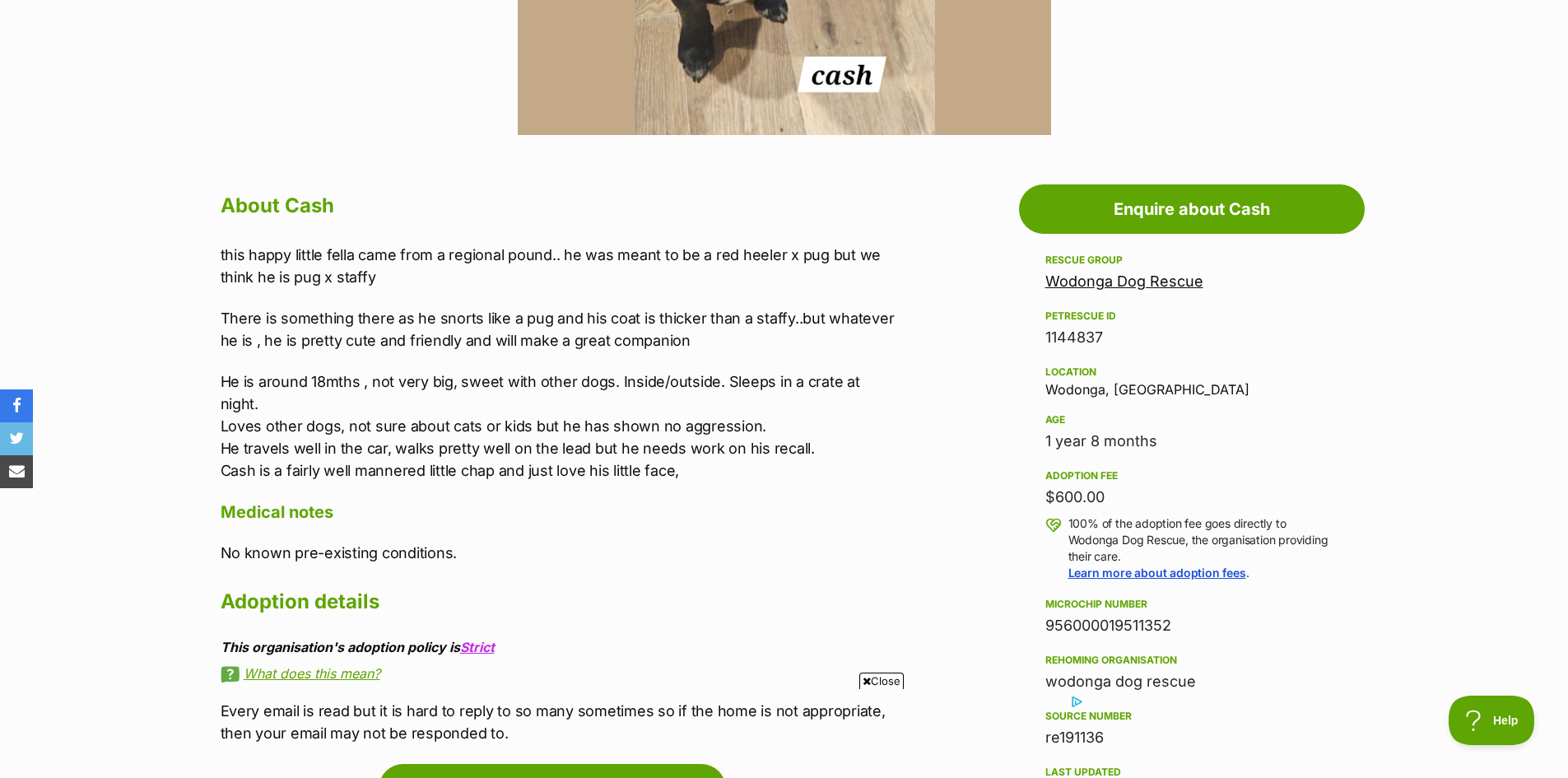
click at [1130, 289] on link "Wodonga Dog Rescue" at bounding box center [1124, 281] width 158 height 17
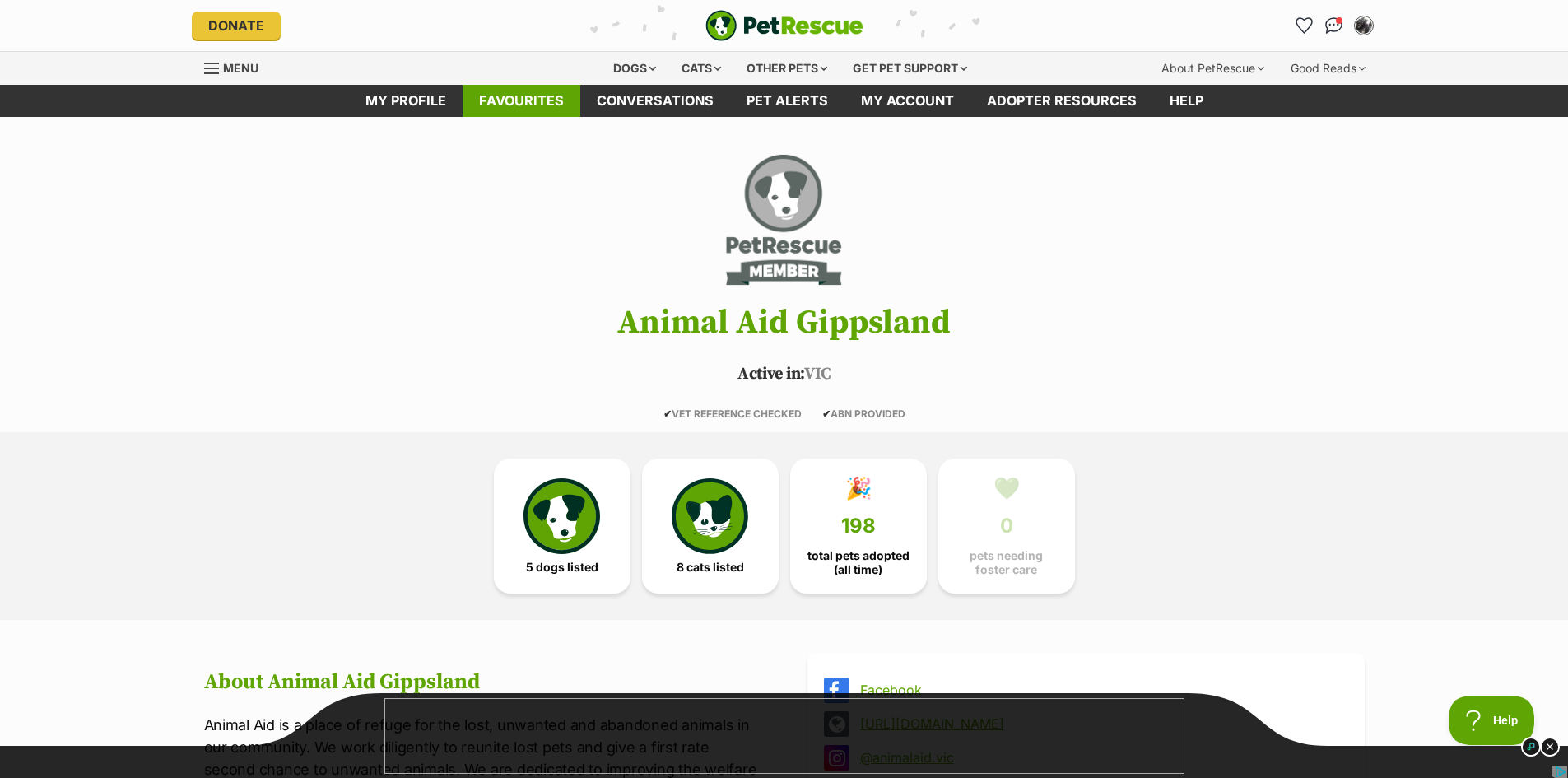
click at [505, 98] on link "Favourites" at bounding box center [521, 100] width 118 height 32
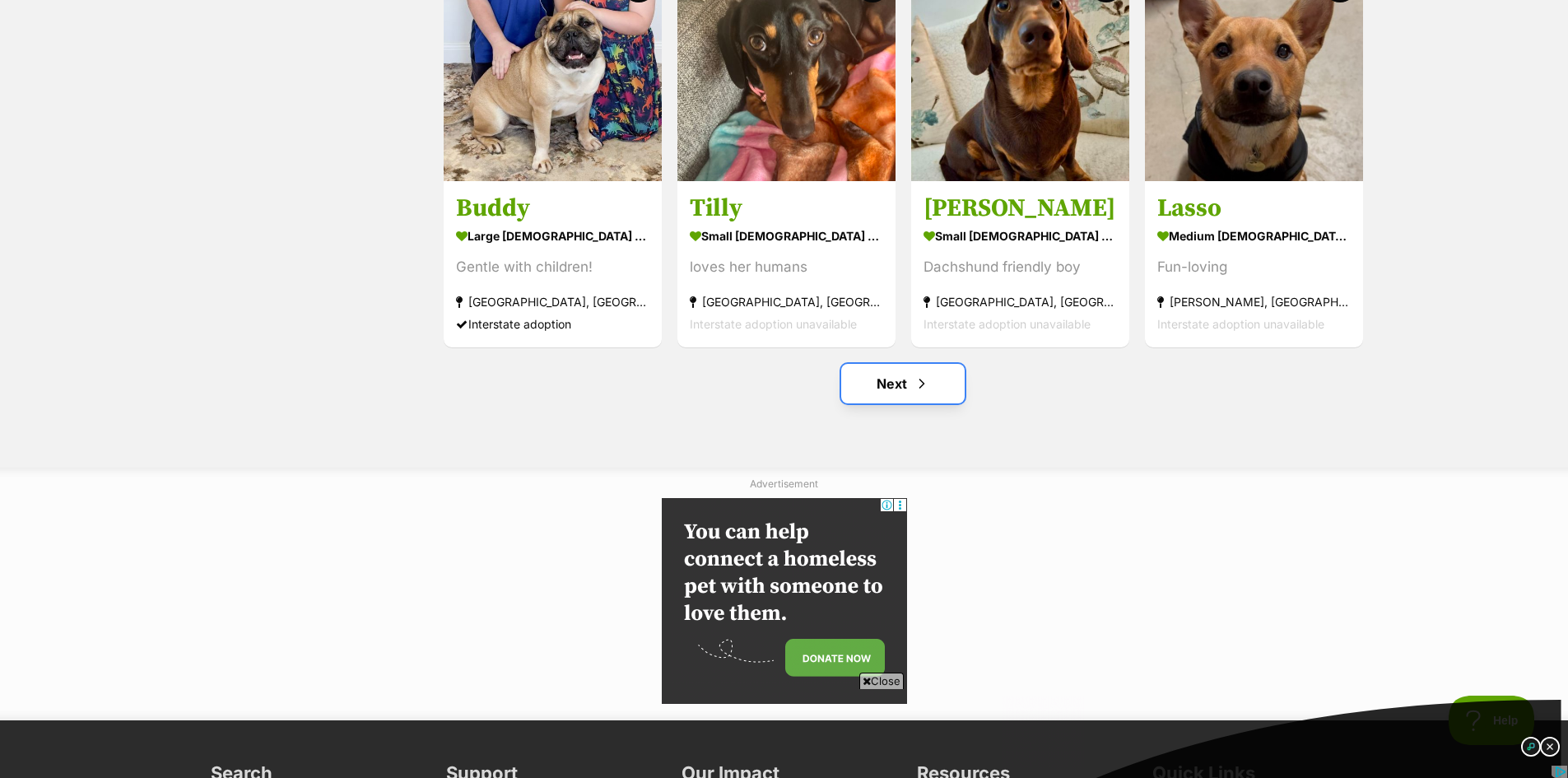
click at [893, 380] on link "Next" at bounding box center [902, 383] width 123 height 39
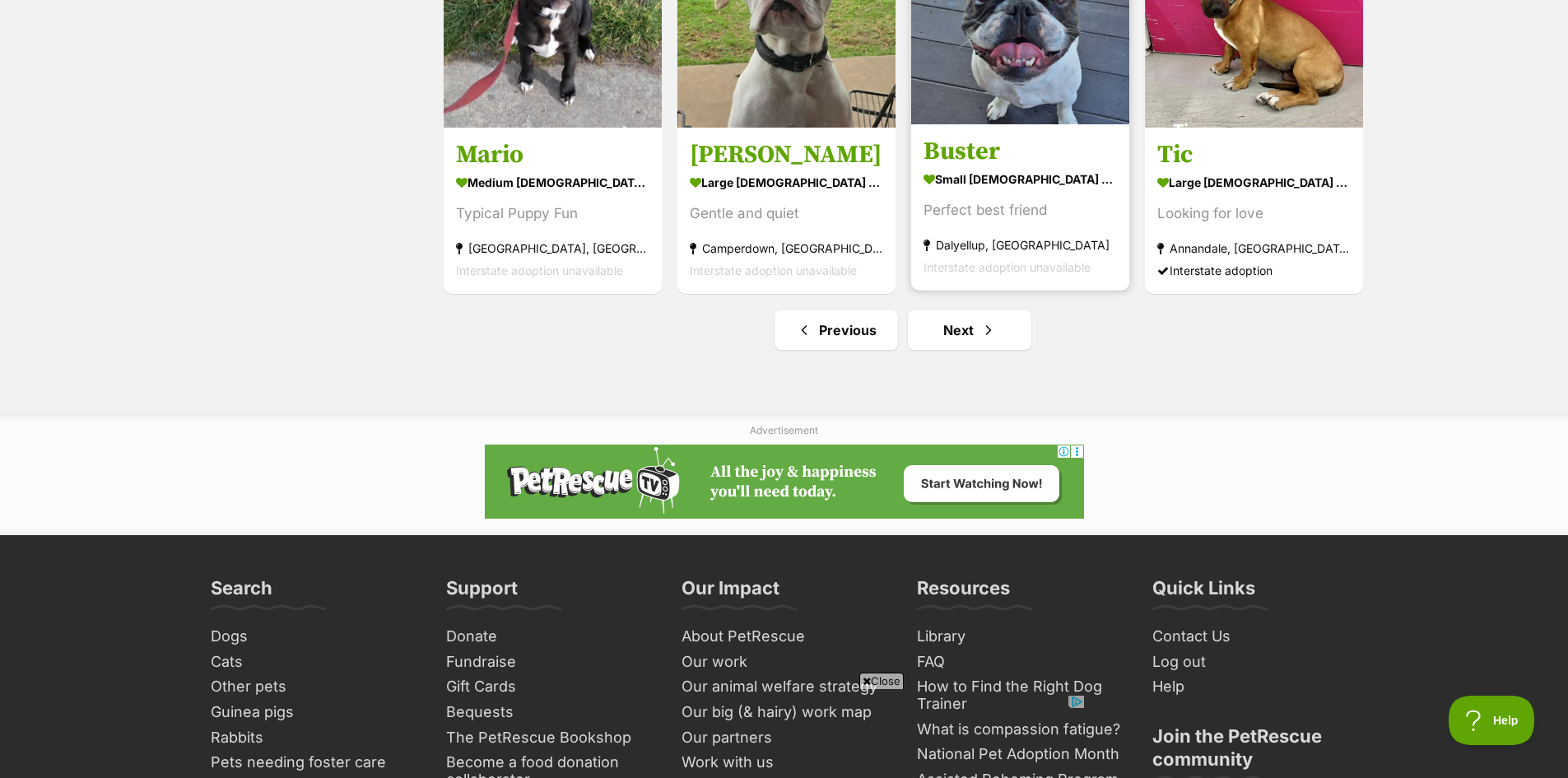
scroll to position [2223, 0]
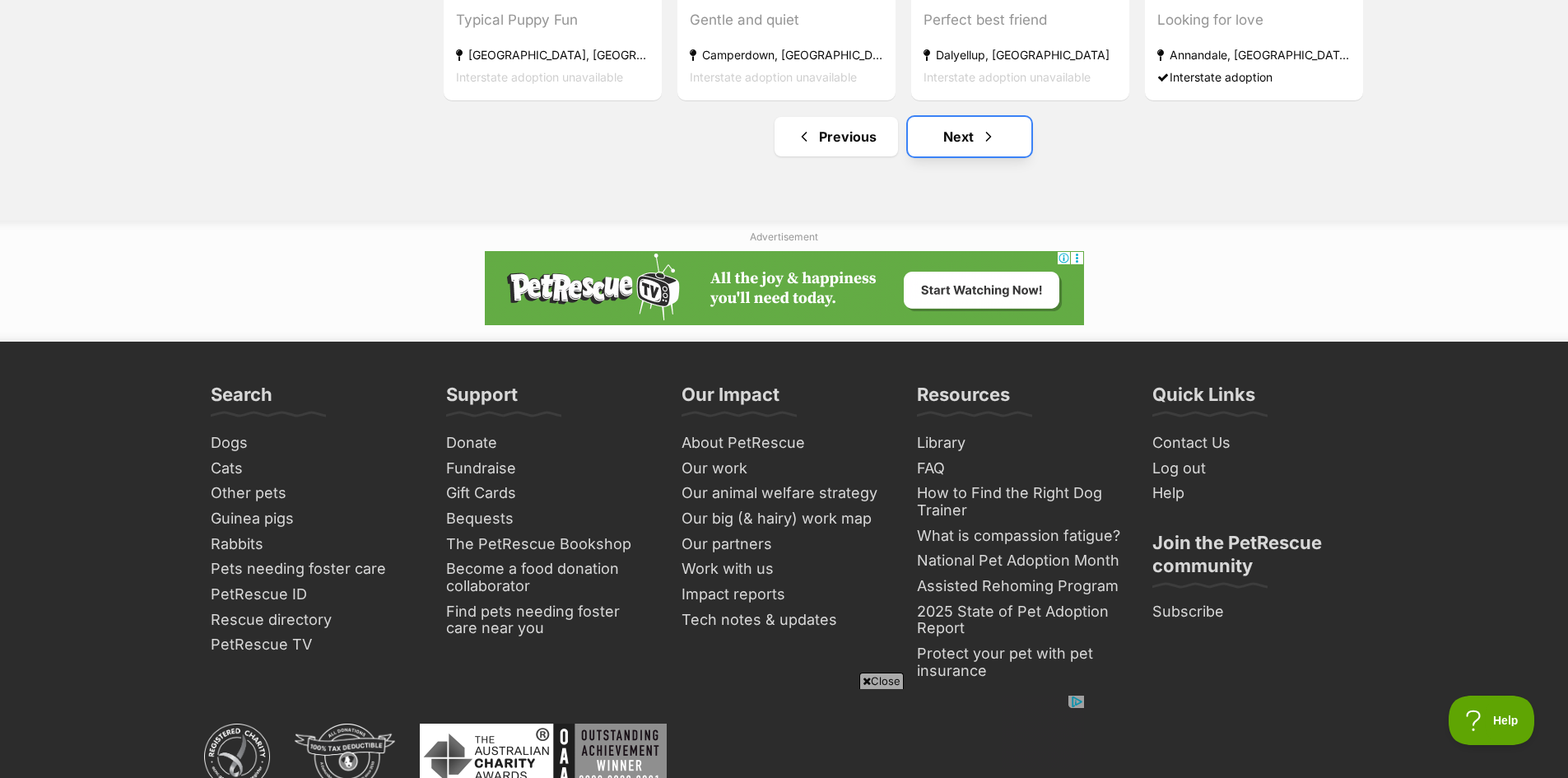
click at [961, 141] on link "Next" at bounding box center [969, 136] width 123 height 39
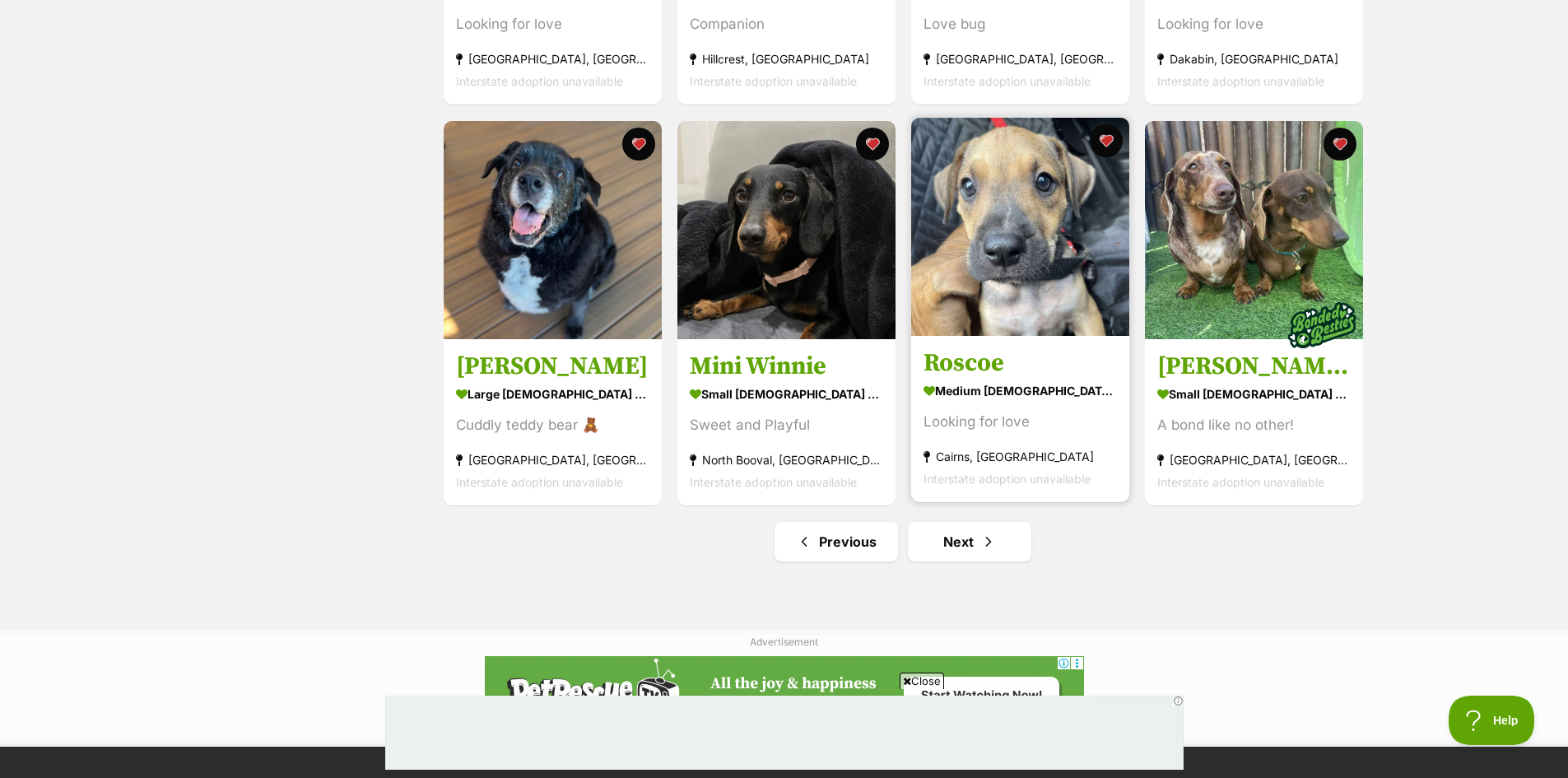
scroll to position [1976, 0]
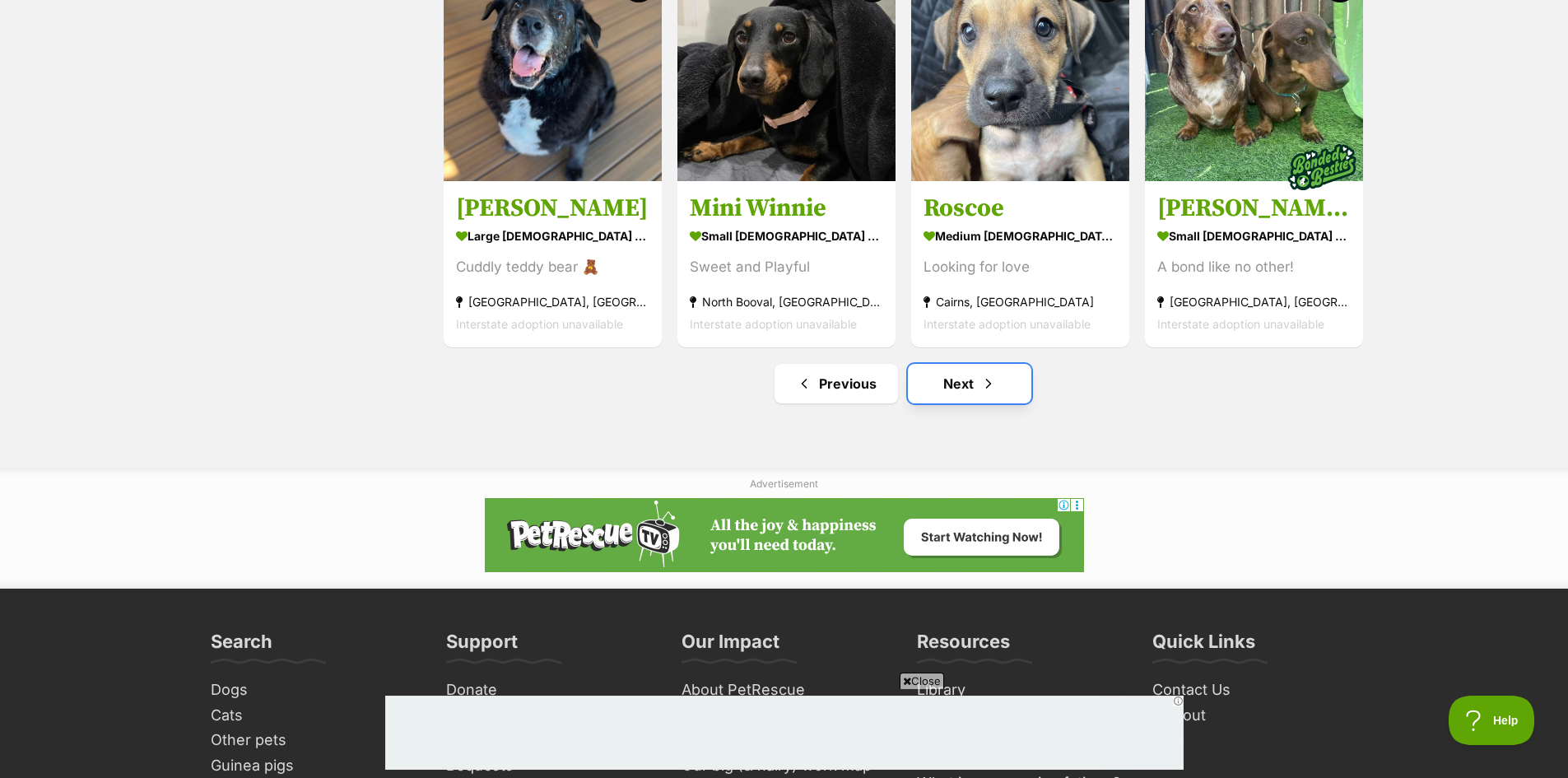
click at [949, 385] on link "Next" at bounding box center [969, 383] width 123 height 39
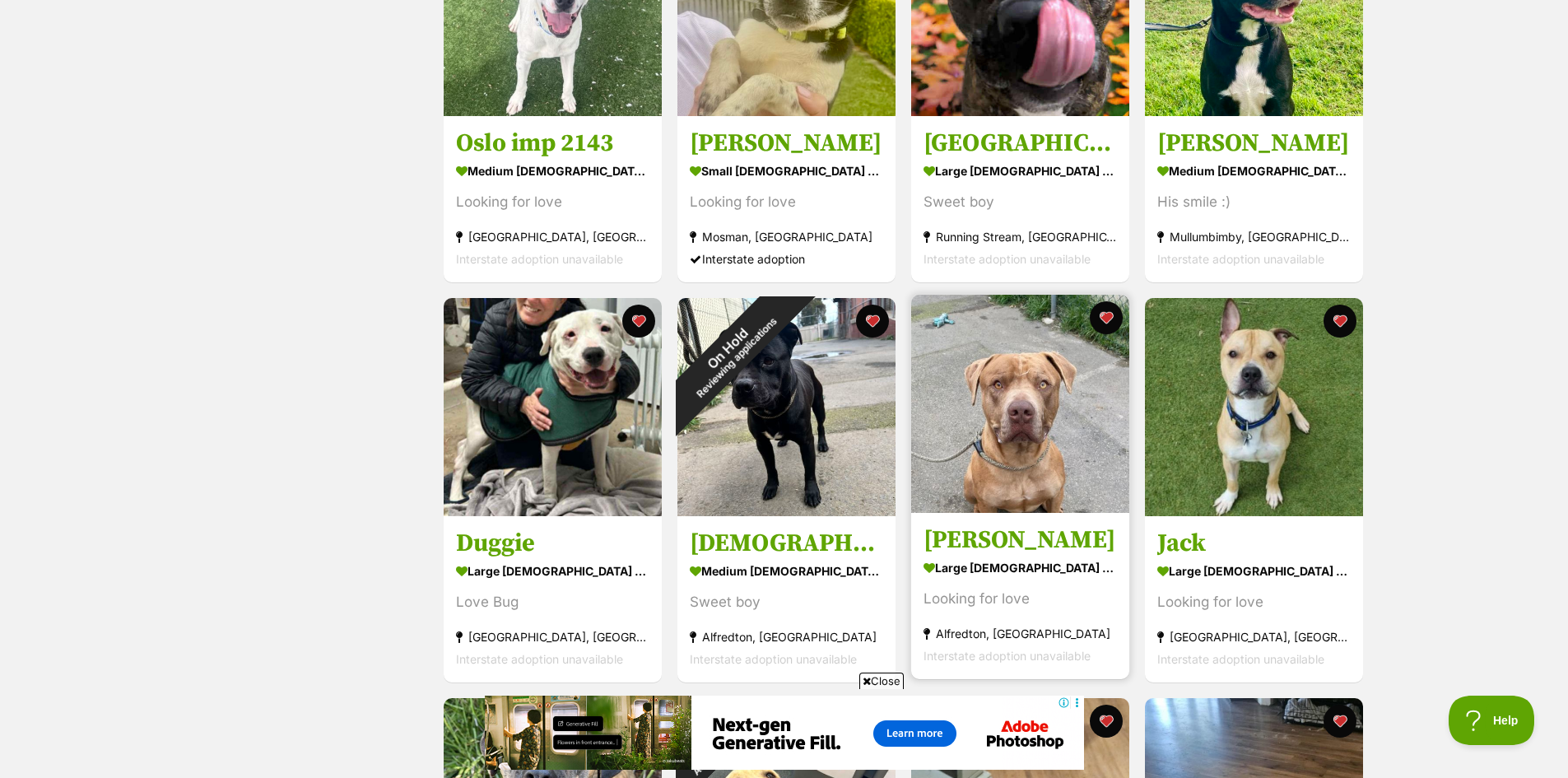
scroll to position [988, 0]
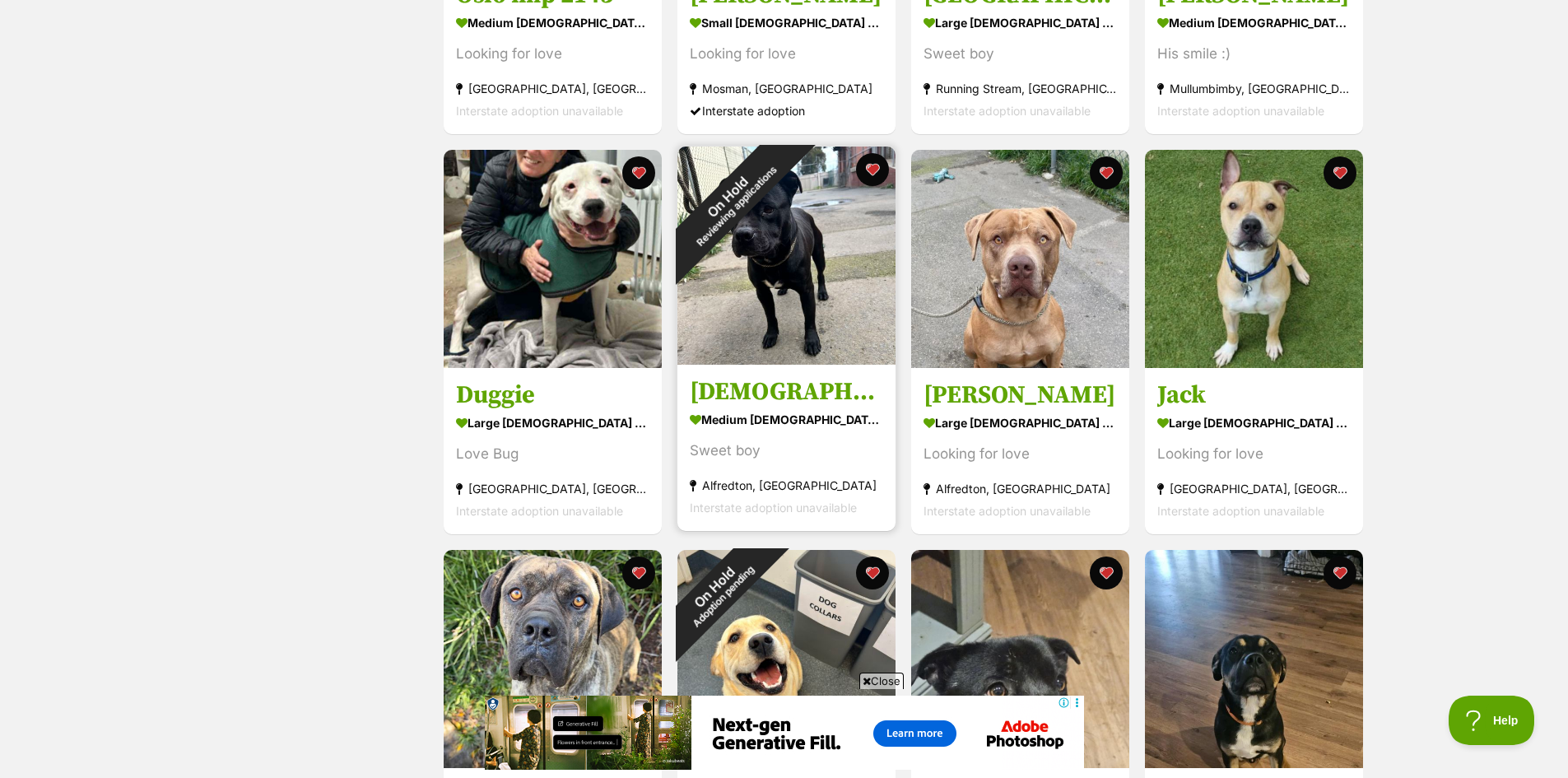
click at [810, 298] on img at bounding box center [787, 256] width 218 height 219
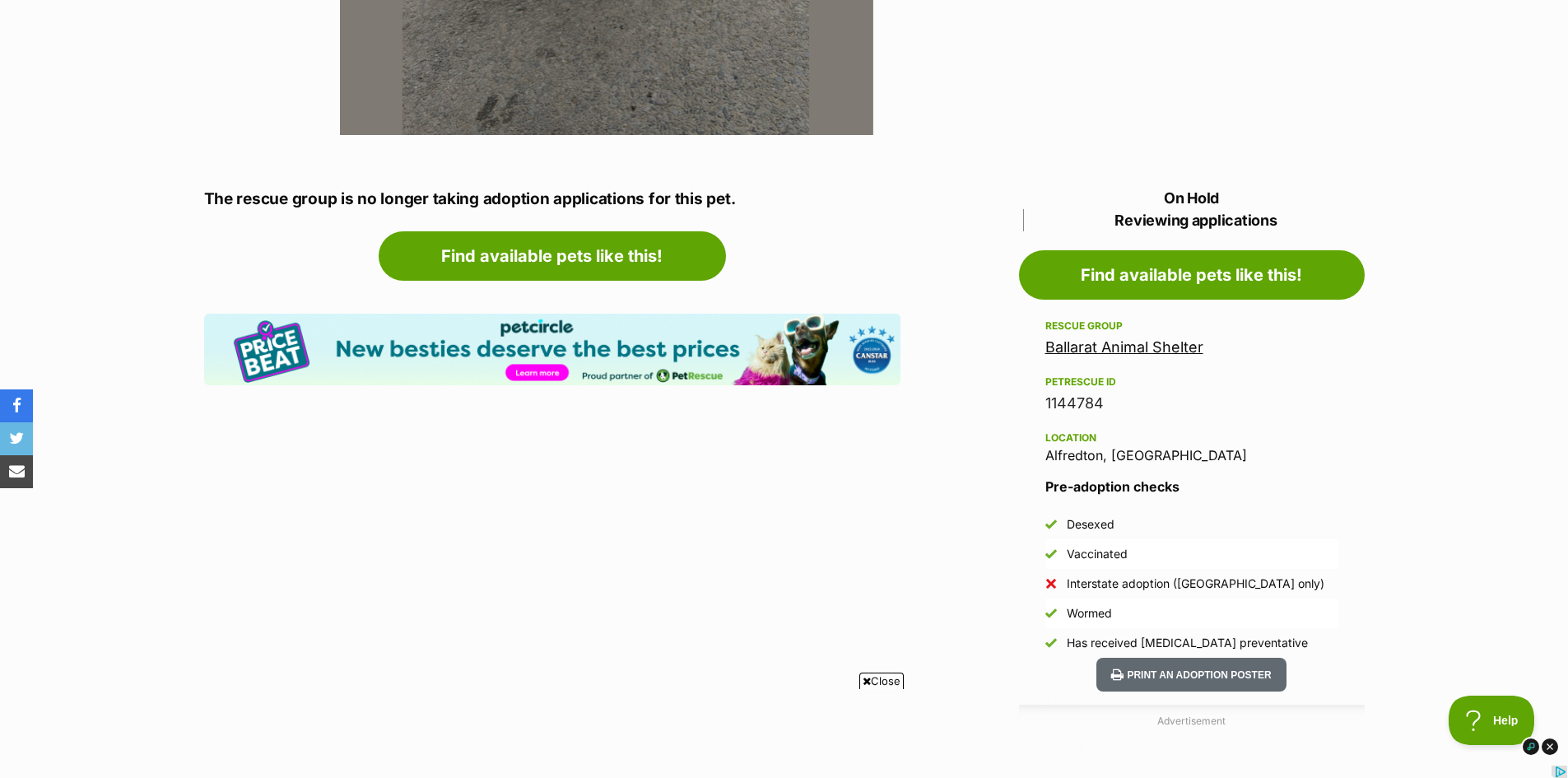
click at [1131, 349] on link "Ballarat Animal Shelter" at bounding box center [1124, 346] width 158 height 17
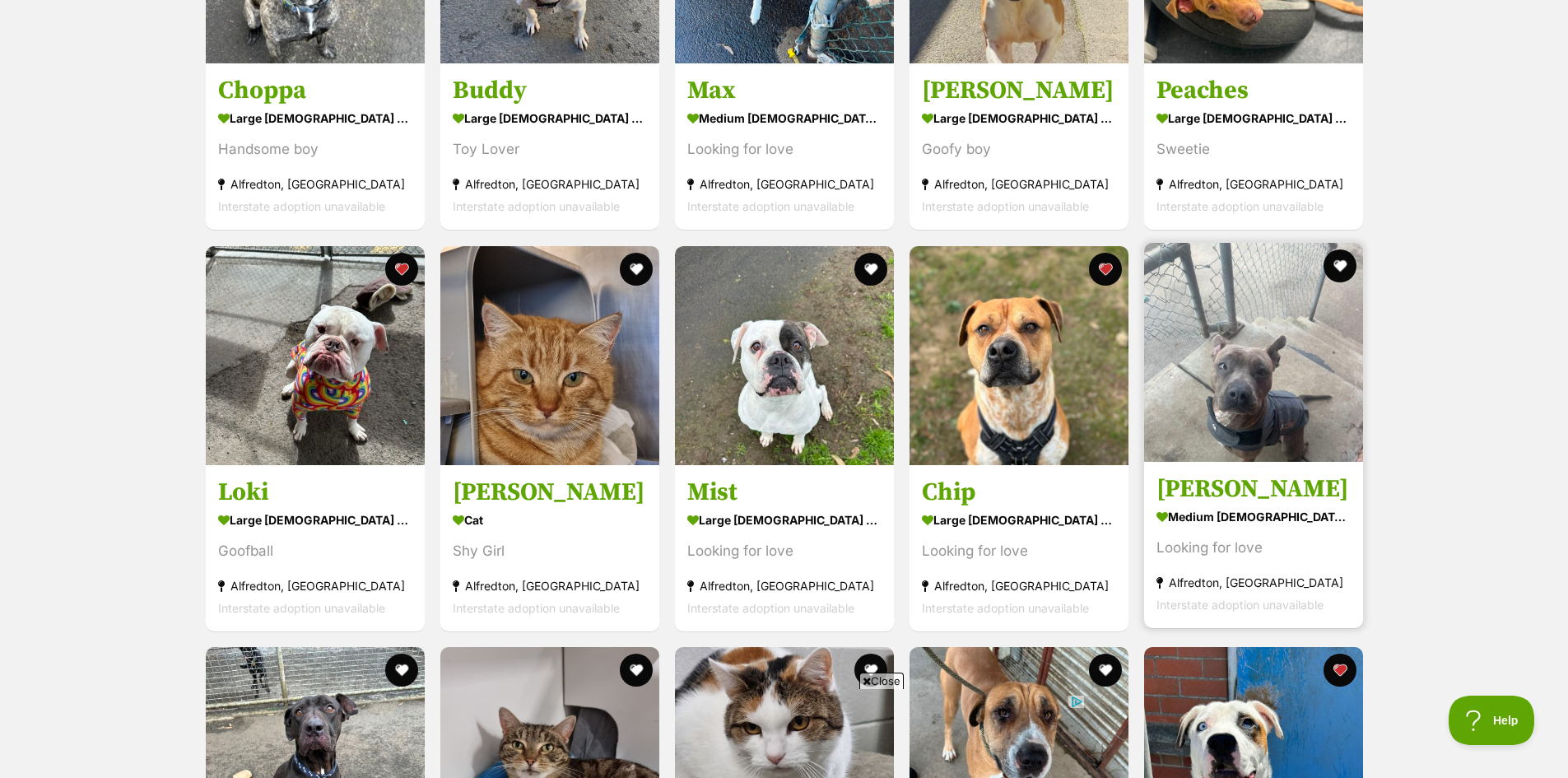
scroll to position [3705, 0]
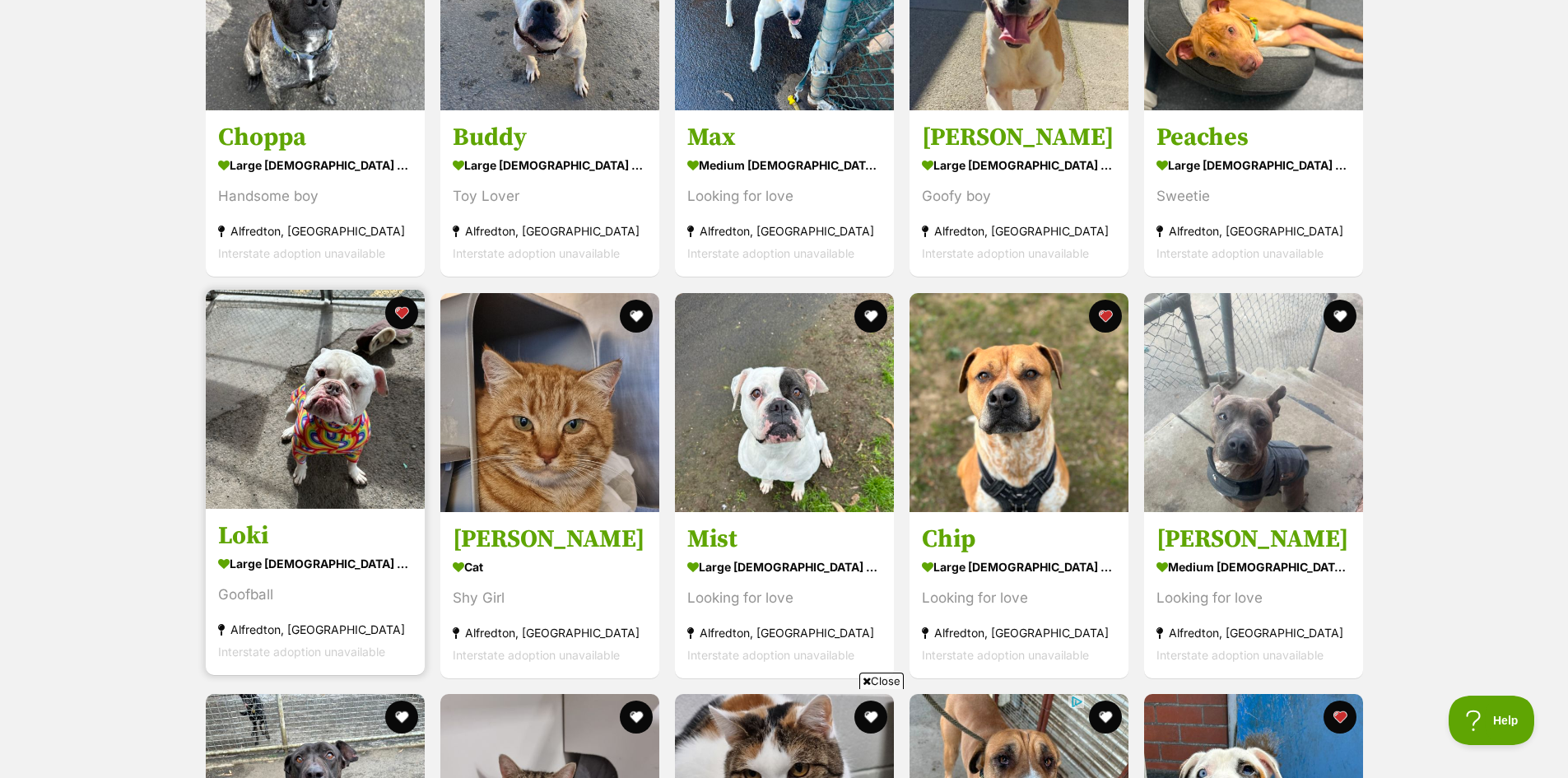
click at [306, 429] on img at bounding box center [315, 400] width 218 height 219
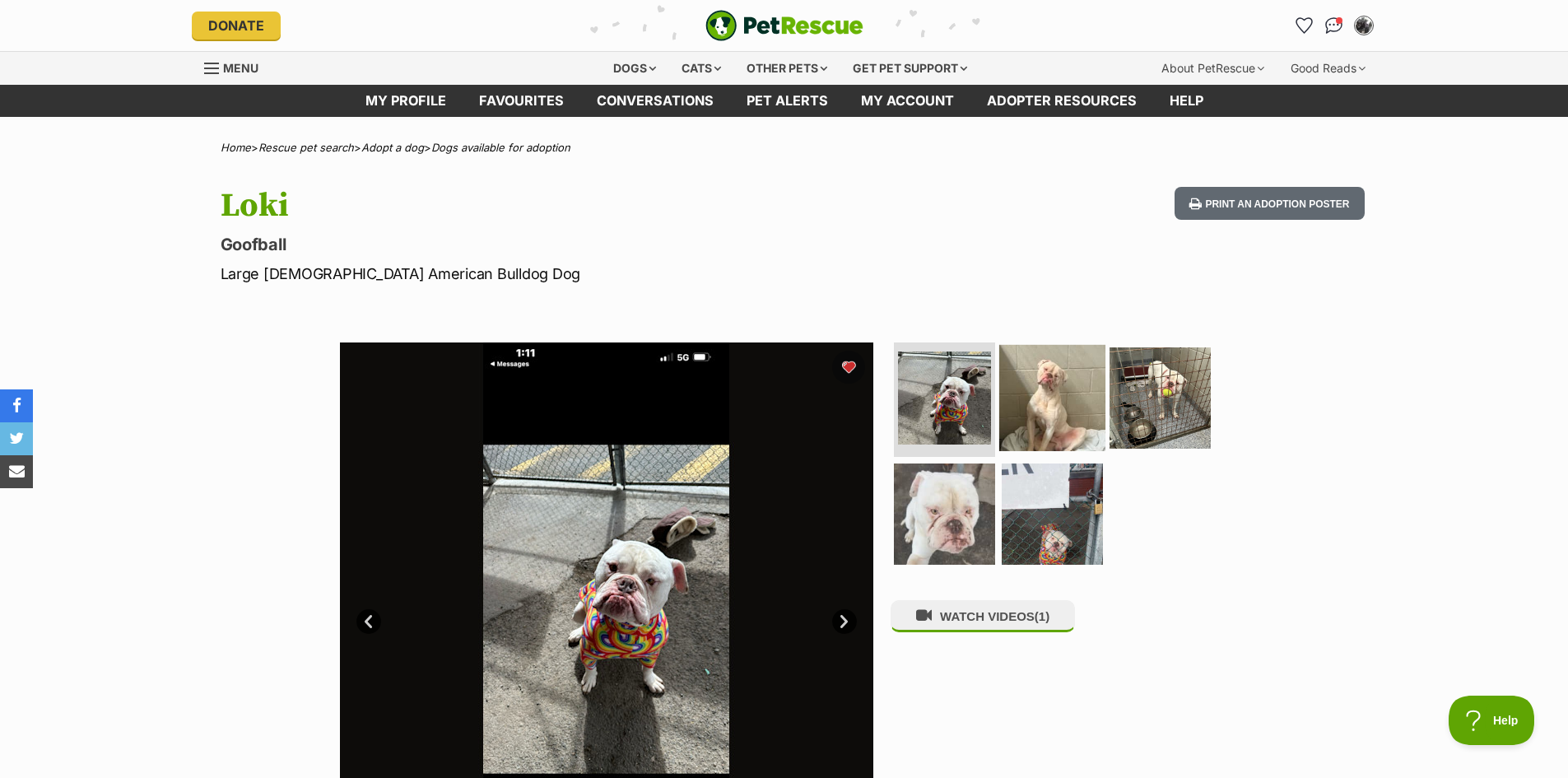
click at [1066, 401] on img at bounding box center [1052, 398] width 106 height 107
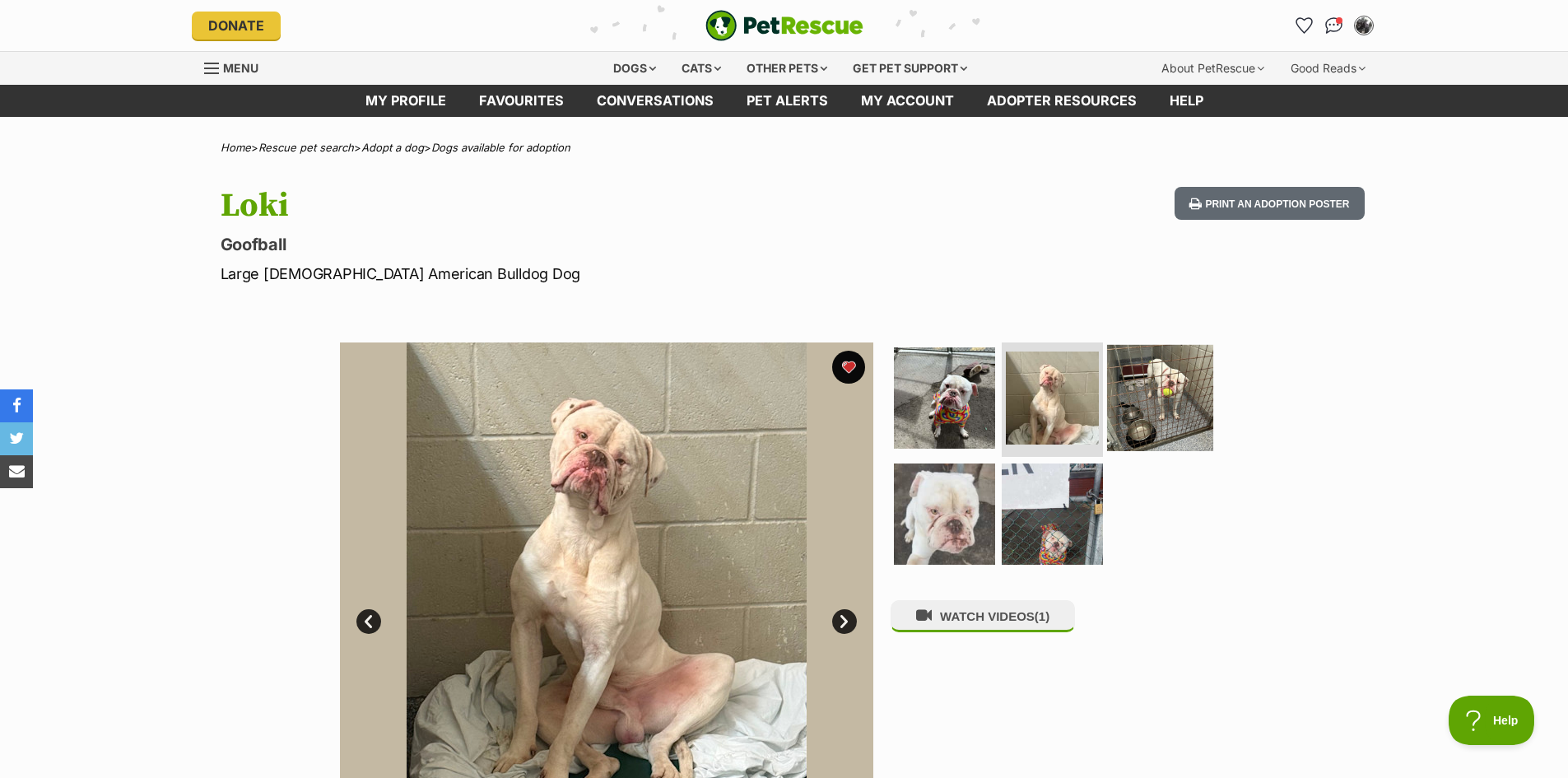
click at [1154, 405] on img at bounding box center [1160, 398] width 106 height 107
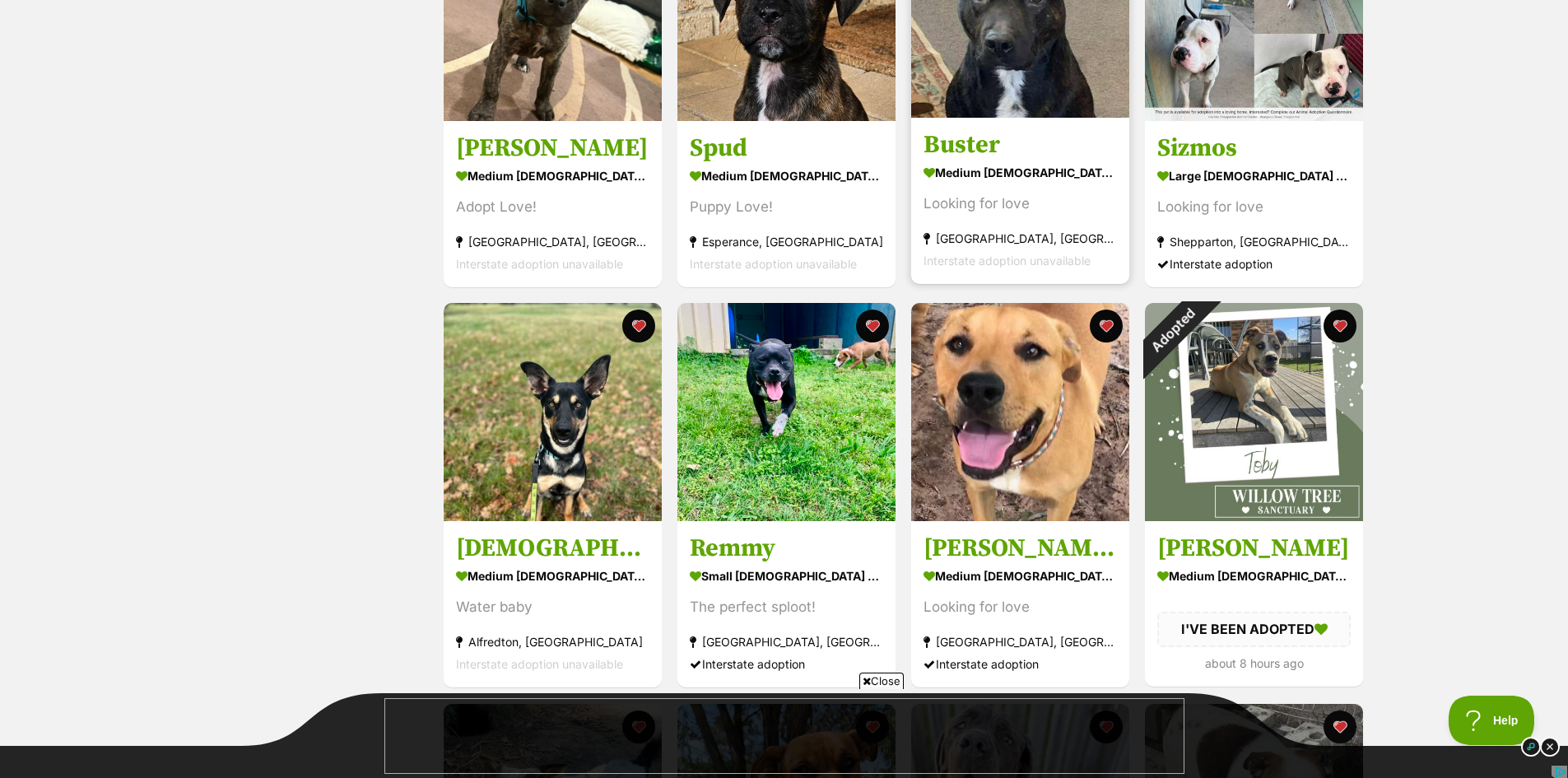
scroll to position [1483, 0]
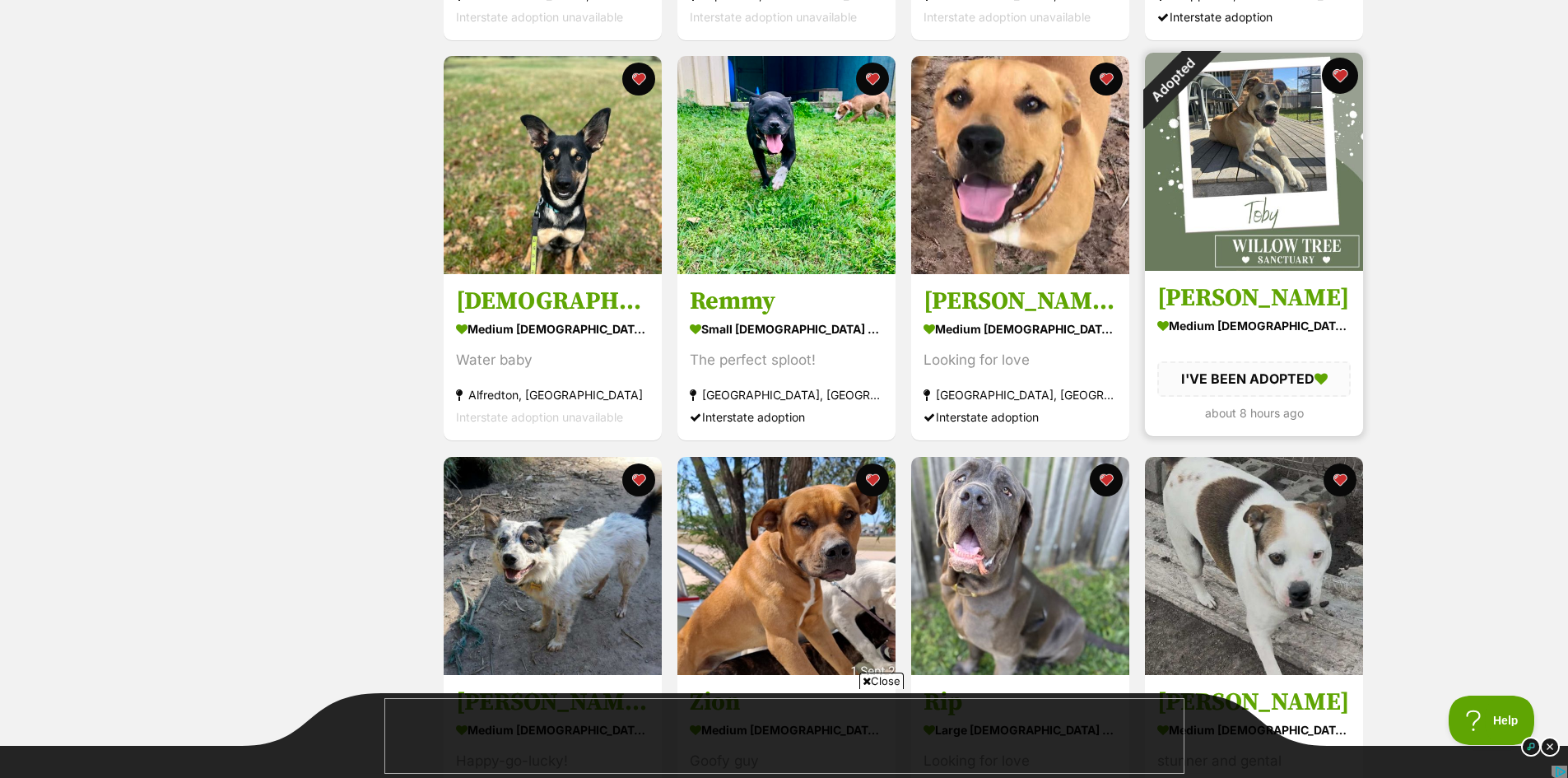
click at [1343, 82] on button "favourite" at bounding box center [1339, 75] width 36 height 36
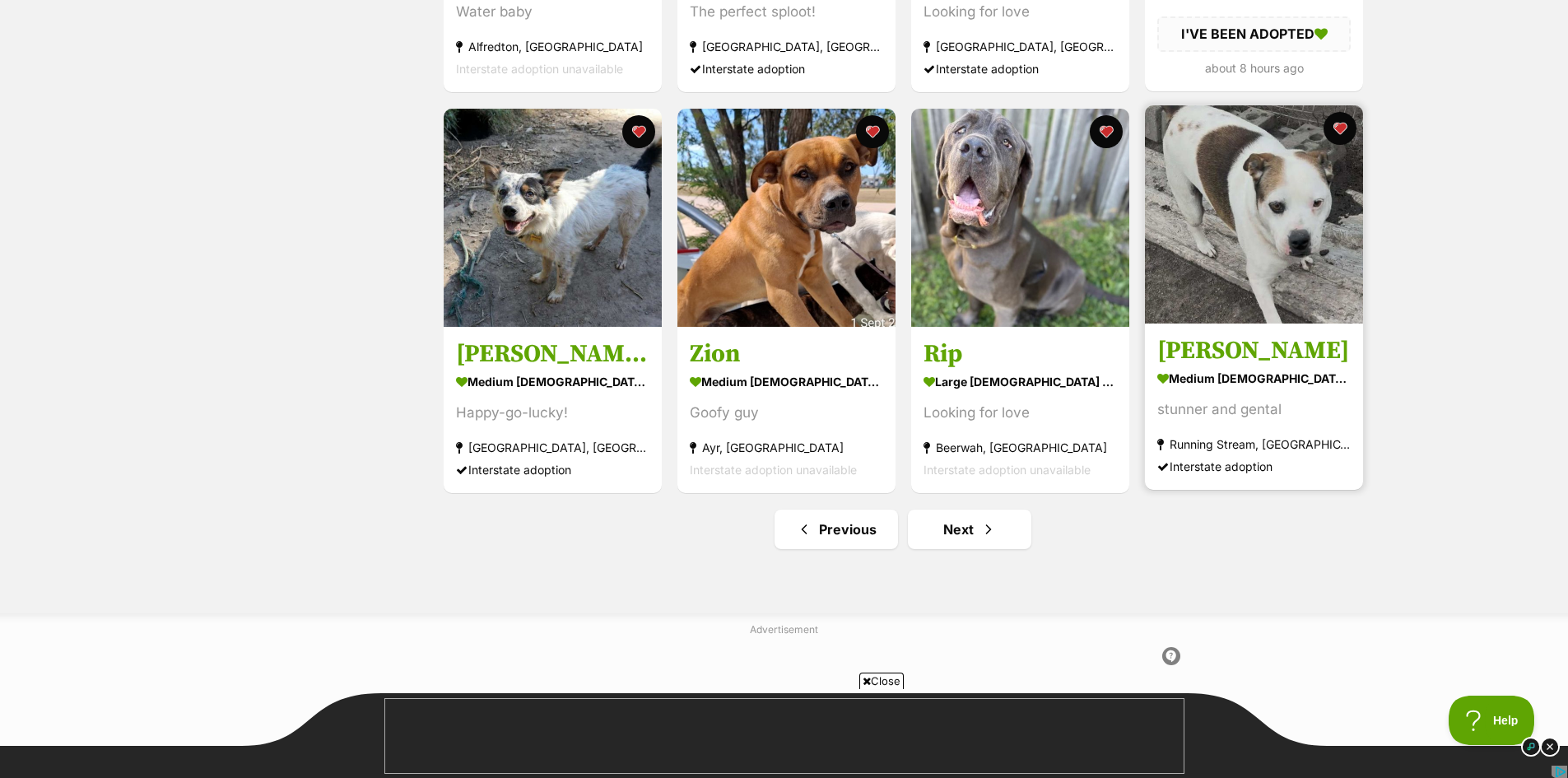
scroll to position [1976, 0]
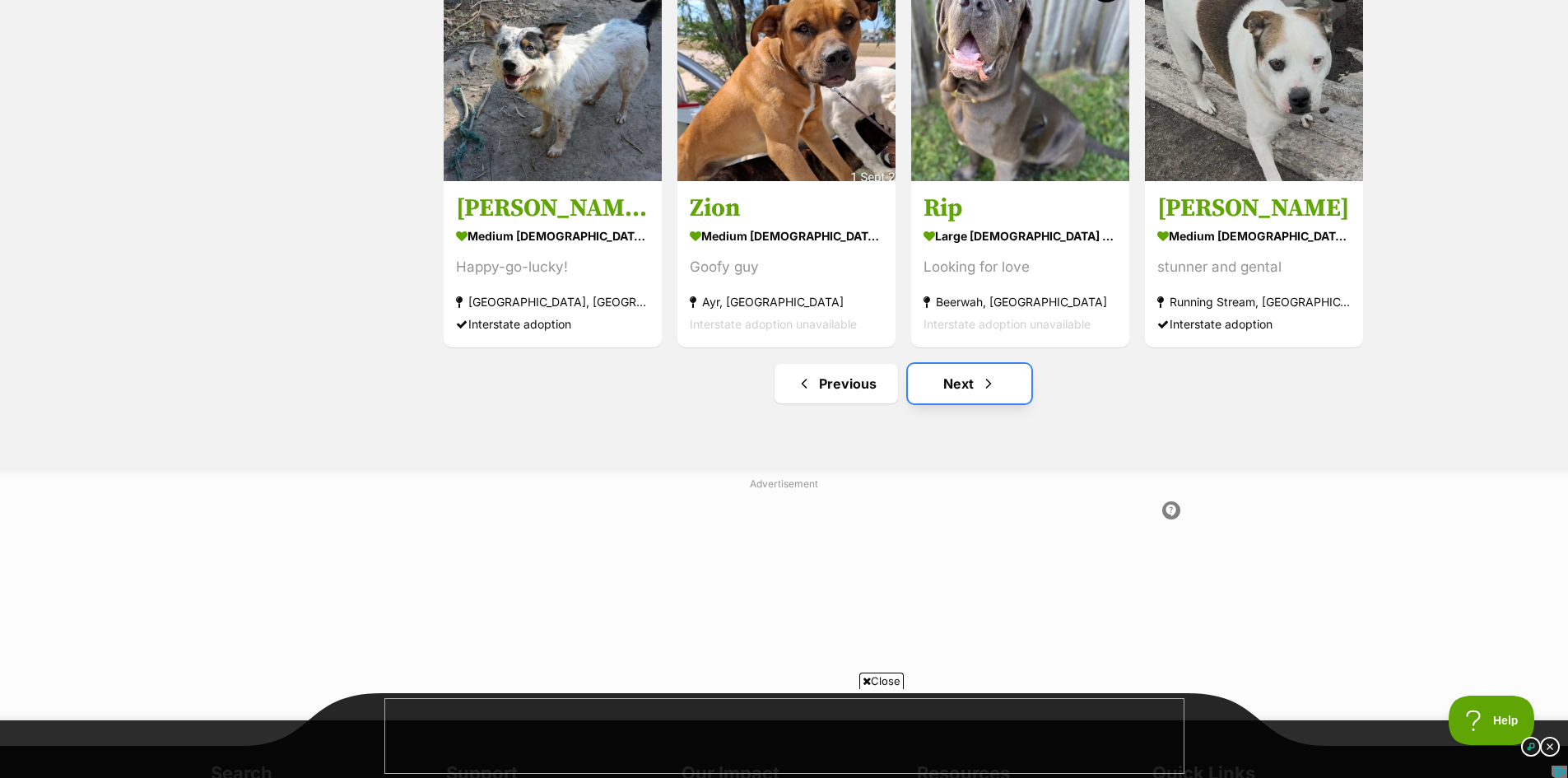
click at [957, 390] on link "Next" at bounding box center [969, 383] width 123 height 39
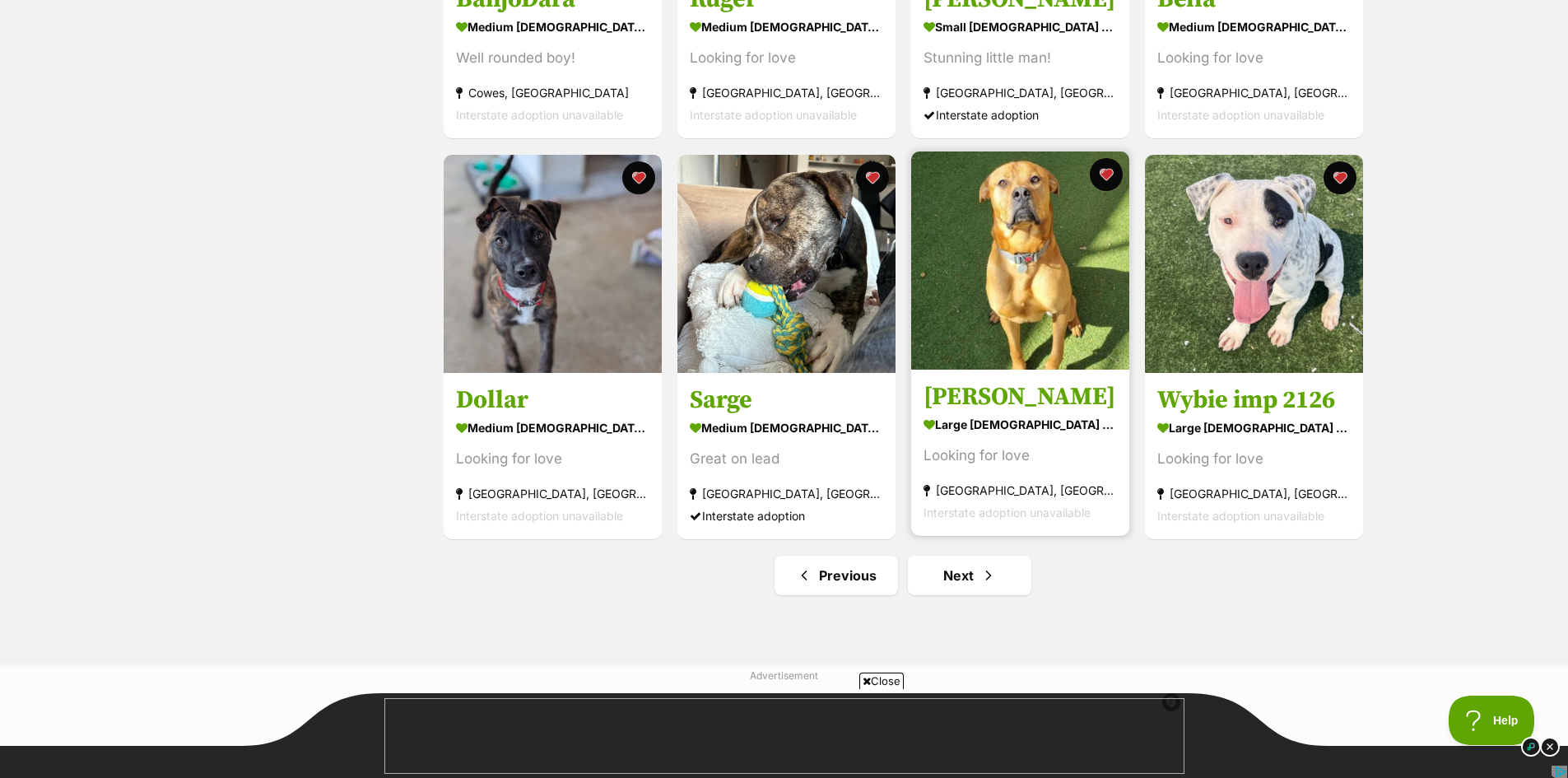
scroll to position [1976, 0]
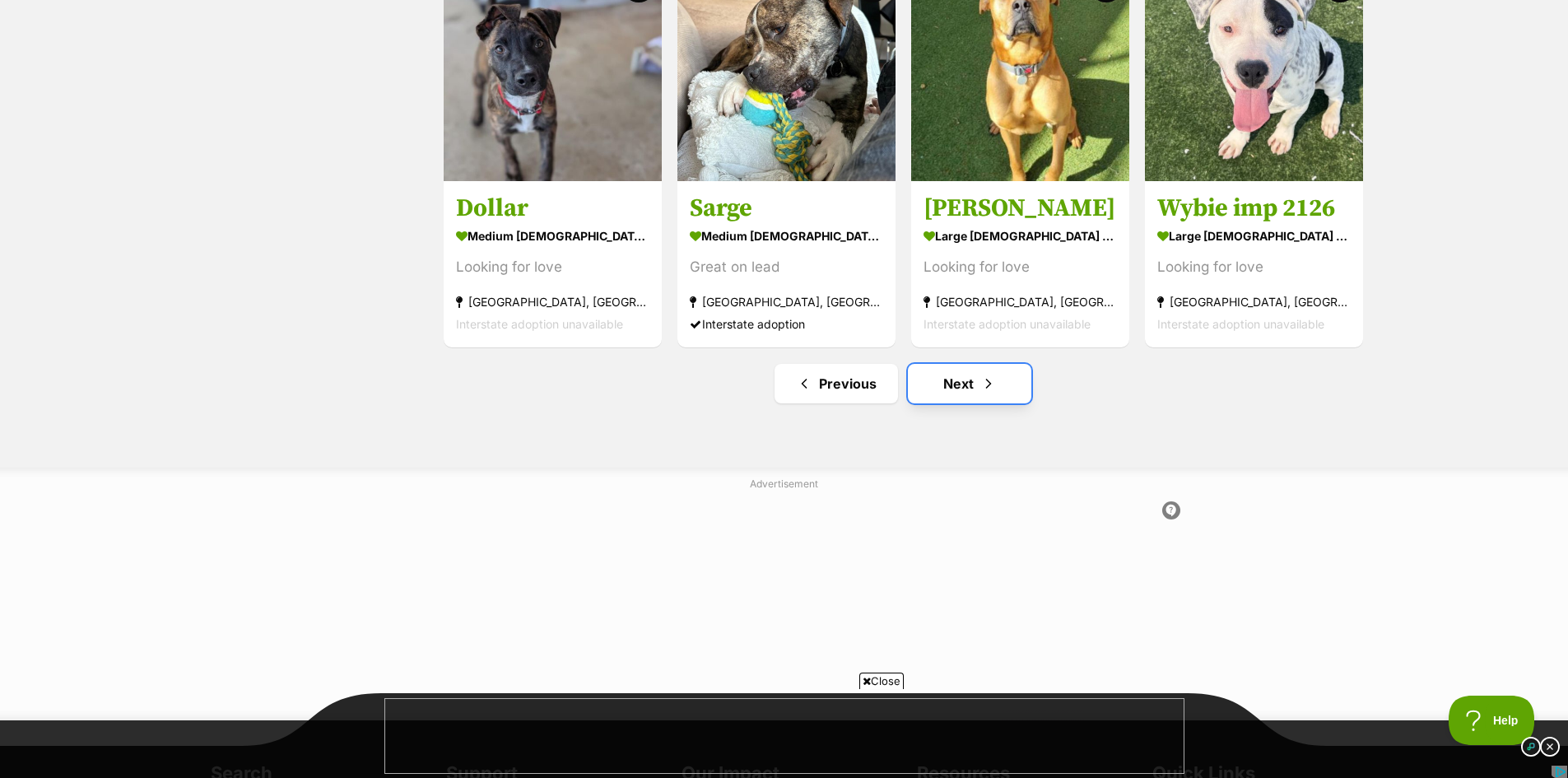
click at [966, 386] on link "Next" at bounding box center [969, 383] width 123 height 39
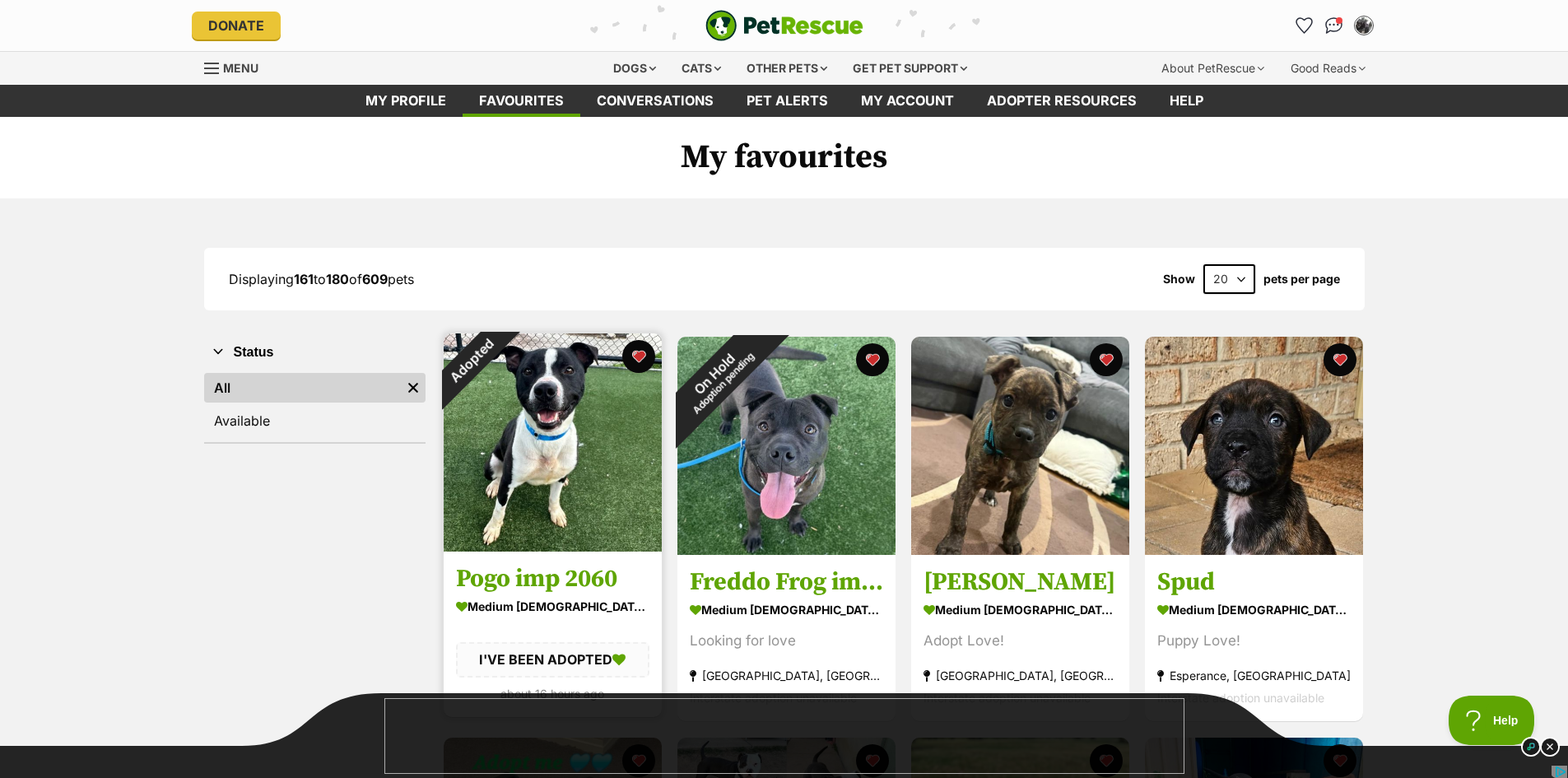
click at [549, 406] on img at bounding box center [553, 443] width 218 height 219
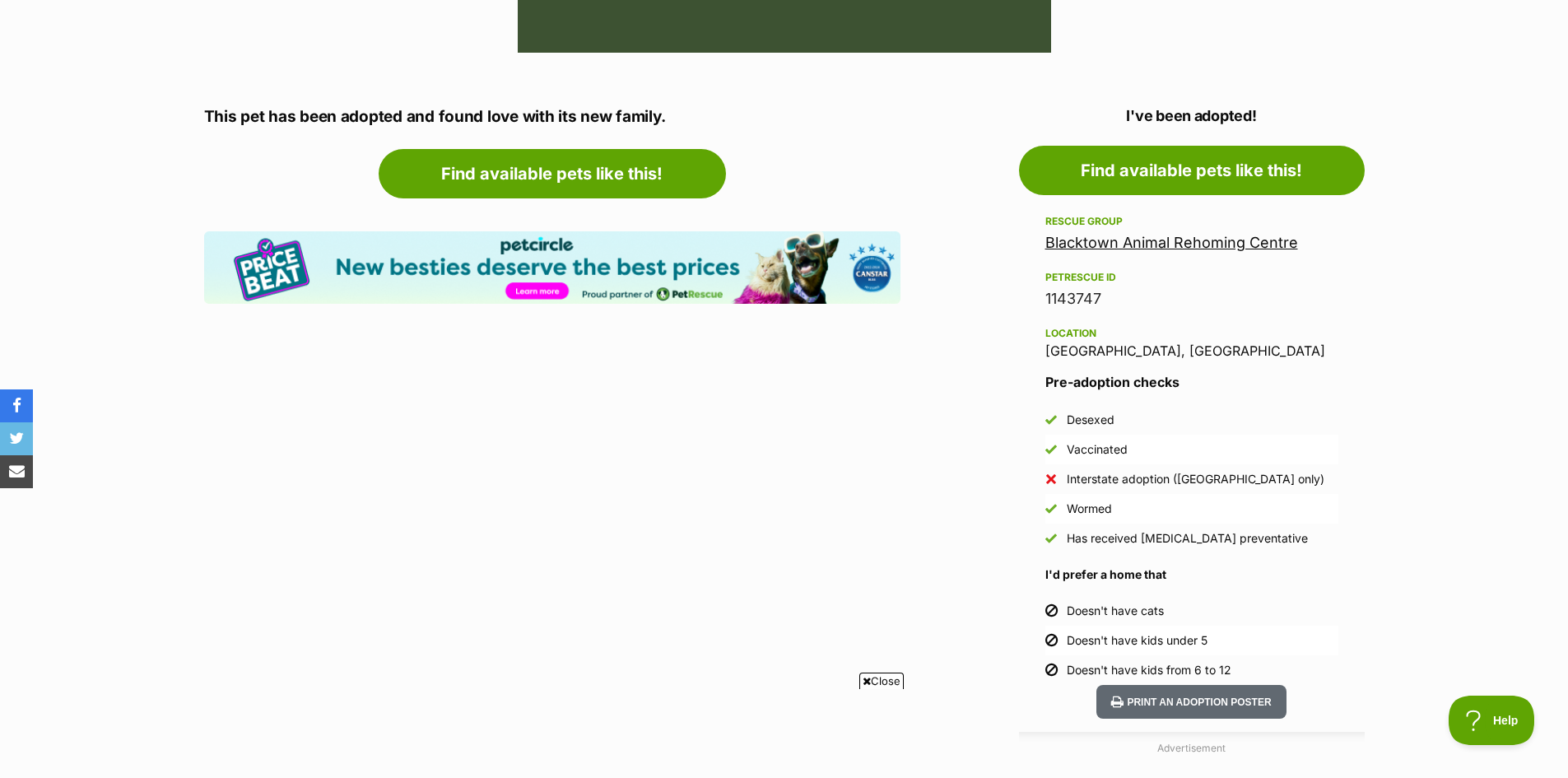
click at [1185, 238] on link "Blacktown Animal Rehoming Centre" at bounding box center [1170, 242] width 252 height 17
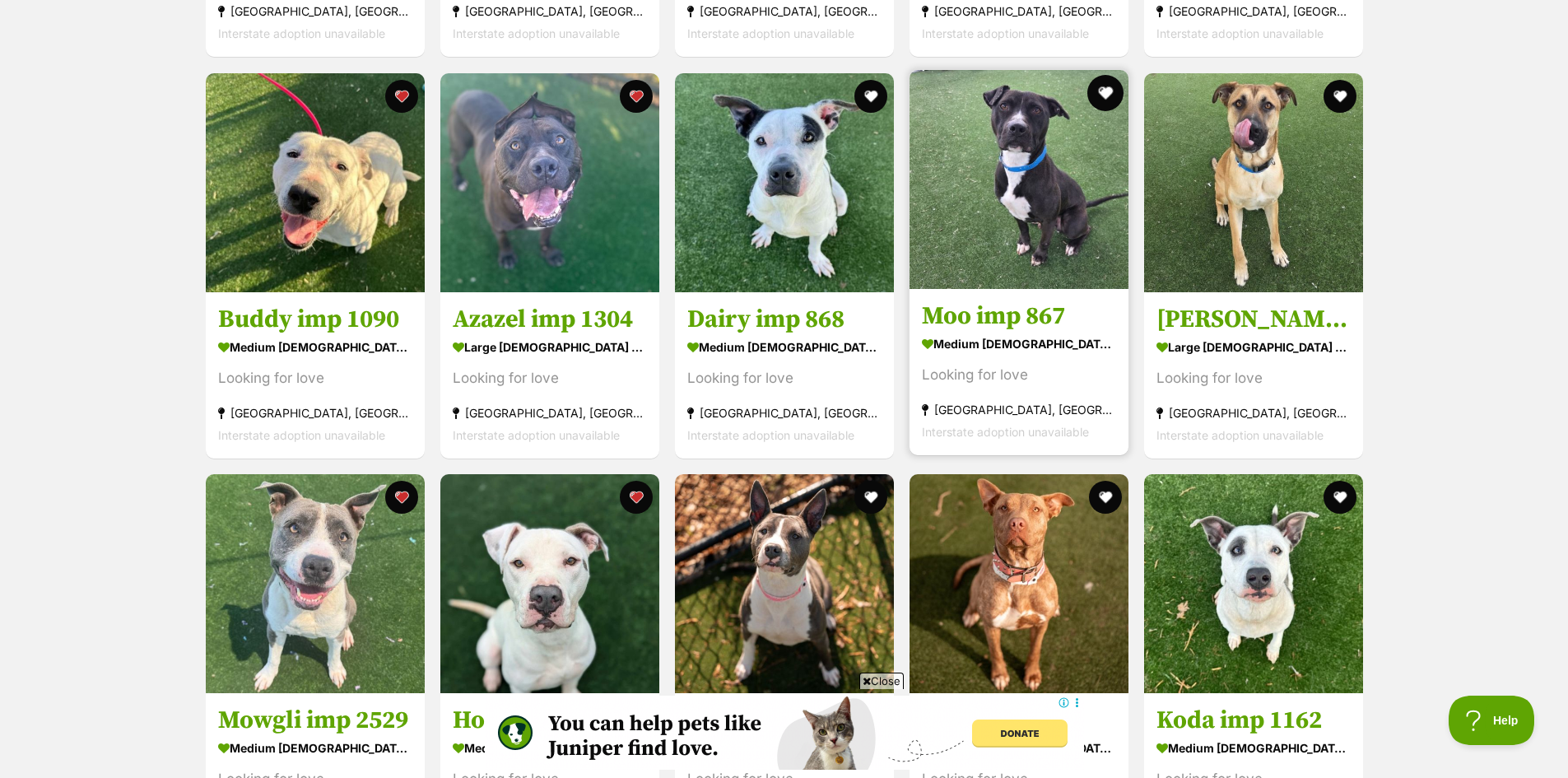
click at [1105, 97] on button "favourite" at bounding box center [1104, 93] width 36 height 36
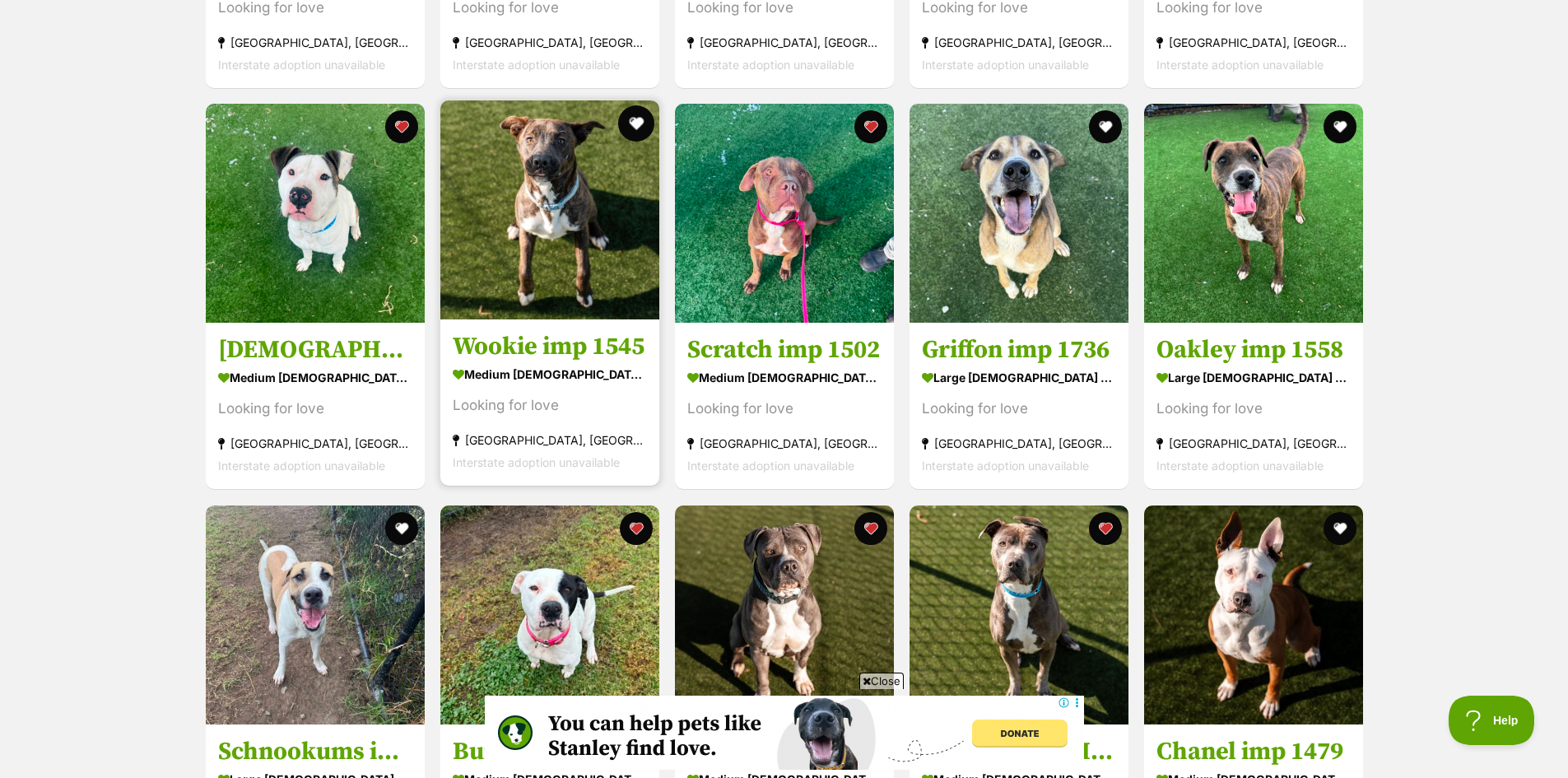
click at [644, 125] on button "favourite" at bounding box center [635, 123] width 36 height 36
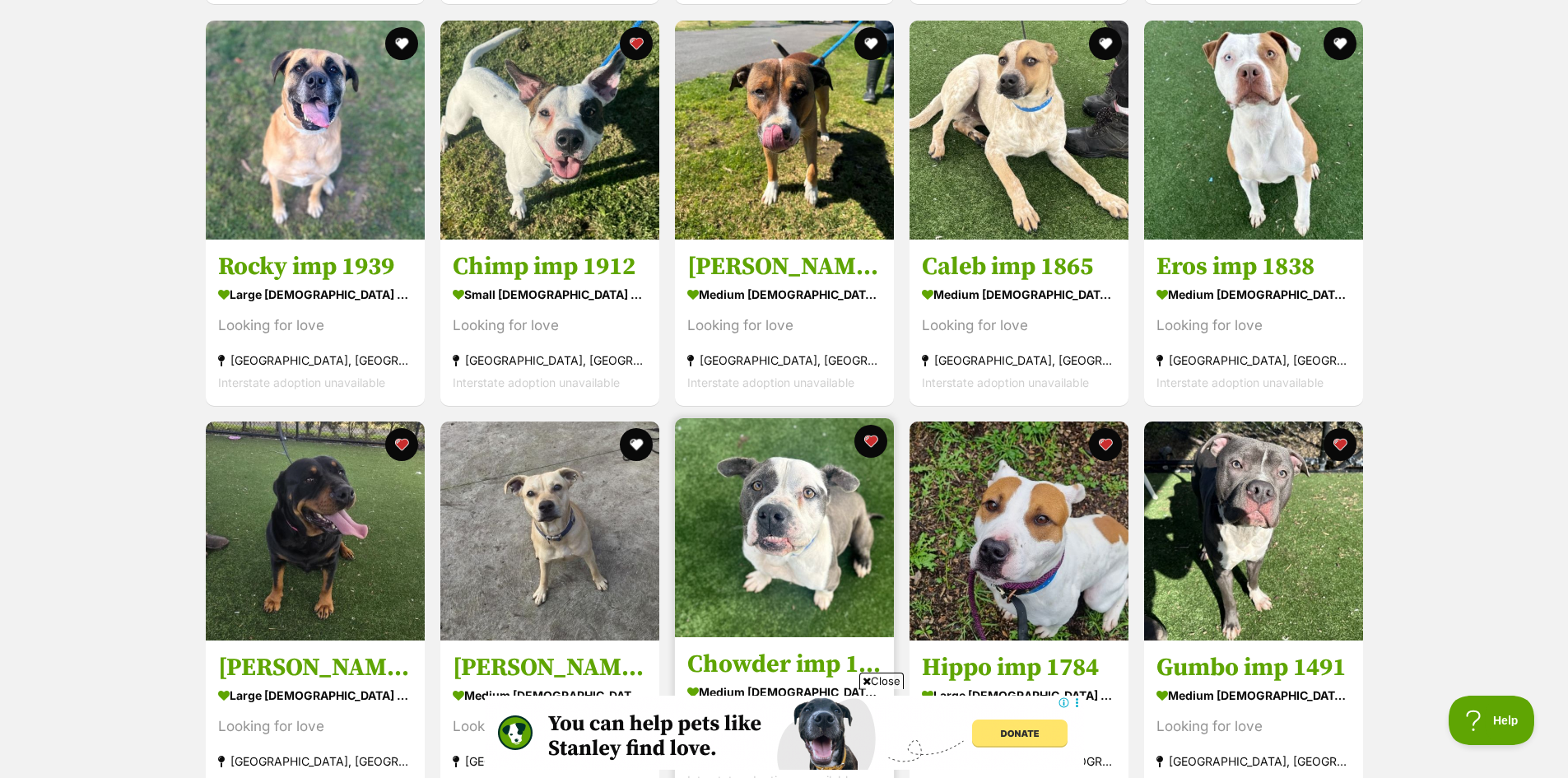
scroll to position [3047, 0]
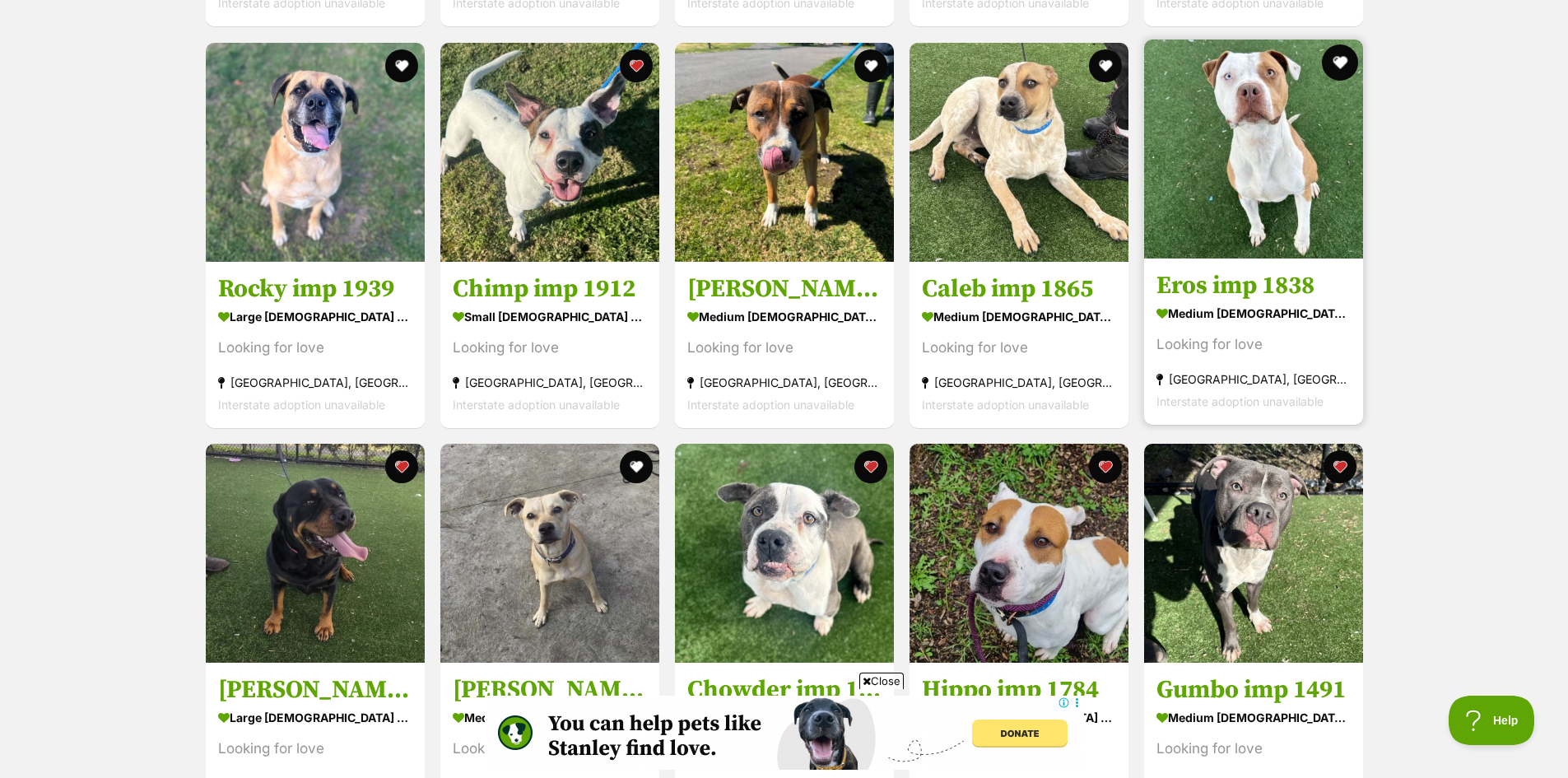
click at [1342, 64] on button "favourite" at bounding box center [1339, 62] width 36 height 36
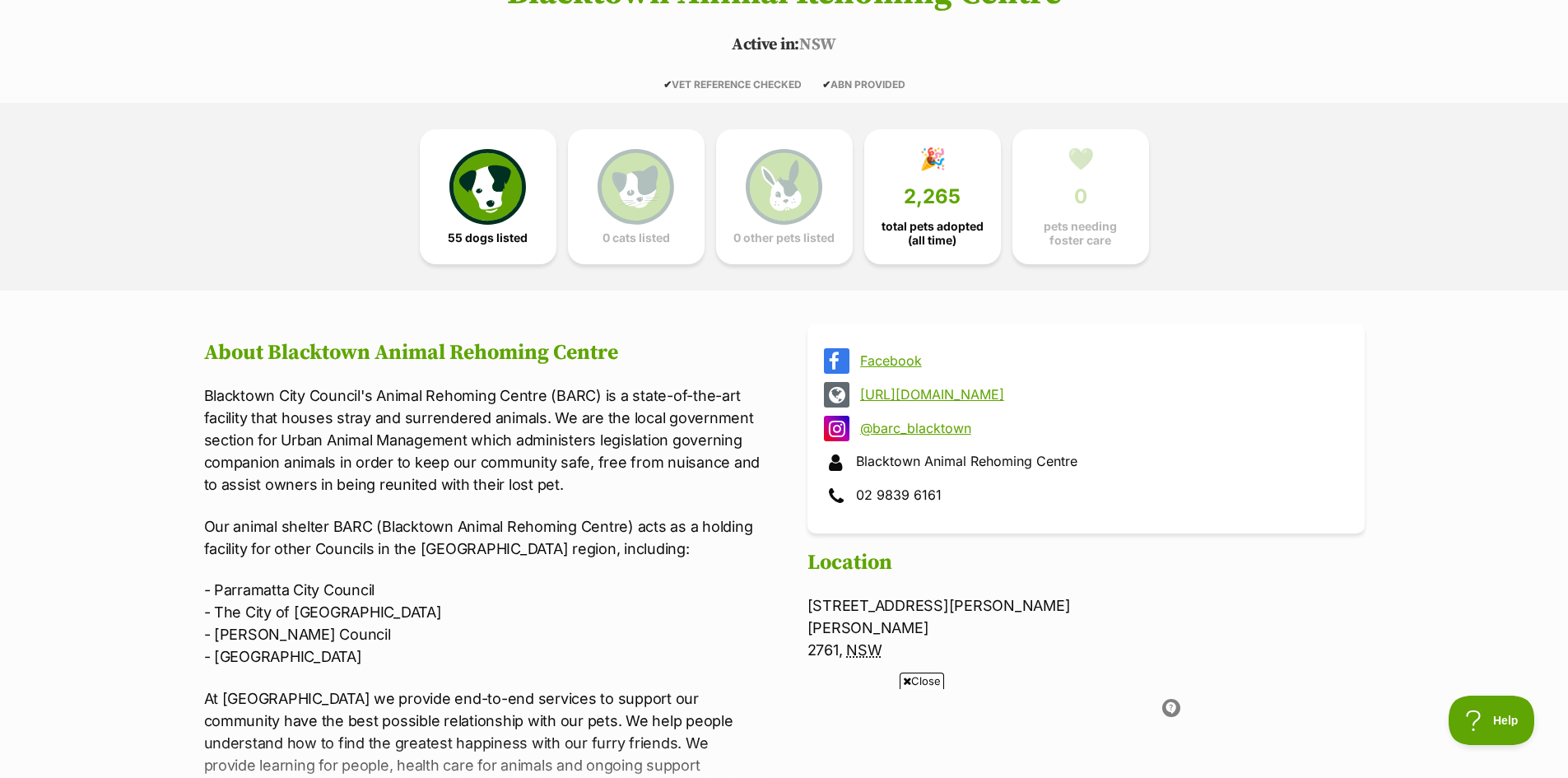
scroll to position [0, 0]
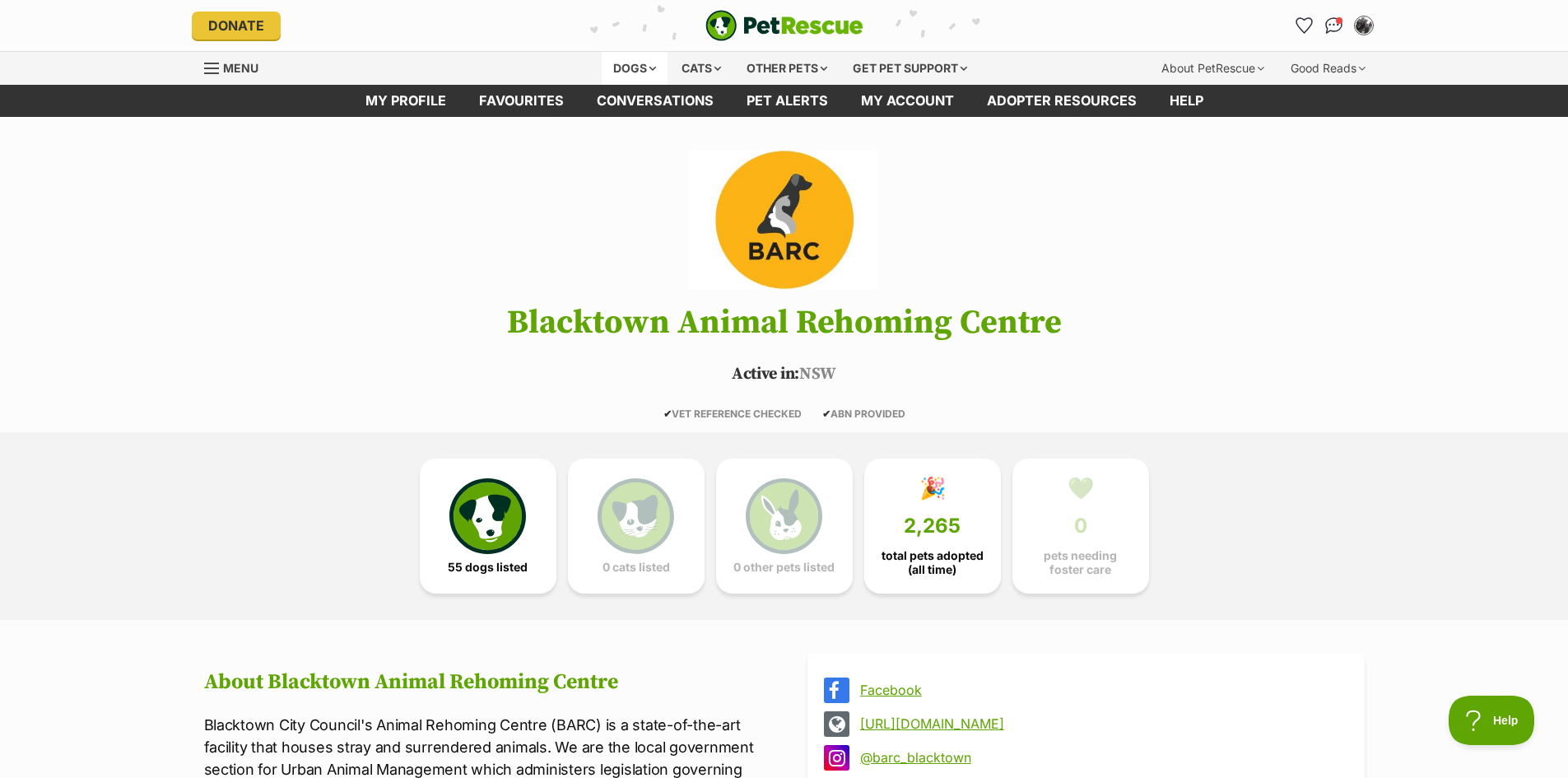
click at [629, 72] on div "Dogs" at bounding box center [634, 68] width 66 height 33
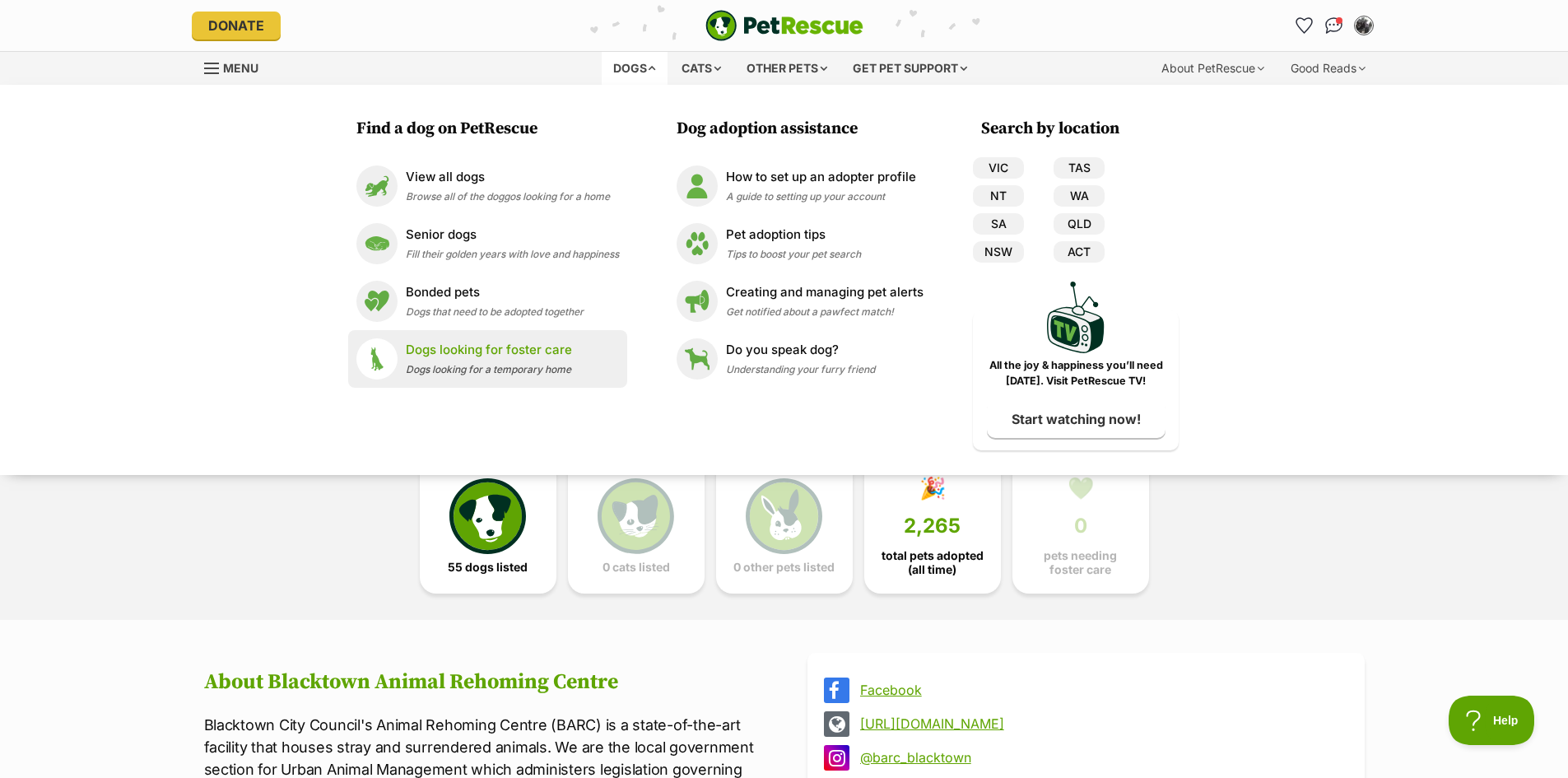
click at [438, 353] on p "Dogs looking for foster care" at bounding box center [488, 350] width 166 height 19
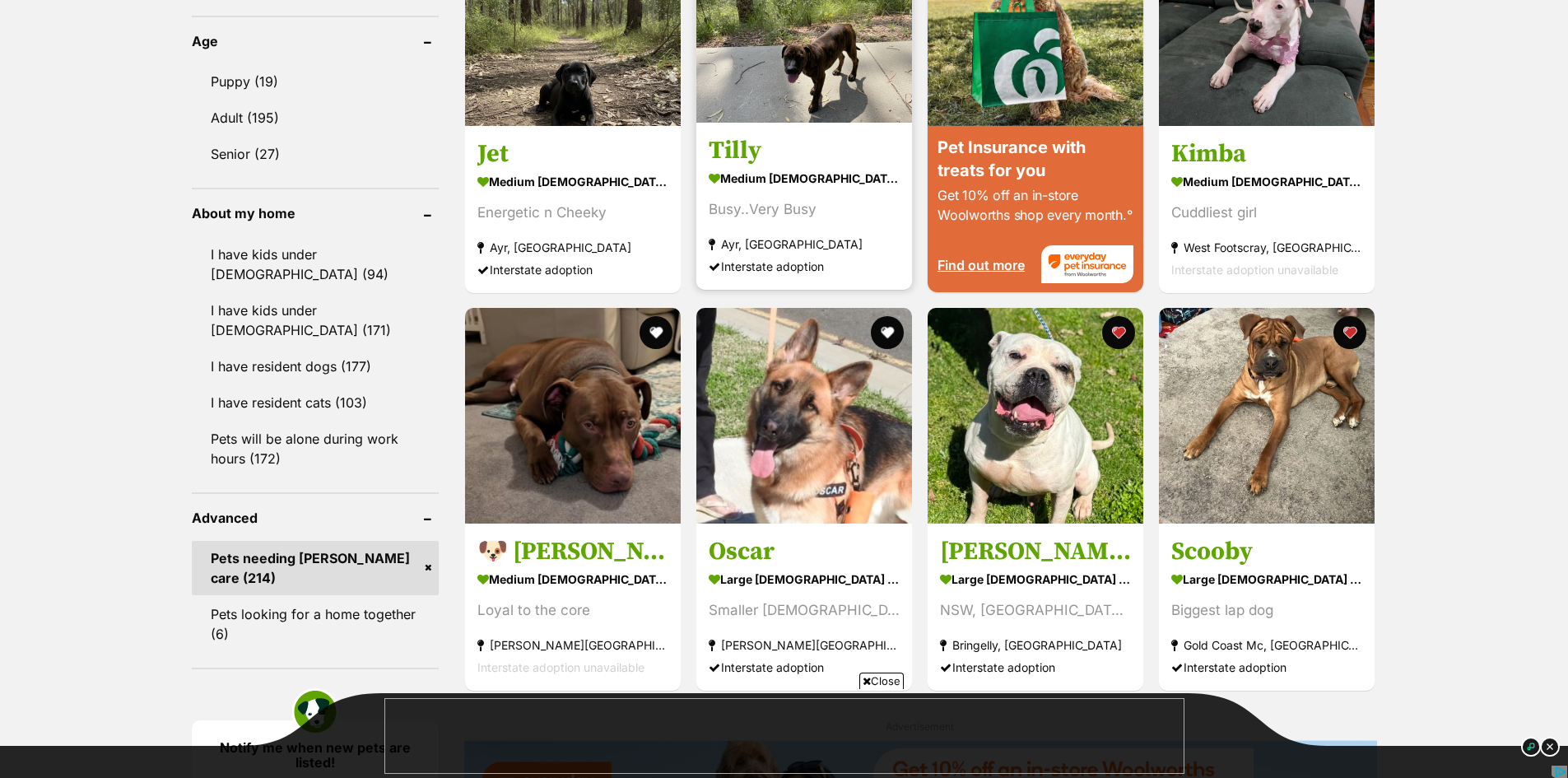
scroll to position [1811, 0]
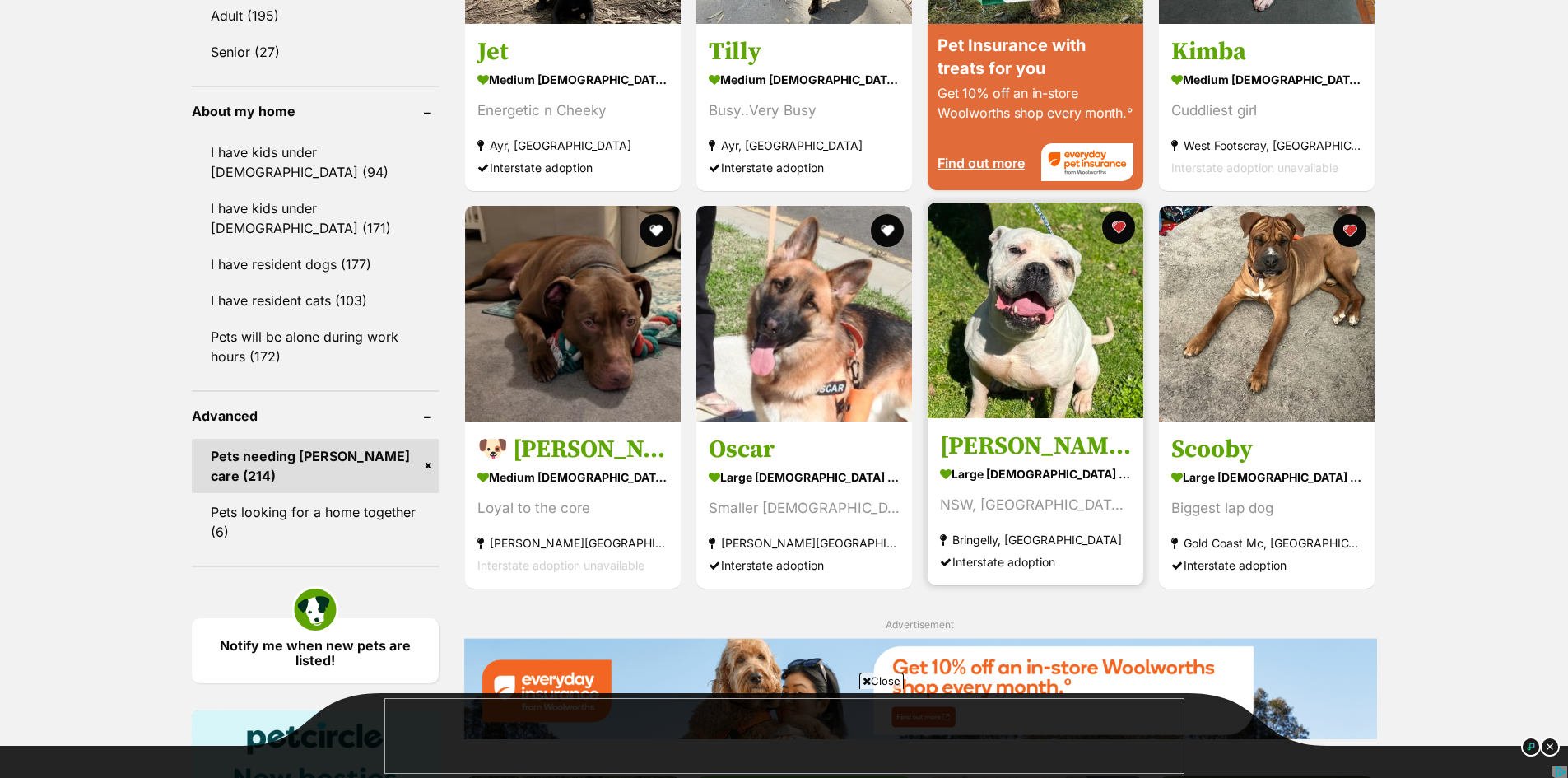
click at [1004, 312] on img at bounding box center [1035, 310] width 216 height 216
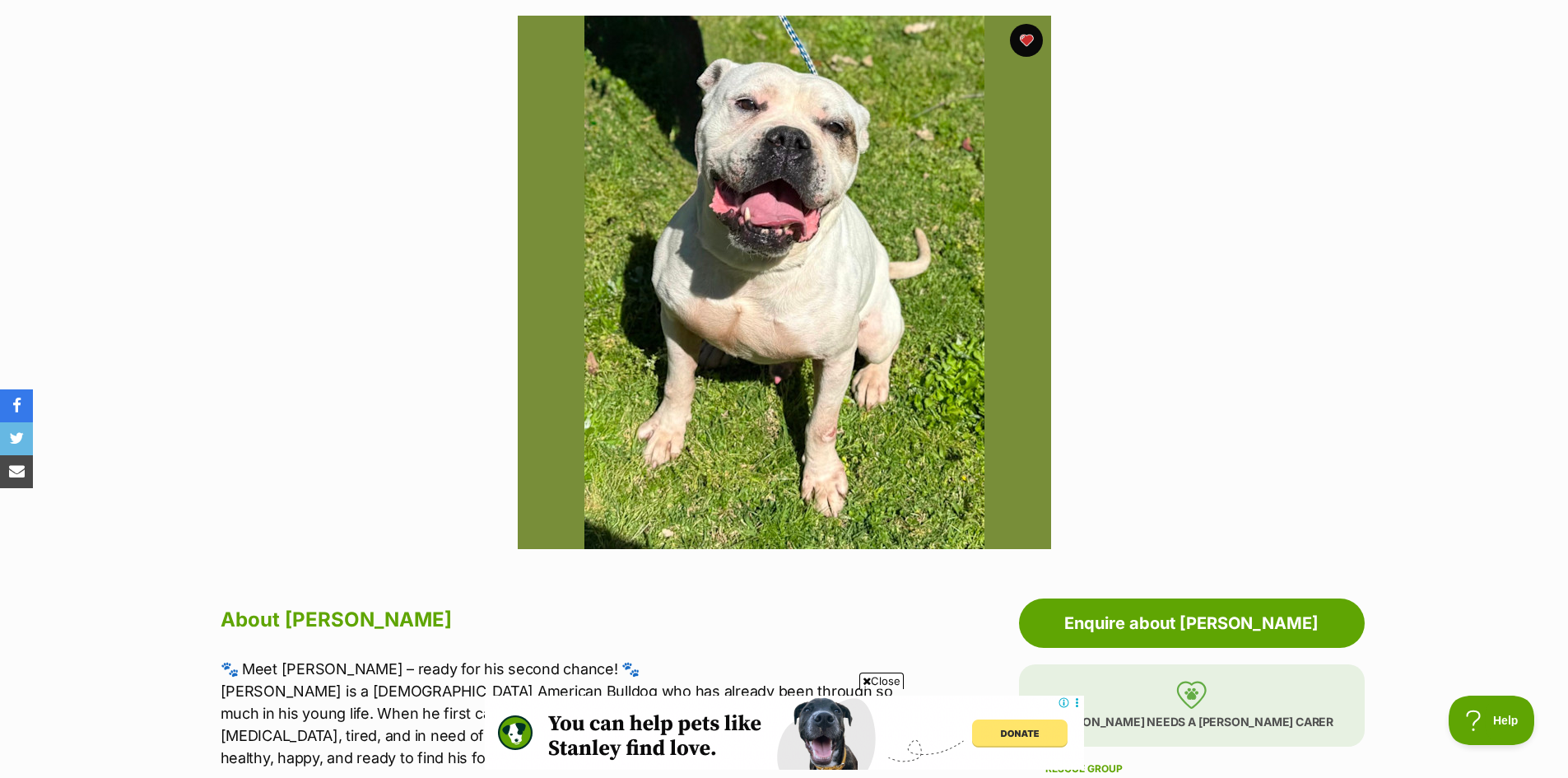
scroll to position [164, 0]
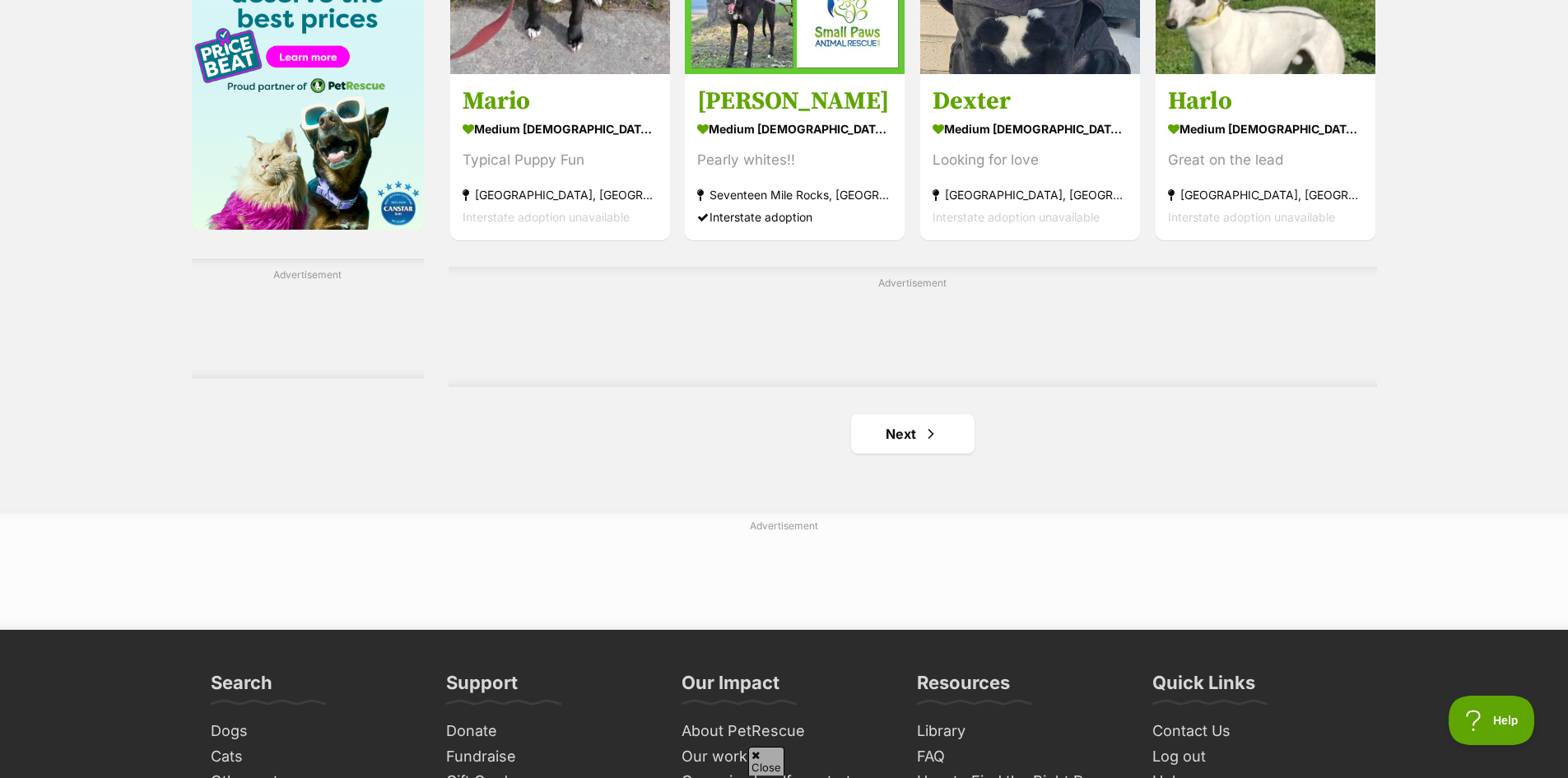
scroll to position [2626, 0]
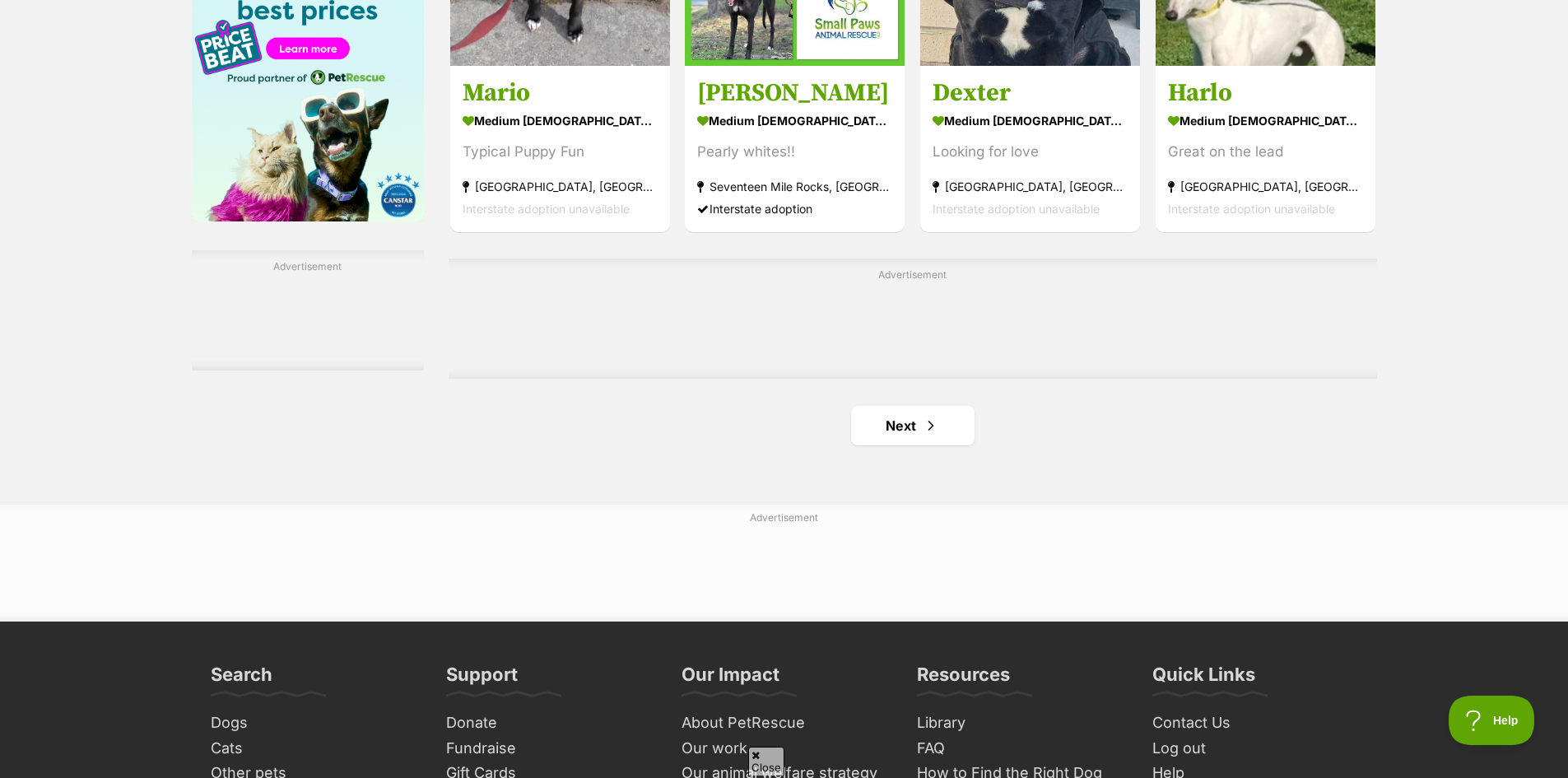
click at [893, 378] on div "Advertisement" at bounding box center [913, 318] width 928 height 120
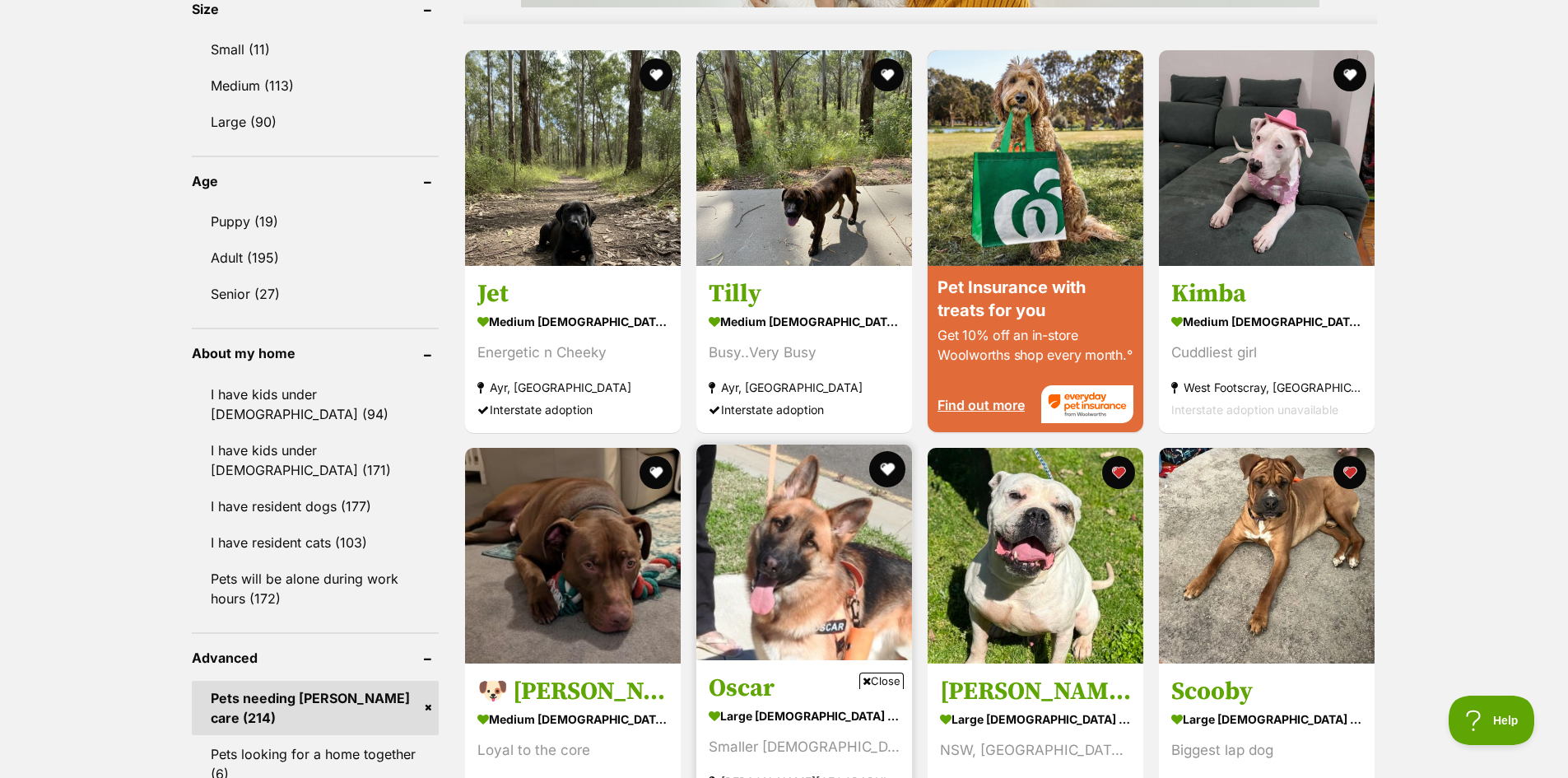
scroll to position [1206, 0]
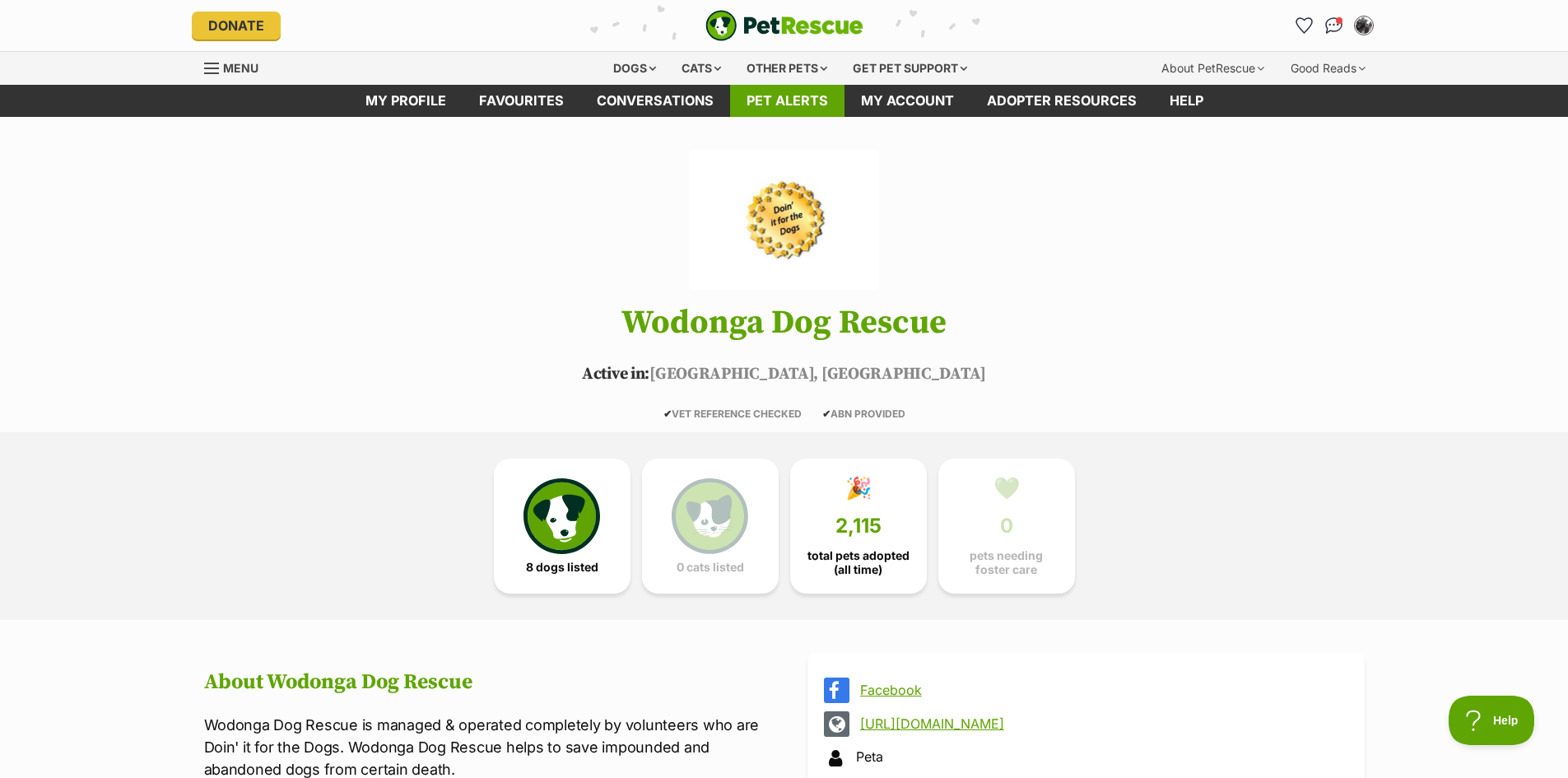
click at [799, 107] on link "Pet alerts" at bounding box center [787, 100] width 115 height 32
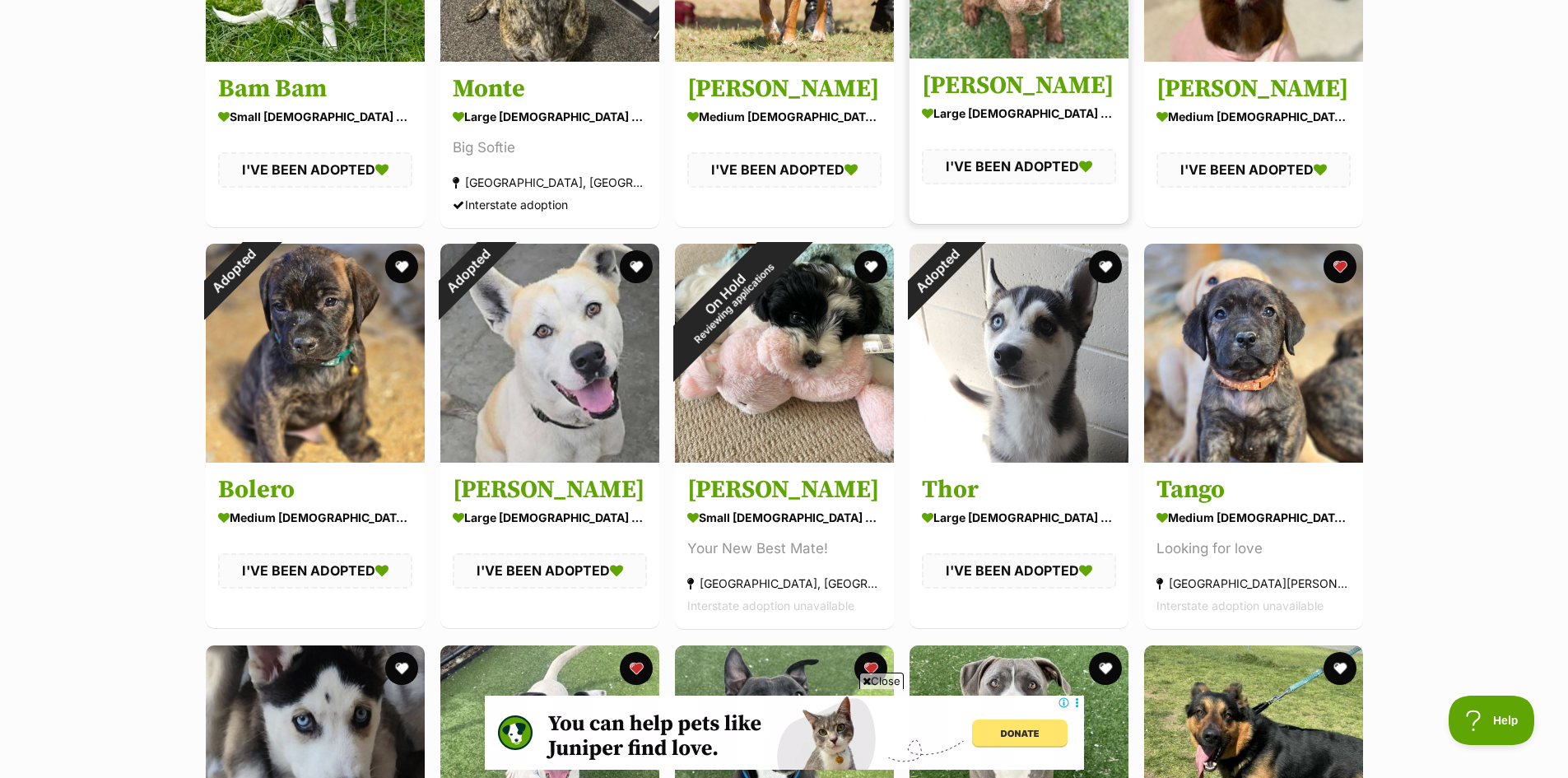
scroll to position [1729, 0]
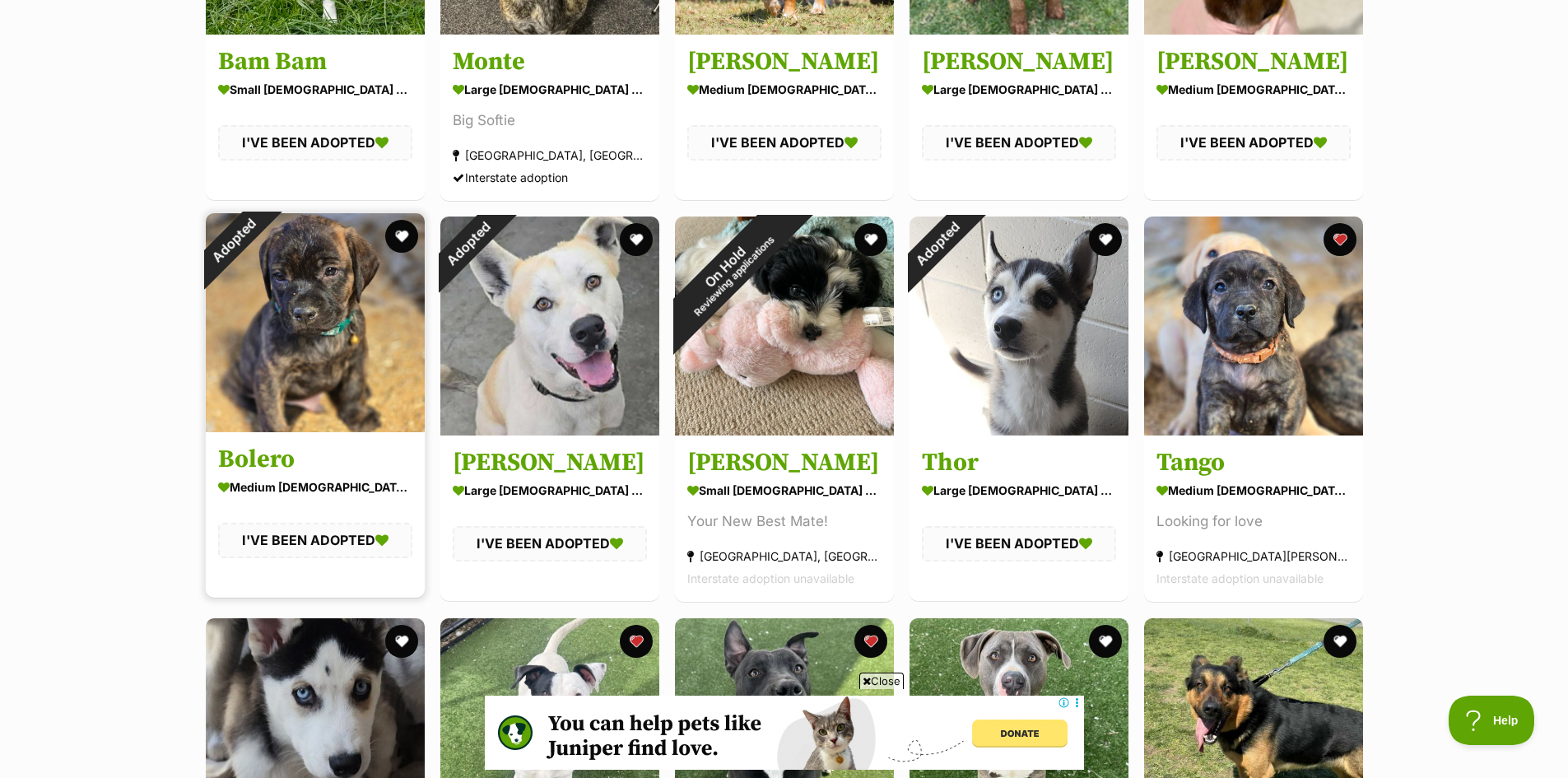
click at [317, 338] on img at bounding box center [315, 322] width 218 height 219
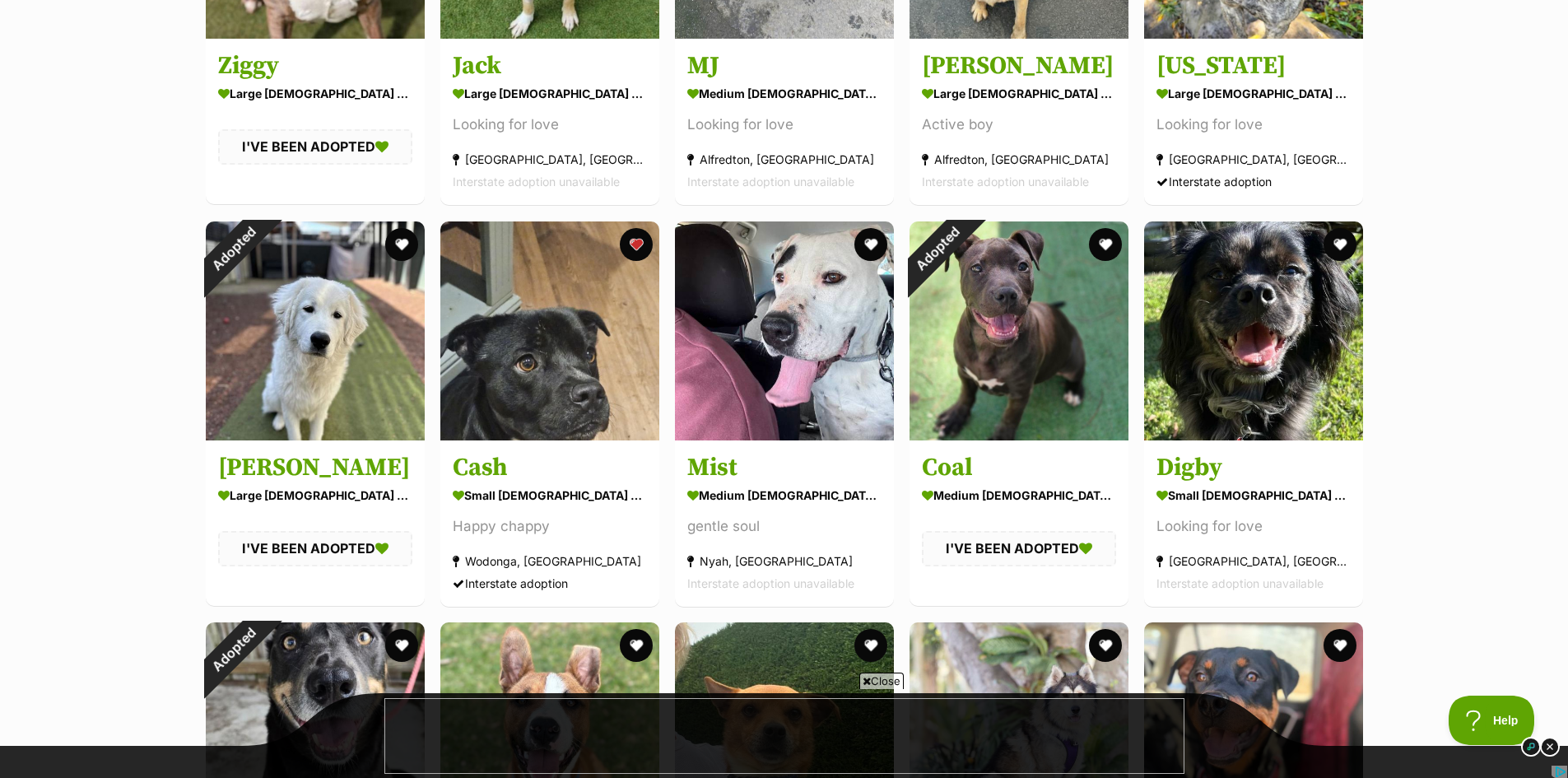
scroll to position [5352, 0]
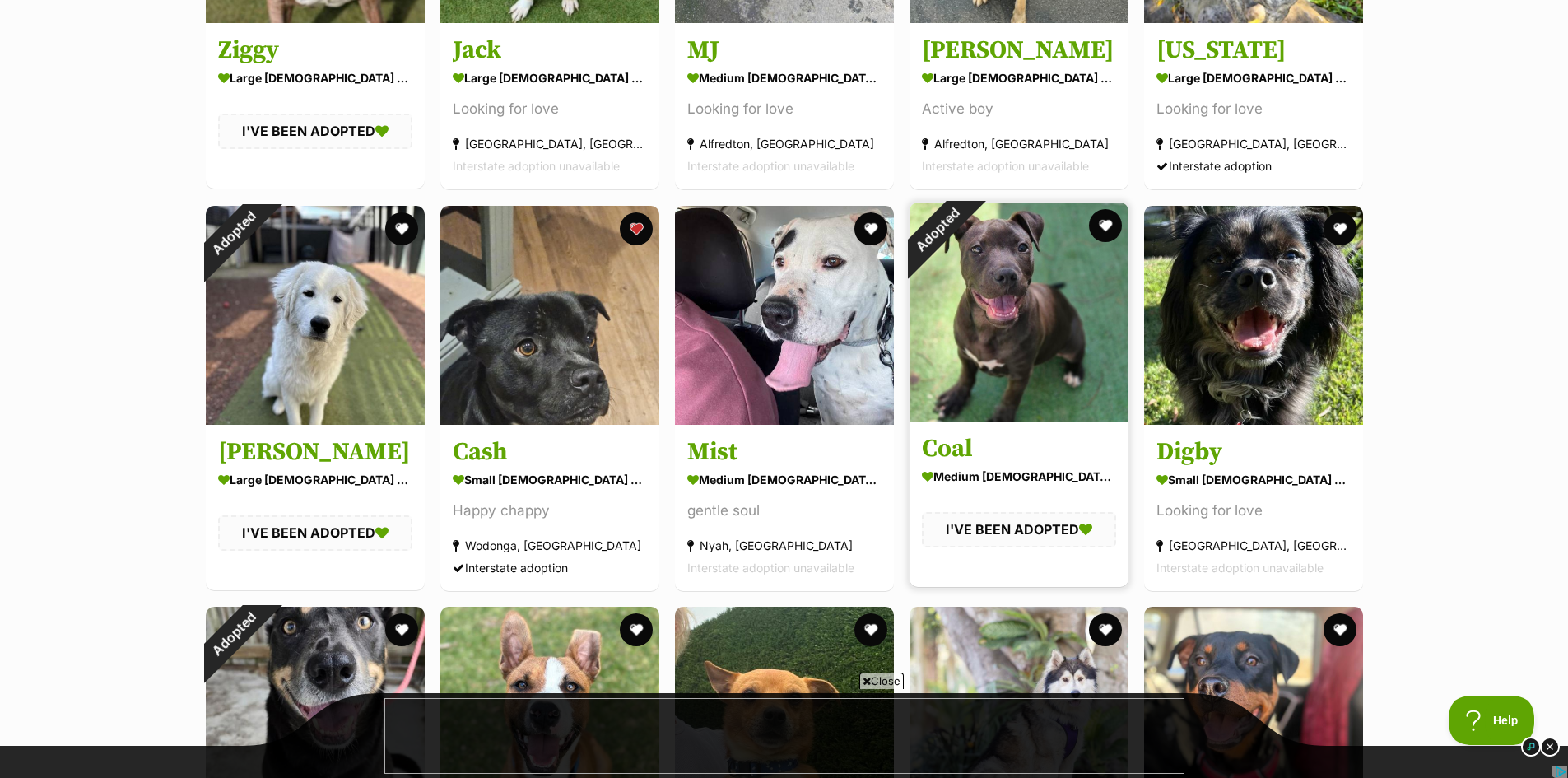
click at [1009, 345] on img at bounding box center [1019, 312] width 218 height 219
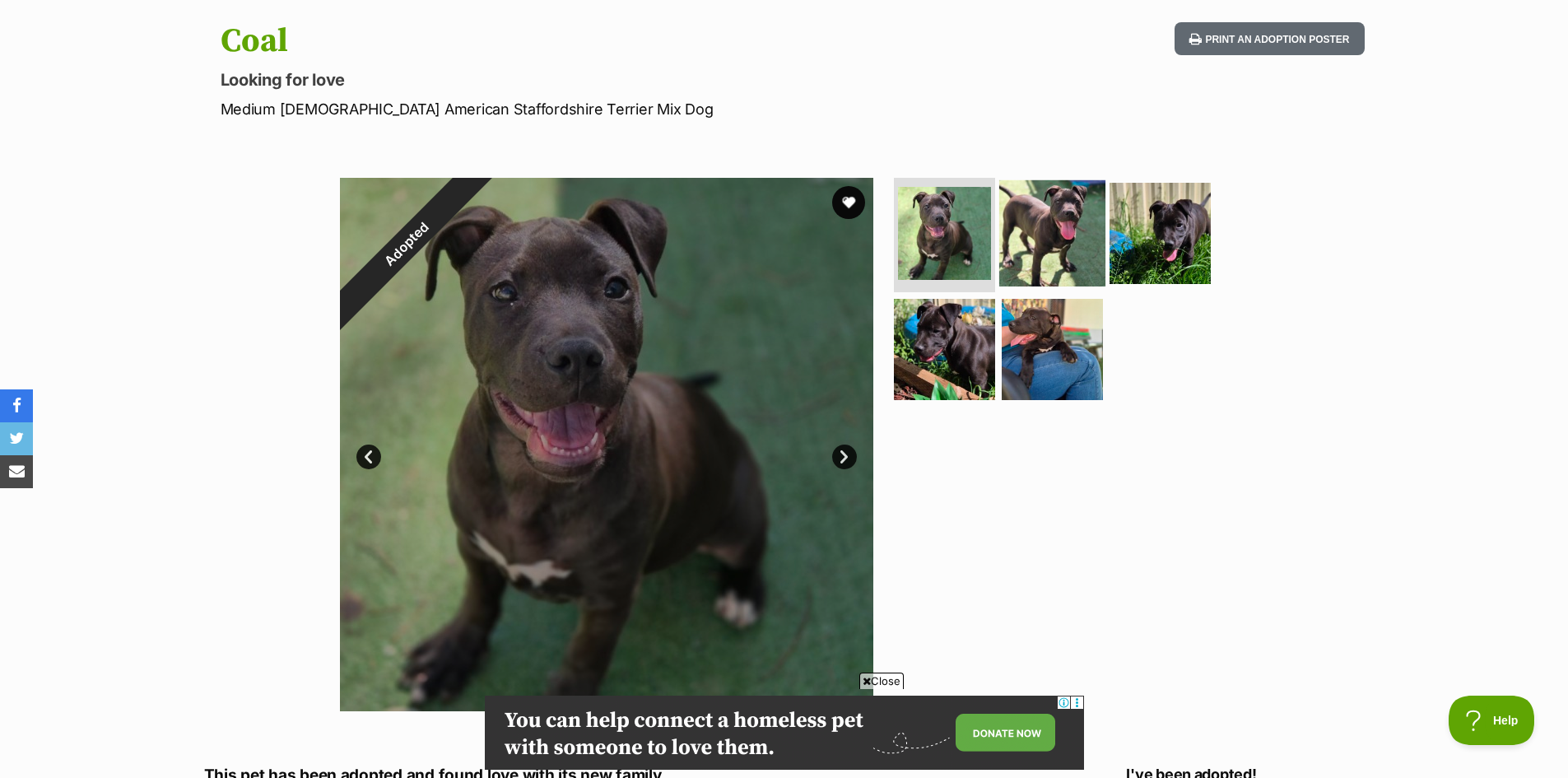
click at [1063, 241] on img at bounding box center [1052, 232] width 106 height 107
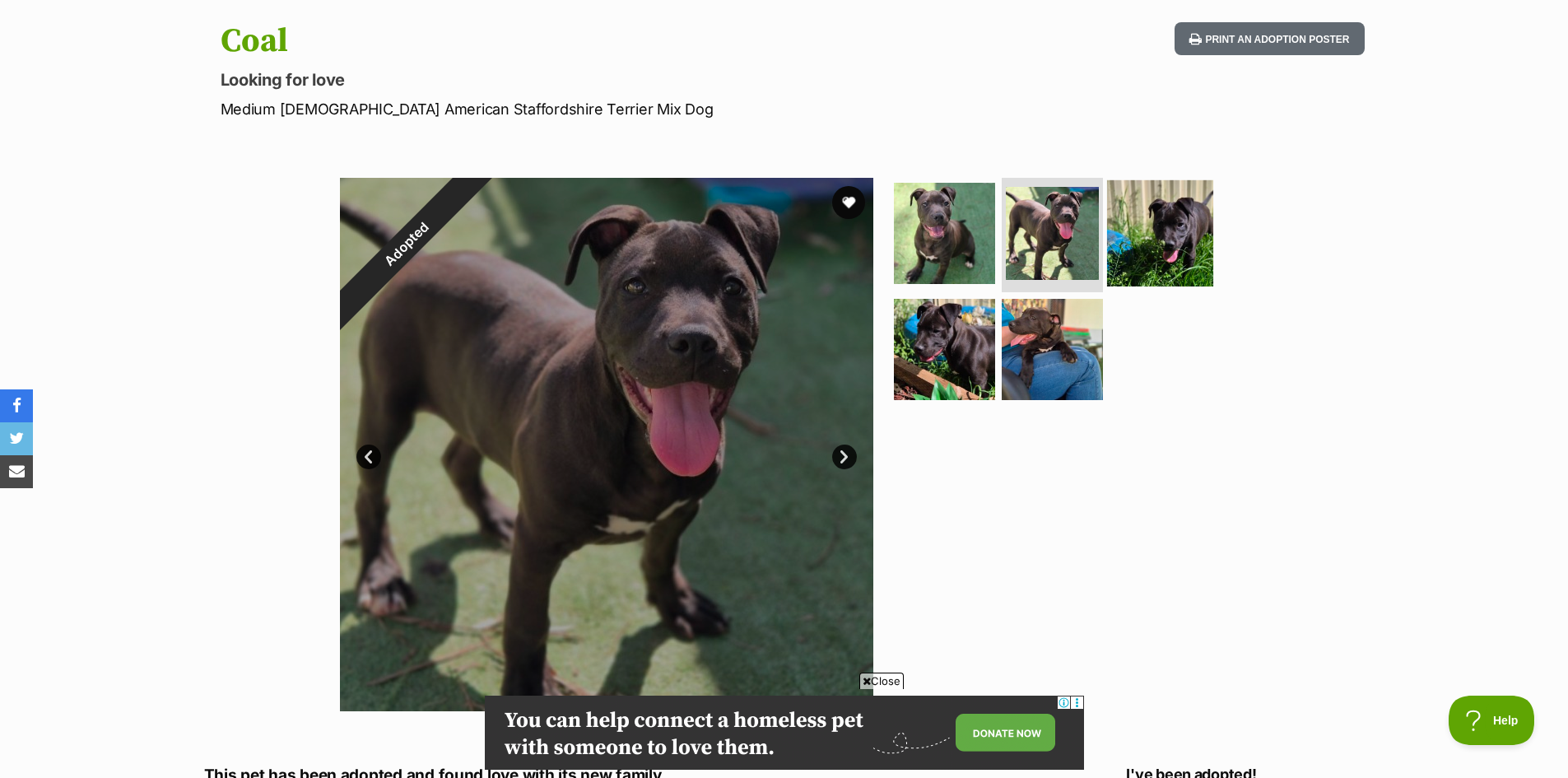
click at [1185, 239] on img at bounding box center [1160, 232] width 106 height 107
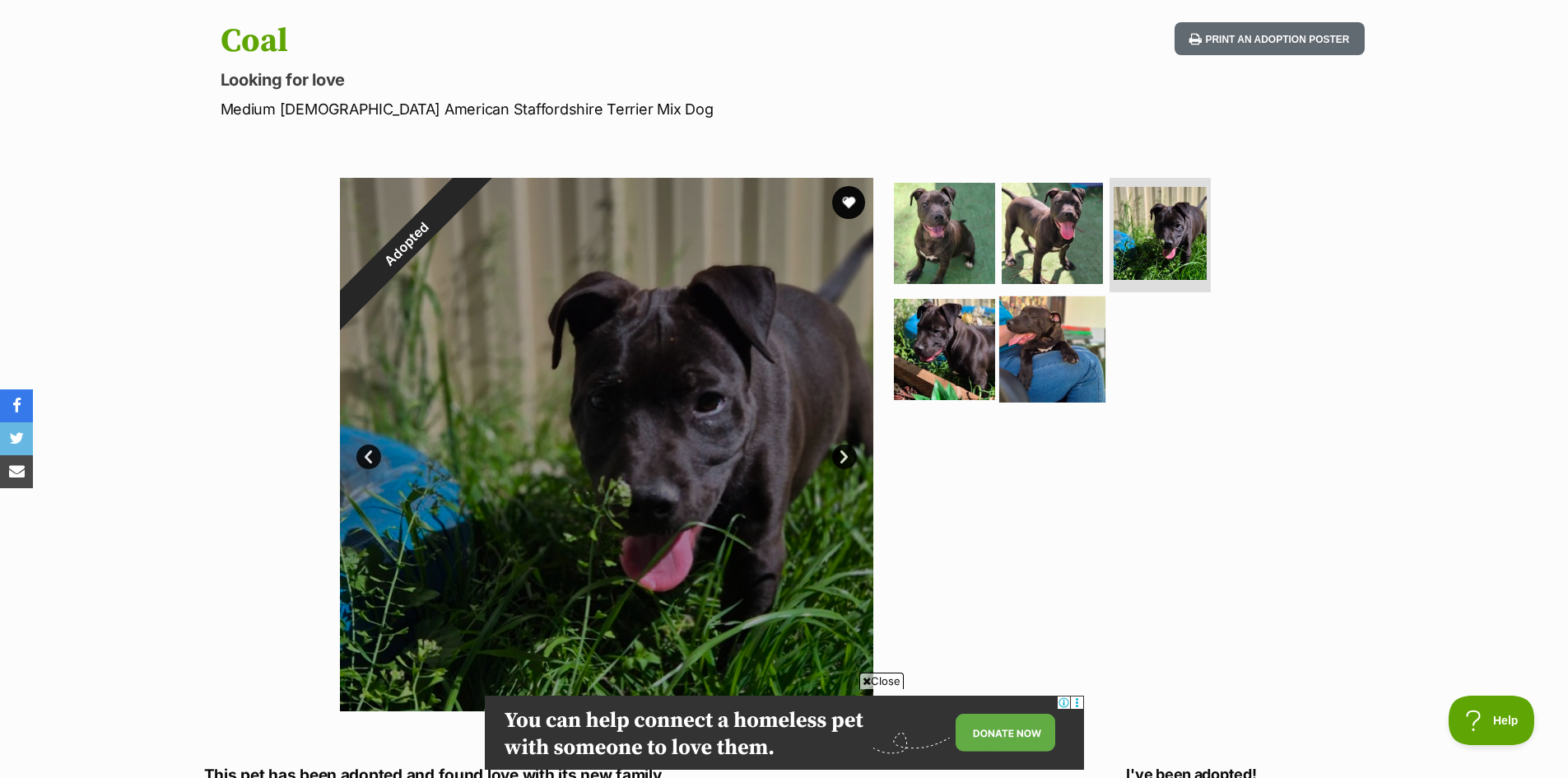
click at [1020, 368] on img at bounding box center [1052, 350] width 106 height 107
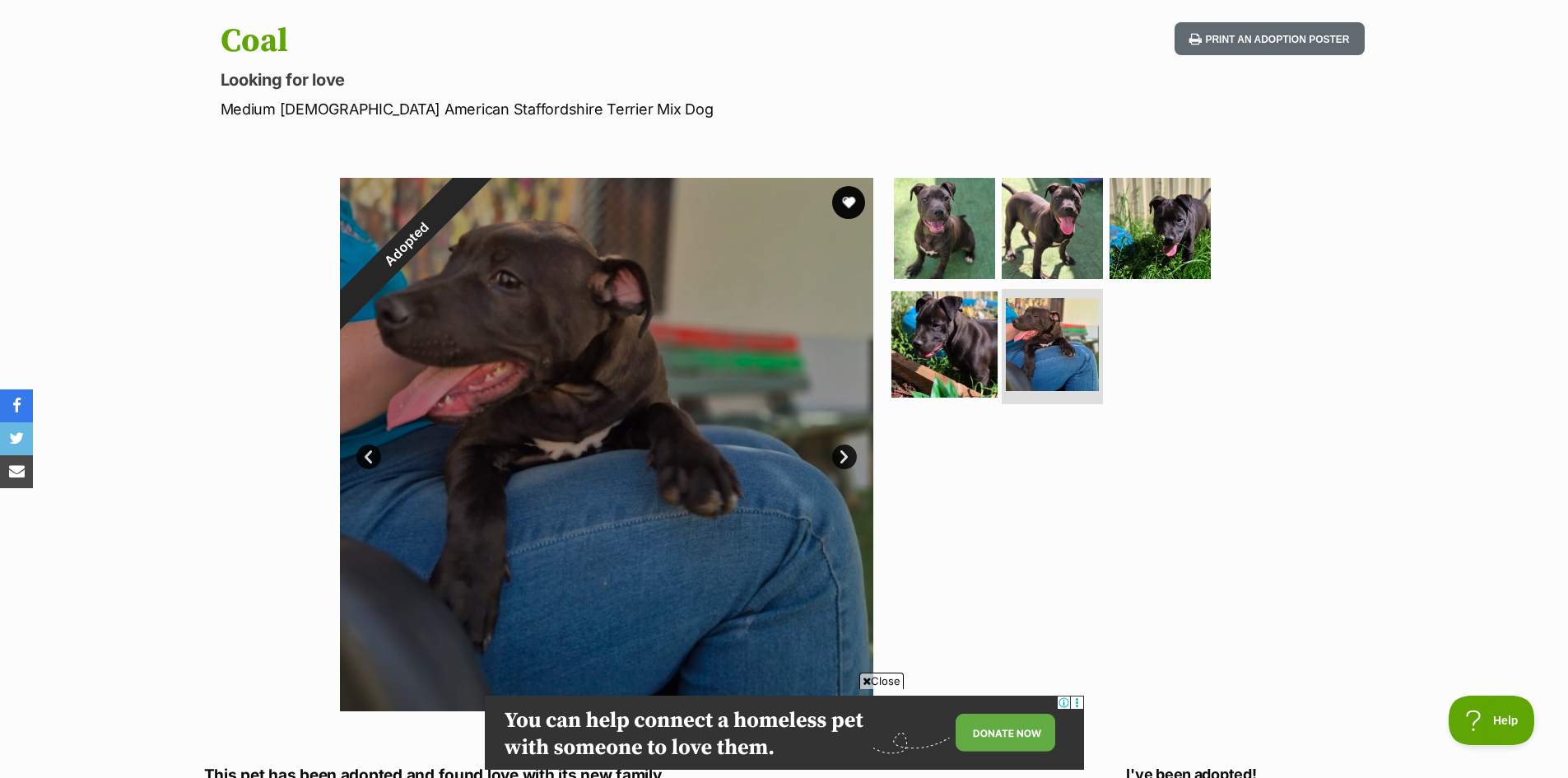
click at [986, 361] on img at bounding box center [945, 344] width 106 height 107
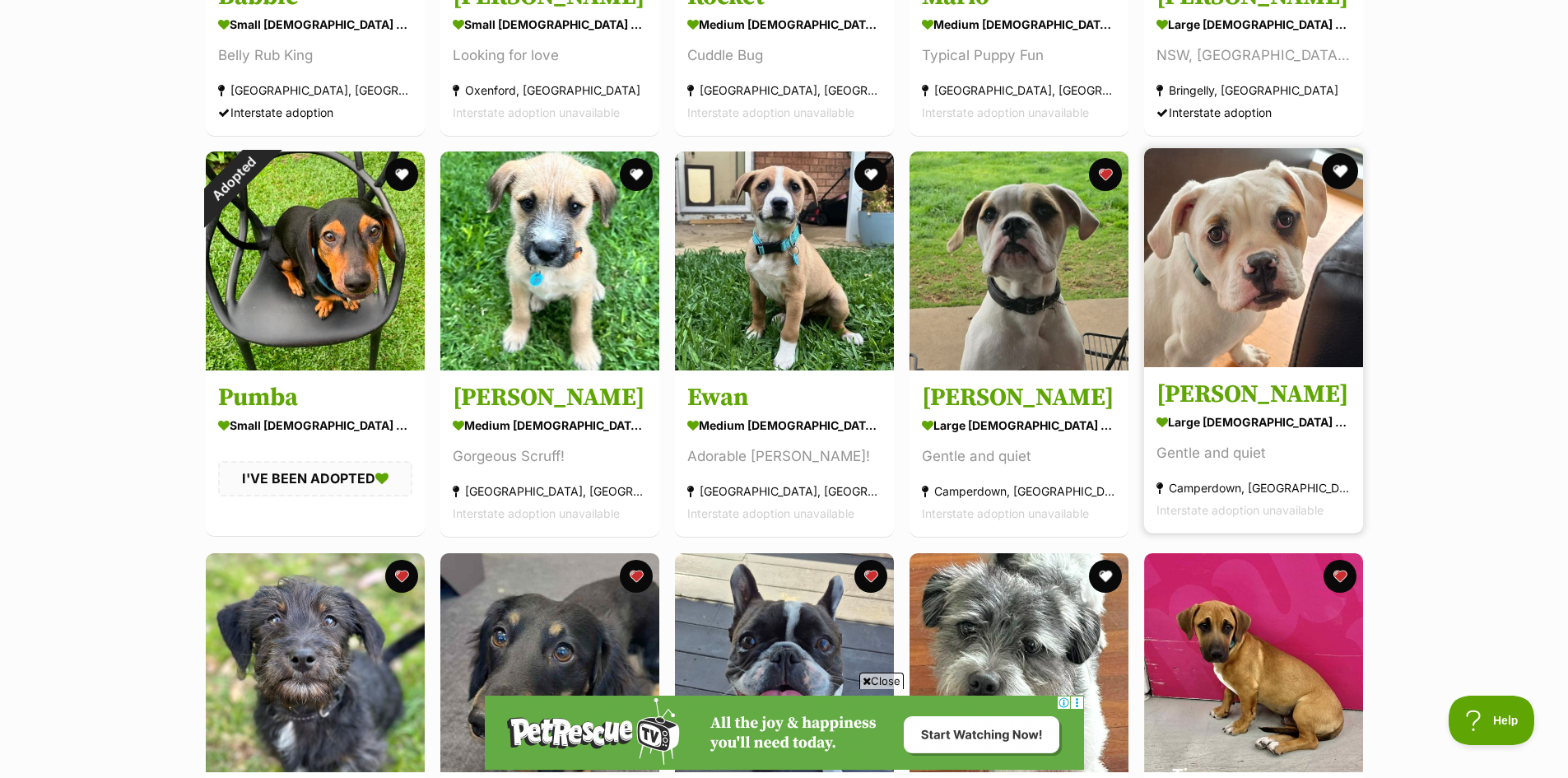
click at [1338, 172] on button "favourite" at bounding box center [1339, 171] width 36 height 36
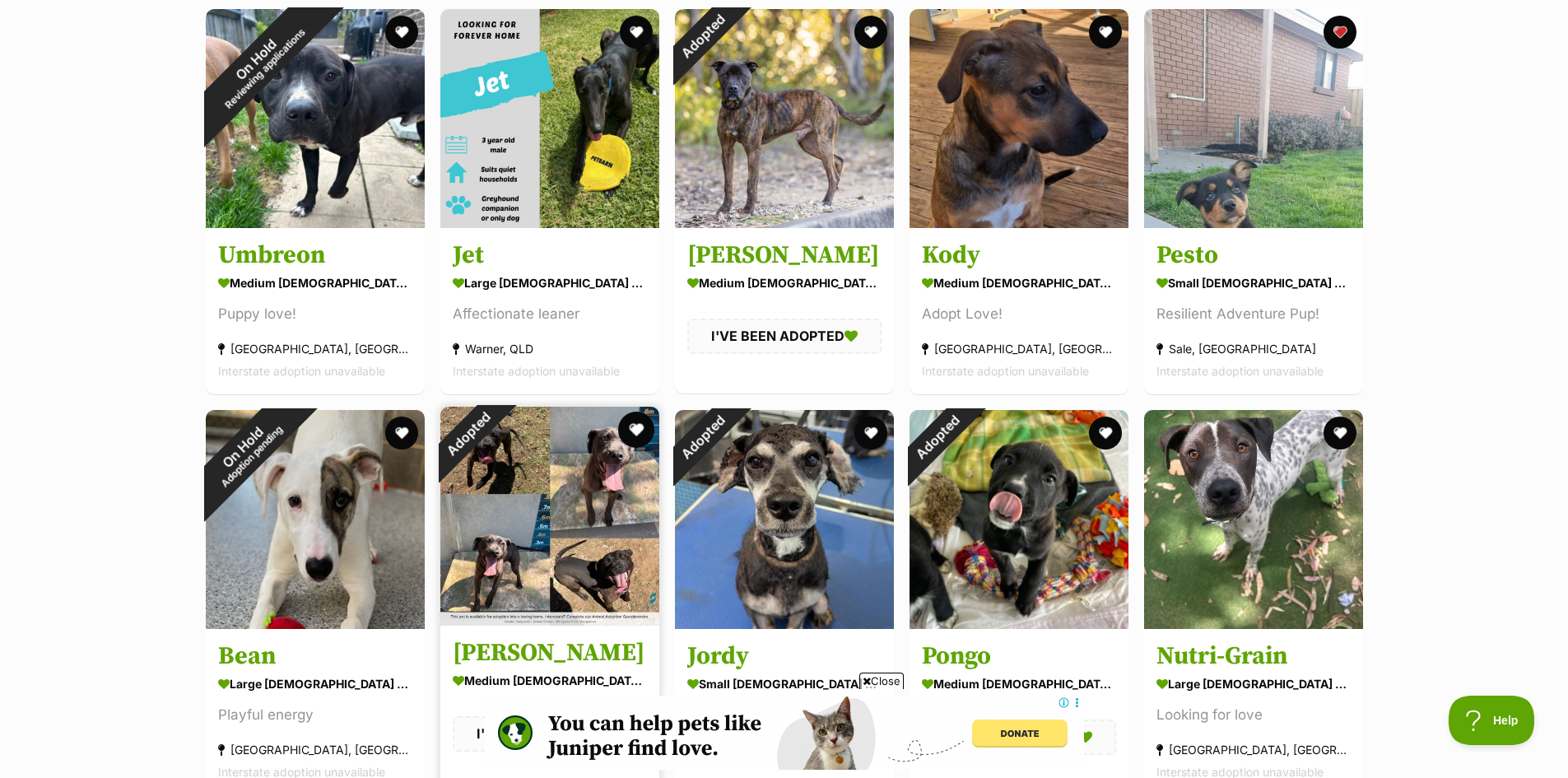
click at [637, 440] on button "favourite" at bounding box center [635, 429] width 36 height 36
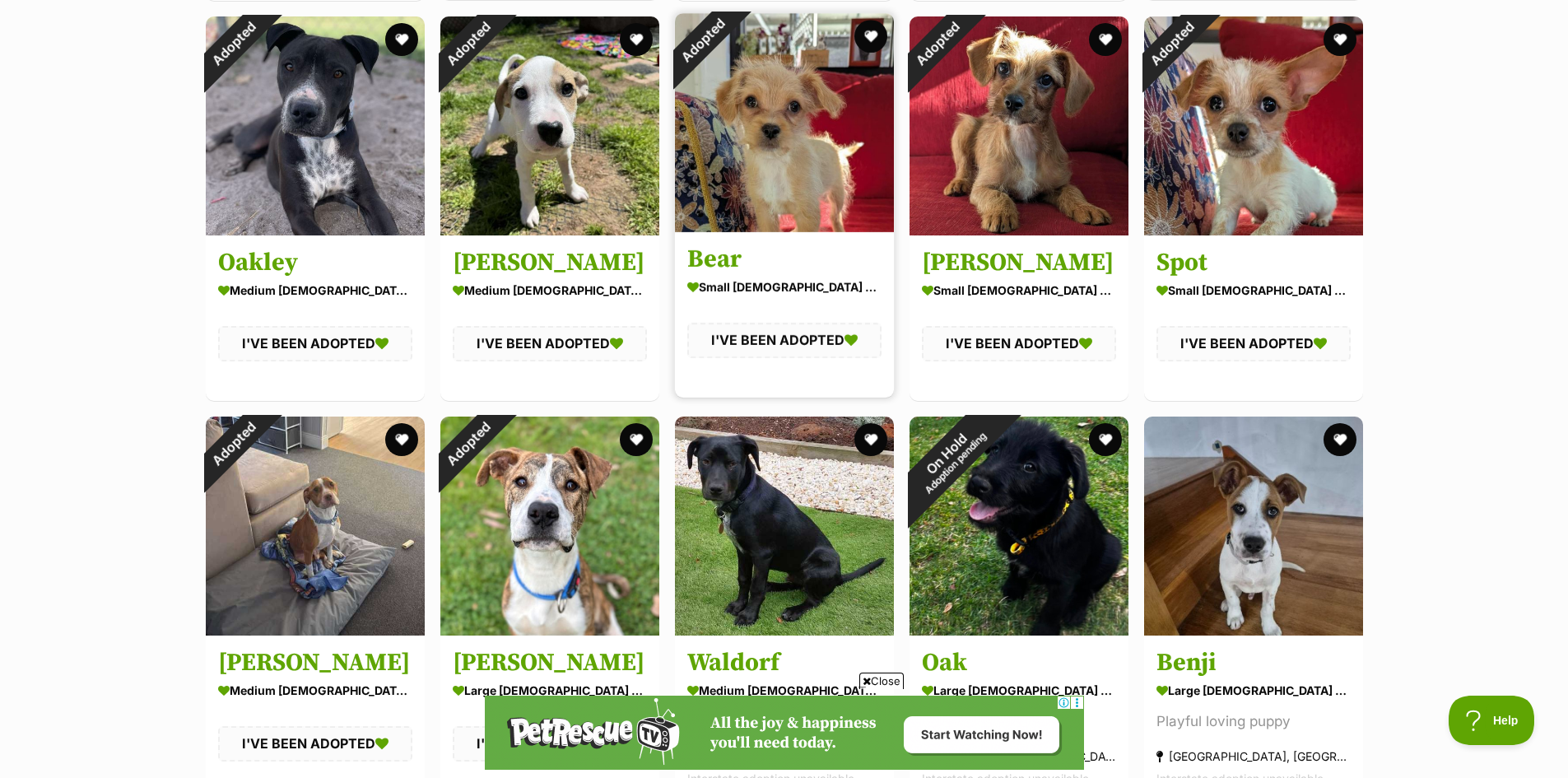
scroll to position [37052, 0]
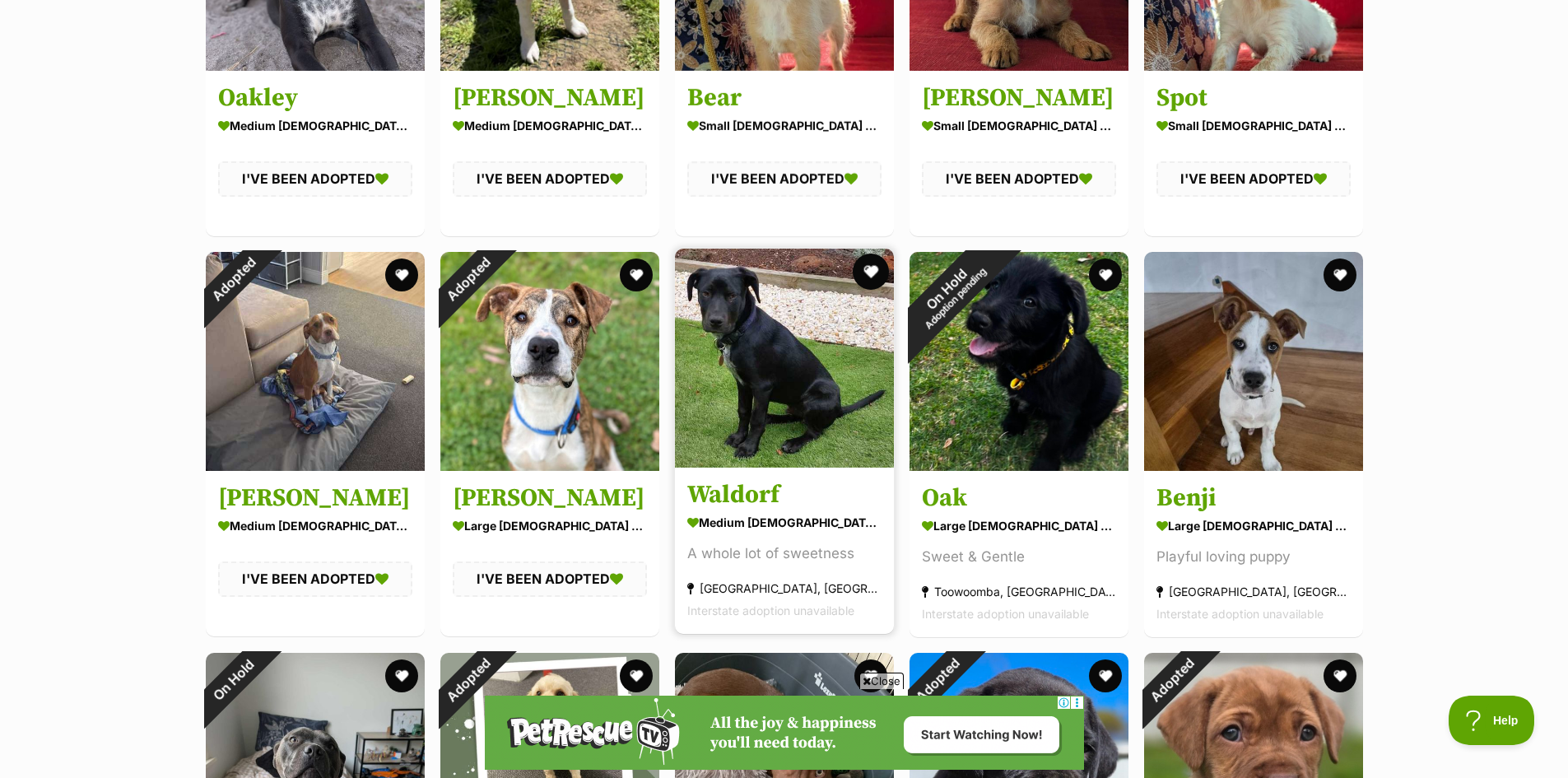
click at [871, 277] on button "favourite" at bounding box center [870, 271] width 36 height 36
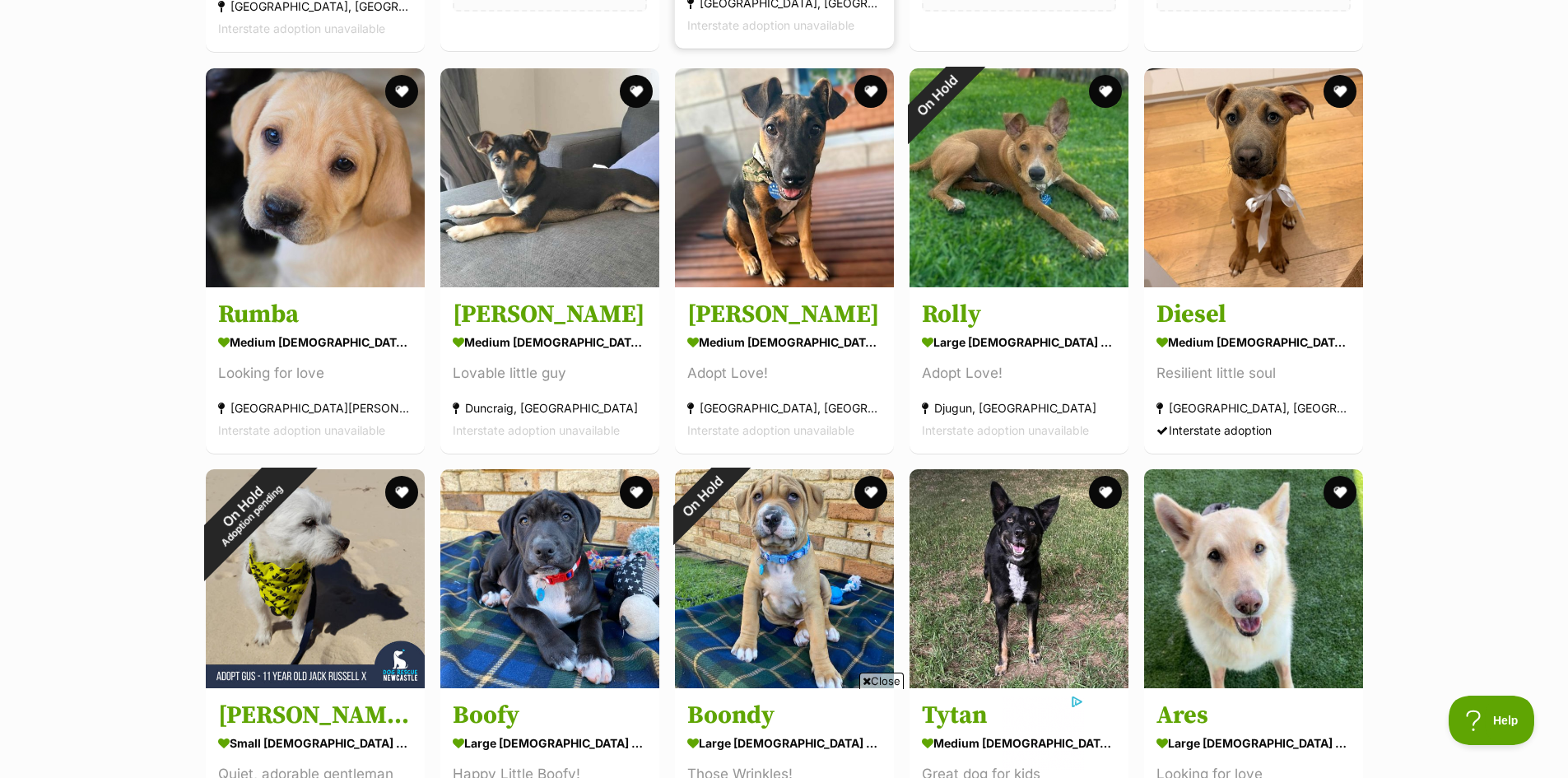
scroll to position [38040, 0]
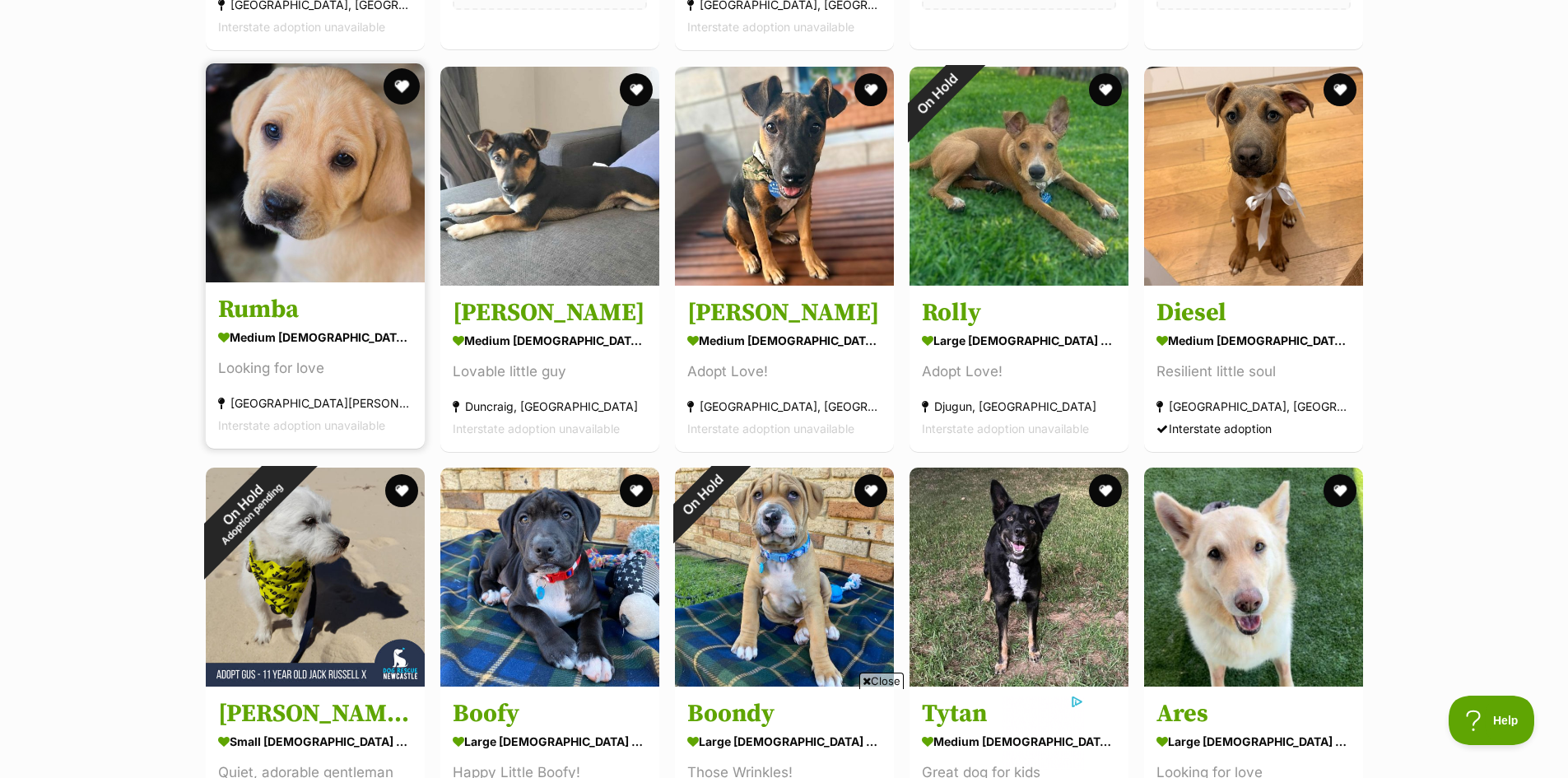
click at [402, 95] on button "favourite" at bounding box center [401, 85] width 36 height 36
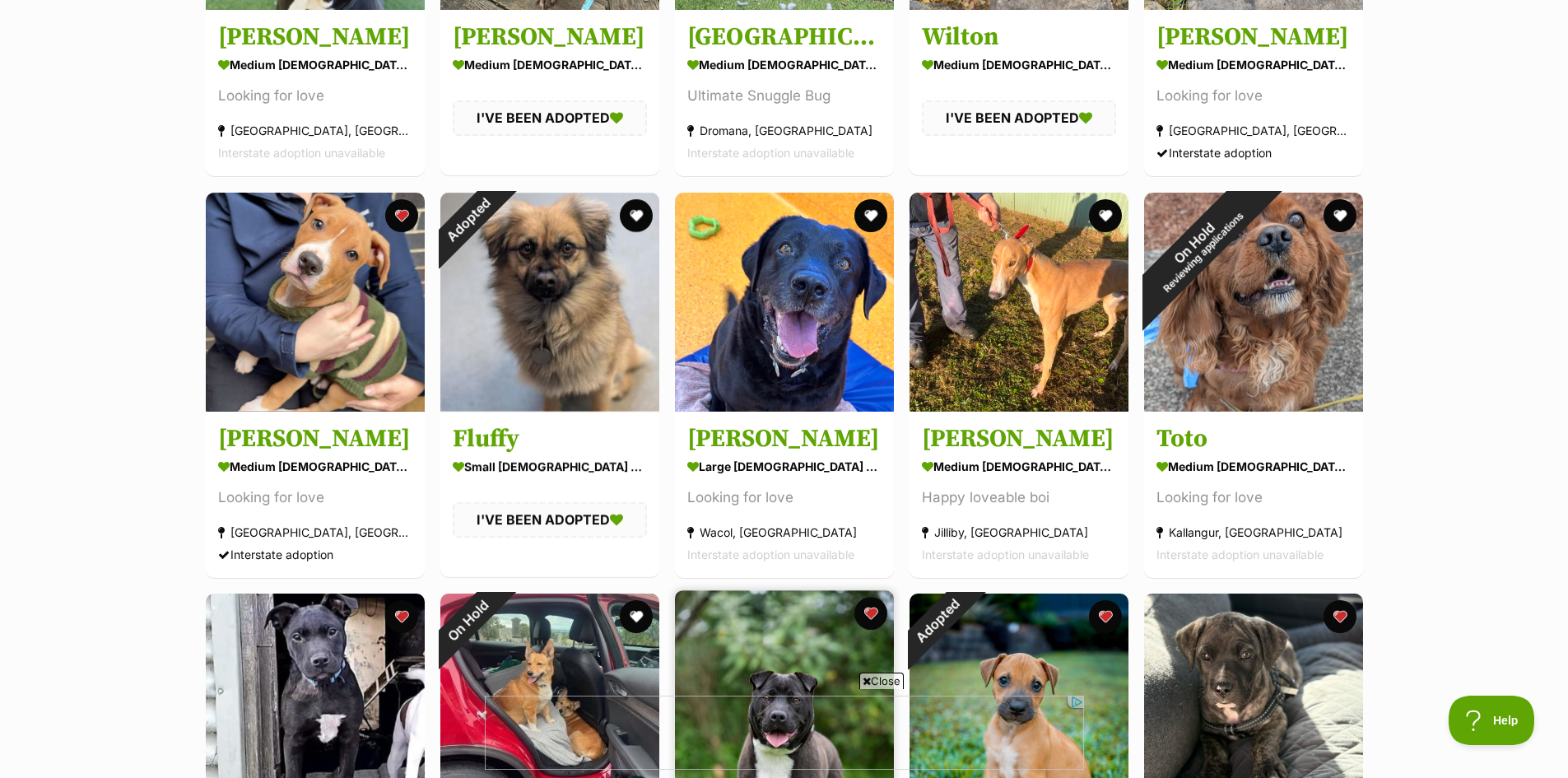
scroll to position [39110, 0]
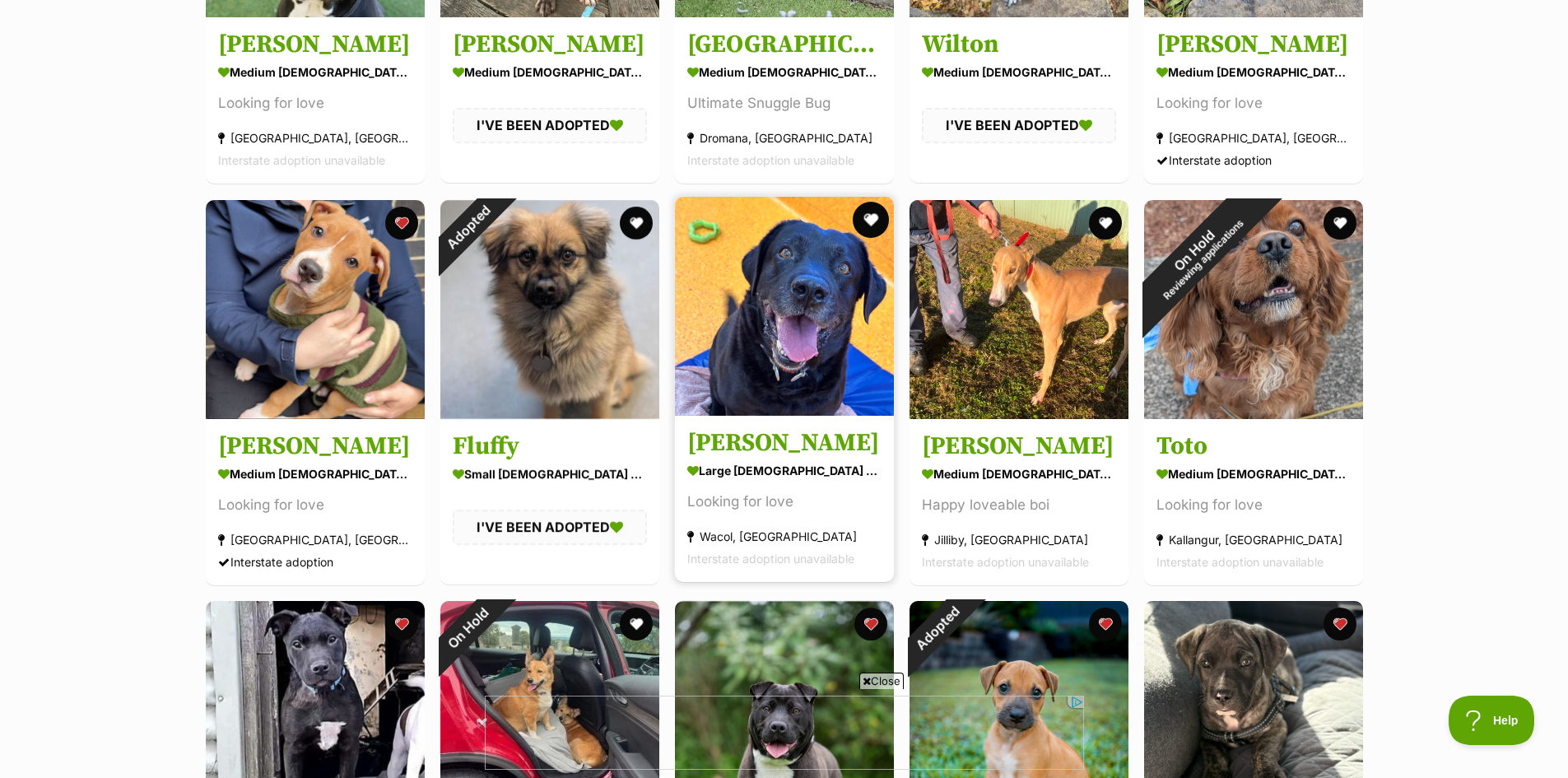
click at [869, 220] on button "favourite" at bounding box center [870, 220] width 36 height 36
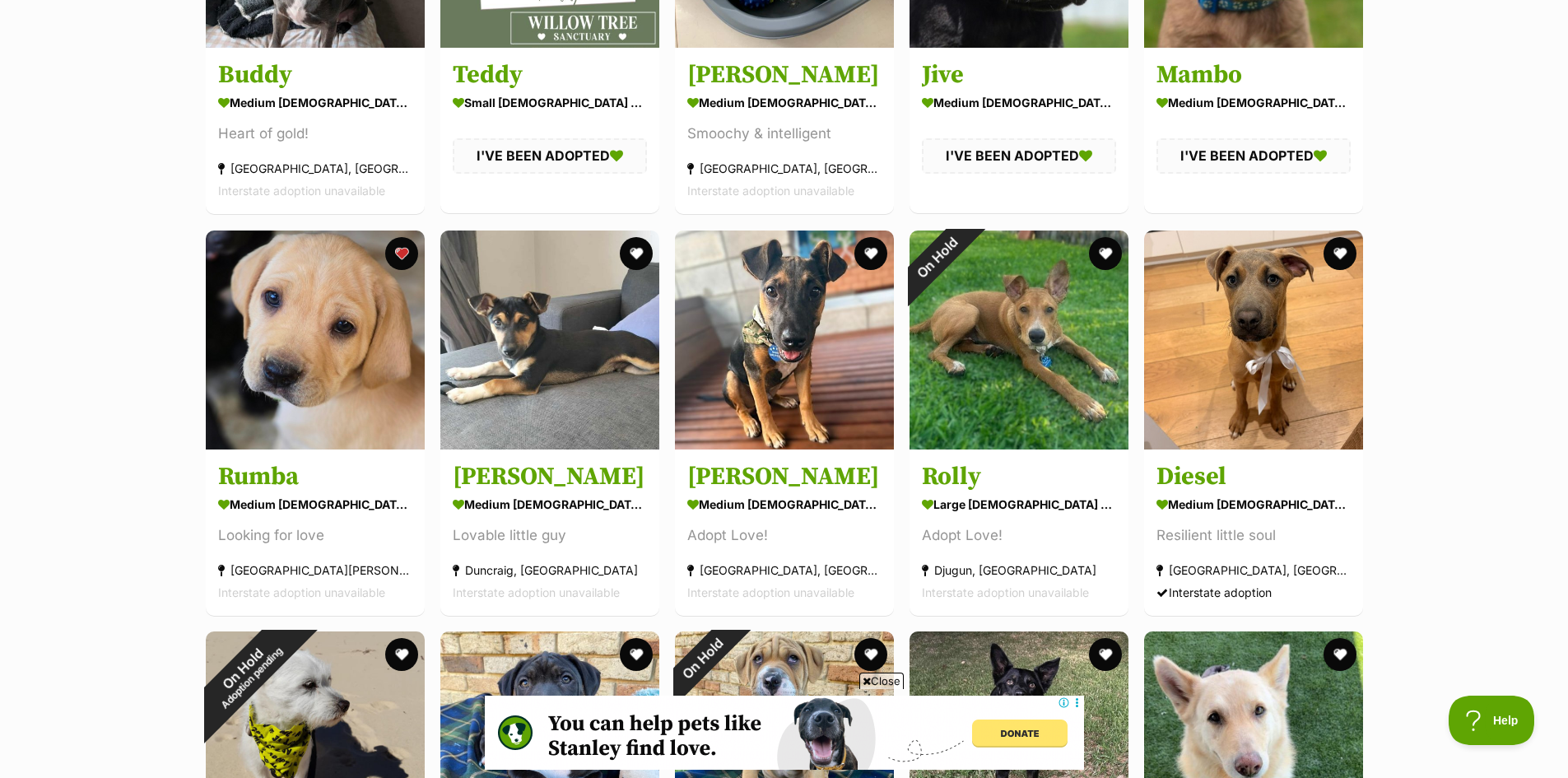
scroll to position [37876, 0]
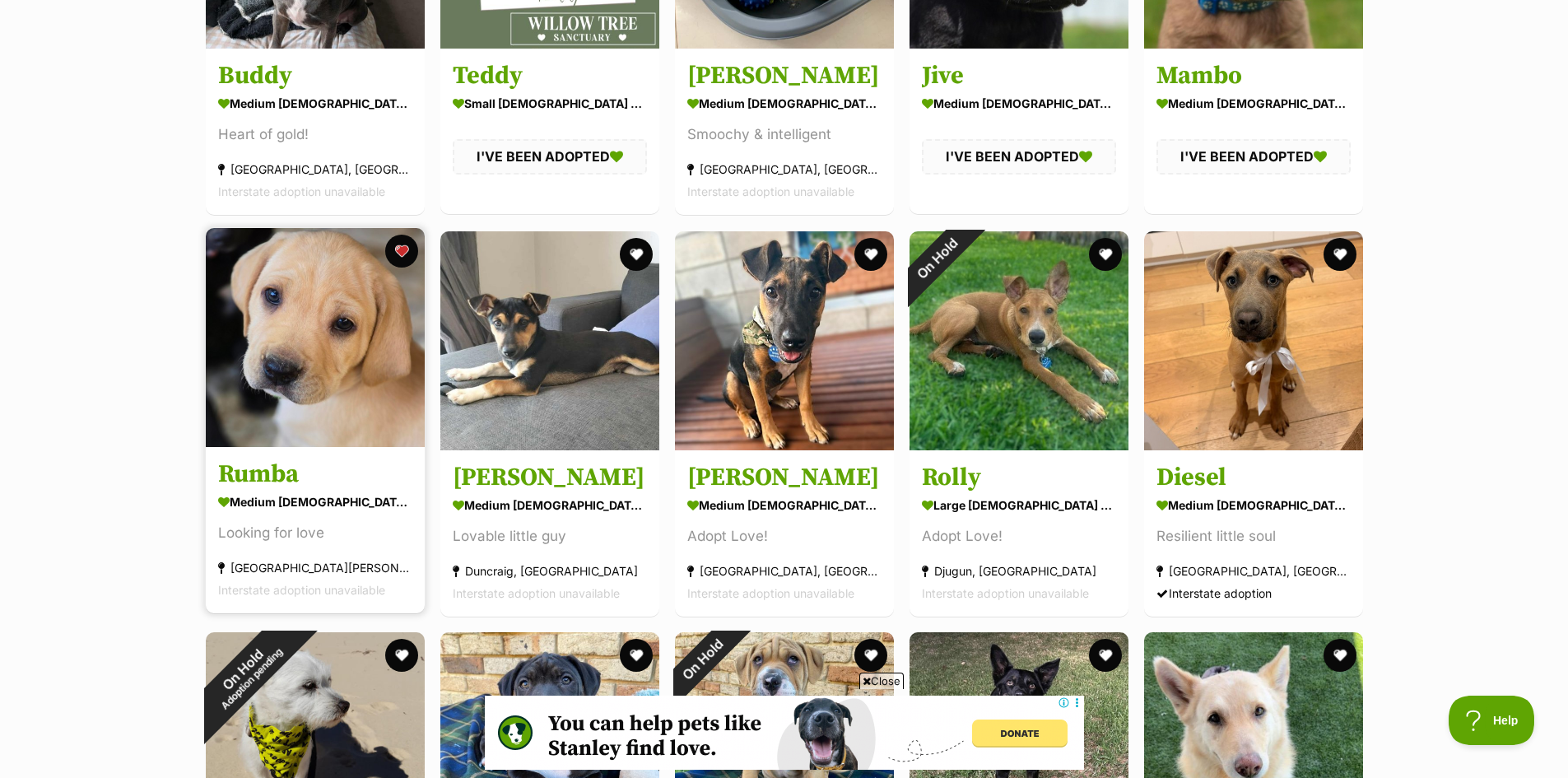
click at [381, 331] on img at bounding box center [315, 337] width 218 height 219
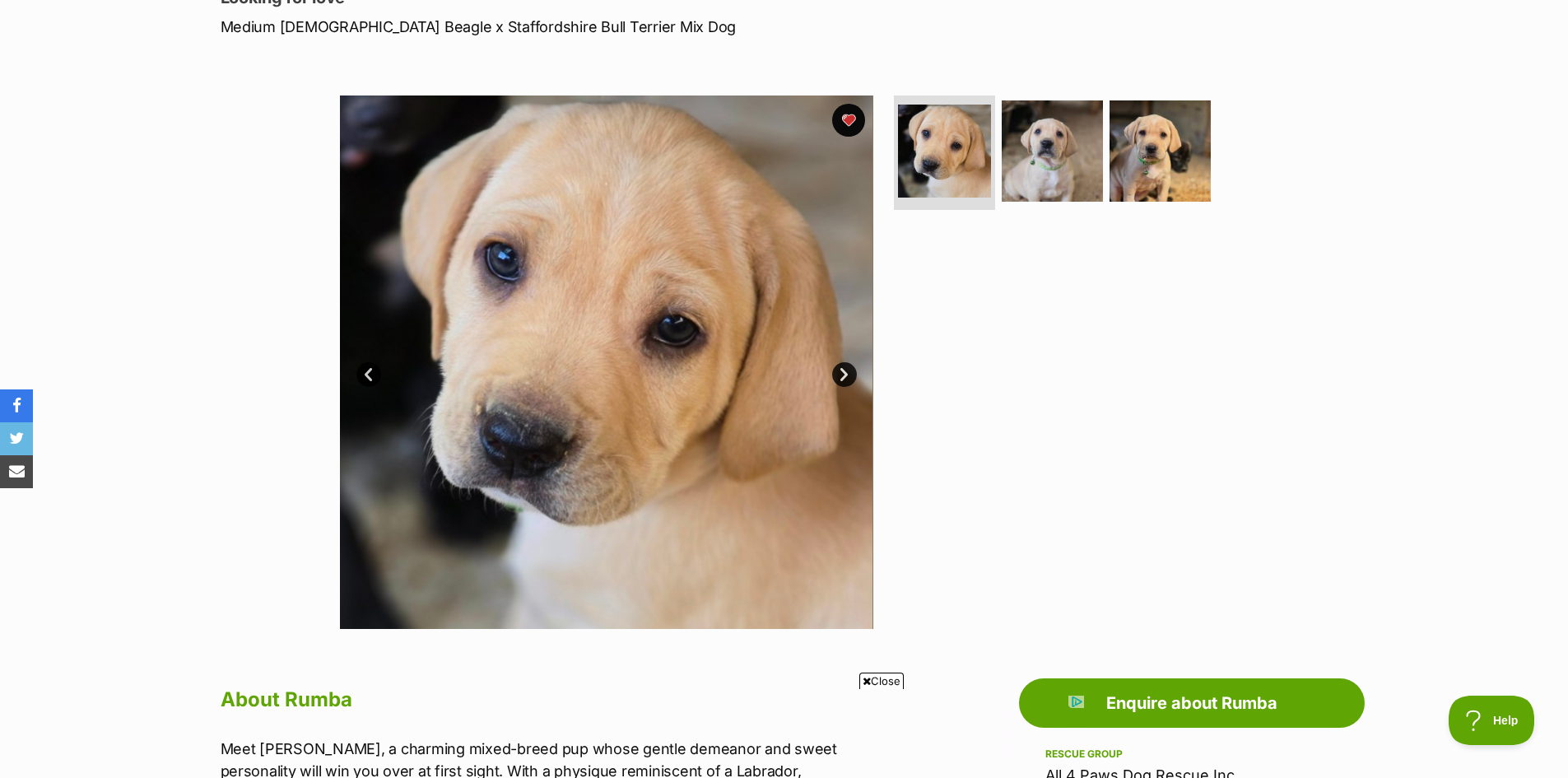
scroll to position [83, 0]
